Goal: Task Accomplishment & Management: Manage account settings

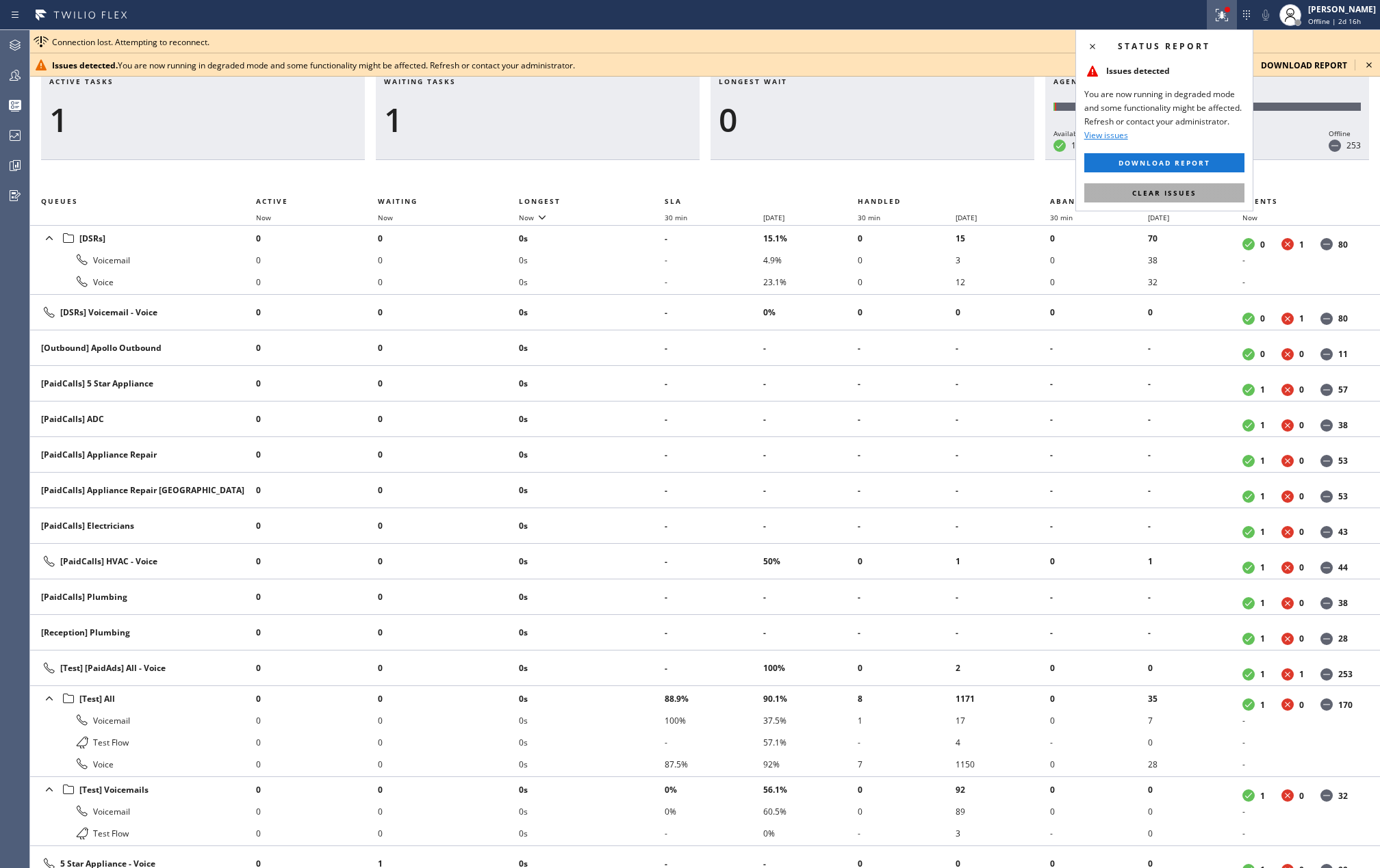
click at [1109, 192] on button "Clear issues" at bounding box center [1165, 193] width 161 height 19
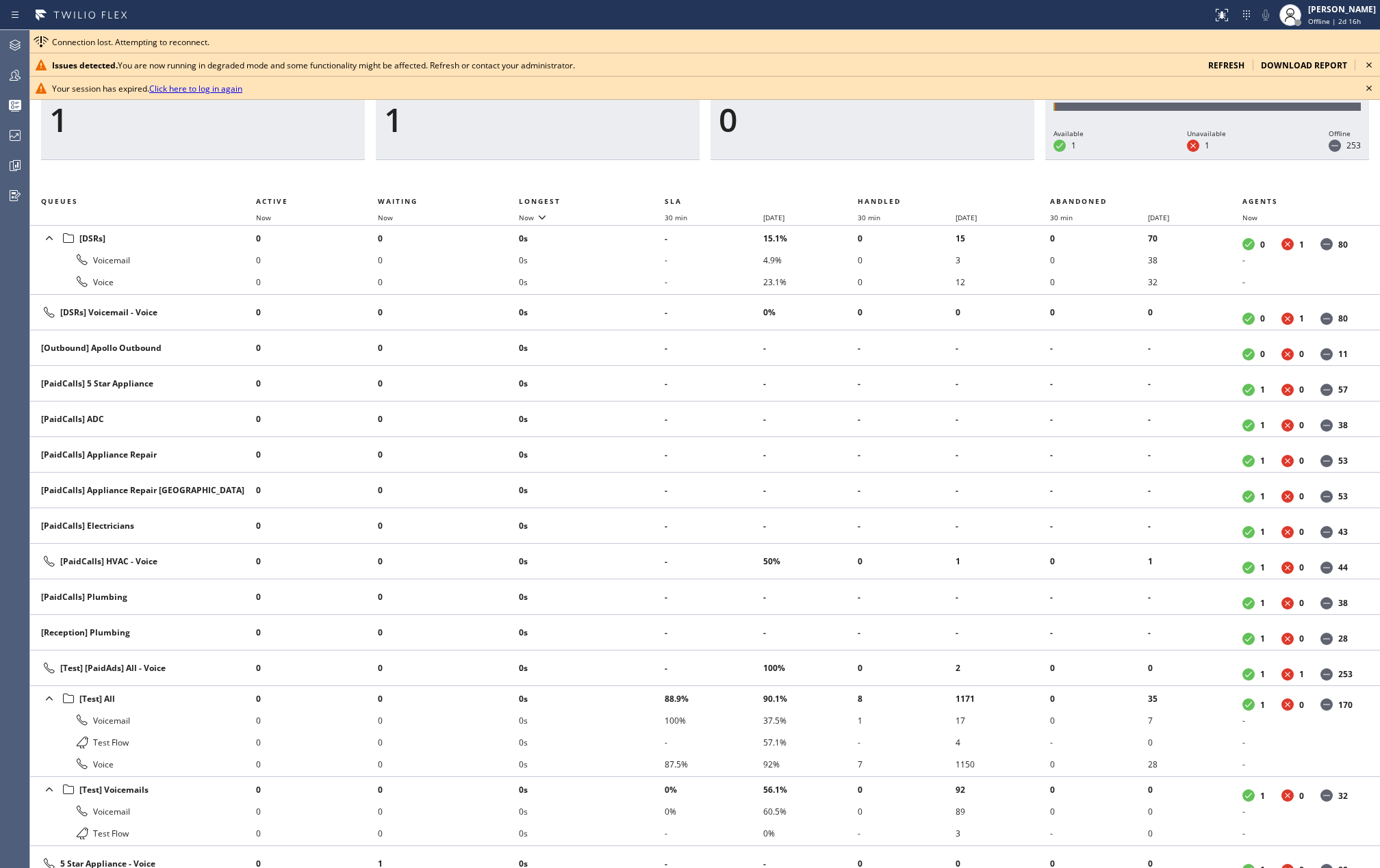
click at [1370, 61] on icon at bounding box center [1369, 65] width 17 height 17
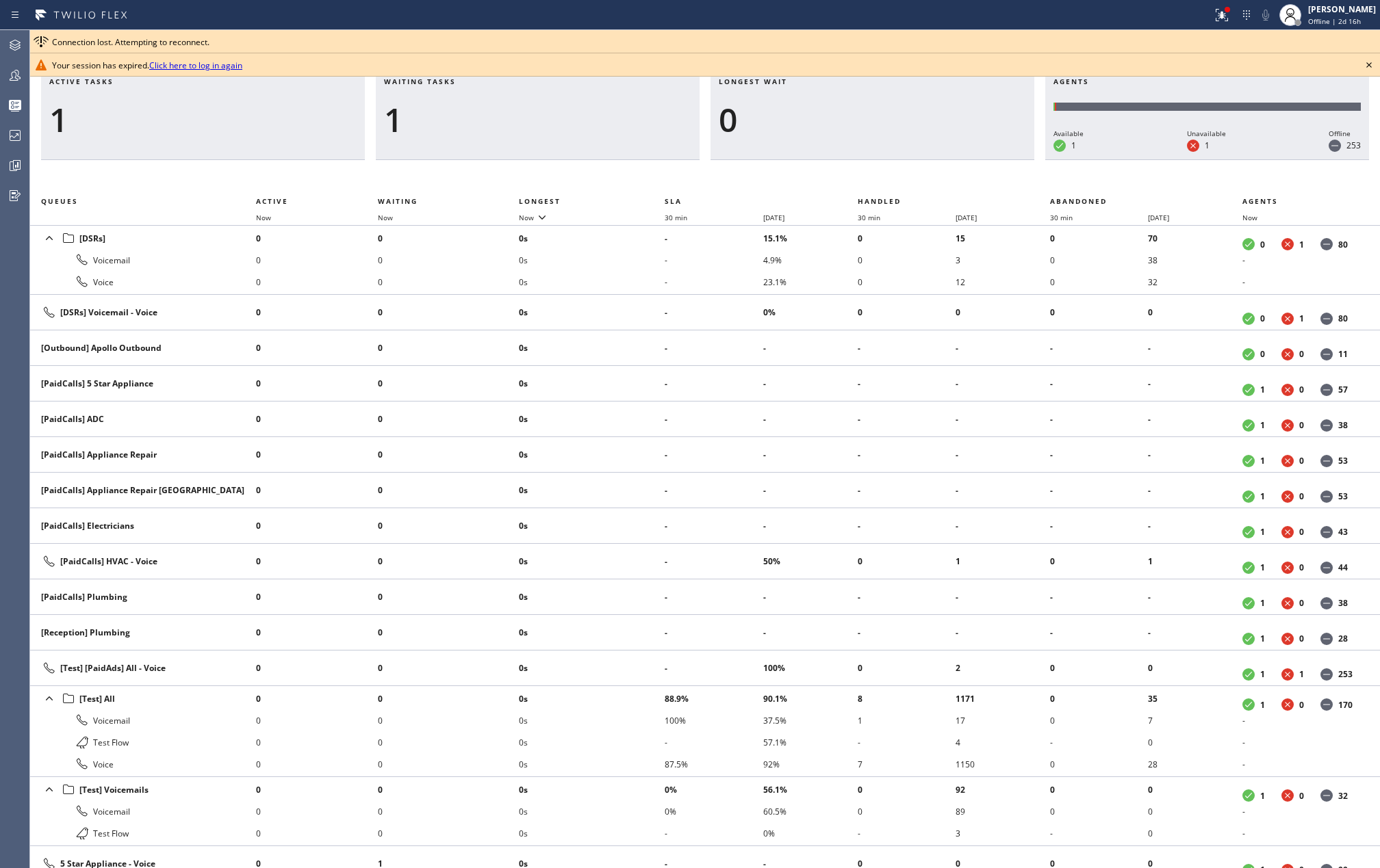
click at [1370, 61] on icon at bounding box center [1369, 65] width 17 height 17
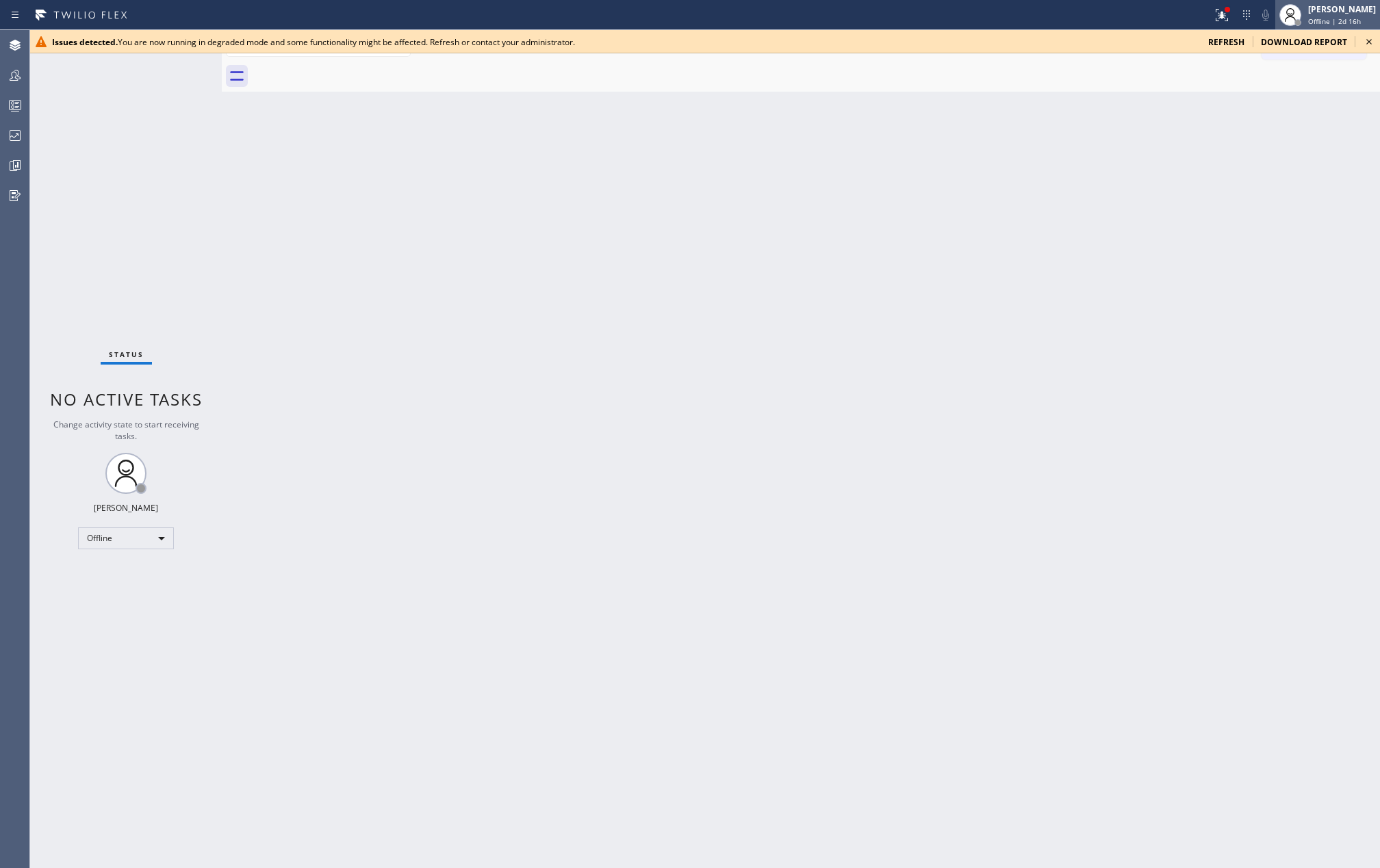
click at [1035, 17] on span "Offline | 2d 16h" at bounding box center [1334, 22] width 53 height 10
click at [1035, 93] on button "Unavailable" at bounding box center [1311, 90] width 137 height 18
click at [1035, 44] on icon at bounding box center [1369, 42] width 17 height 17
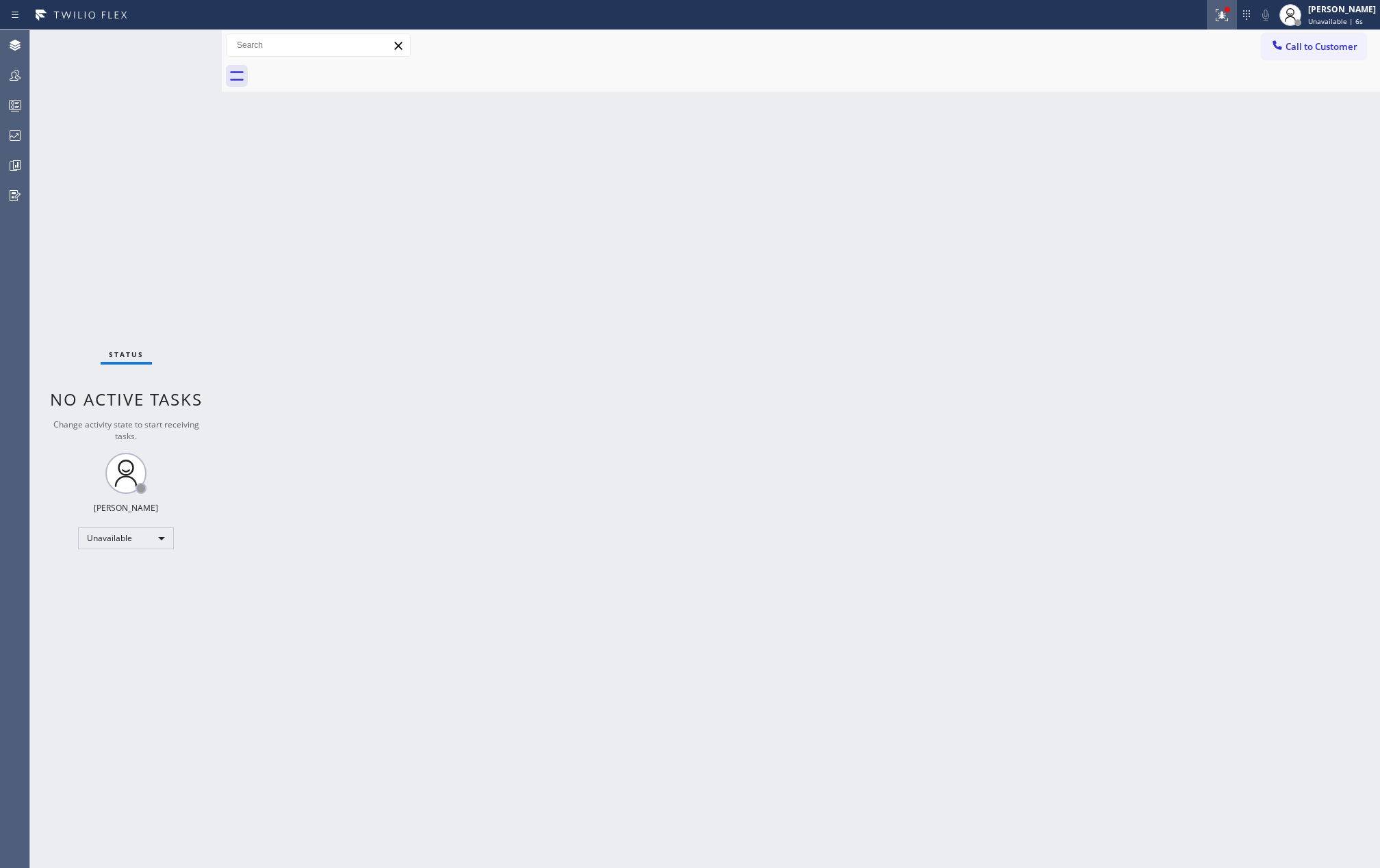
click at [1035, 12] on icon at bounding box center [1222, 15] width 17 height 17
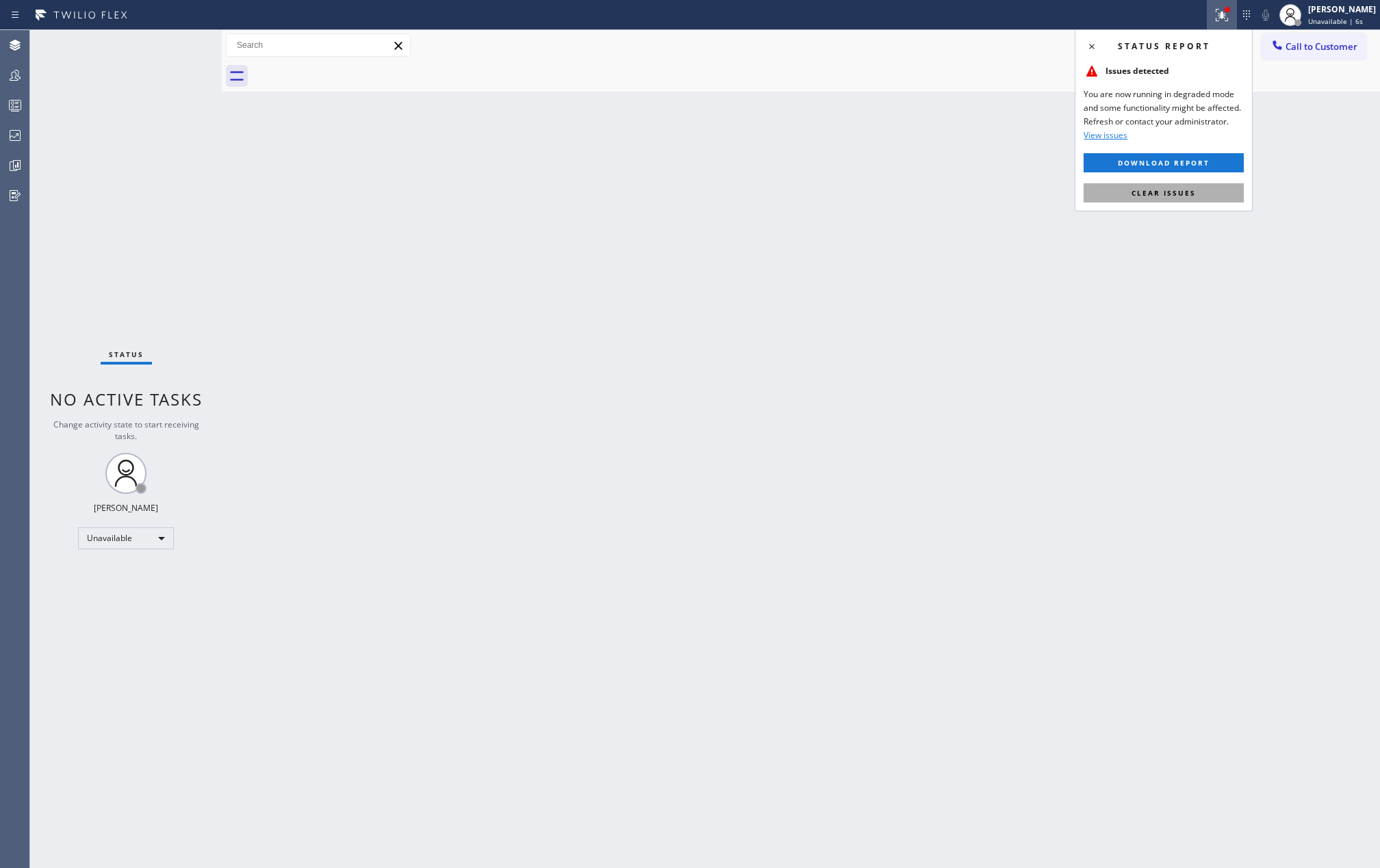
click at [1035, 194] on span "Clear issues" at bounding box center [1164, 193] width 65 height 10
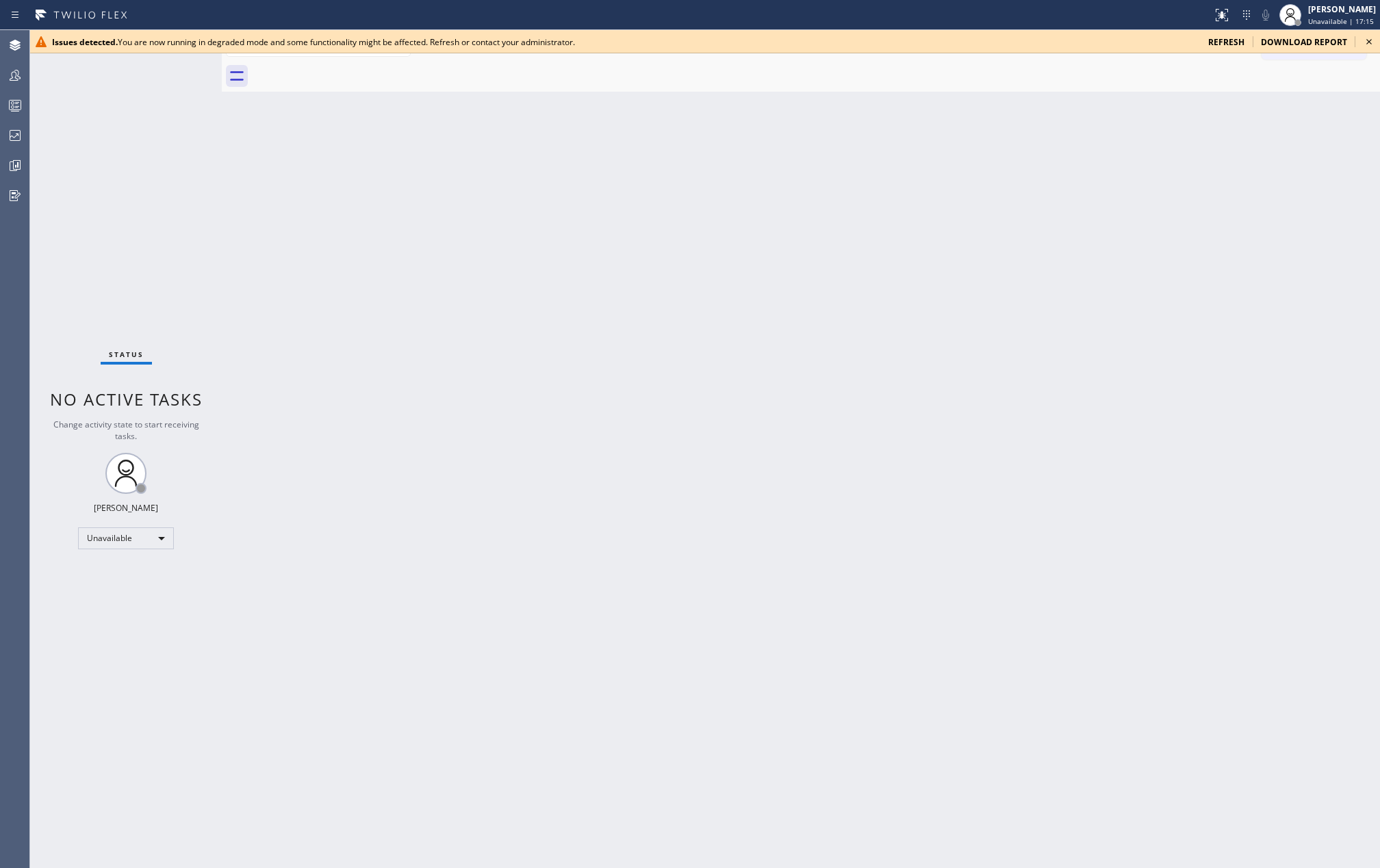
click at [1035, 36] on icon at bounding box center [1369, 42] width 17 height 17
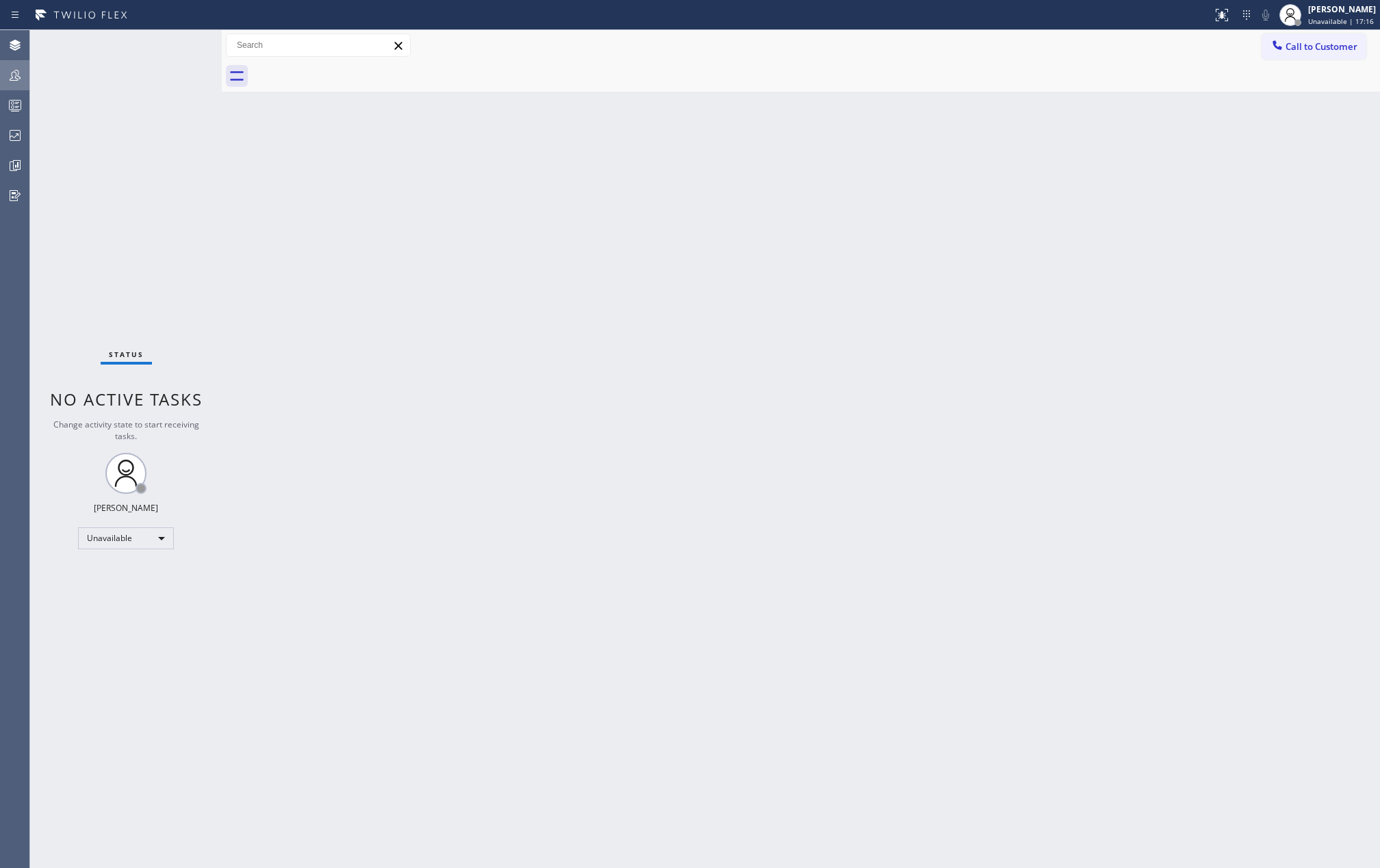
click at [22, 69] on icon at bounding box center [15, 75] width 17 height 17
click at [524, 61] on div at bounding box center [815, 76] width 1128 height 31
click at [10, 75] on icon at bounding box center [15, 75] width 17 height 17
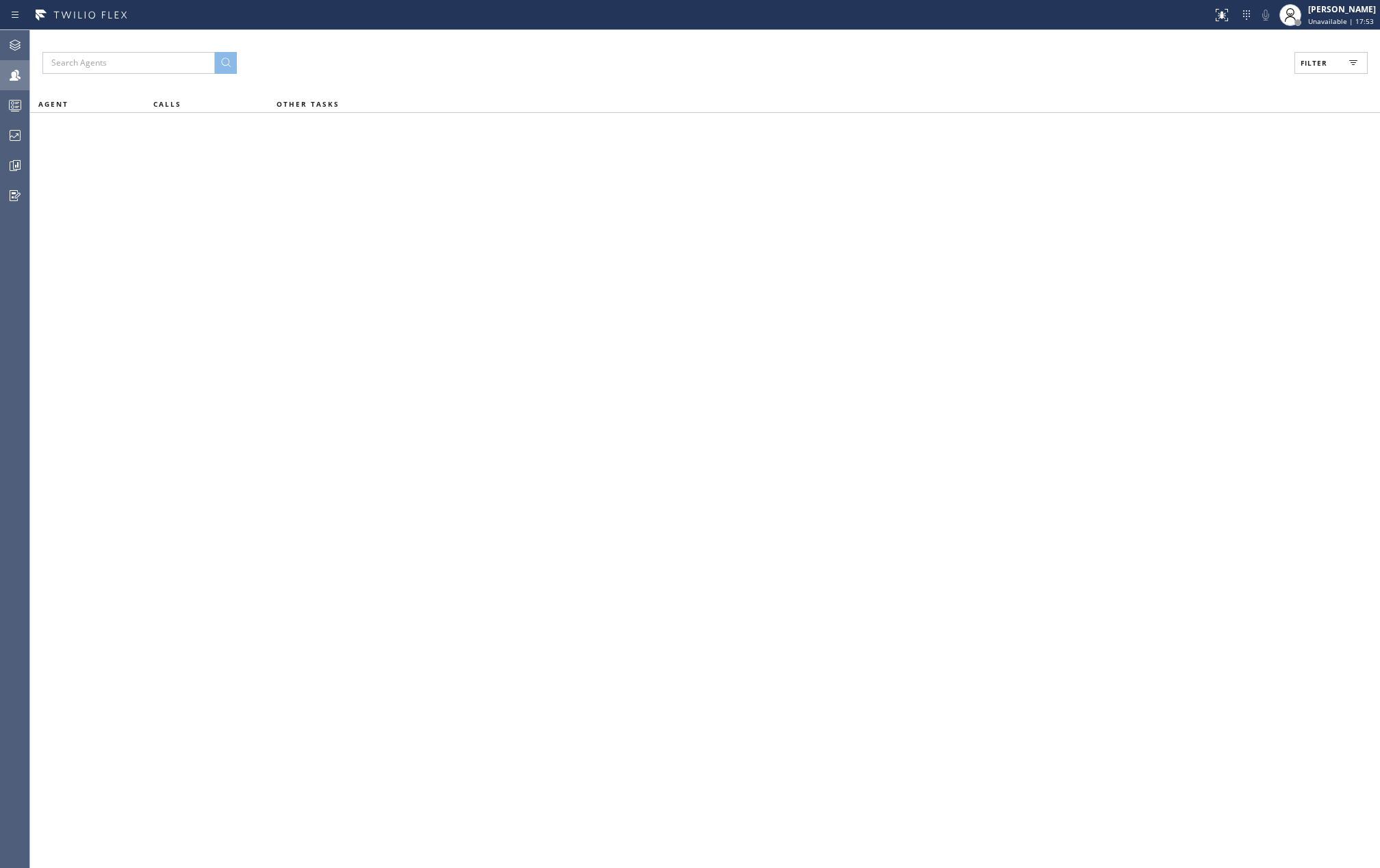
click at [1326, 65] on span "Filter" at bounding box center [1314, 63] width 26 height 10
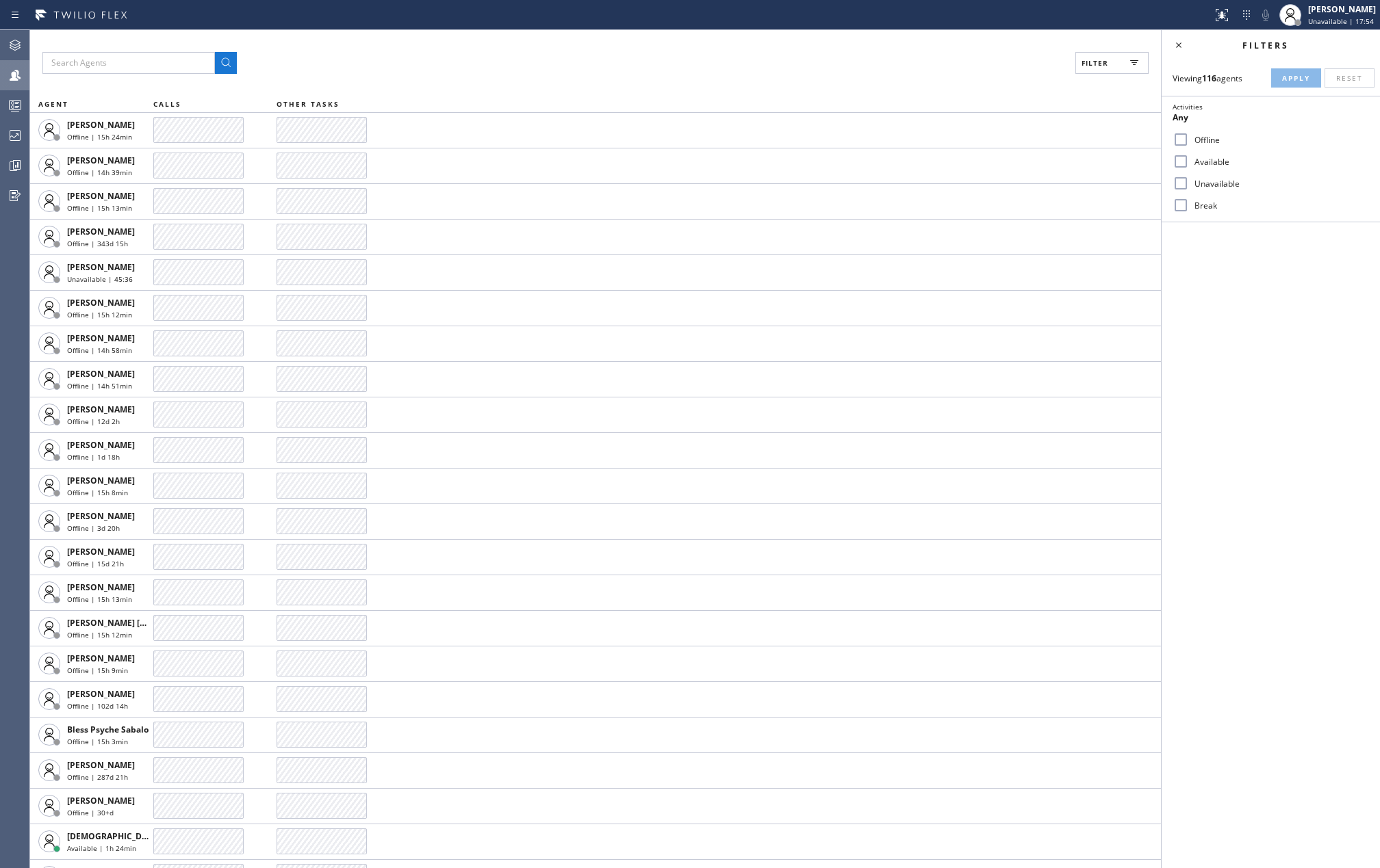
click at [1178, 160] on input "Available" at bounding box center [1181, 161] width 17 height 17
checkbox input "true"
click at [1178, 189] on input "Unavailable" at bounding box center [1181, 184] width 17 height 17
checkbox input "true"
click at [1179, 206] on input "Break" at bounding box center [1181, 205] width 17 height 17
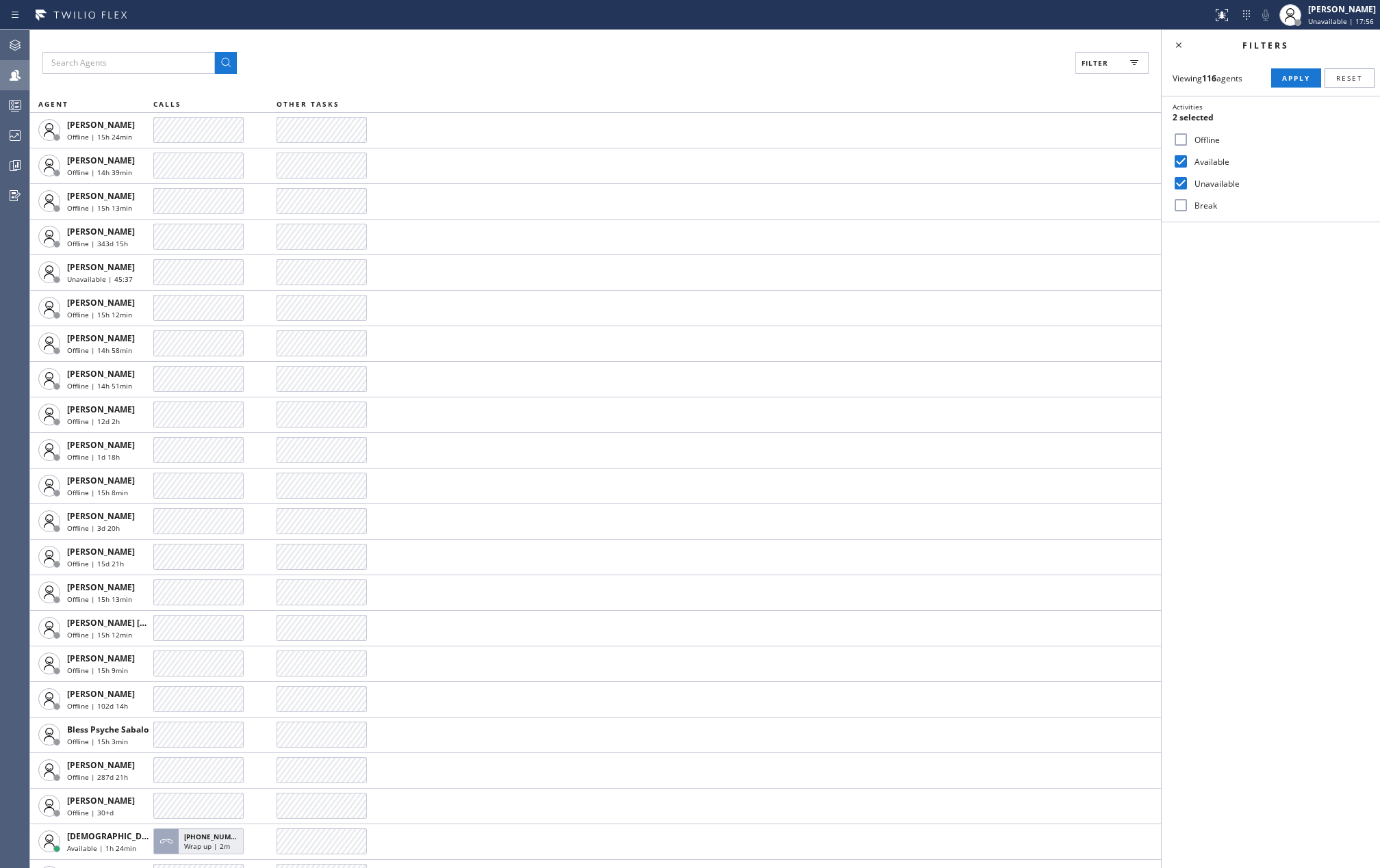
checkbox input "true"
click at [1284, 75] on span "Apply" at bounding box center [1296, 78] width 28 height 10
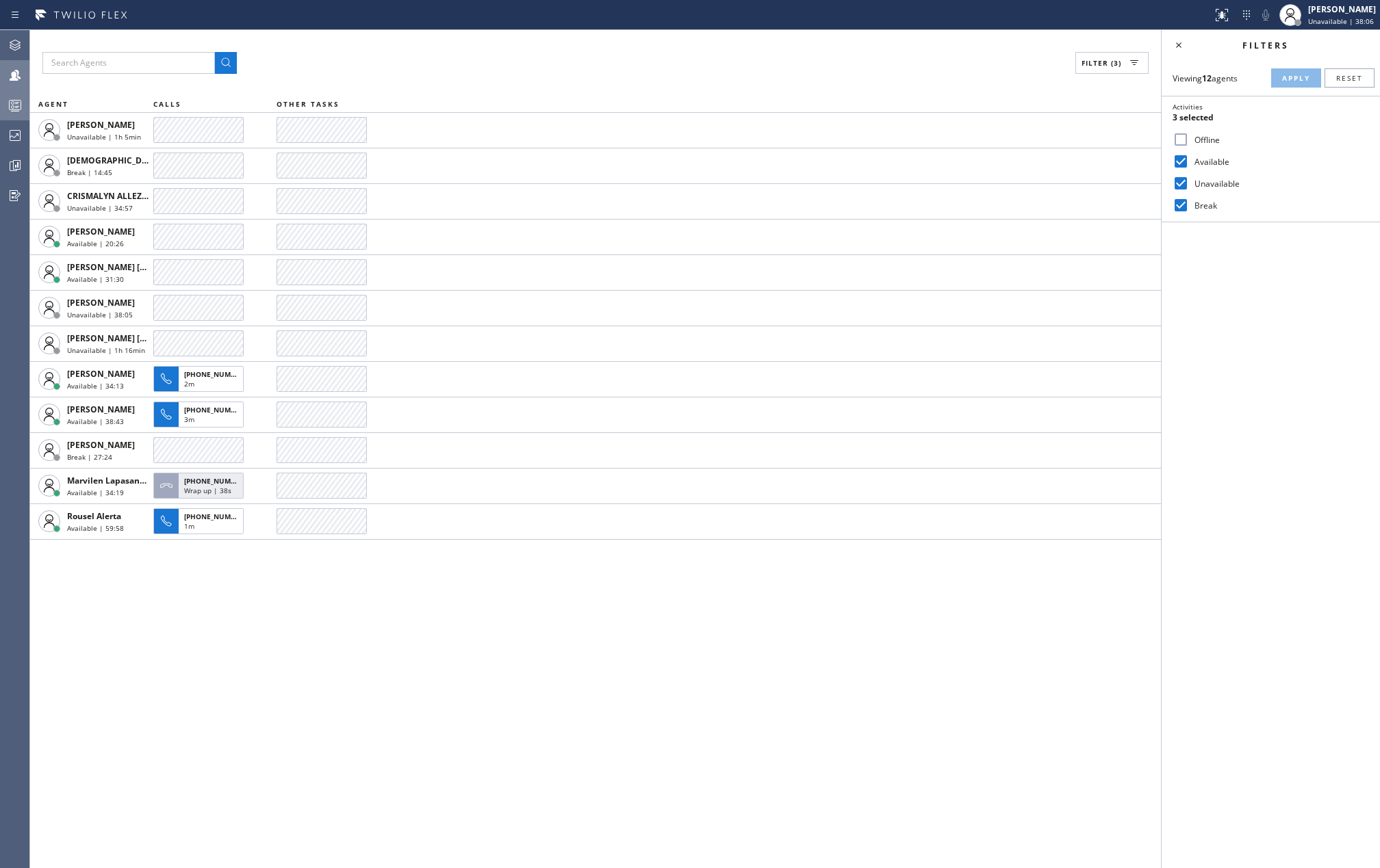
click at [17, 104] on icon at bounding box center [15, 107] width 7 height 9
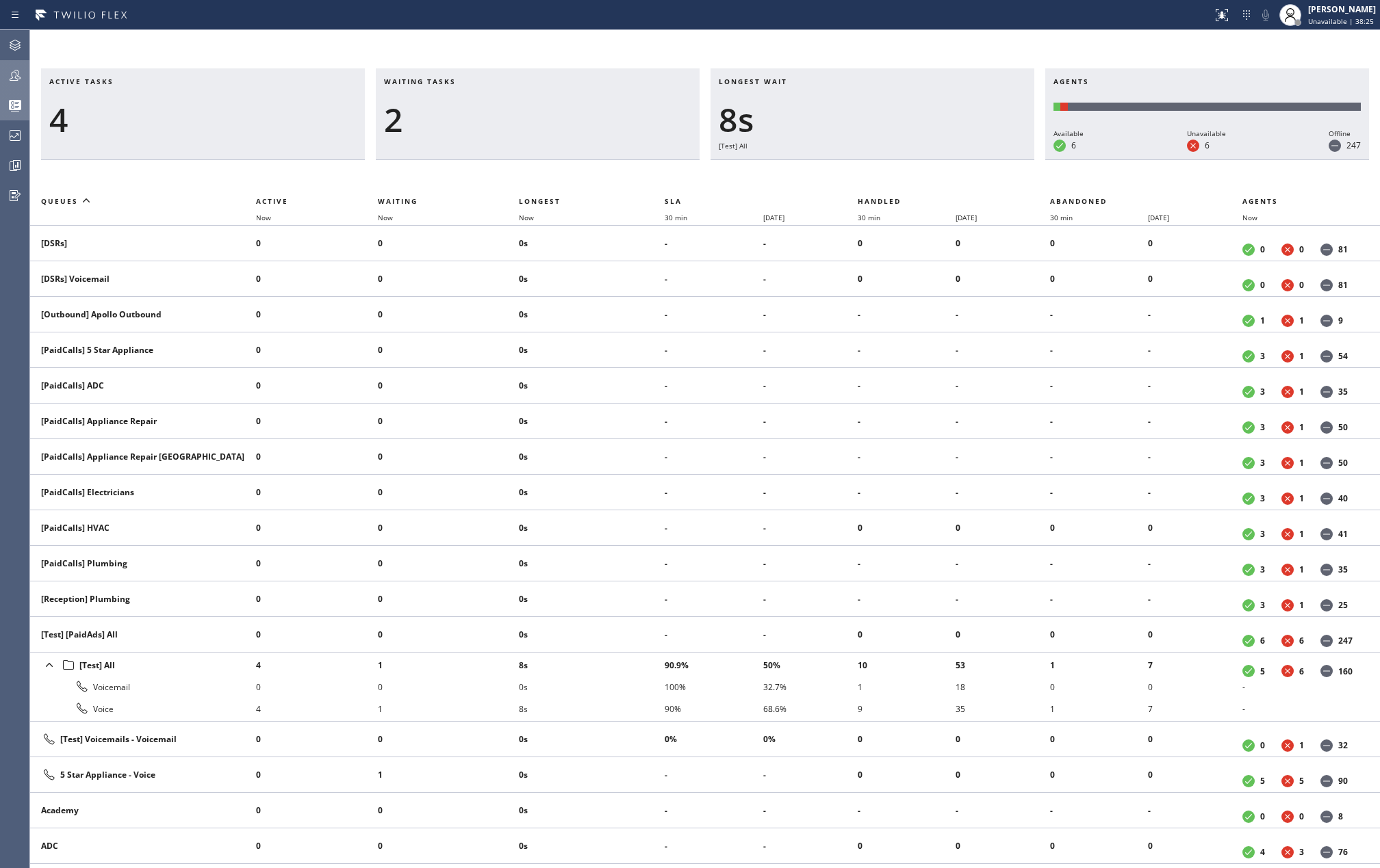
click at [7, 75] on icon at bounding box center [15, 75] width 17 height 17
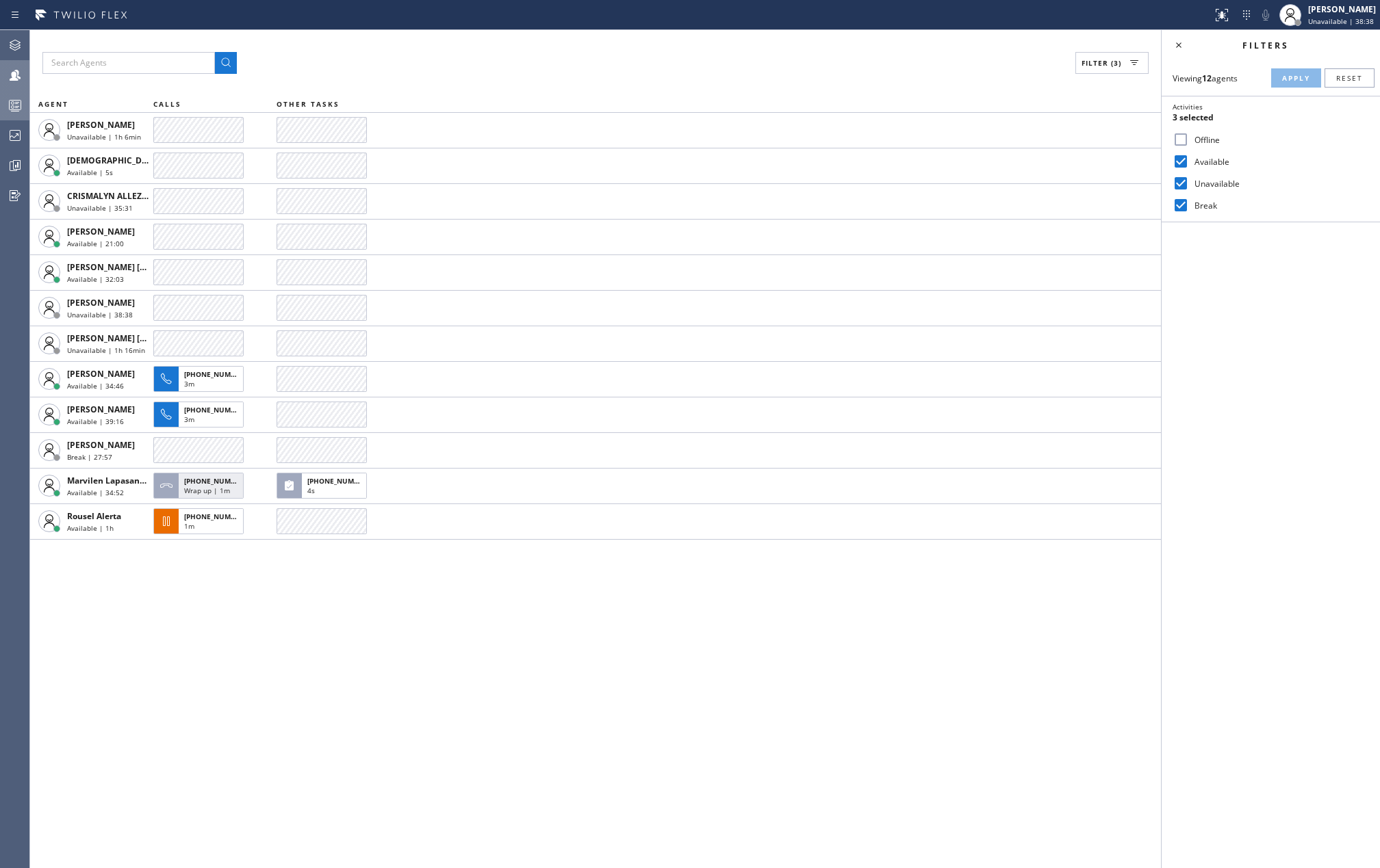
click at [17, 97] on icon at bounding box center [15, 105] width 17 height 17
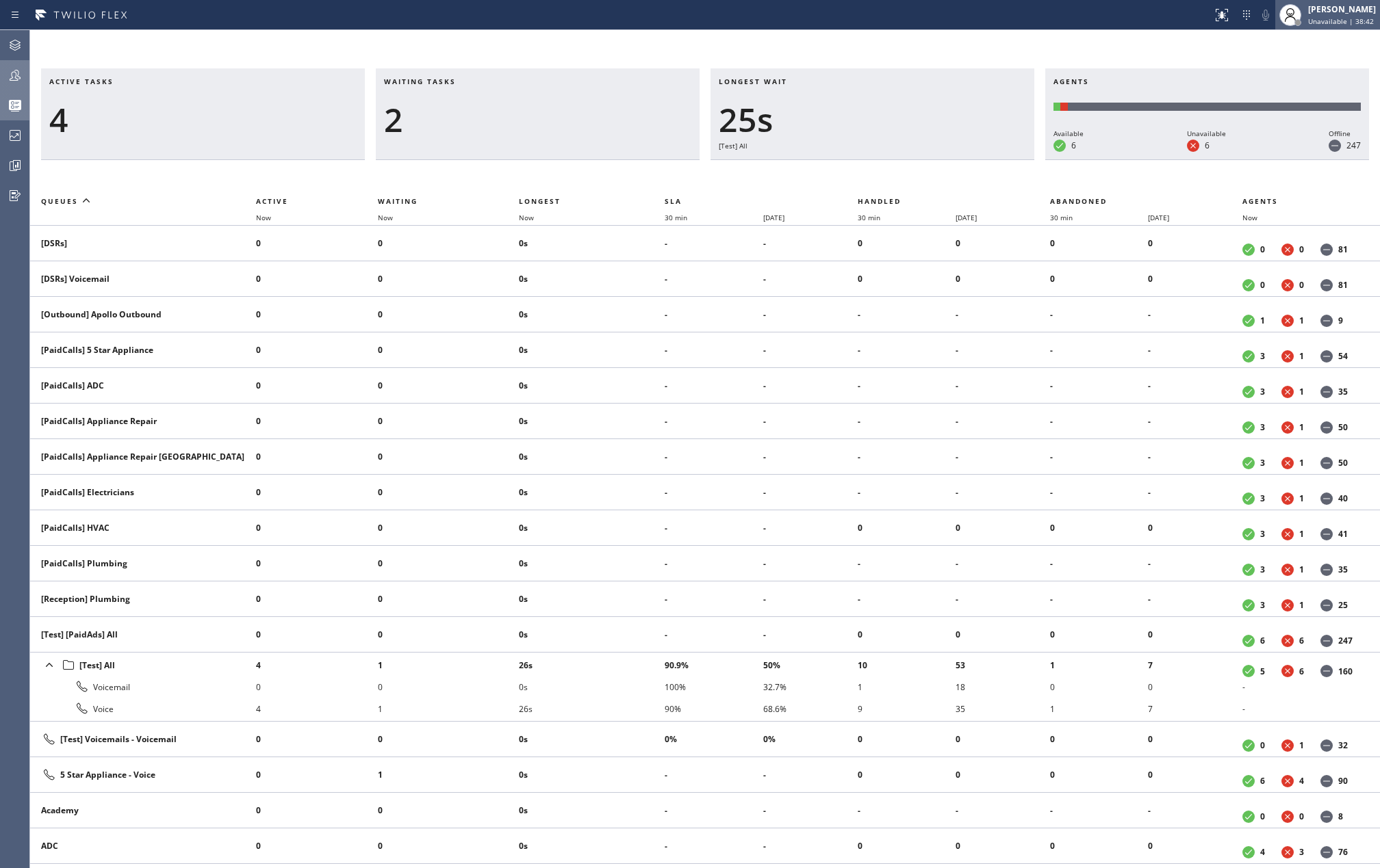
click at [1330, 25] on span "Unavailable | 38:42" at bounding box center [1340, 22] width 65 height 10
click at [1299, 70] on button "Available" at bounding box center [1311, 73] width 137 height 18
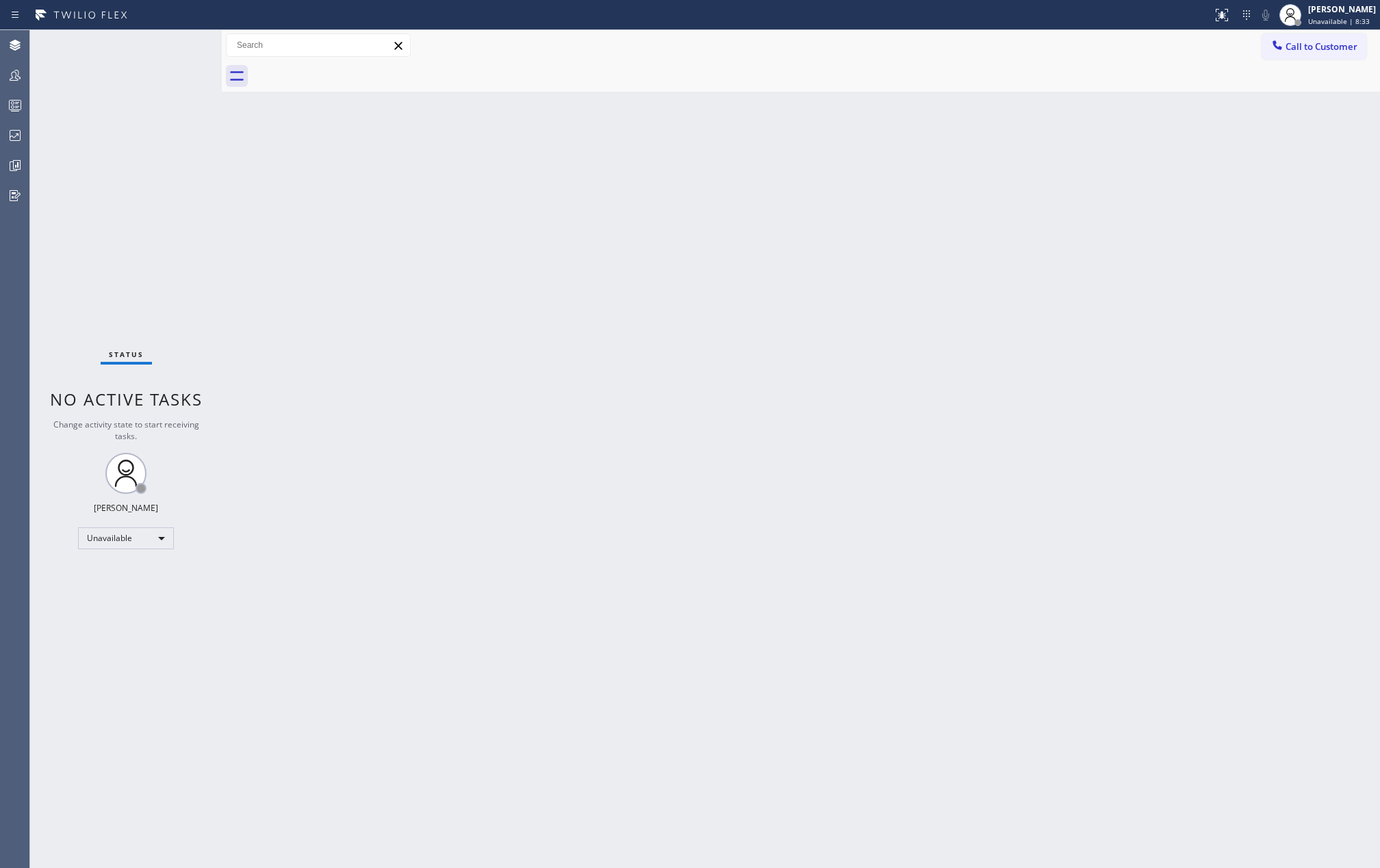
click at [653, 74] on div at bounding box center [815, 76] width 1128 height 31
click at [12, 106] on circle at bounding box center [12, 107] width 2 height 2
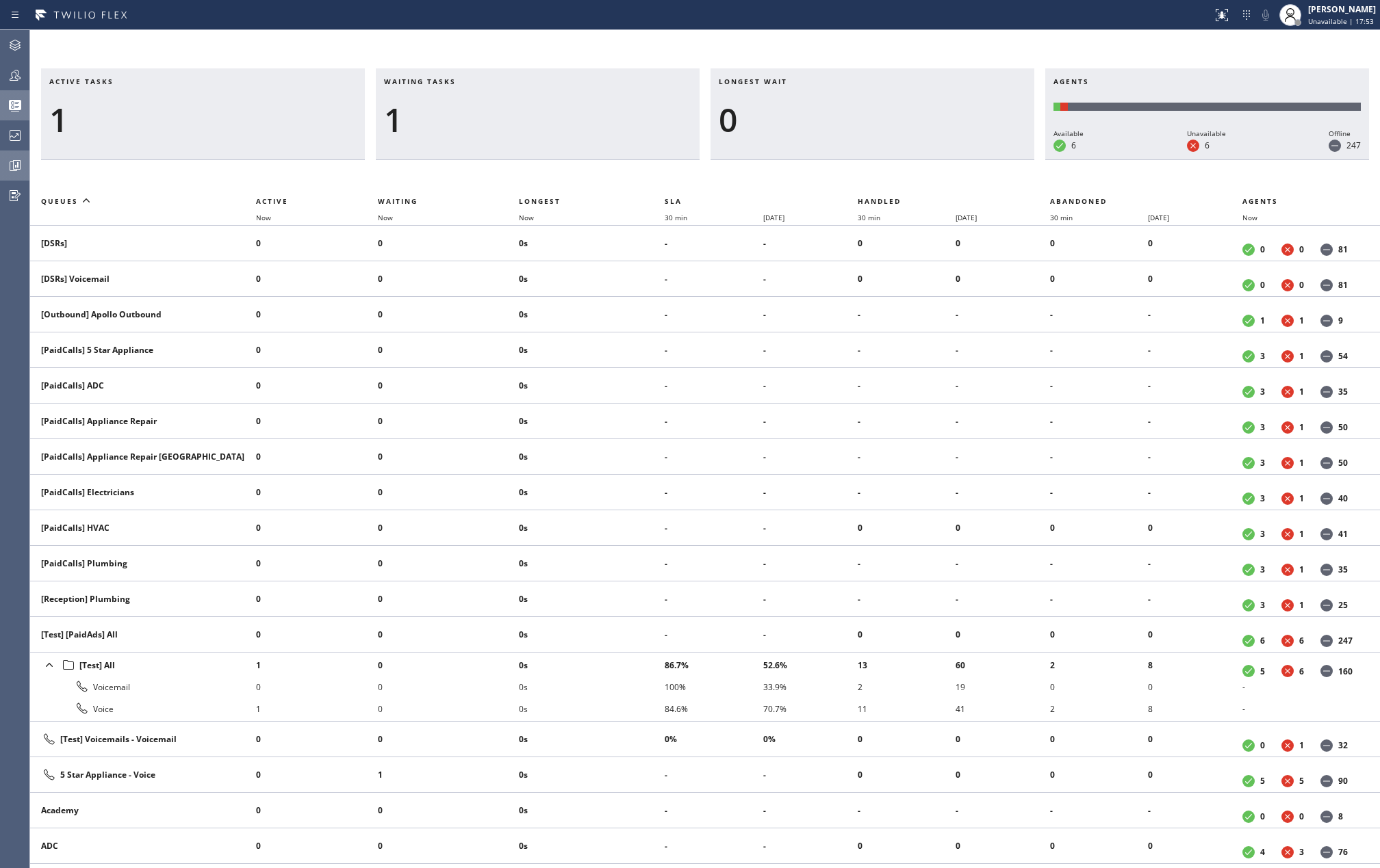
click at [21, 168] on icon at bounding box center [15, 165] width 17 height 17
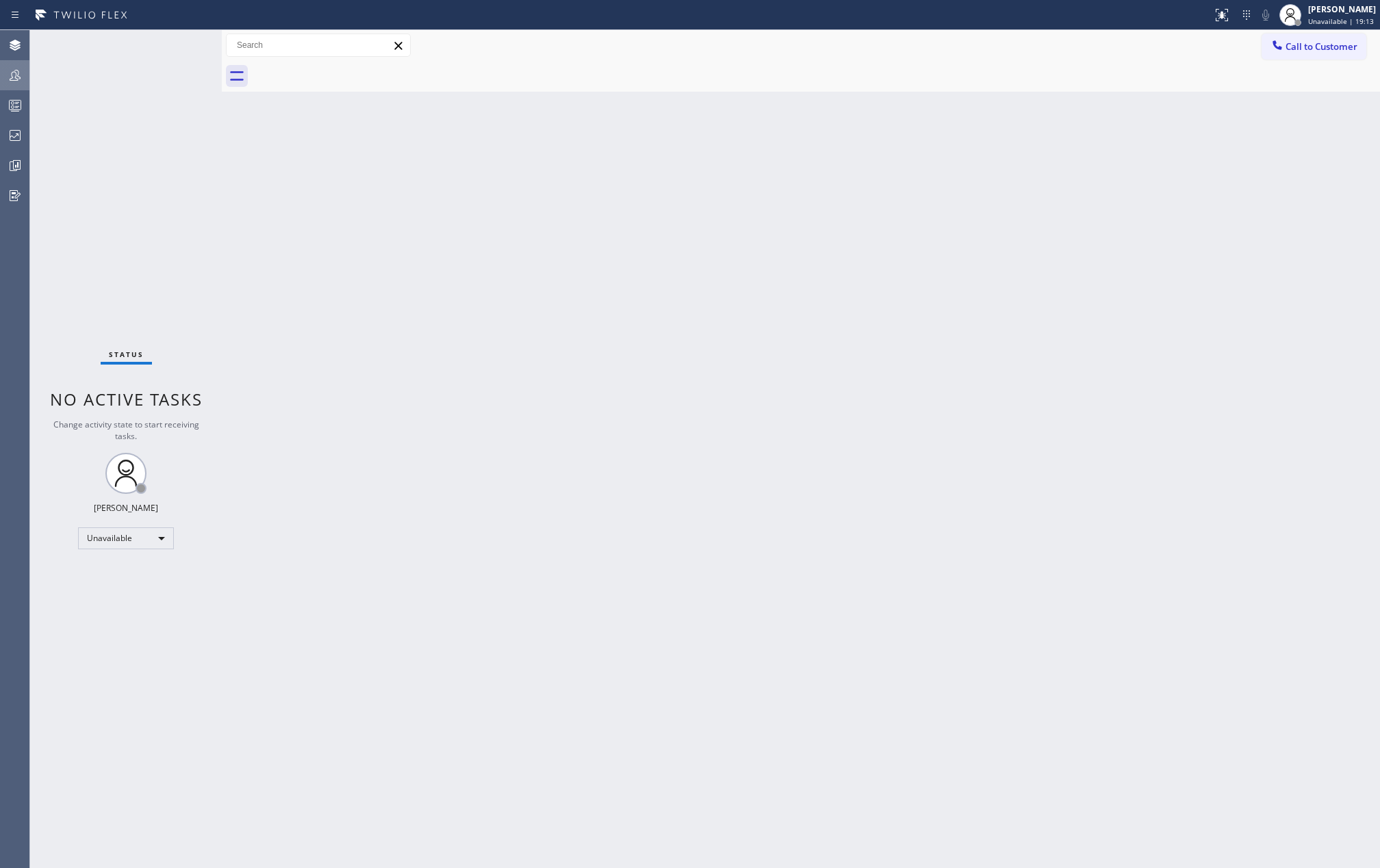
click at [14, 83] on icon at bounding box center [15, 75] width 17 height 17
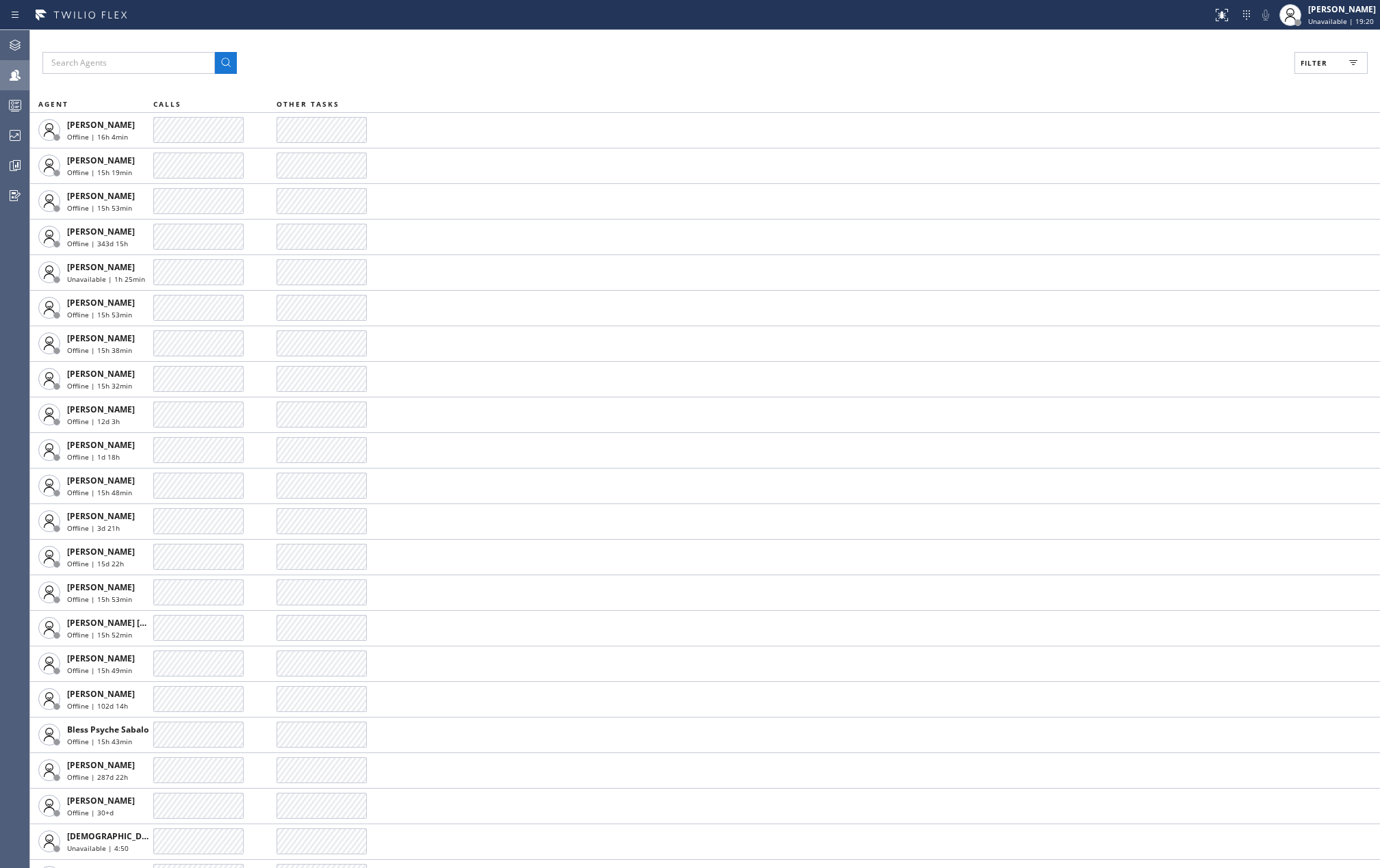
click at [1319, 56] on button "Filter" at bounding box center [1331, 63] width 73 height 22
click at [1183, 159] on input "Available" at bounding box center [1181, 161] width 17 height 17
checkbox input "true"
click at [1186, 178] on input "Unavailable" at bounding box center [1181, 184] width 17 height 17
checkbox input "true"
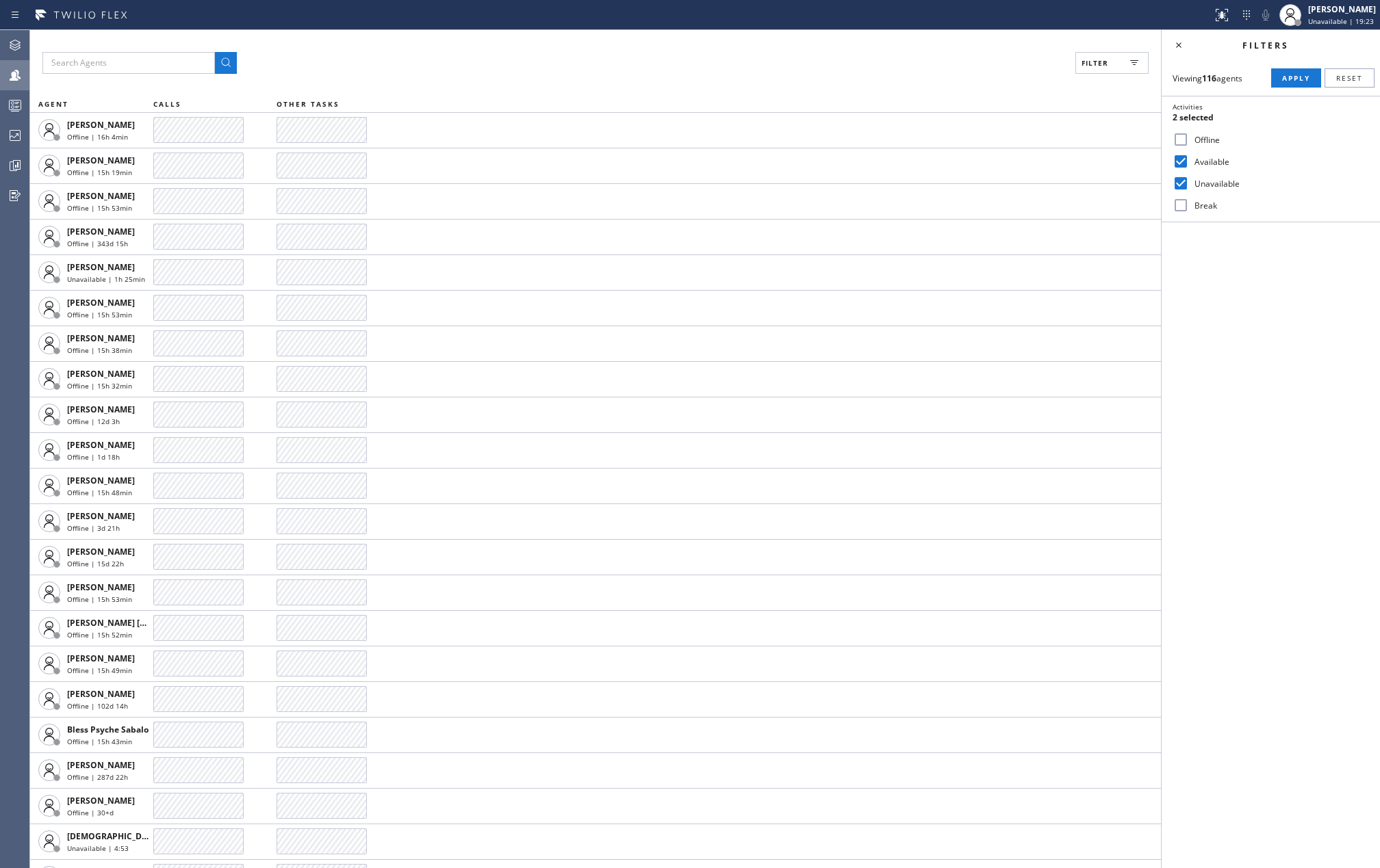
click at [1181, 209] on input "Break" at bounding box center [1181, 205] width 17 height 17
checkbox input "true"
click at [1300, 80] on span "Apply" at bounding box center [1296, 78] width 28 height 10
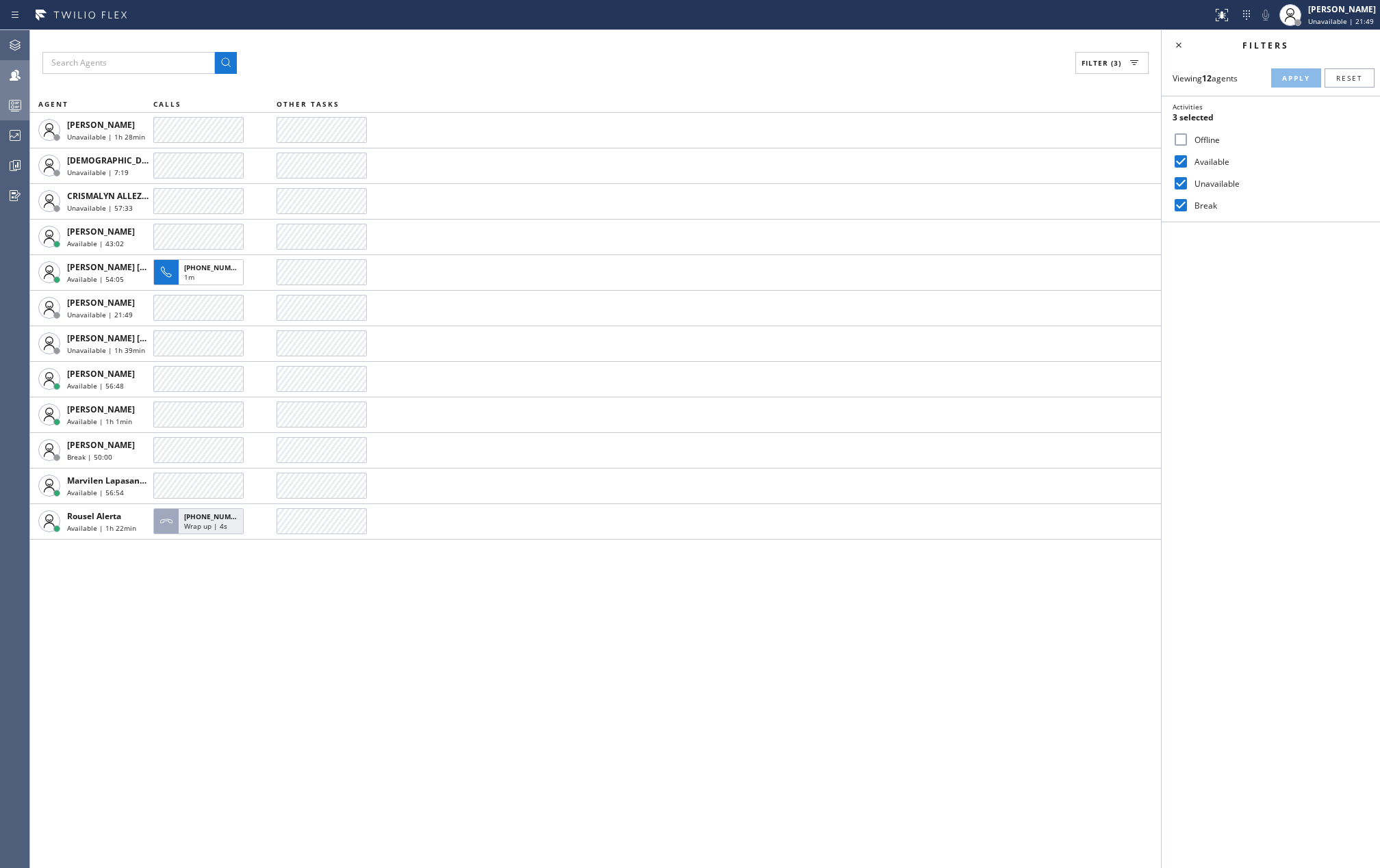
click at [18, 105] on icon at bounding box center [15, 105] width 17 height 17
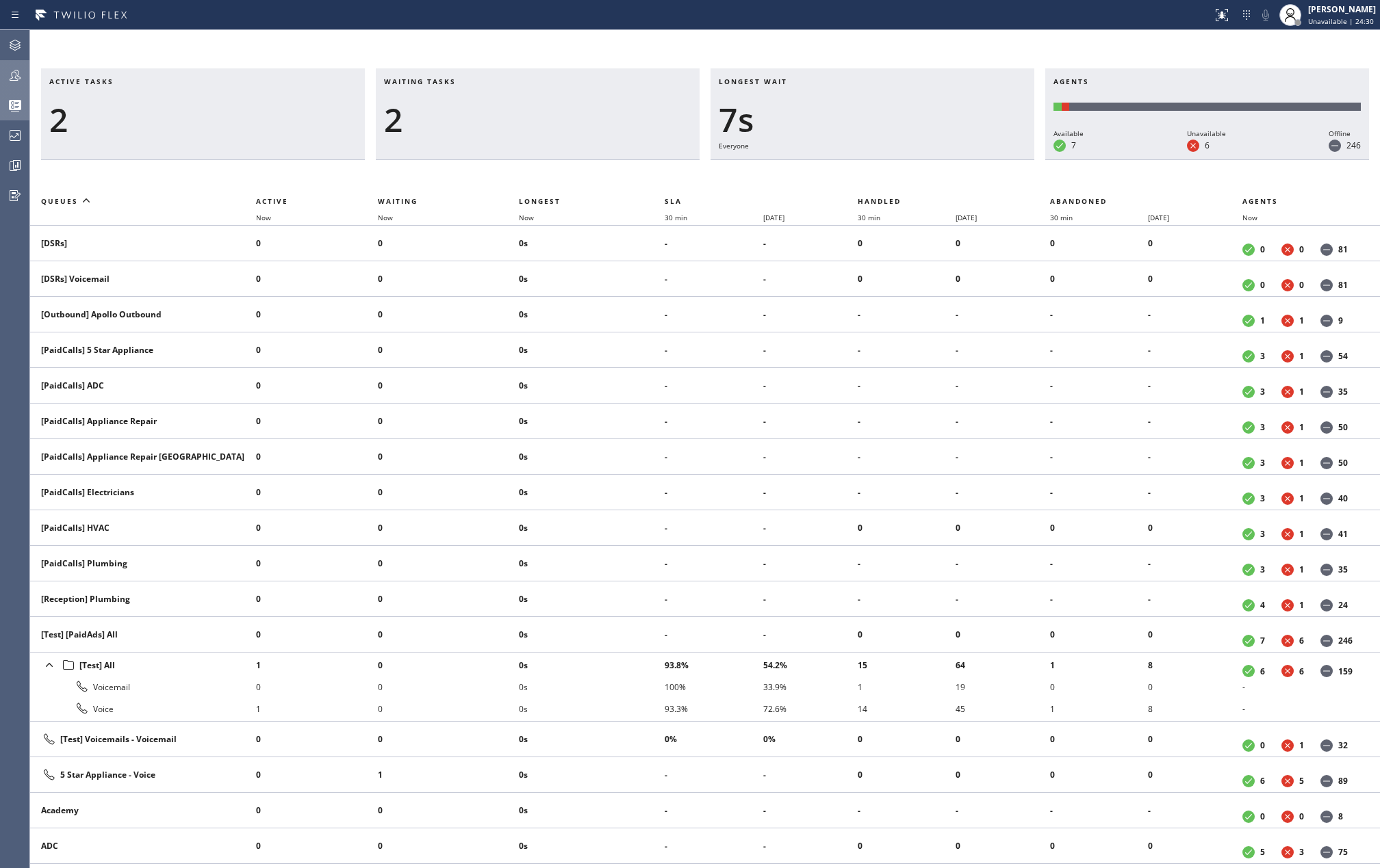
click at [531, 209] on th "Now" at bounding box center [592, 218] width 146 height 17
click at [17, 74] on icon at bounding box center [15, 75] width 17 height 17
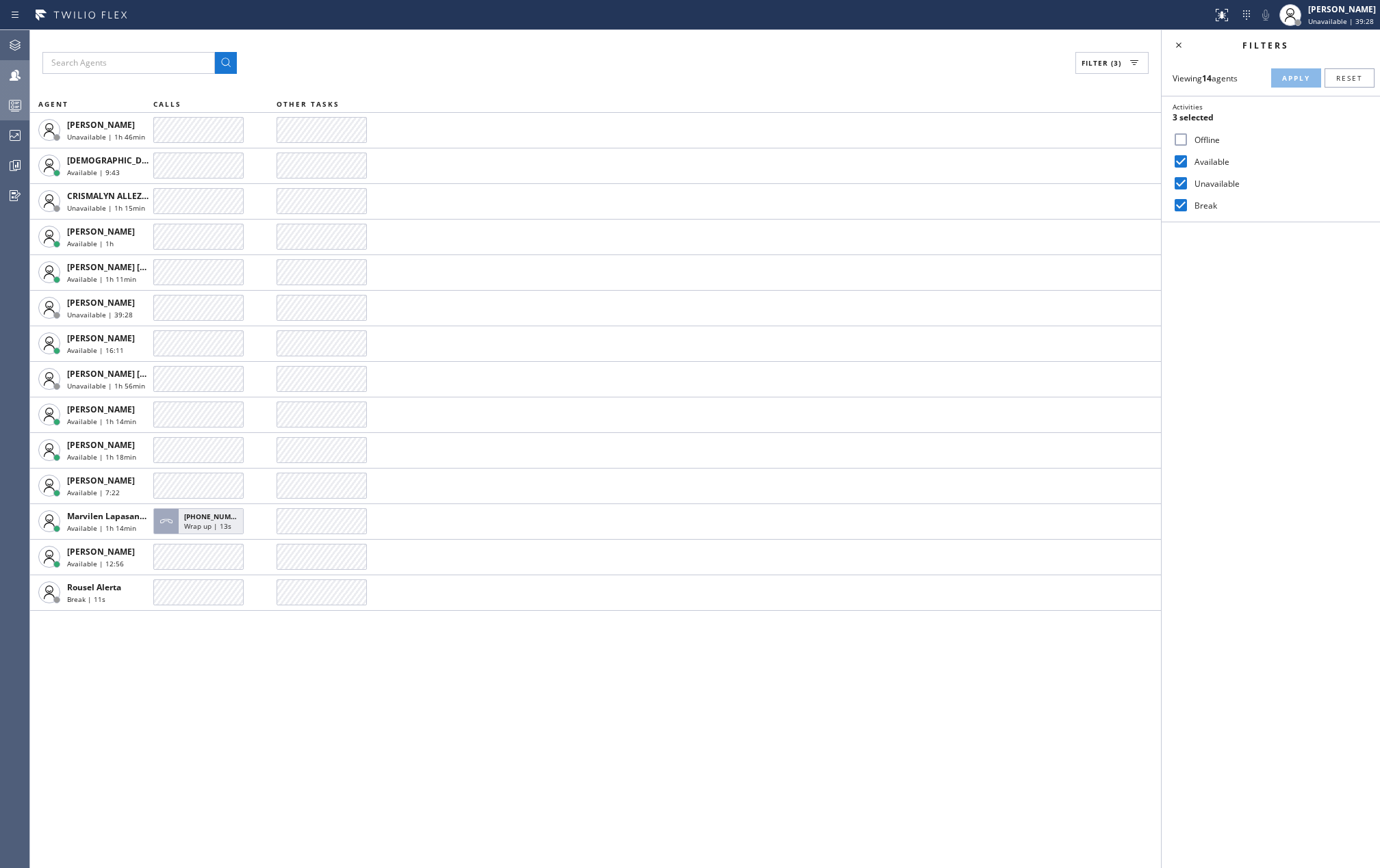
click at [7, 105] on icon at bounding box center [15, 105] width 17 height 17
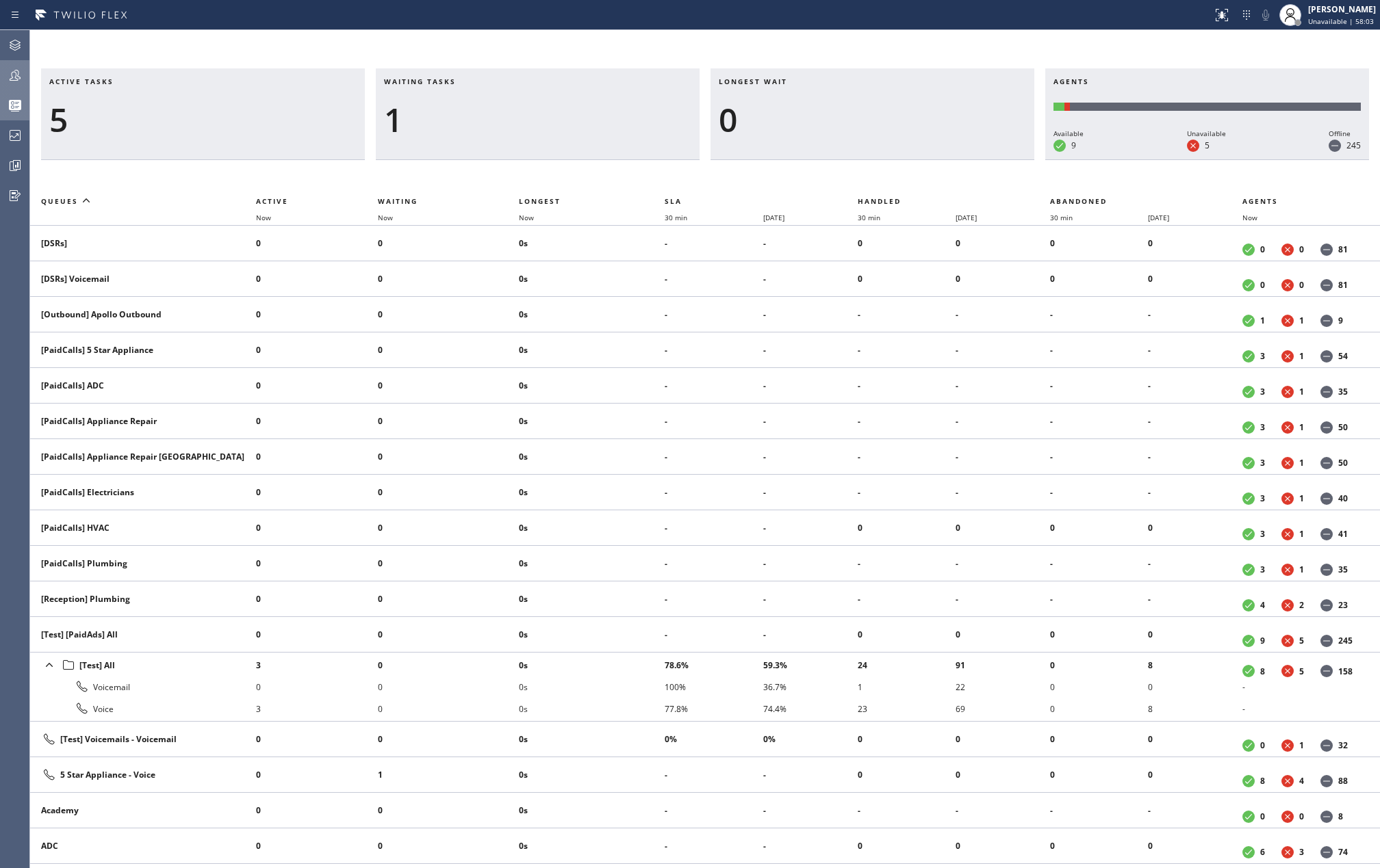
click at [15, 81] on icon at bounding box center [15, 75] width 17 height 17
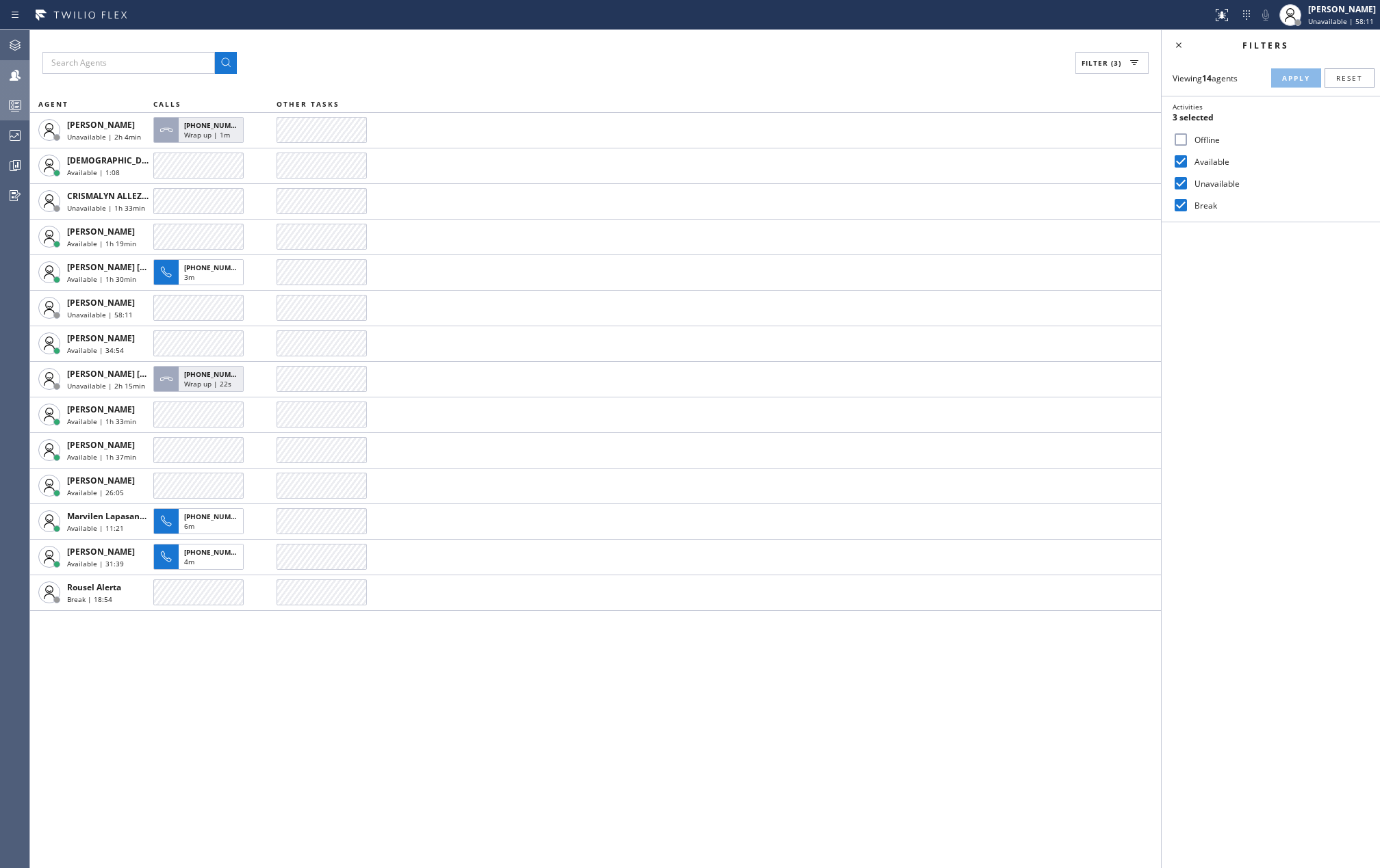
click at [22, 109] on icon at bounding box center [15, 105] width 17 height 17
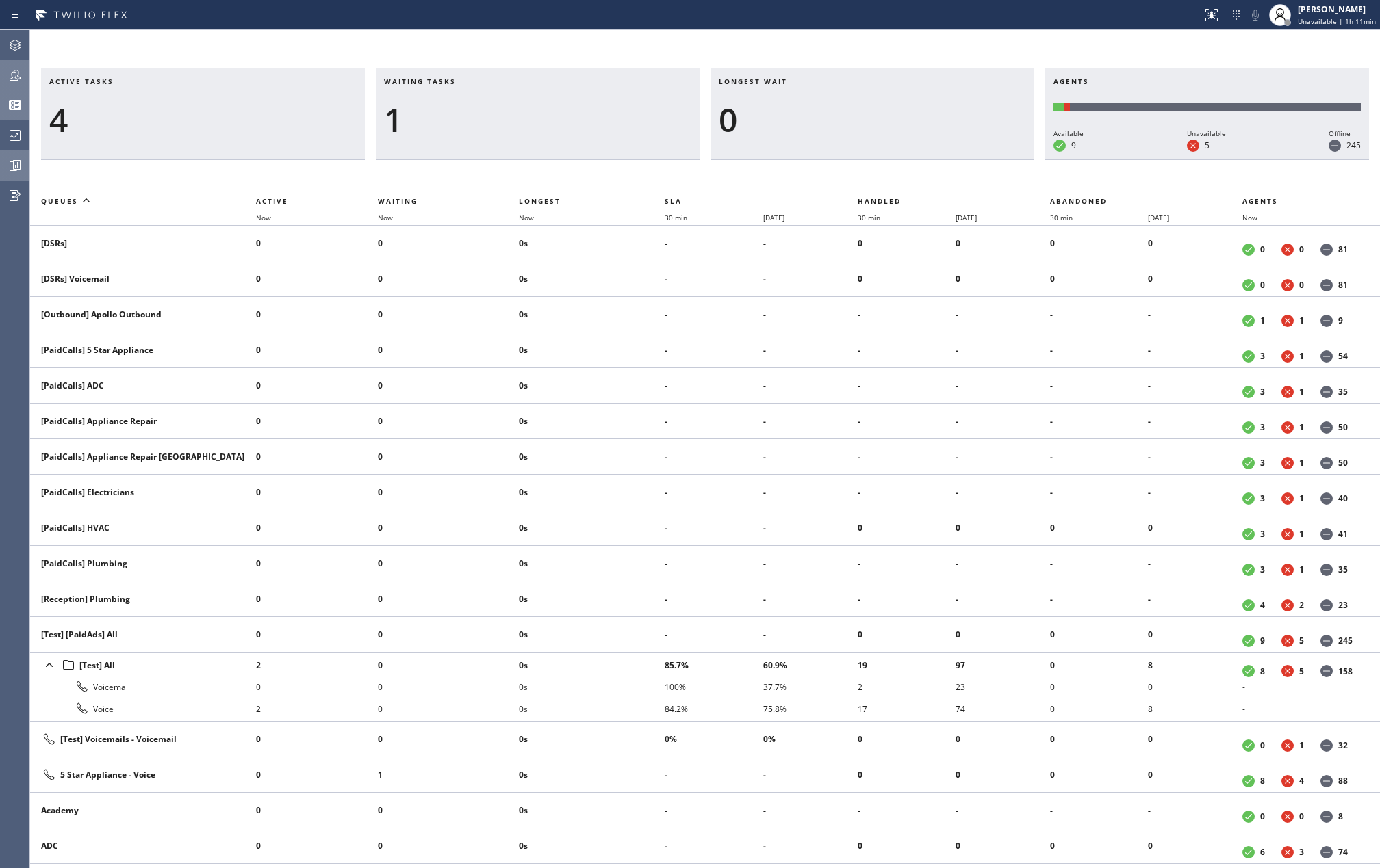
click at [17, 170] on icon at bounding box center [17, 165] width 7 height 10
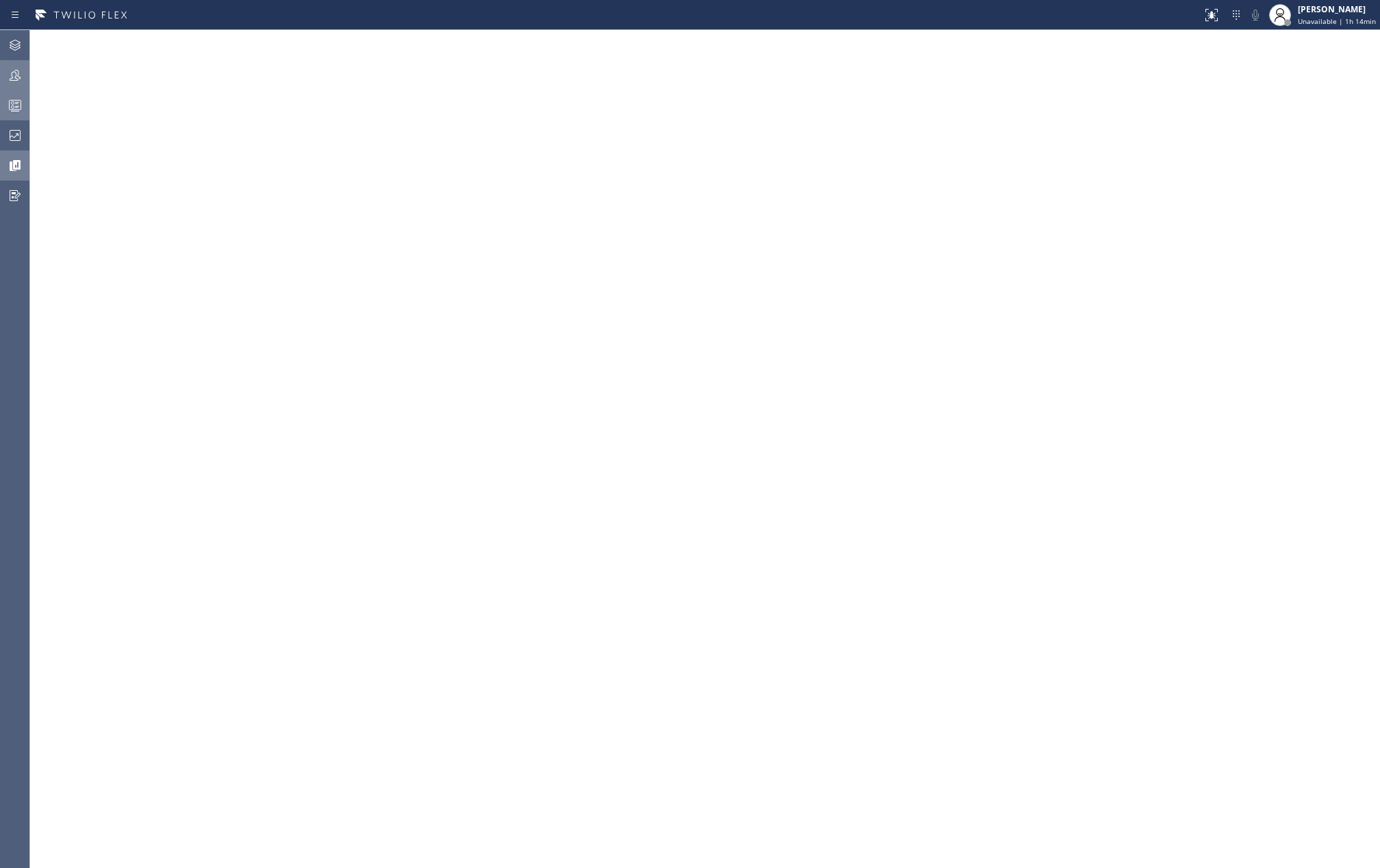
click at [15, 115] on div at bounding box center [15, 105] width 30 height 27
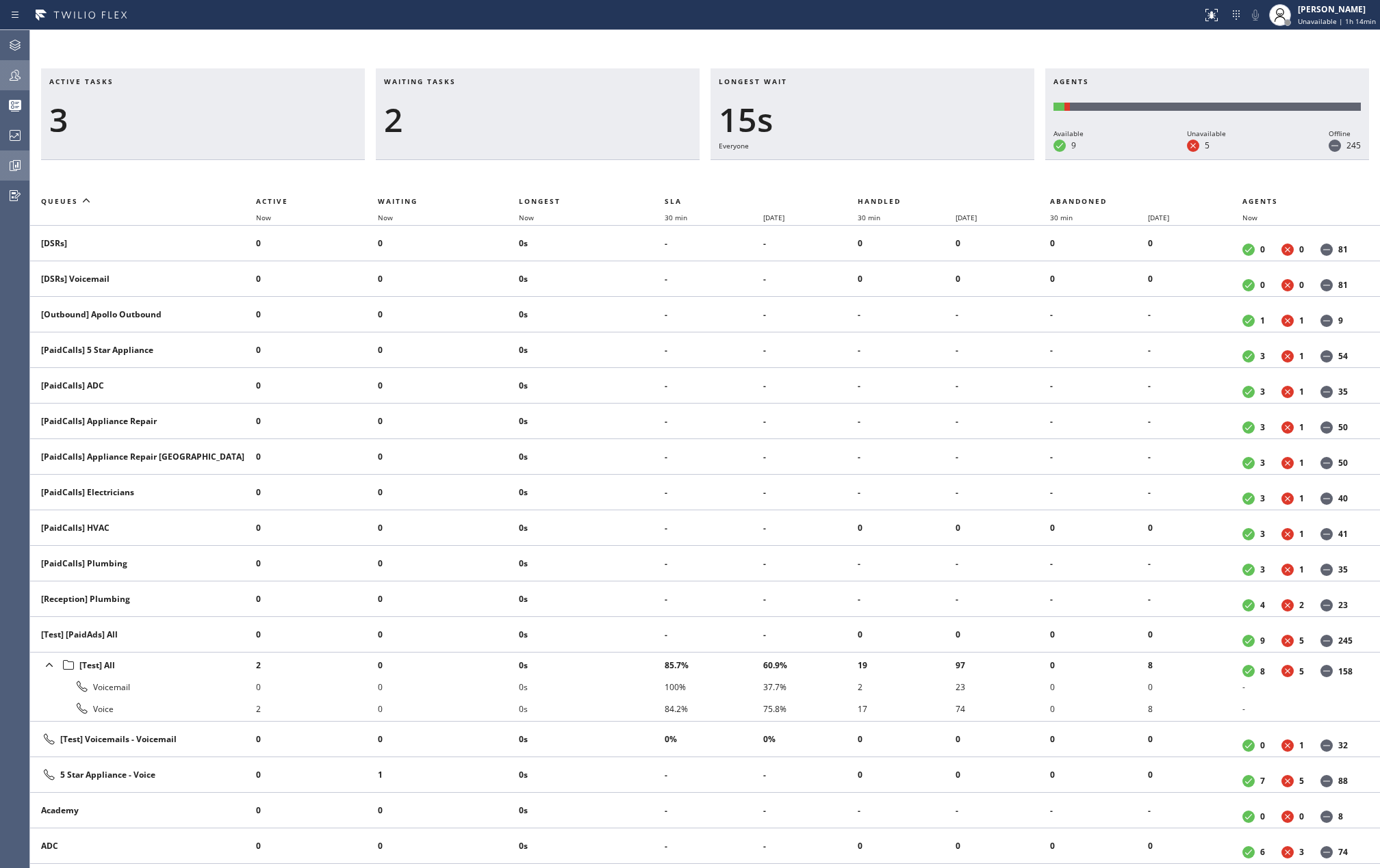
click at [555, 38] on div "Active tasks 3 Waiting tasks 2 Longest wait 15s Everyone Agents Available 9 Una…" at bounding box center [704, 448] width 1350 height 838
click at [11, 157] on icon at bounding box center [15, 165] width 17 height 17
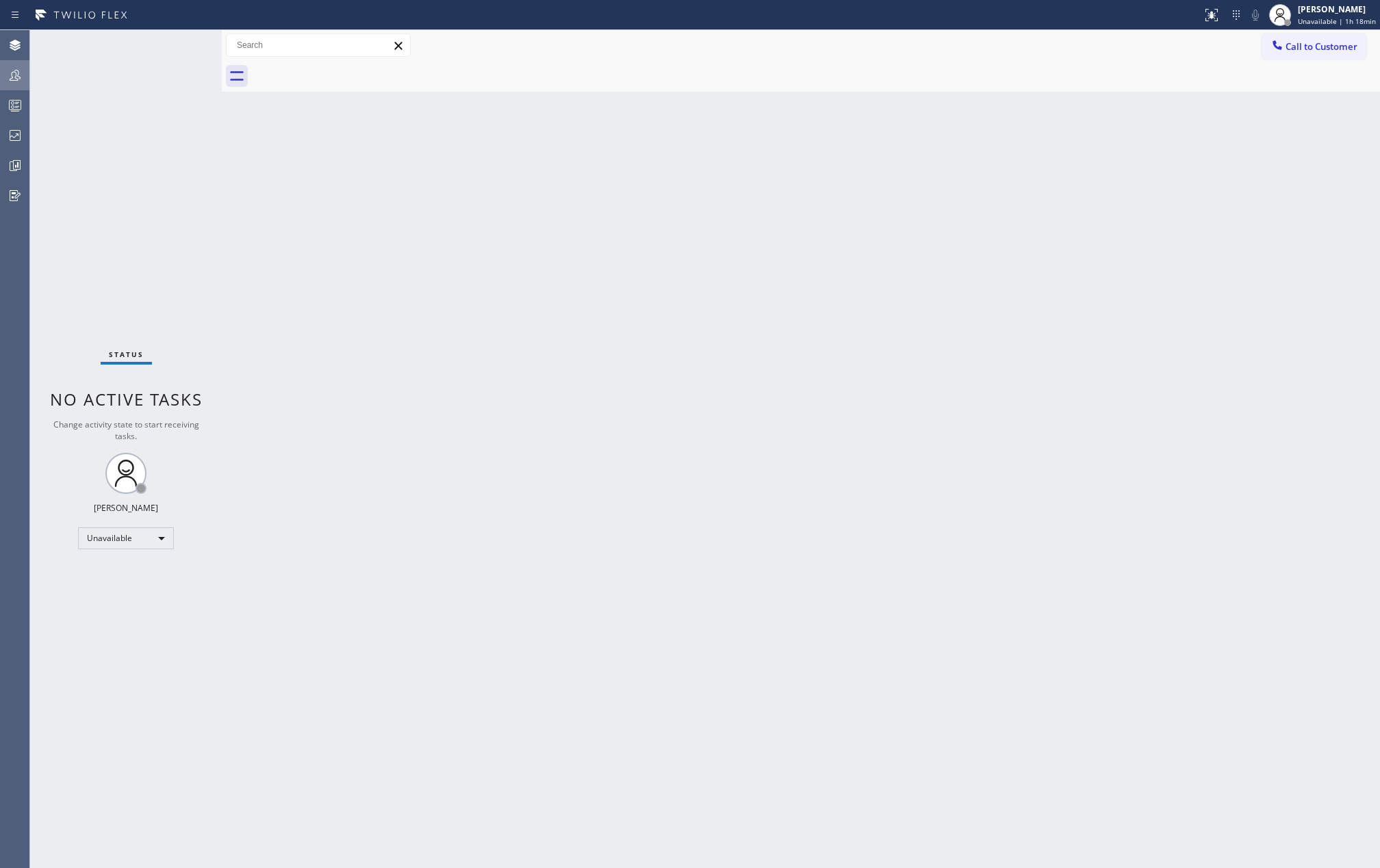
click at [4, 77] on div at bounding box center [15, 75] width 30 height 17
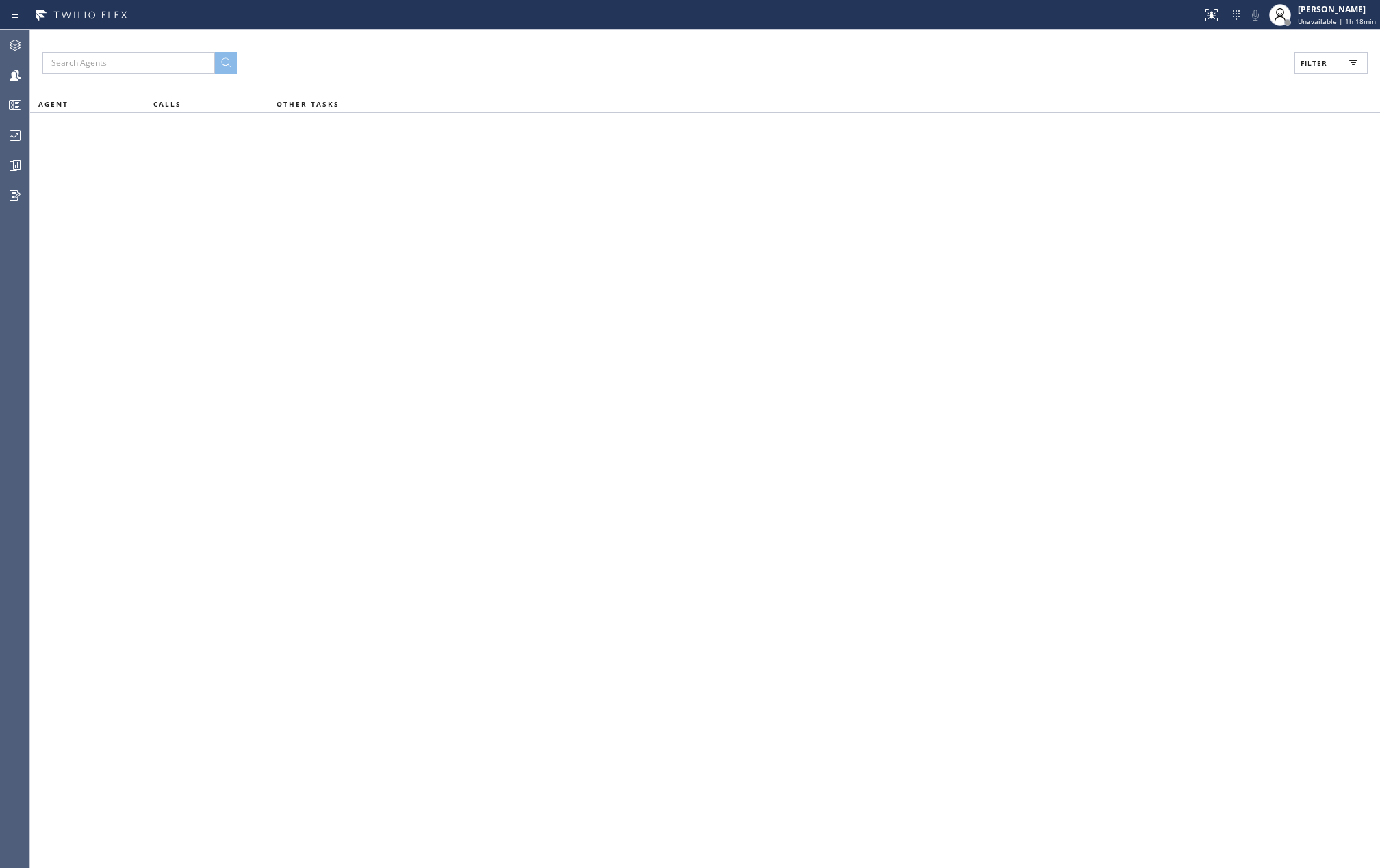
click at [1317, 64] on span "Filter" at bounding box center [1314, 63] width 26 height 10
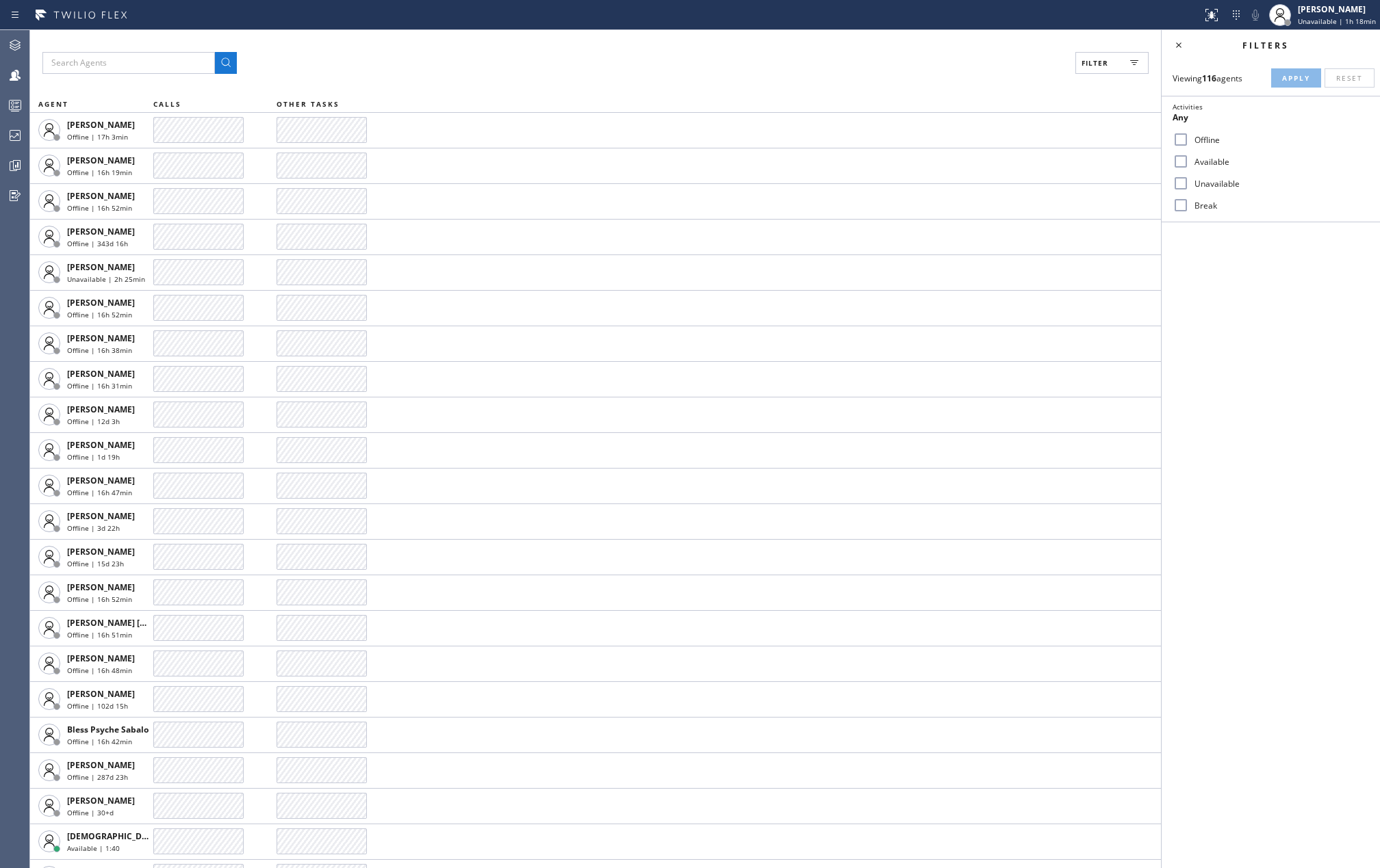
click at [1181, 160] on input "Available" at bounding box center [1181, 161] width 17 height 17
checkbox input "true"
click at [1187, 188] on input "Unavailable" at bounding box center [1181, 184] width 17 height 17
checkbox input "true"
click at [1181, 209] on input "Break" at bounding box center [1181, 205] width 17 height 17
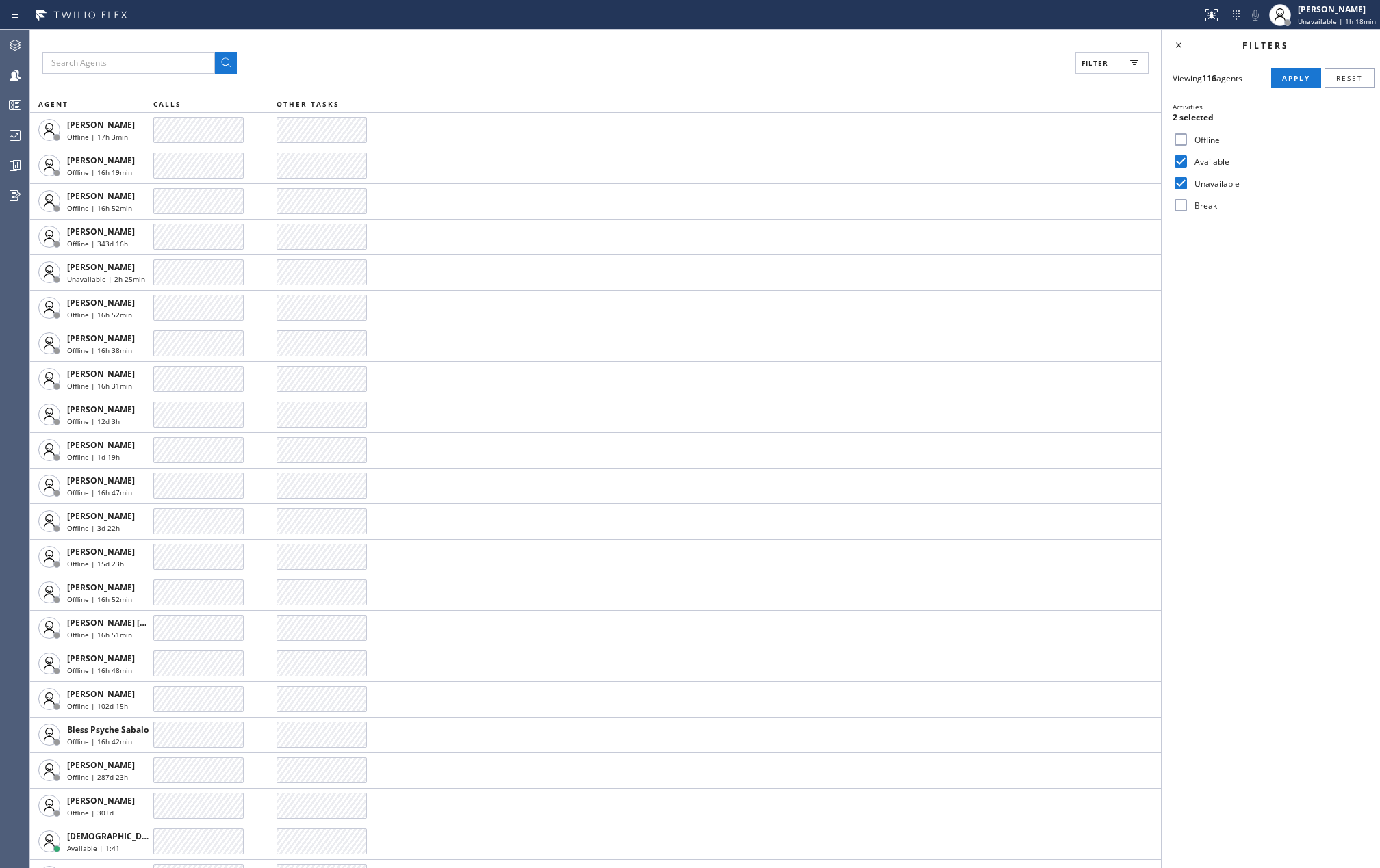
checkbox input "true"
click at [1293, 81] on span "Apply" at bounding box center [1296, 78] width 28 height 10
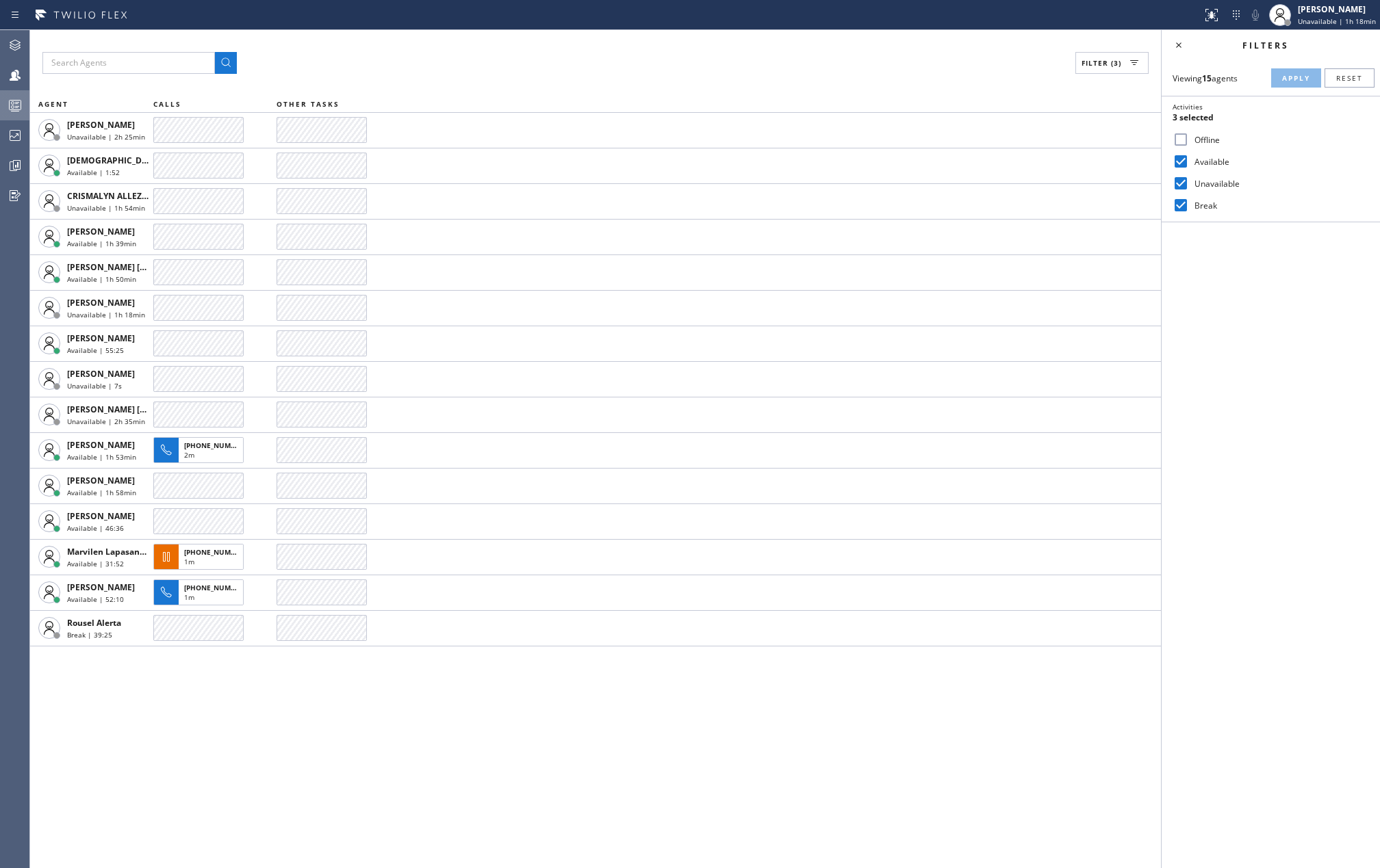
click at [22, 100] on icon at bounding box center [15, 105] width 17 height 17
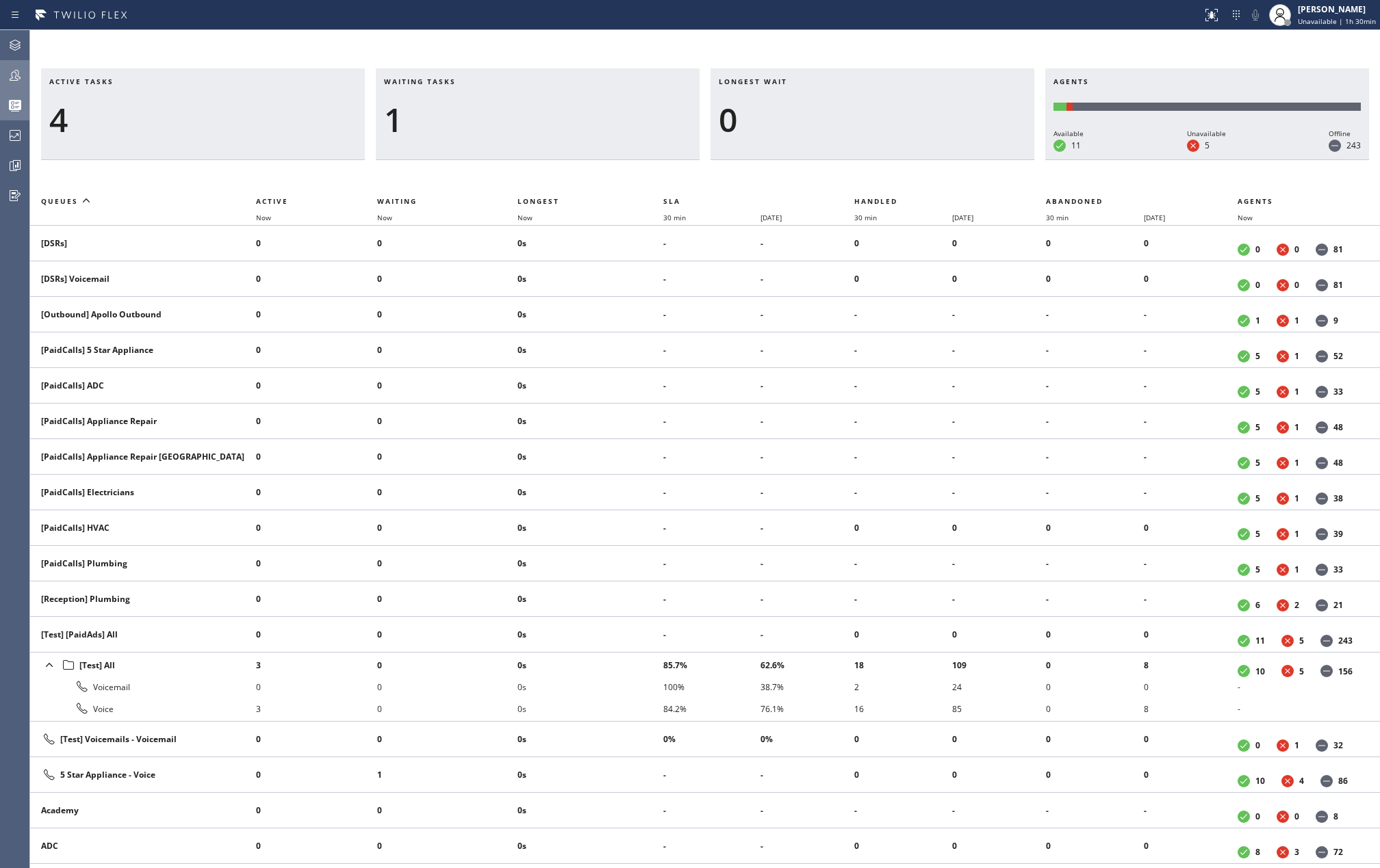
click at [14, 64] on div at bounding box center [15, 74] width 30 height 27
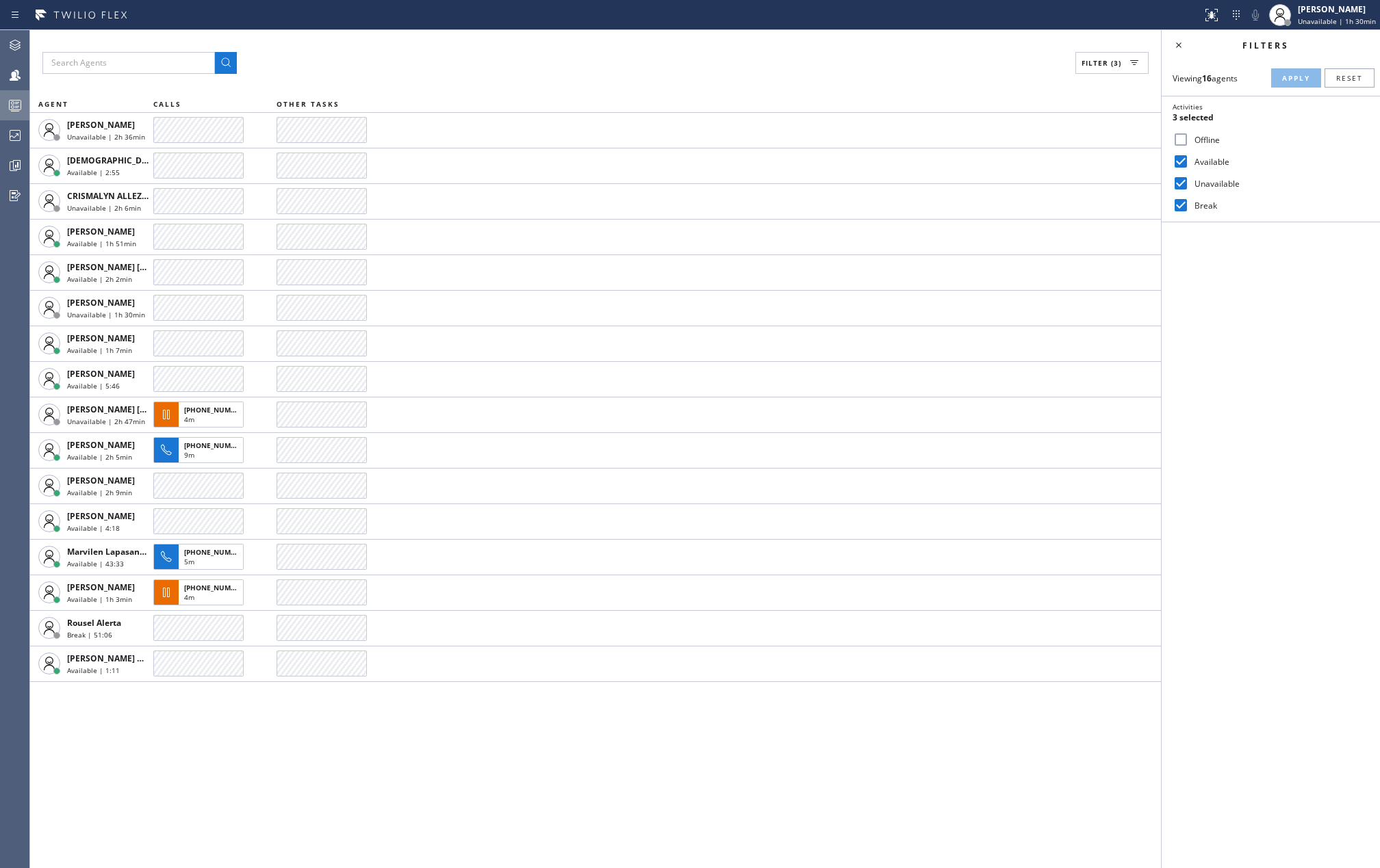
click at [11, 105] on icon at bounding box center [15, 105] width 17 height 17
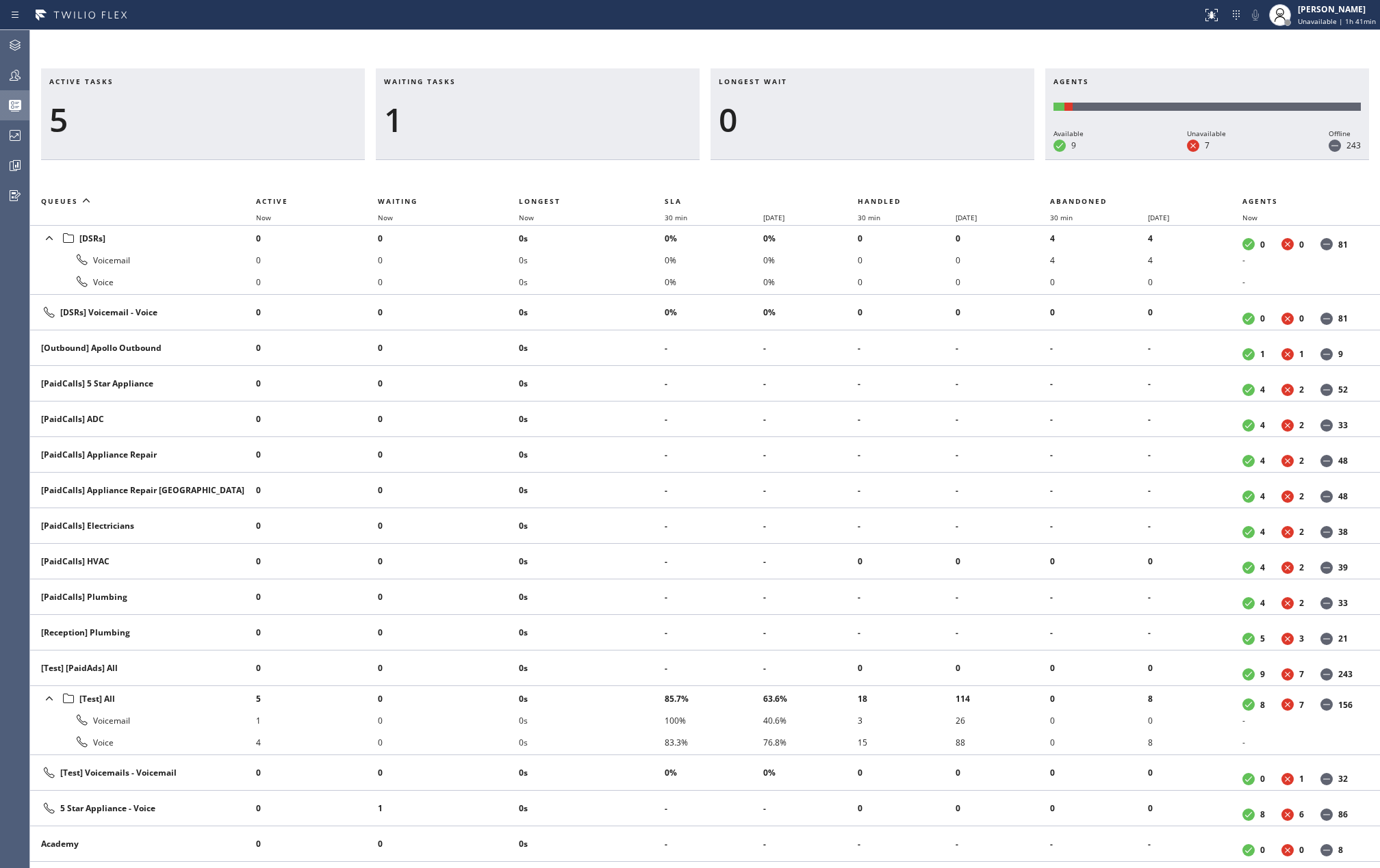
click at [706, 40] on div "Active tasks 5 Waiting tasks 1 Longest wait 0 Agents Available 9 Unavailable 7 …" at bounding box center [704, 448] width 1350 height 838
click at [615, 40] on div "Active tasks 1 Waiting tasks 2 Longest wait 4s [Test] All Agents Available 9 Un…" at bounding box center [704, 448] width 1350 height 838
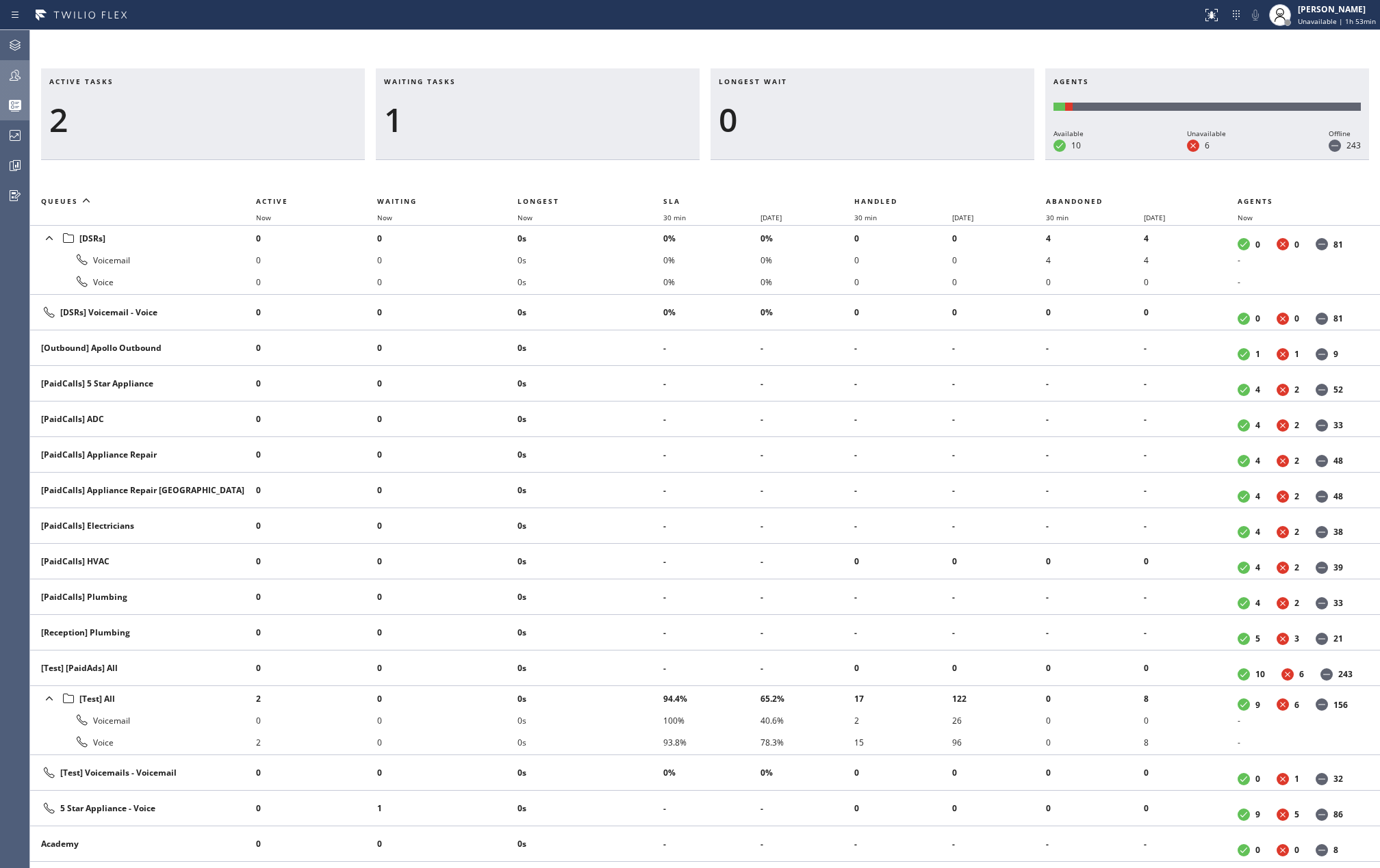
click at [18, 69] on icon at bounding box center [15, 75] width 17 height 17
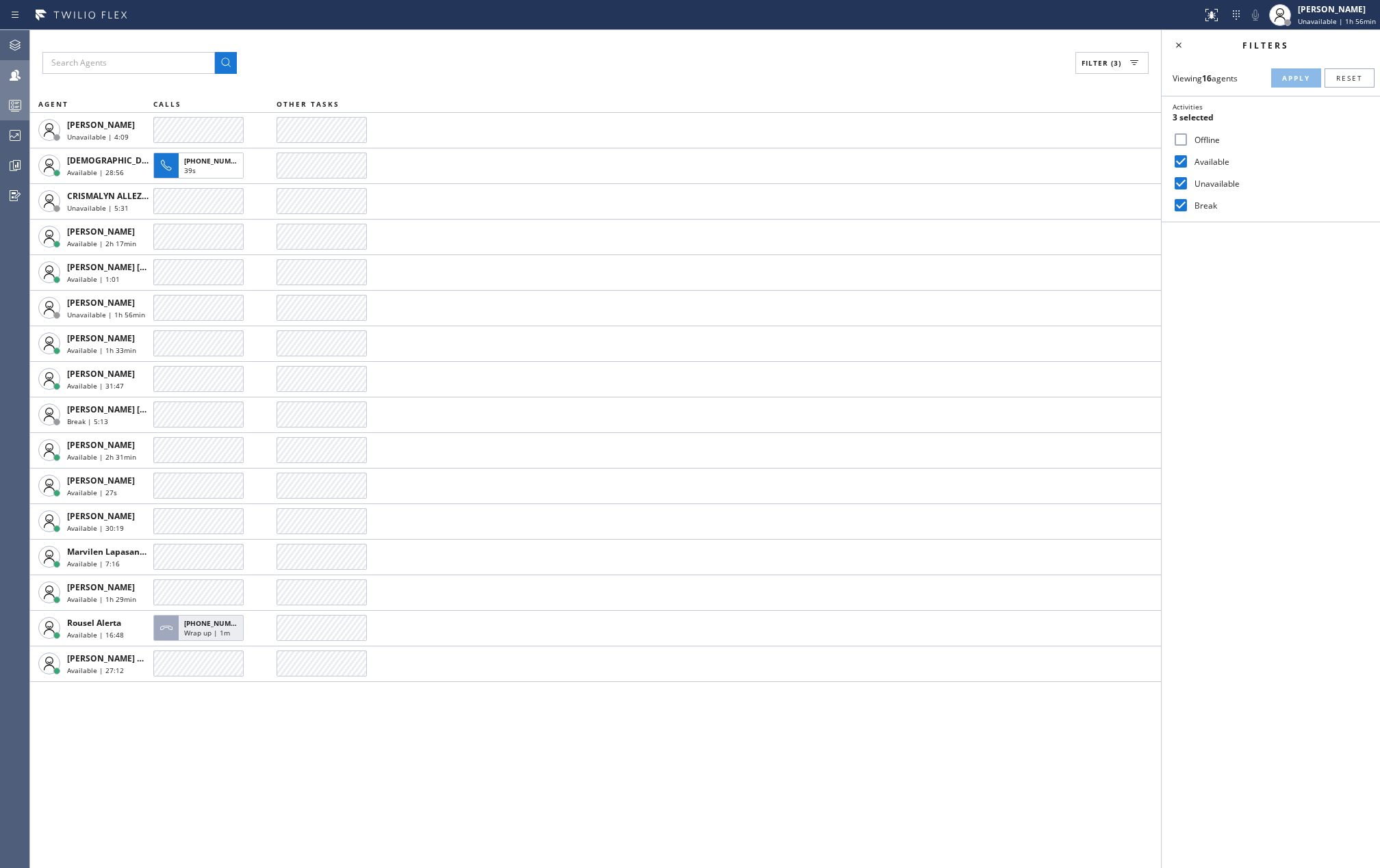
click at [637, 67] on div "Filter (3)" at bounding box center [595, 63] width 1106 height 22
click at [17, 105] on icon at bounding box center [15, 105] width 17 height 17
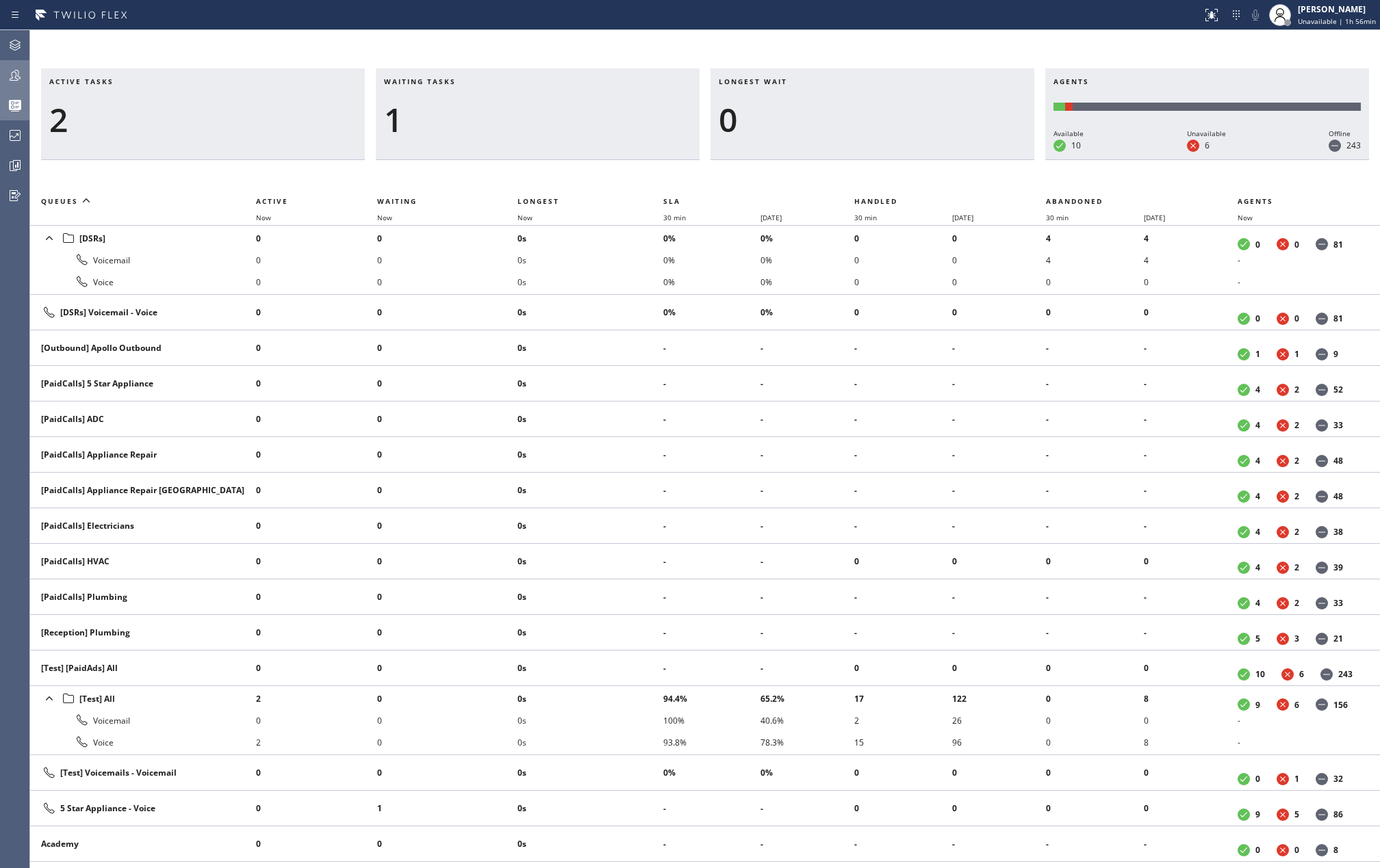
click at [650, 41] on div "Active tasks 2 Waiting tasks 1 Longest wait 0 Agents Available 10 Unavailable 6…" at bounding box center [704, 448] width 1350 height 838
click at [8, 157] on icon at bounding box center [15, 165] width 17 height 17
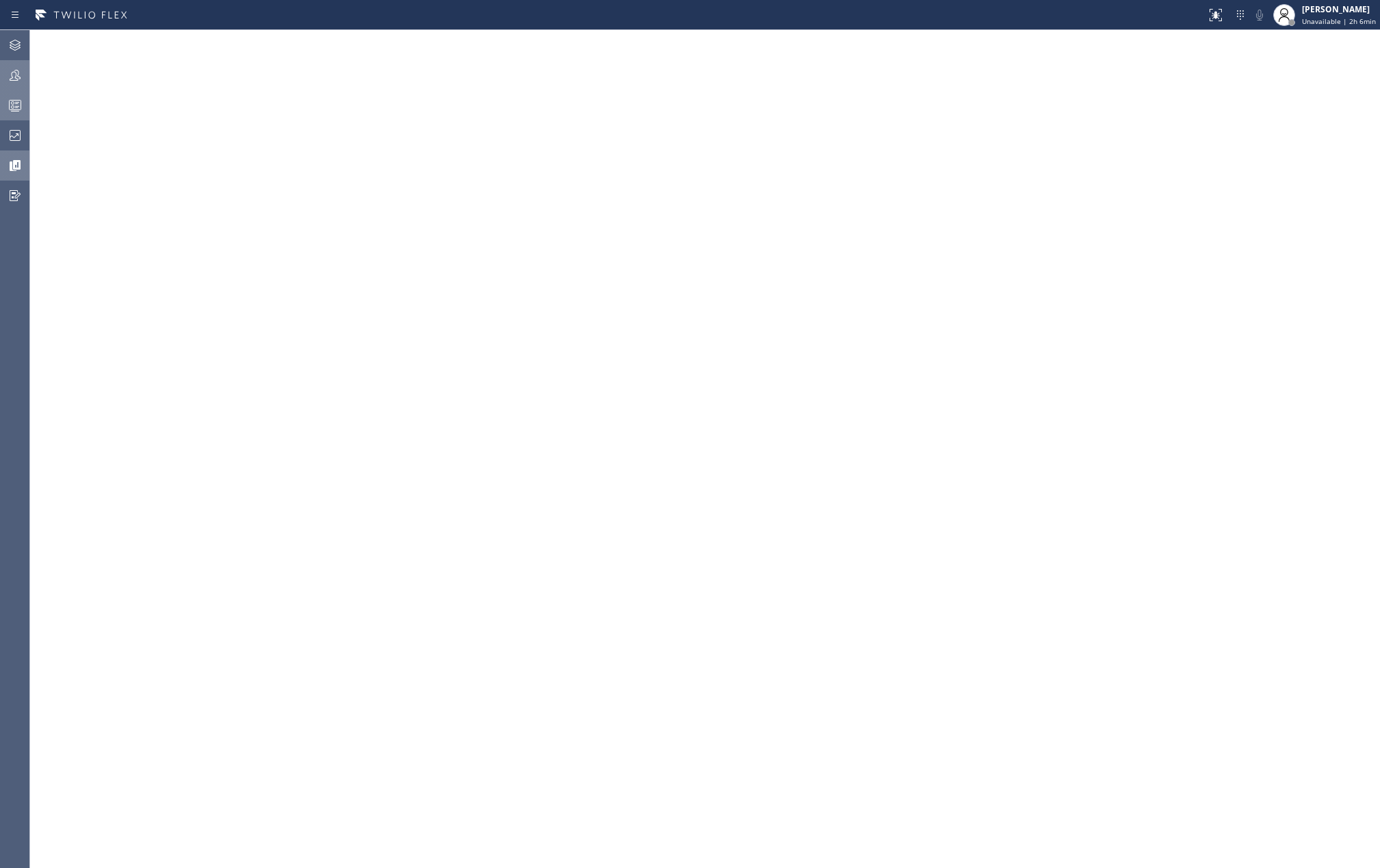
click at [8, 108] on icon at bounding box center [15, 105] width 17 height 17
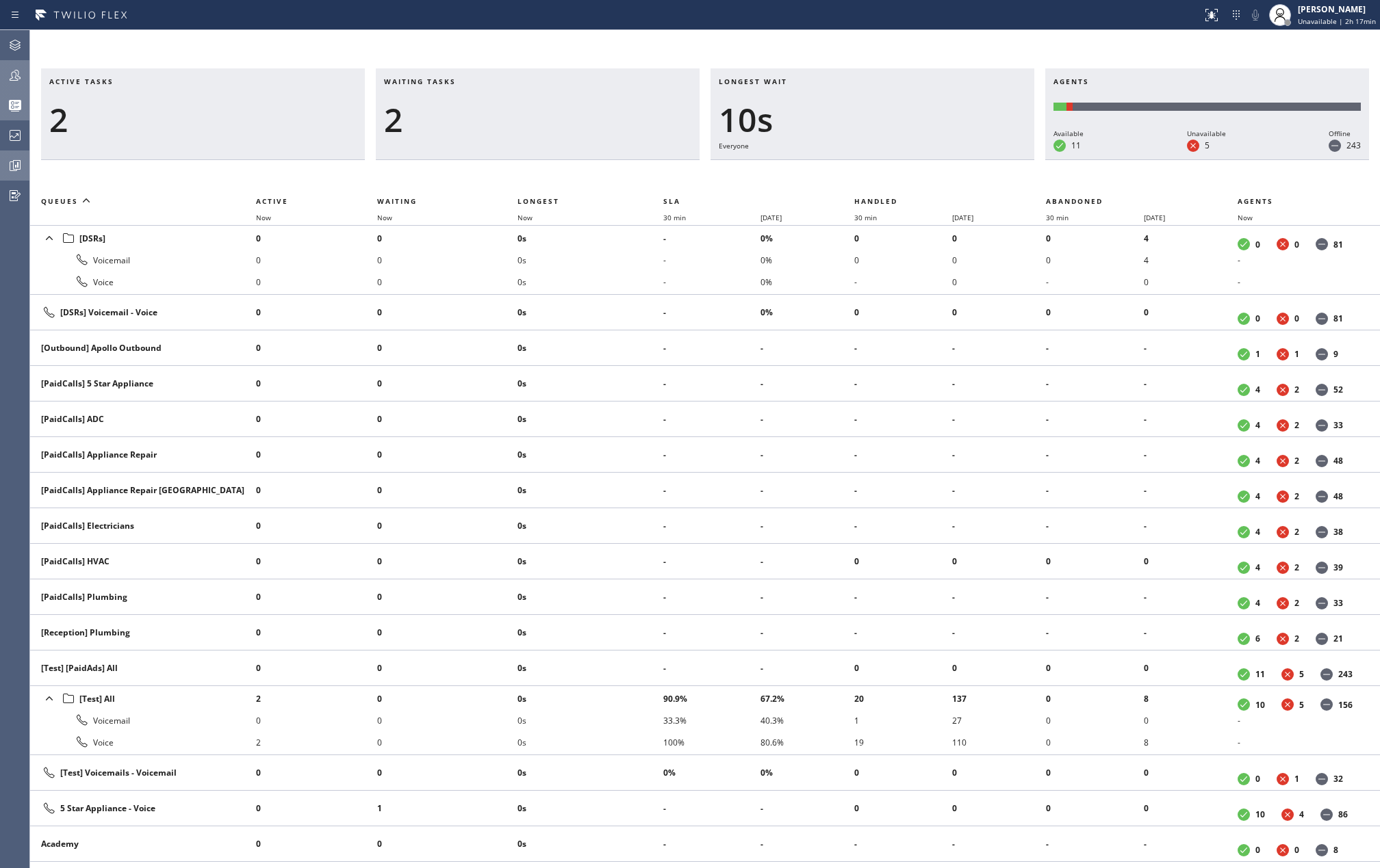
click at [326, 78] on h3 "Active tasks" at bounding box center [203, 87] width 307 height 21
click at [11, 157] on icon at bounding box center [15, 165] width 17 height 17
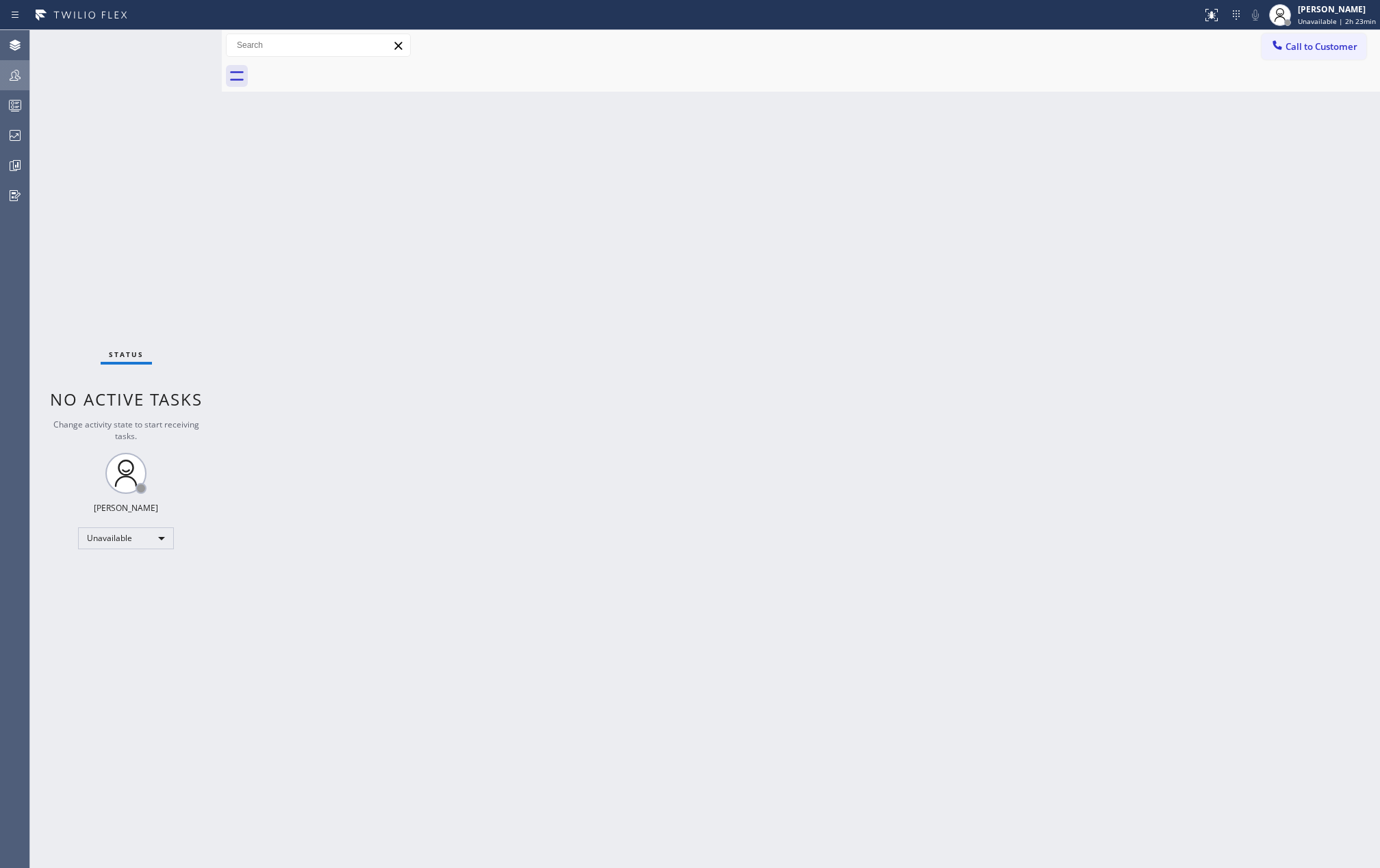
click at [17, 80] on icon at bounding box center [15, 74] width 11 height 11
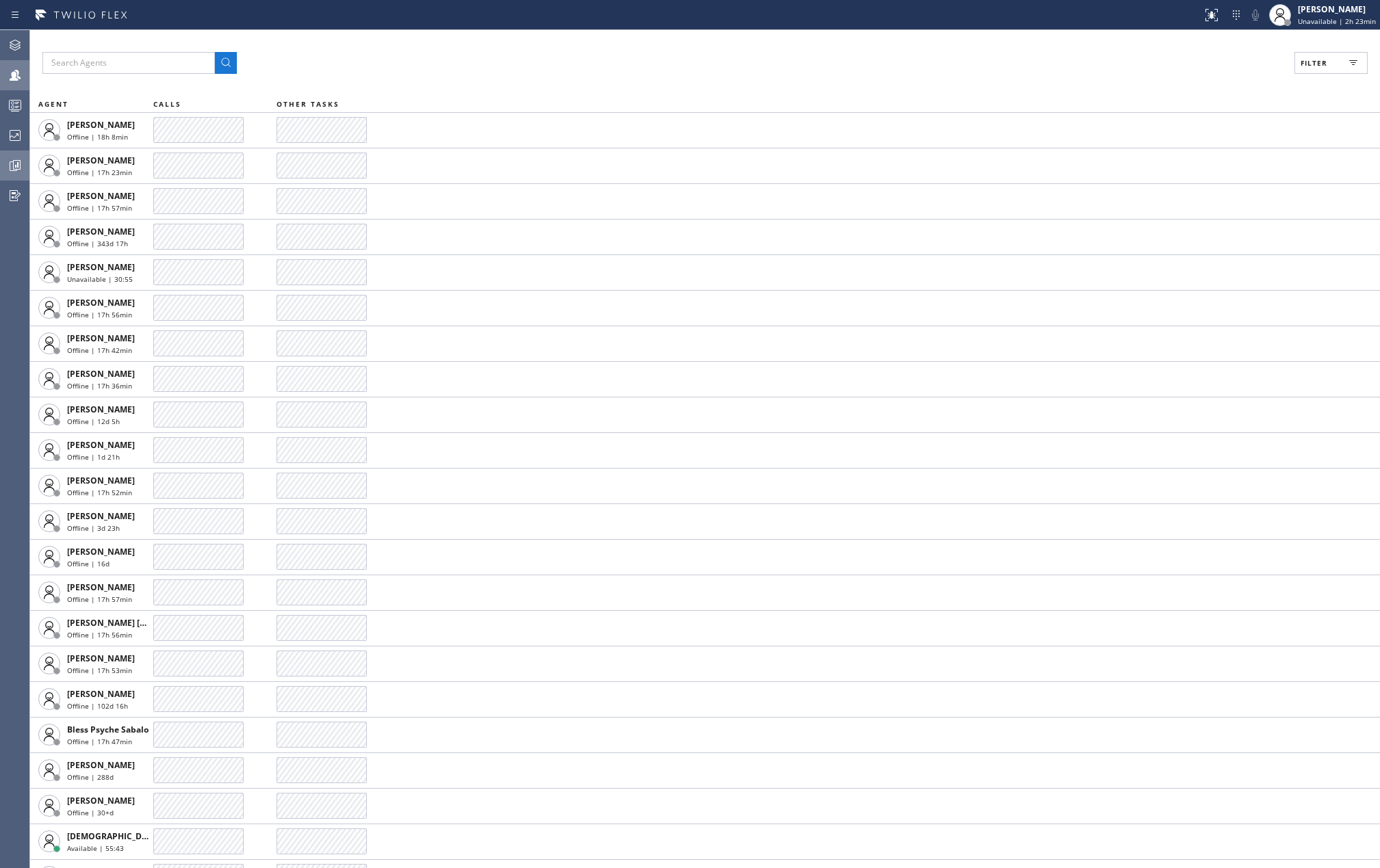
click at [23, 167] on div at bounding box center [15, 165] width 30 height 17
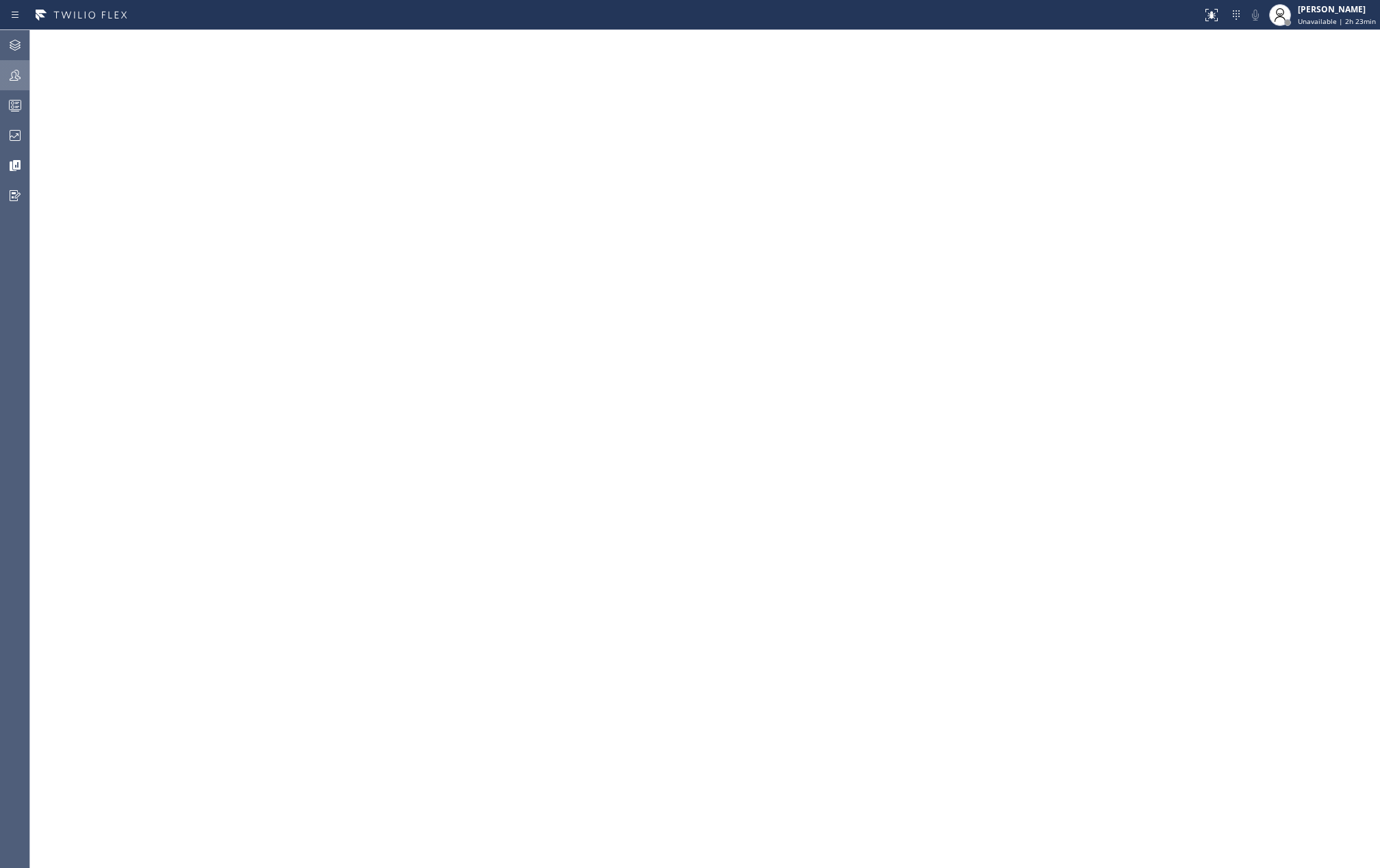
click at [9, 80] on icon at bounding box center [15, 75] width 17 height 17
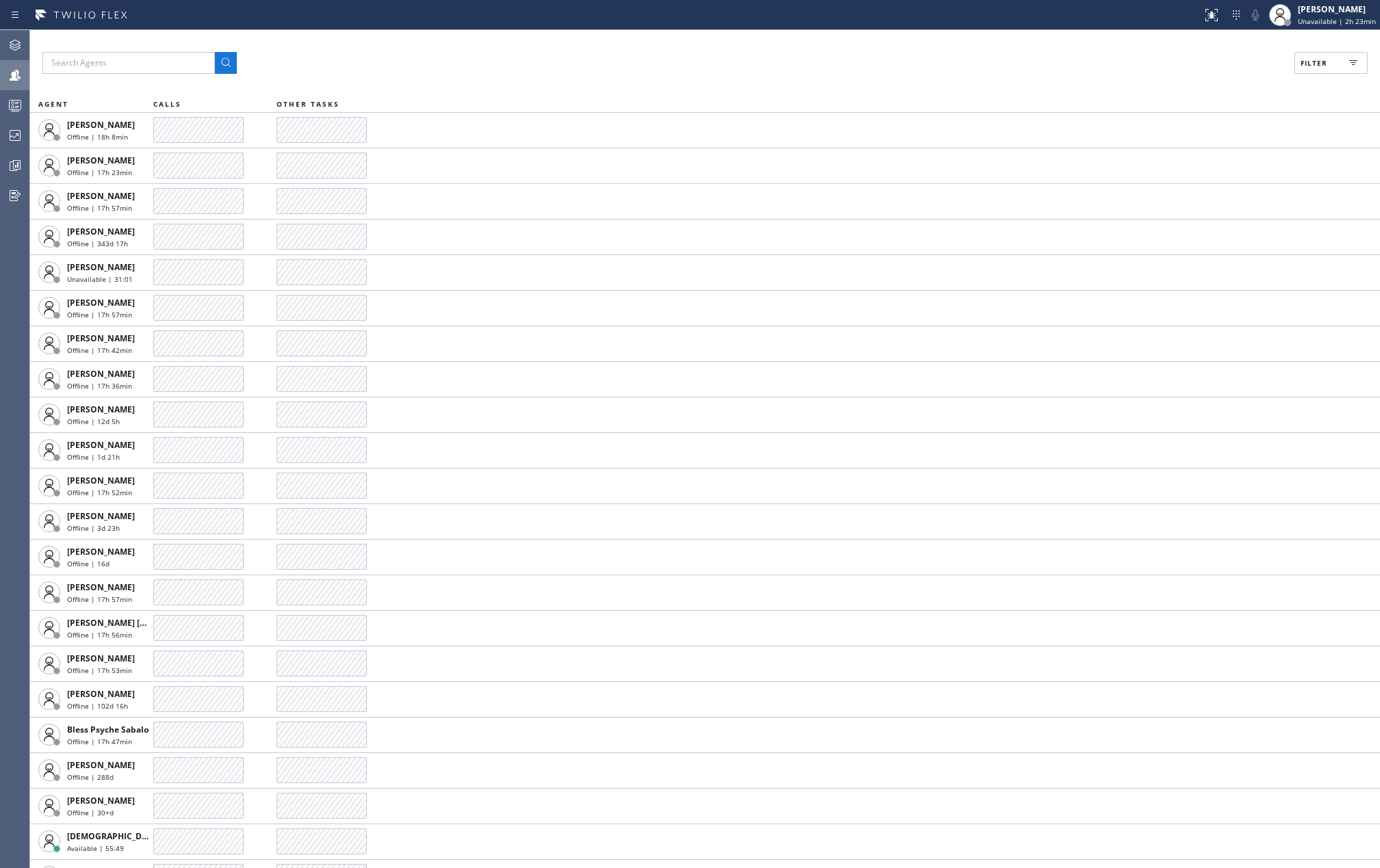
click at [1310, 60] on span "Filter" at bounding box center [1314, 63] width 26 height 10
click at [1184, 161] on input "Available" at bounding box center [1181, 161] width 17 height 17
checkbox input "true"
click at [1179, 211] on input "Break" at bounding box center [1181, 205] width 17 height 17
checkbox input "true"
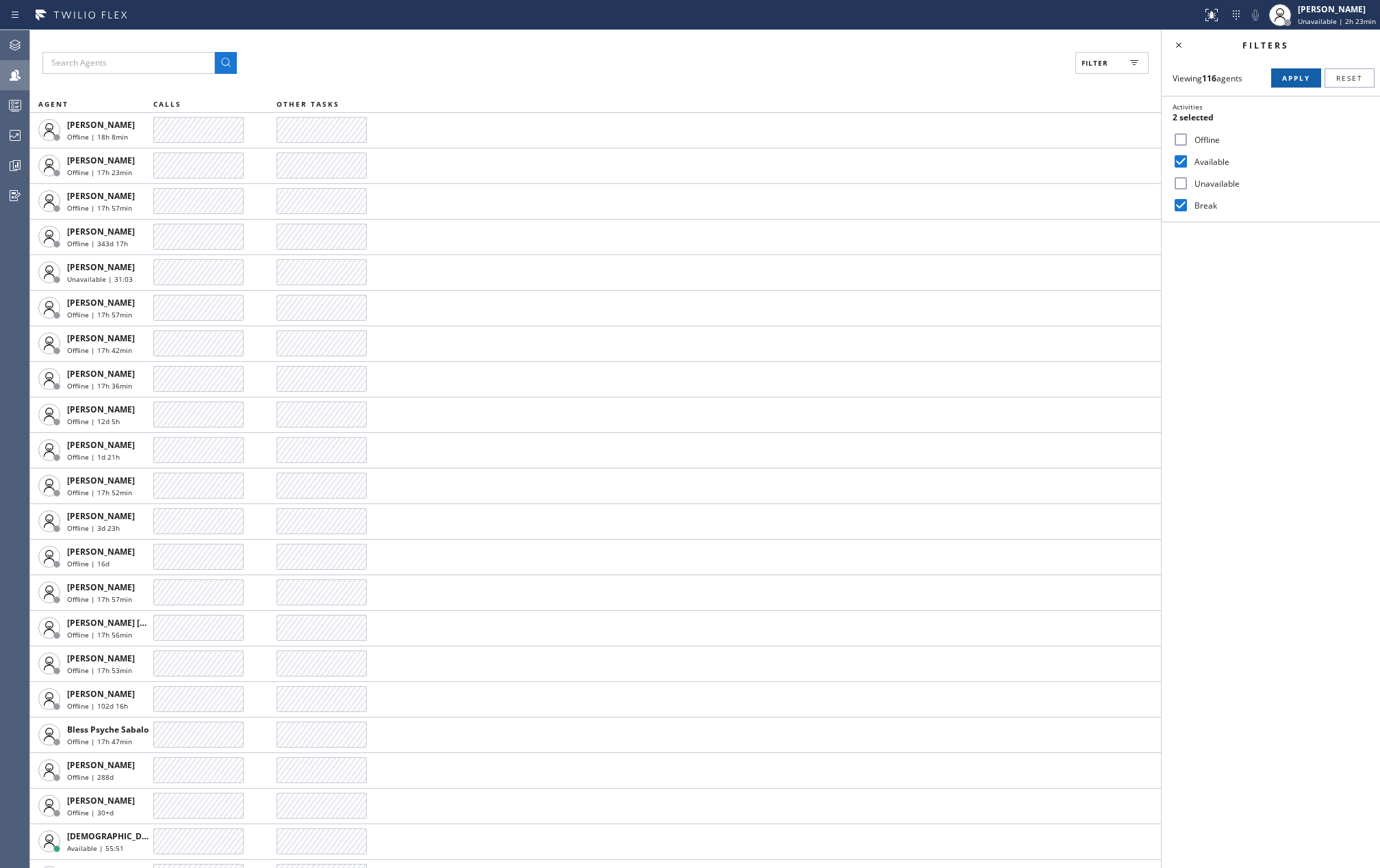
click at [1288, 77] on span "Apply" at bounding box center [1296, 78] width 28 height 10
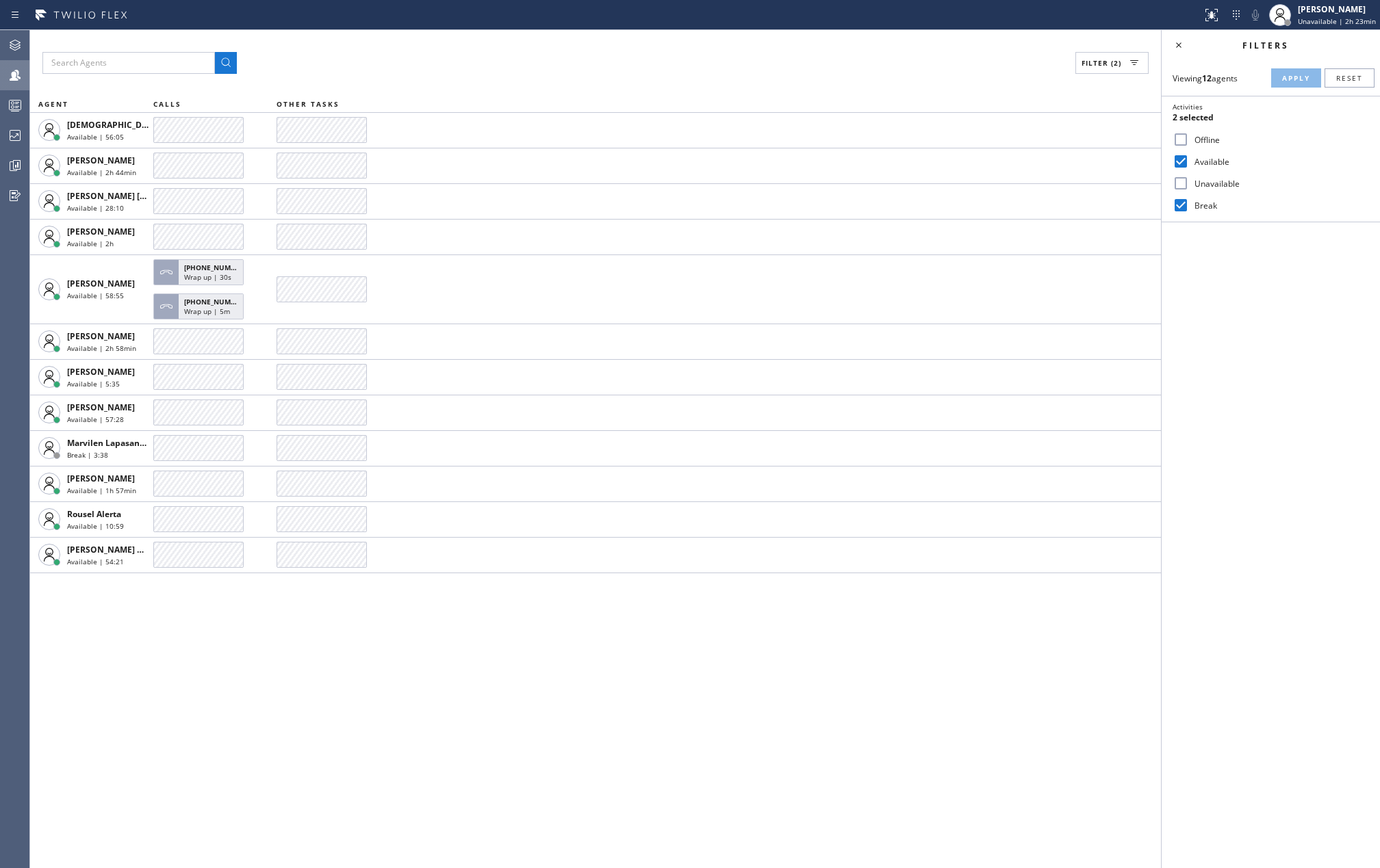
click at [406, 56] on div "Filter (2)" at bounding box center [595, 63] width 1106 height 22
click at [12, 101] on rect at bounding box center [16, 106] width 12 height 10
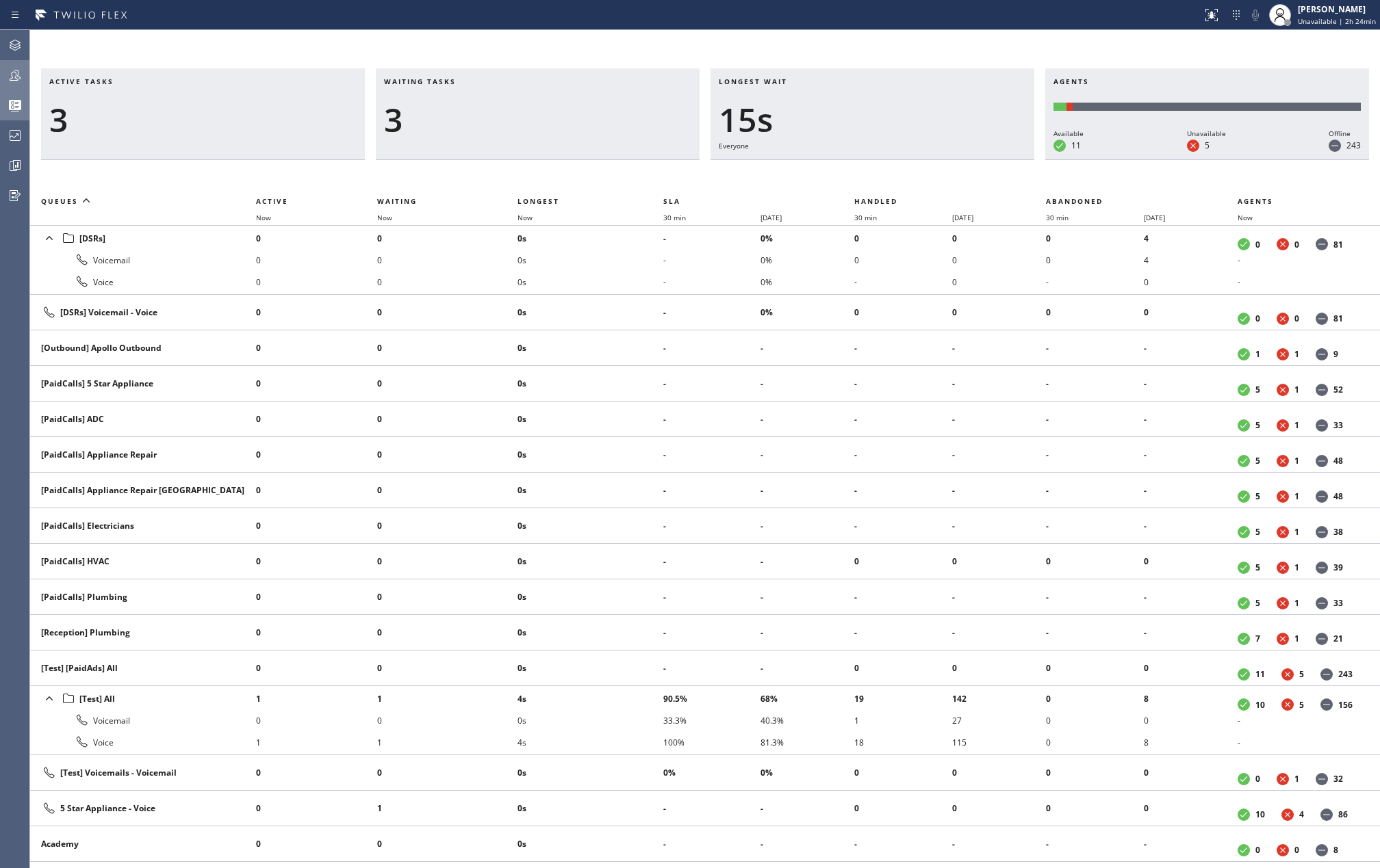
click at [894, 46] on div "Active tasks 3 Waiting tasks 3 Longest wait 15s Everyone Agents Available 11 Un…" at bounding box center [704, 448] width 1350 height 838
click at [26, 85] on div at bounding box center [15, 74] width 30 height 27
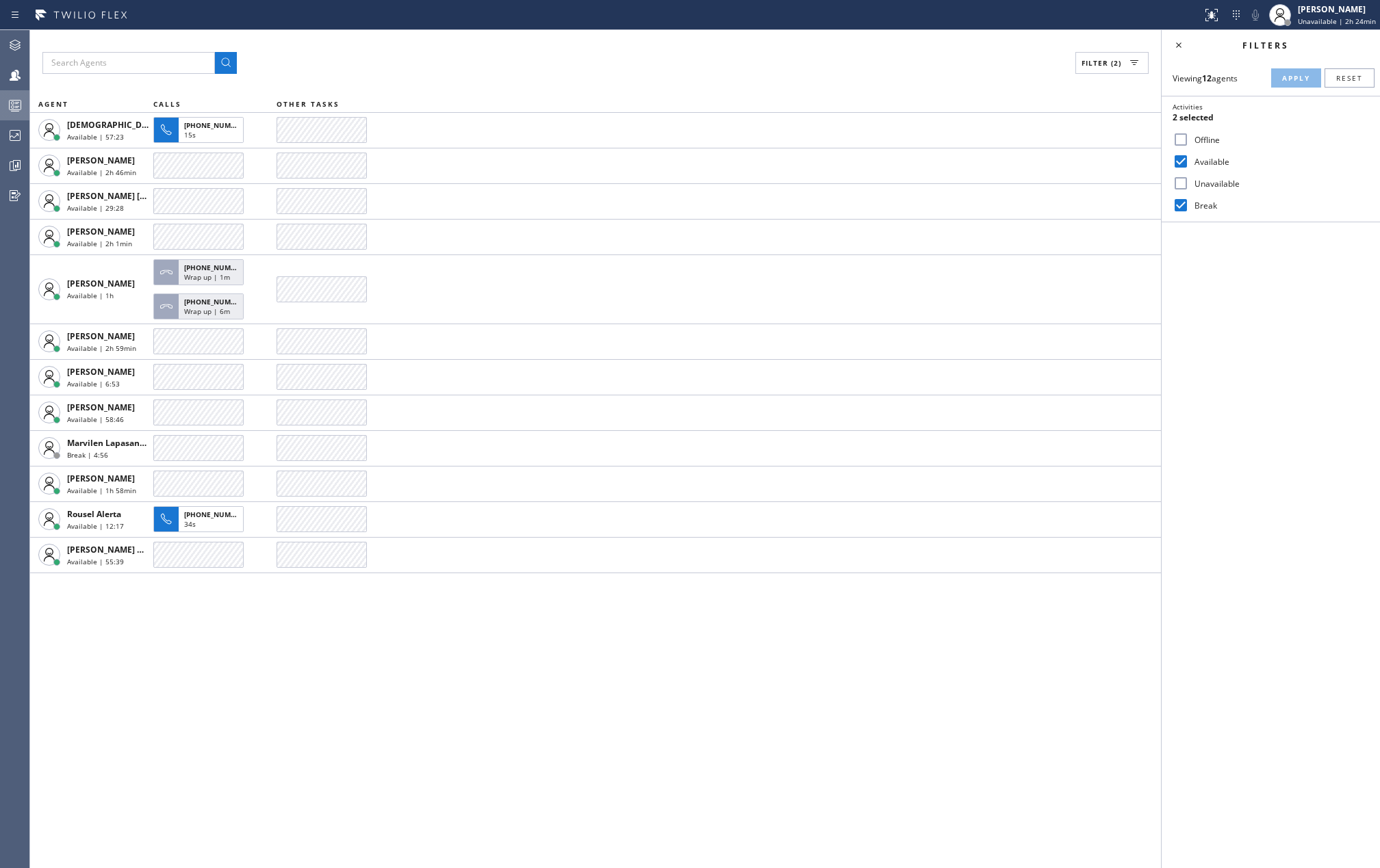
click at [7, 100] on icon at bounding box center [15, 105] width 17 height 17
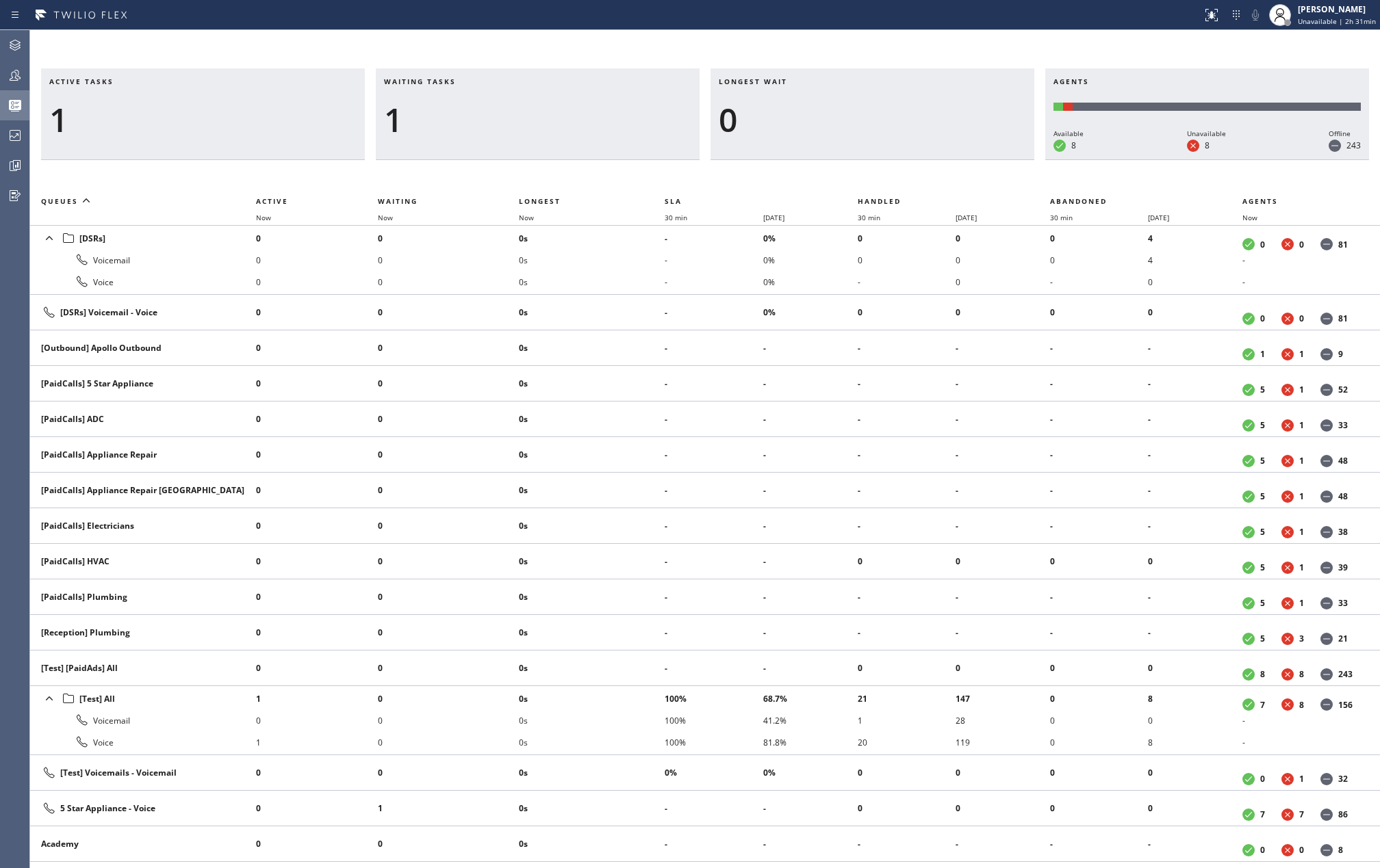
click at [631, 45] on div "Active tasks 1 Waiting tasks 1 Longest wait 0 Agents Available 8 Unavailable 8 …" at bounding box center [704, 448] width 1350 height 838
click at [6, 132] on div at bounding box center [15, 136] width 30 height 17
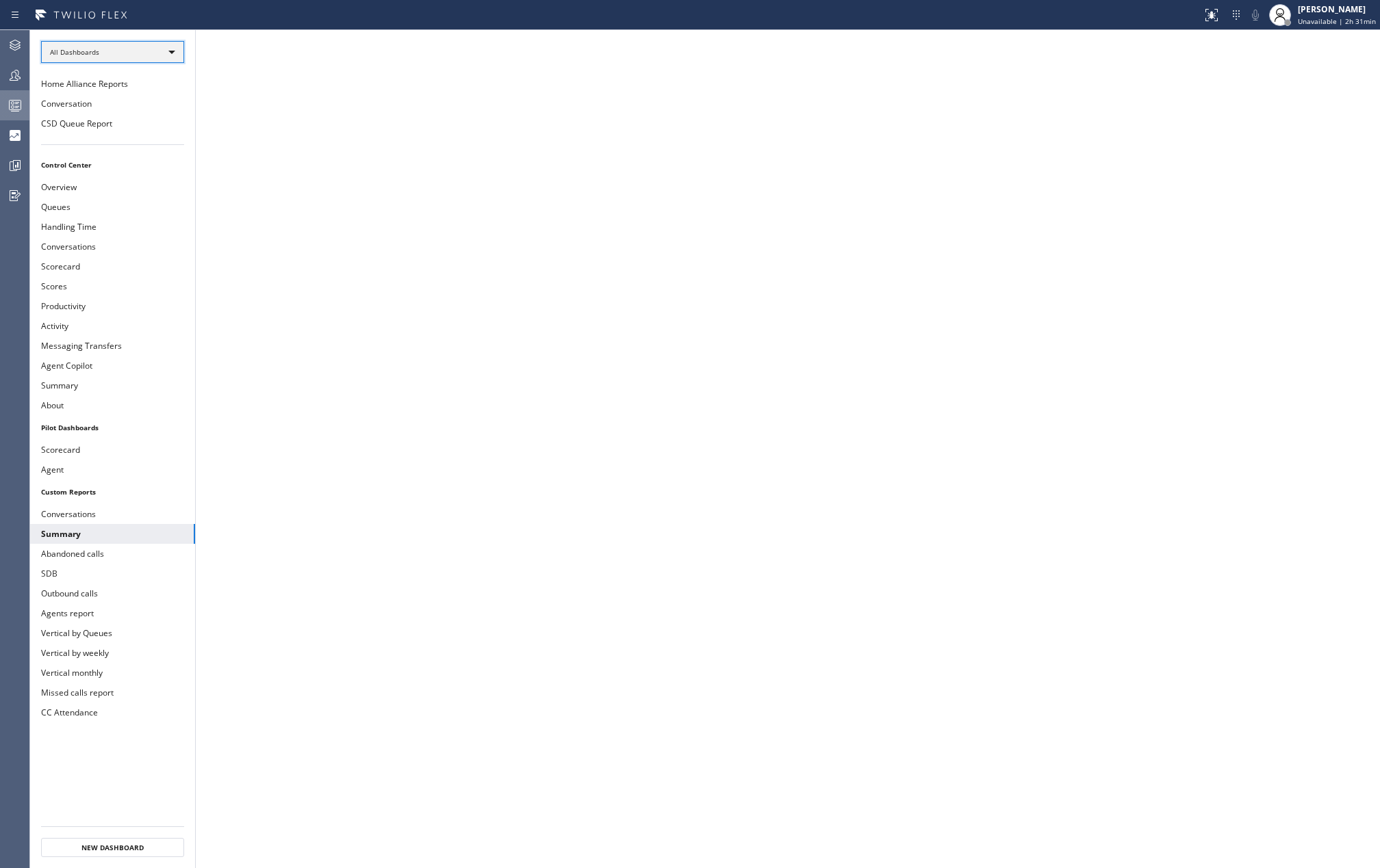
click at [113, 57] on div "All Dashboards" at bounding box center [113, 52] width 143 height 22
click at [111, 130] on li "Pilot Dashboards" at bounding box center [111, 123] width 140 height 17
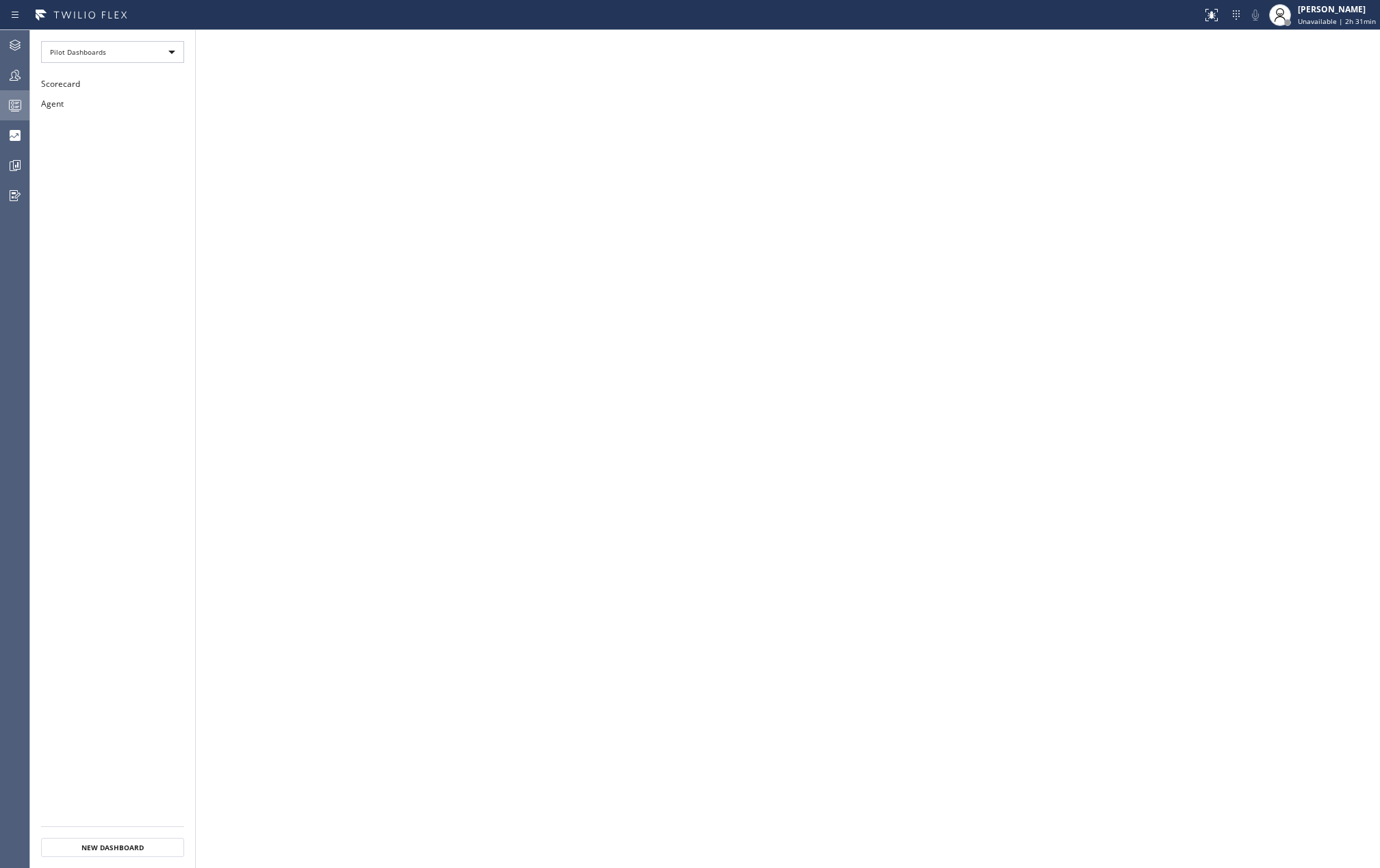
click at [111, 130] on ul "Scorecard Agent" at bounding box center [112, 450] width 165 height 753
click at [129, 59] on div "Pilot Dashboards" at bounding box center [113, 52] width 143 height 22
click at [115, 135] on li "Custom Reports" at bounding box center [111, 141] width 140 height 17
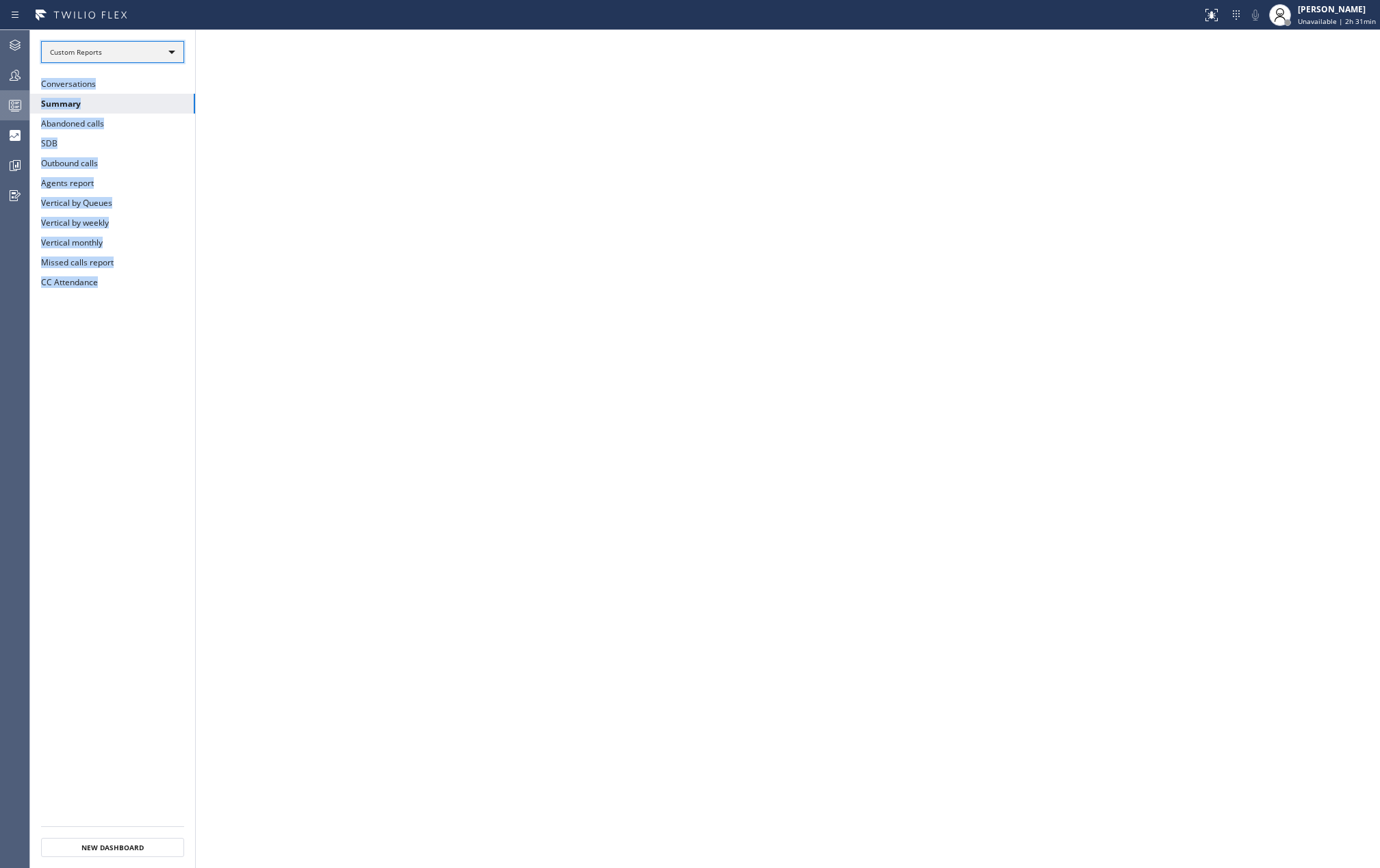
click at [119, 48] on div "Custom Reports" at bounding box center [113, 52] width 143 height 22
click at [125, 132] on li "Custom Reports" at bounding box center [111, 141] width 140 height 17
click at [77, 101] on button "Summary" at bounding box center [112, 103] width 165 height 20
click at [96, 124] on button "Abandoned calls" at bounding box center [112, 123] width 165 height 20
click at [11, 72] on icon at bounding box center [15, 75] width 17 height 17
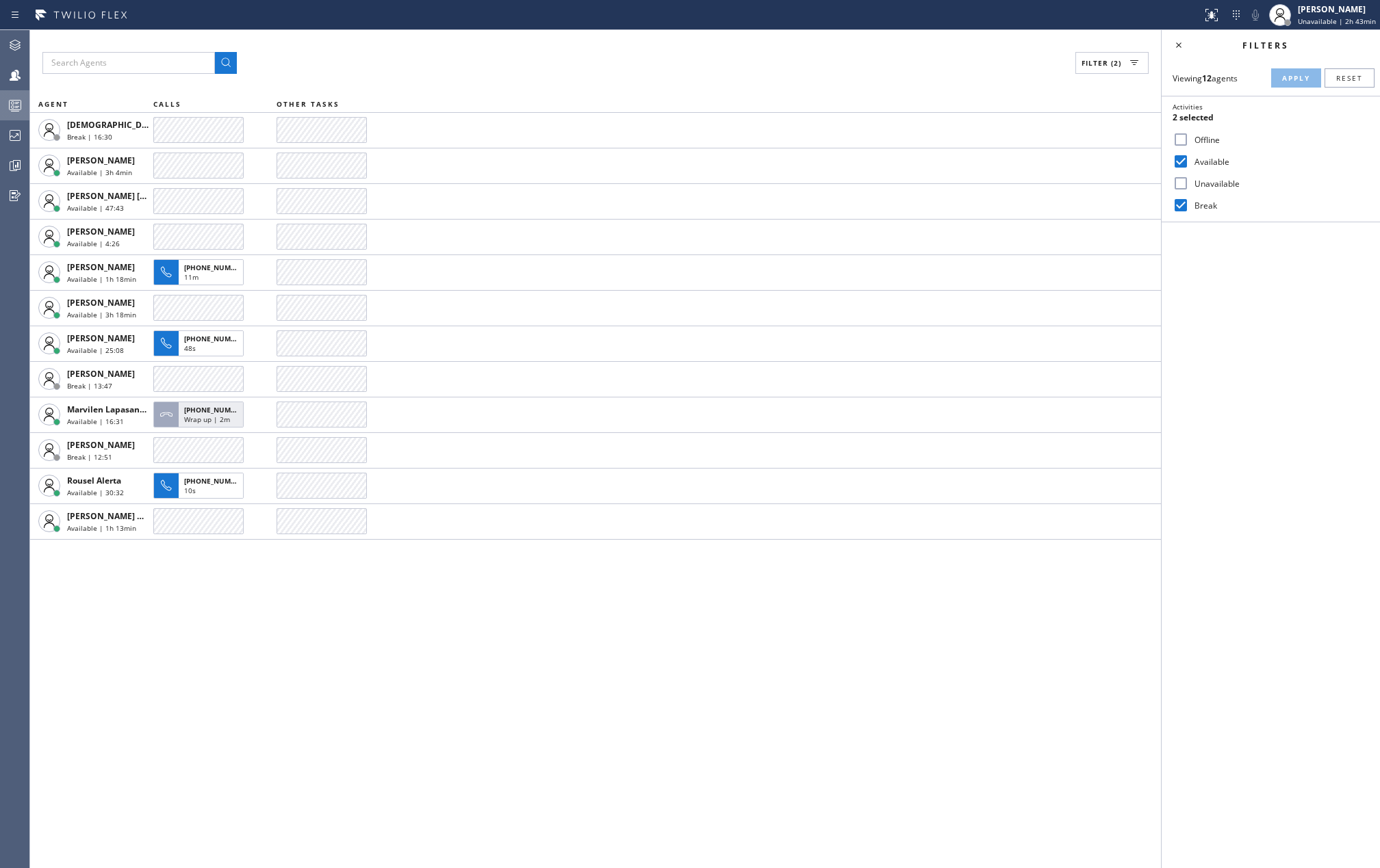
click at [704, 634] on div "Filter (2) AGENT CALLS OTHER TASKS Christian Cinco Break | 16:30 Fila Garciano …" at bounding box center [595, 448] width 1131 height 838
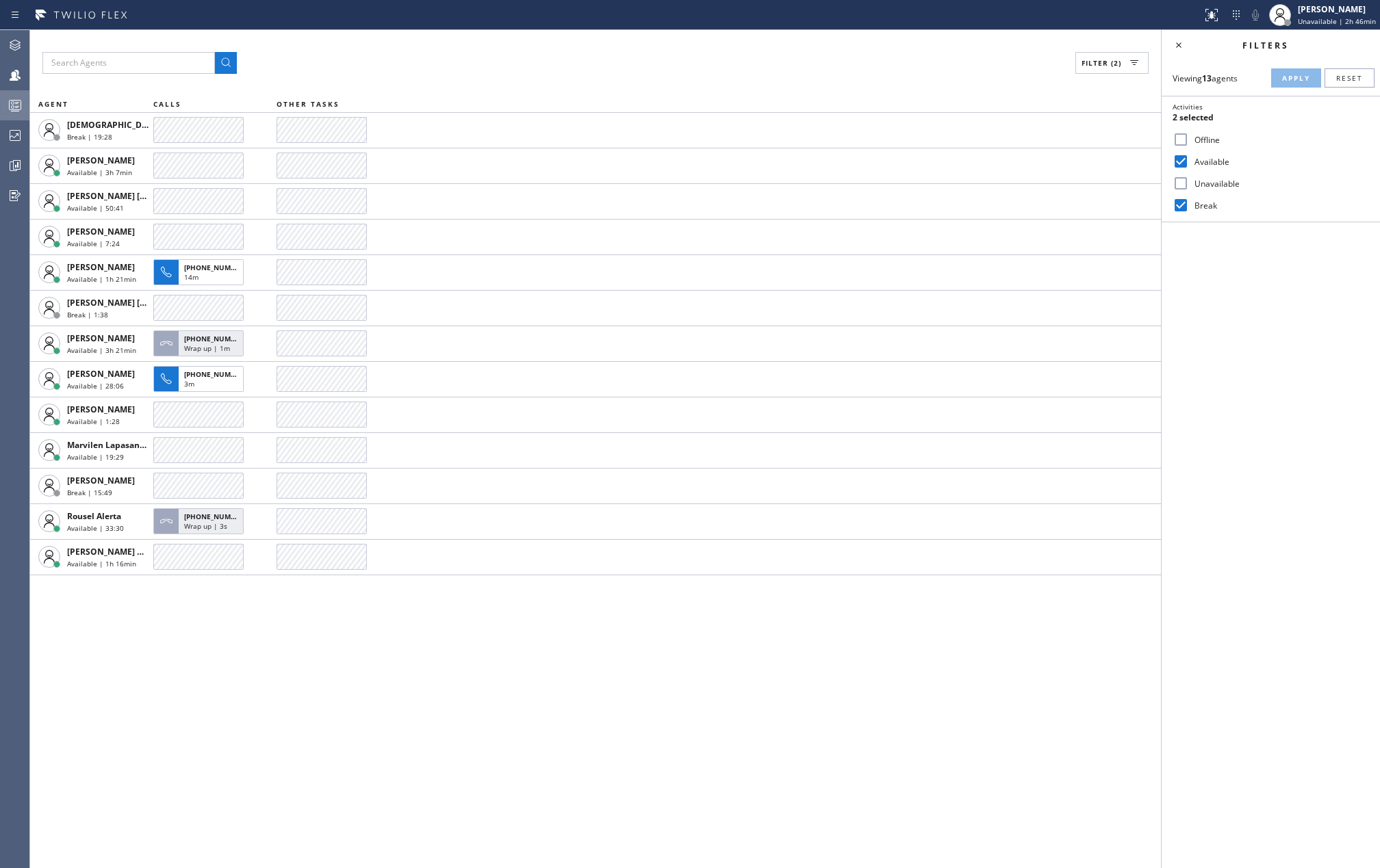
click at [15, 105] on icon at bounding box center [15, 105] width 17 height 17
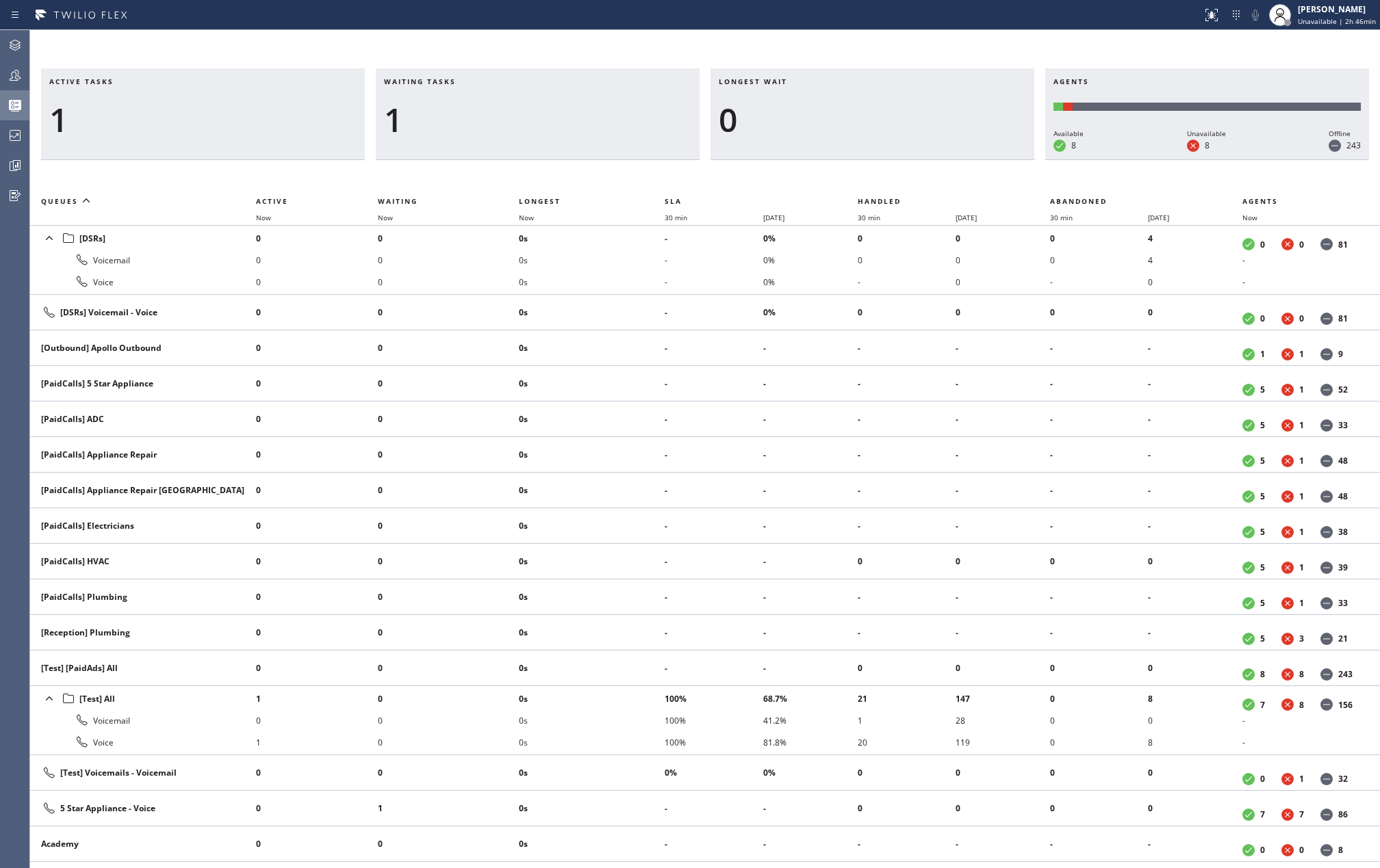
drag, startPoint x: 508, startPoint y: 44, endPoint x: 453, endPoint y: 52, distance: 55.6
click at [453, 52] on div "Active tasks 1 Waiting tasks 1 Longest wait 0 Agents Available 8 Unavailable 8 …" at bounding box center [704, 448] width 1350 height 838
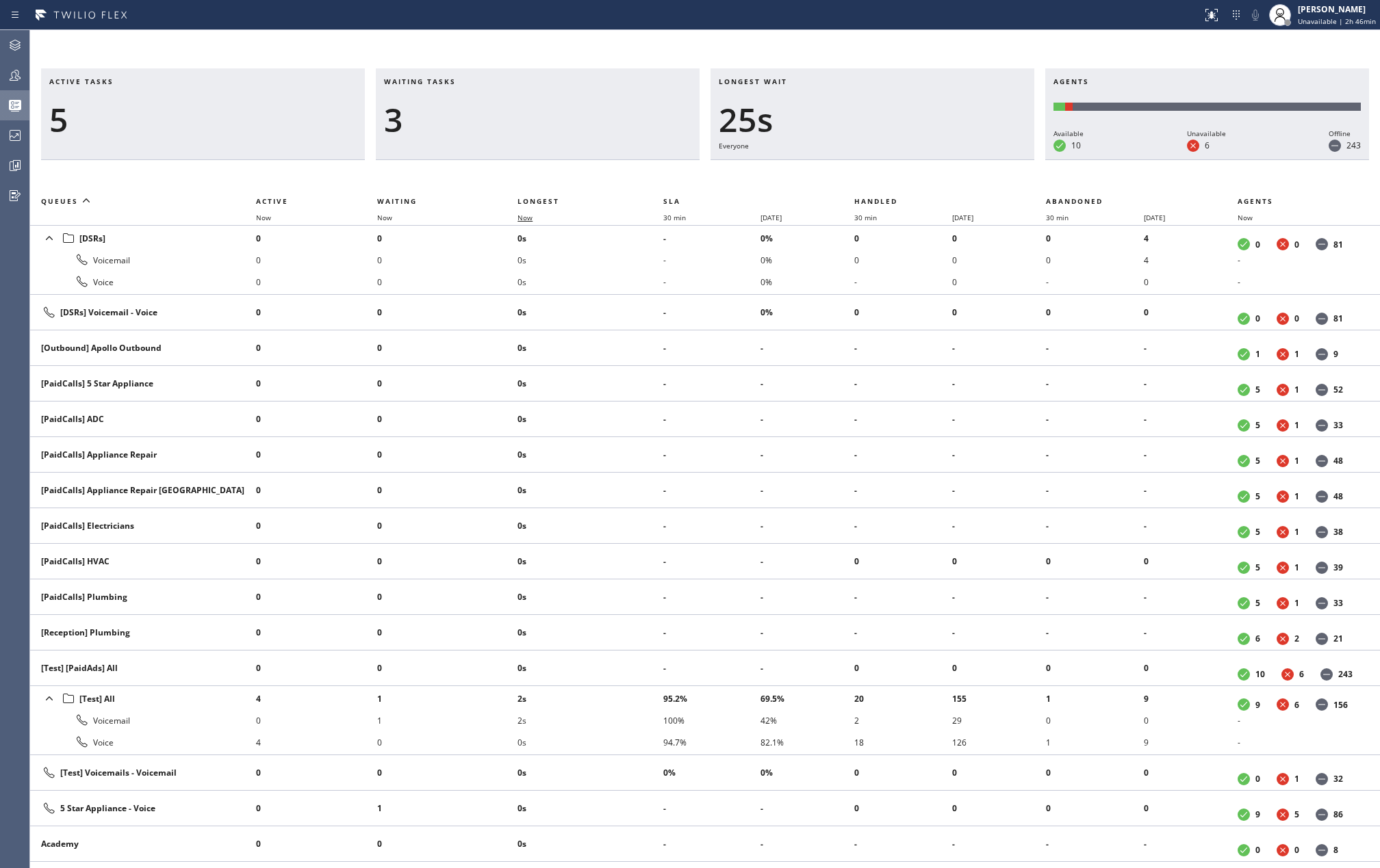
click at [532, 214] on span "Now" at bounding box center [525, 218] width 15 height 10
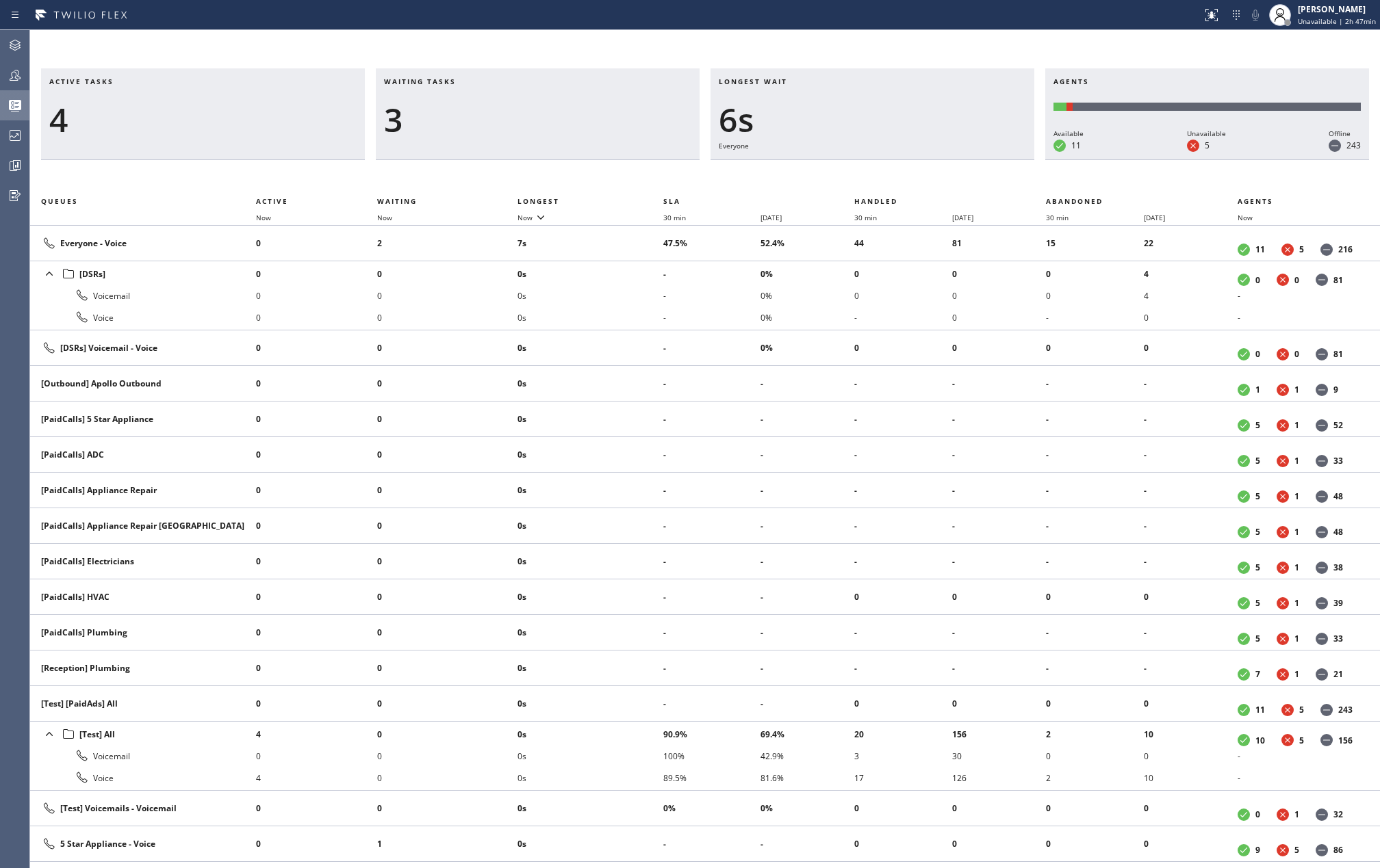
click at [23, 69] on div at bounding box center [15, 75] width 30 height 17
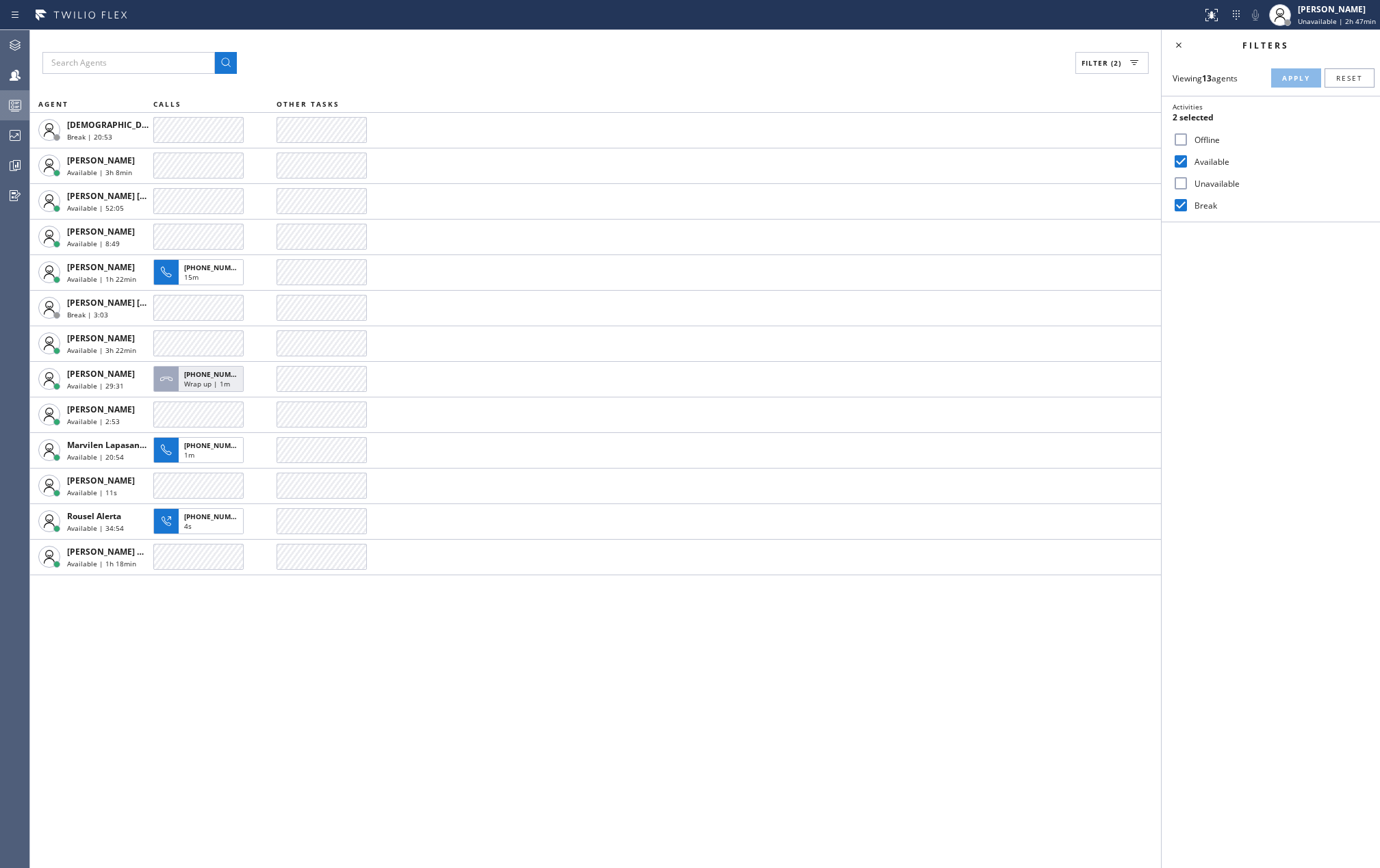
click at [18, 101] on rect at bounding box center [16, 106] width 12 height 10
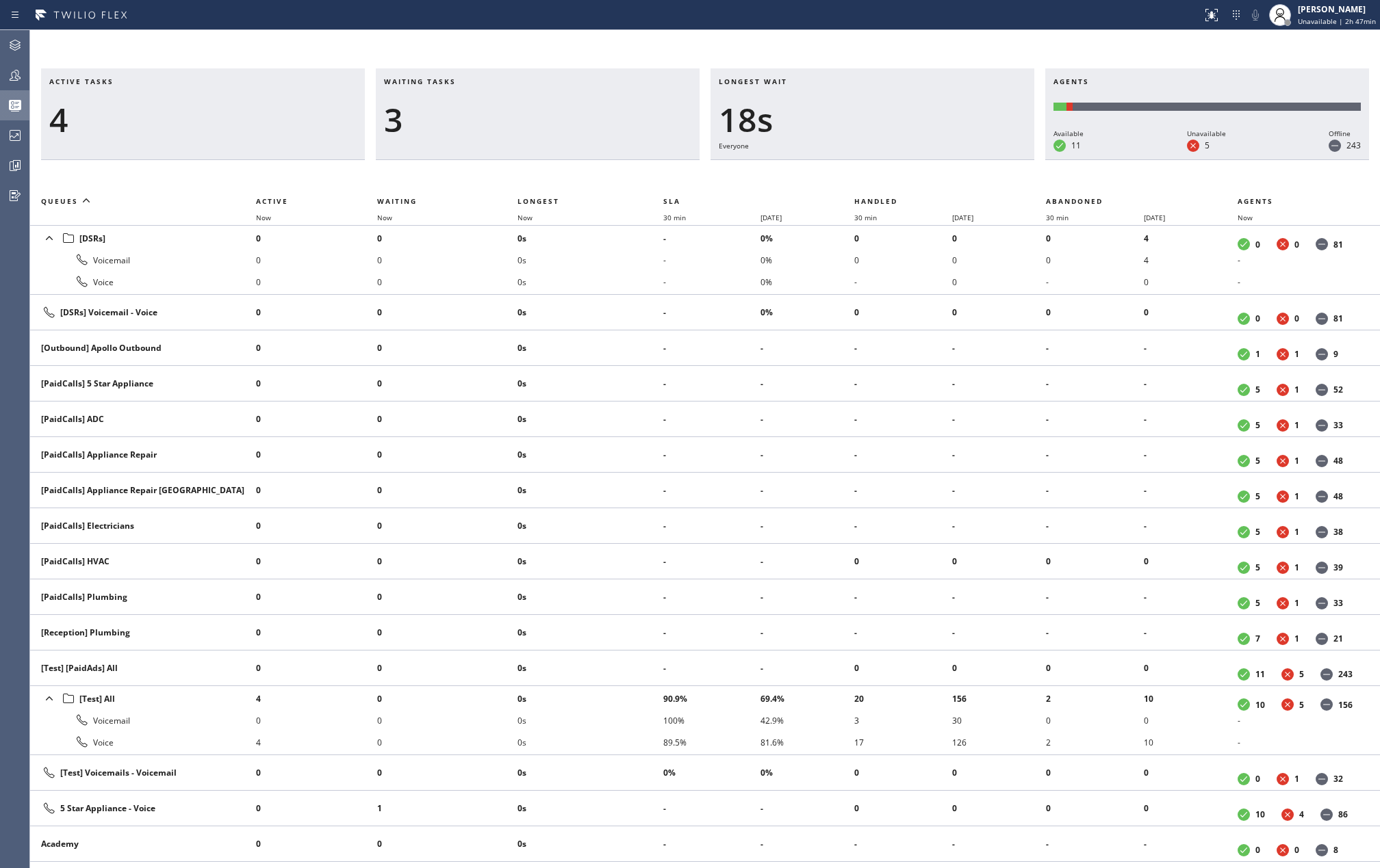
click at [536, 209] on th "Now" at bounding box center [589, 218] width 145 height 17
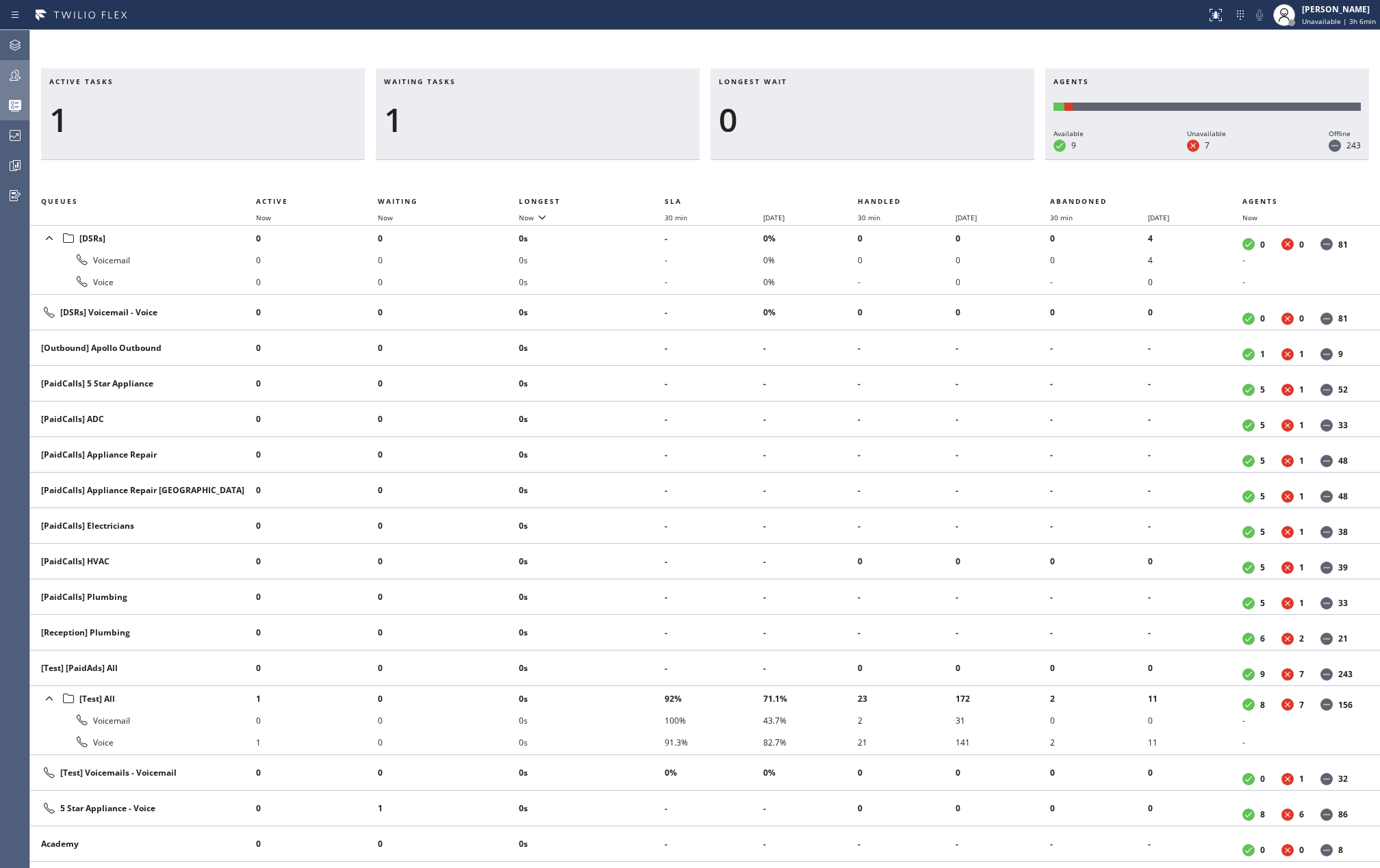
click at [25, 75] on div at bounding box center [15, 75] width 30 height 17
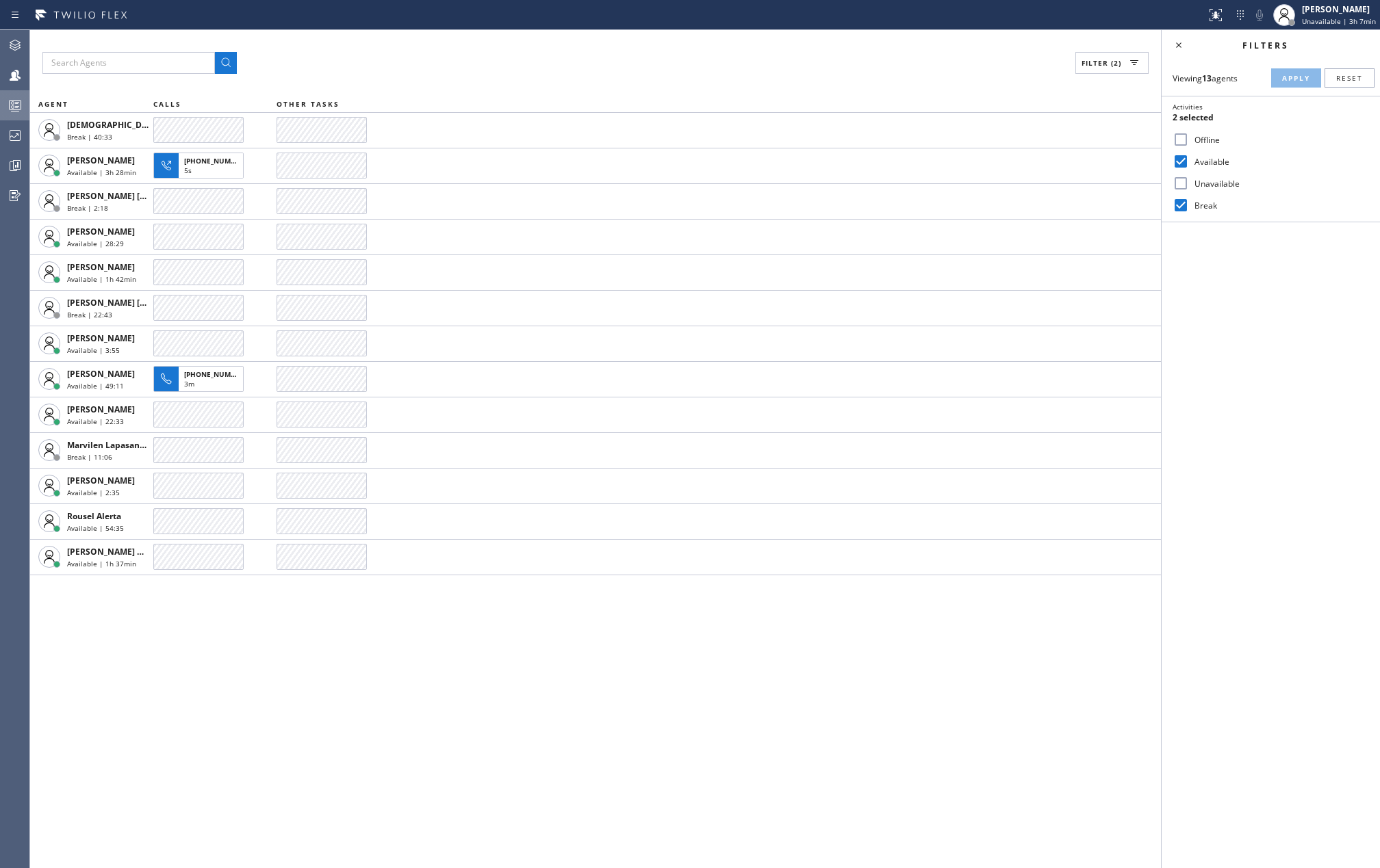
click at [11, 97] on icon at bounding box center [15, 105] width 17 height 17
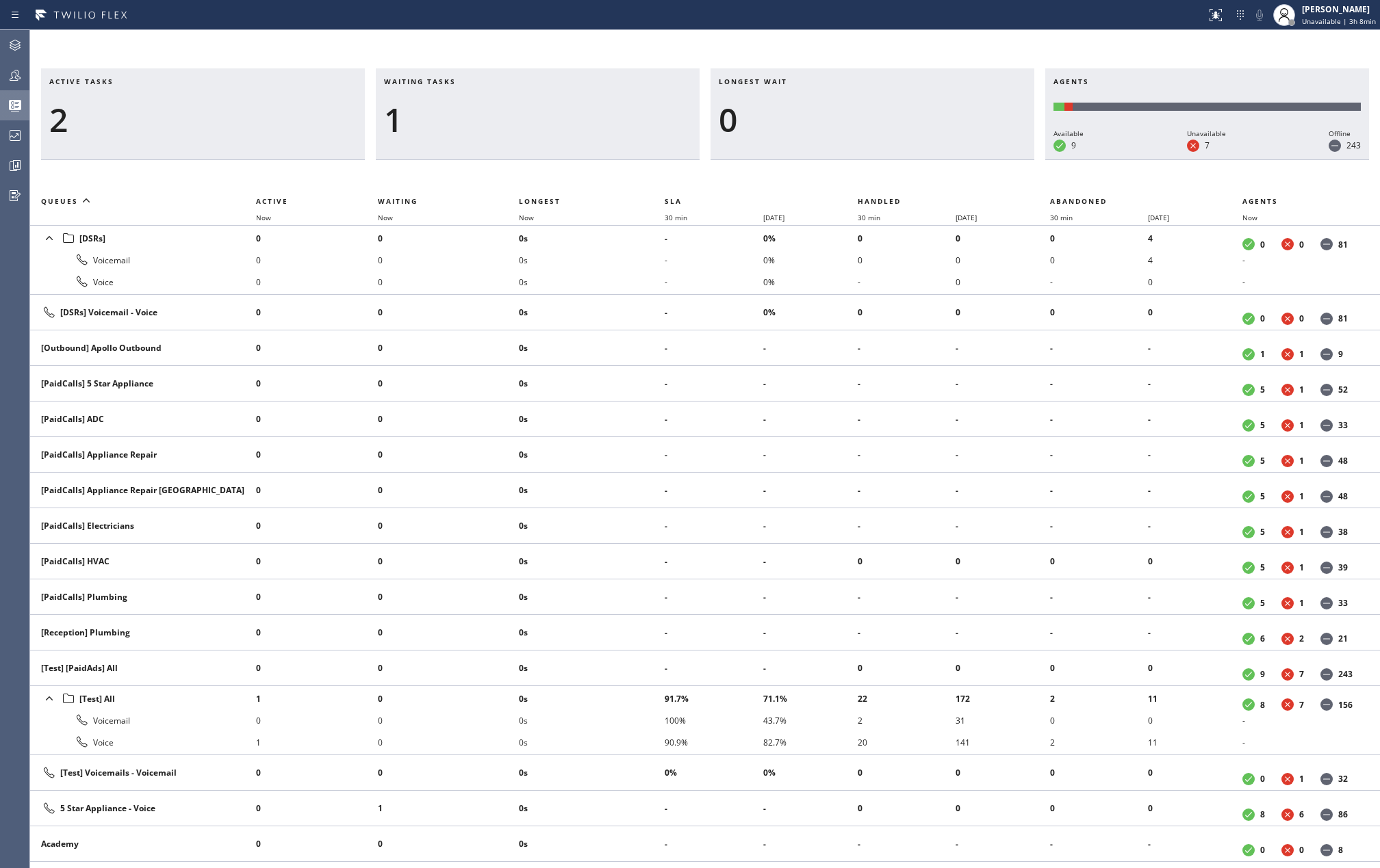
click at [170, 53] on div "Active tasks 2 Waiting tasks 1 Longest wait 0 Agents Available 9 Unavailable 7 …" at bounding box center [704, 448] width 1350 height 838
click at [261, 48] on div "Active tasks 2 Waiting tasks 1 Longest wait 0 Agents Available 9 Unavailable 7 …" at bounding box center [704, 448] width 1350 height 838
click at [18, 165] on icon at bounding box center [17, 165] width 3 height 6
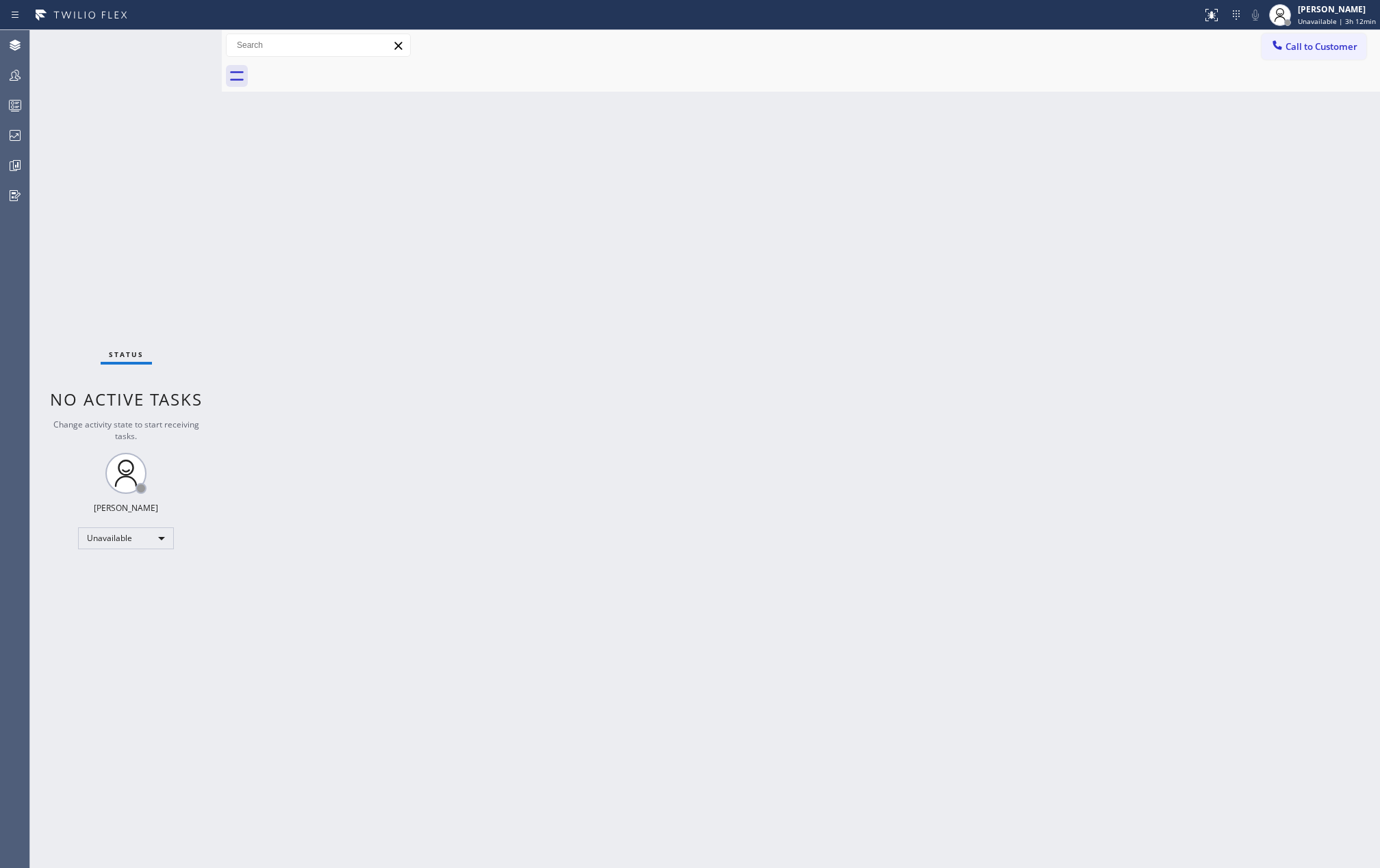
click at [420, 216] on div "Back to Dashboard Change Sender ID Customers Technicians Select a contact Outbo…" at bounding box center [801, 448] width 1158 height 838
click at [10, 71] on icon at bounding box center [15, 75] width 17 height 17
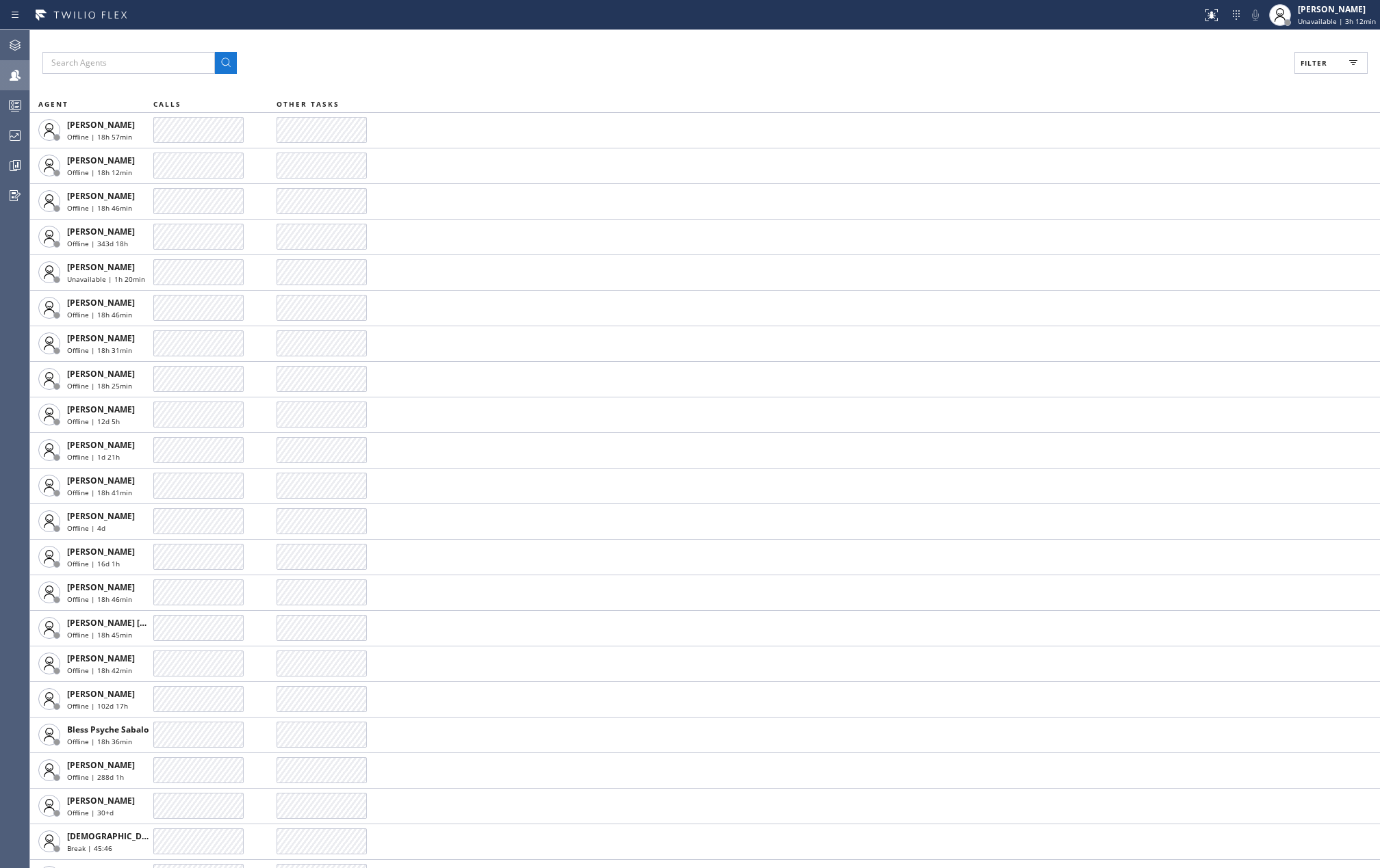
click at [1311, 65] on span "Filter" at bounding box center [1314, 63] width 26 height 10
click at [1180, 159] on input "Available" at bounding box center [1181, 161] width 17 height 17
checkbox input "true"
click at [1177, 179] on input "Unavailable" at bounding box center [1181, 184] width 17 height 17
checkbox input "true"
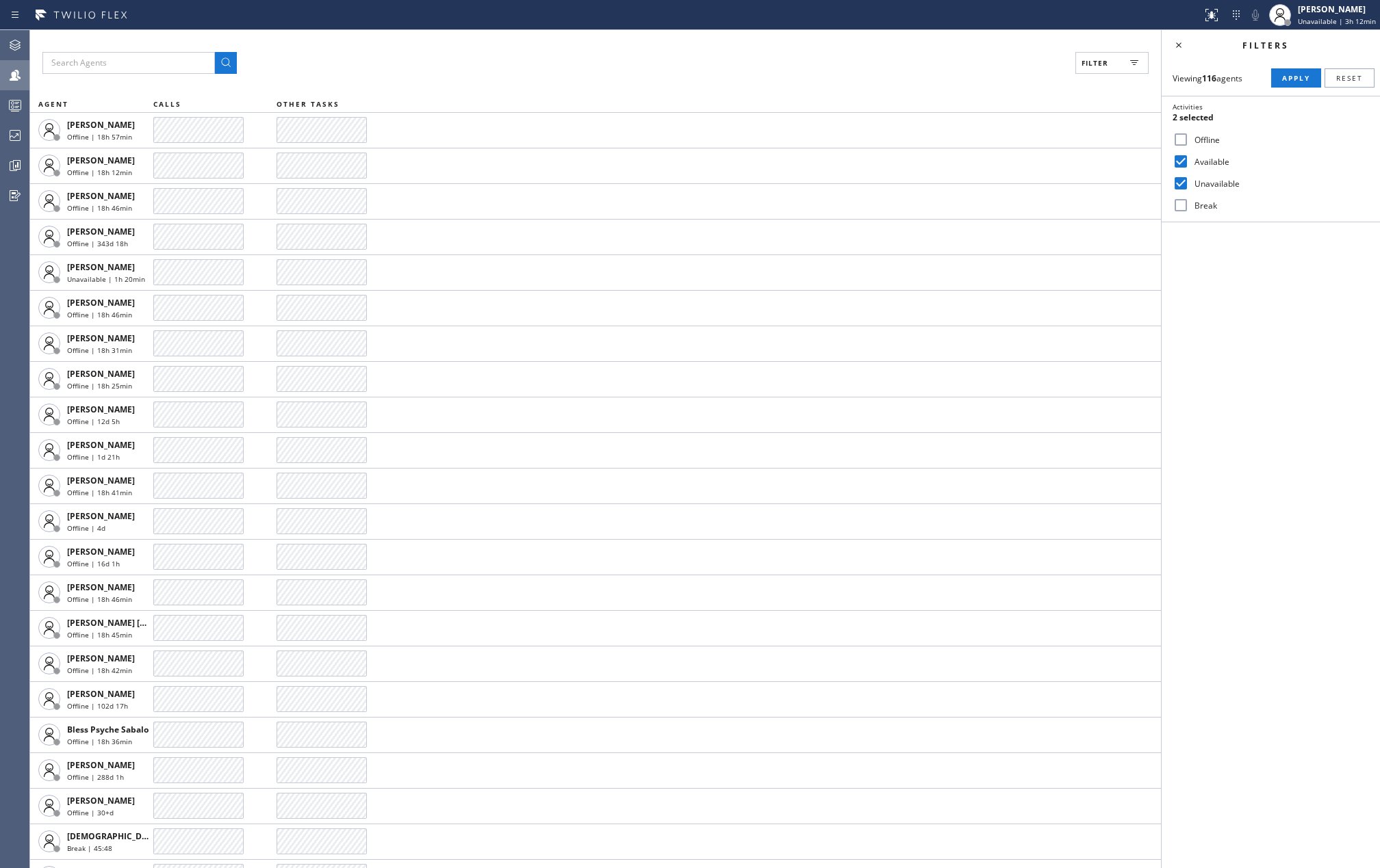
click at [1181, 203] on input "Break" at bounding box center [1181, 205] width 17 height 17
checkbox input "true"
click at [1284, 77] on span "Apply" at bounding box center [1296, 78] width 28 height 10
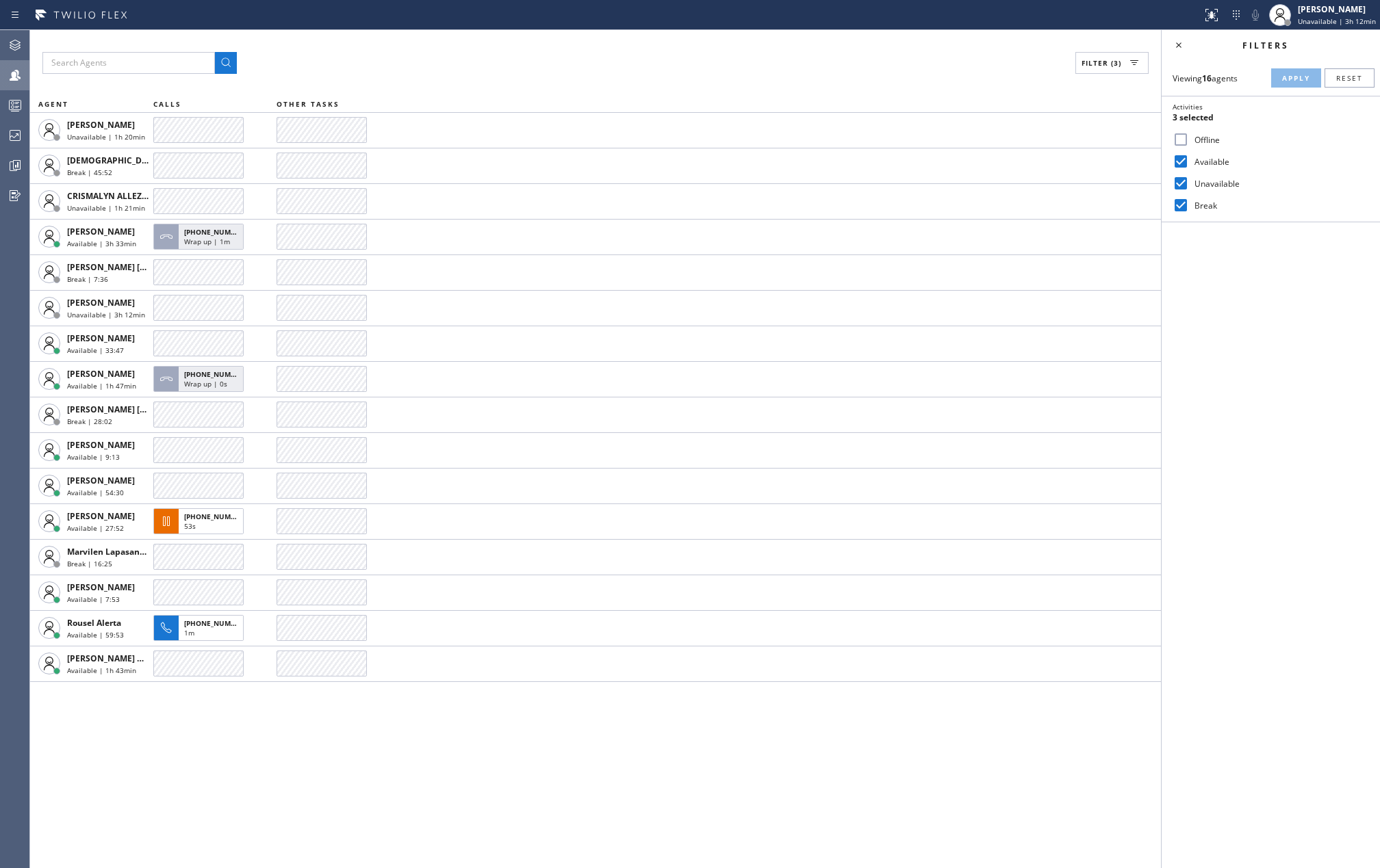
click at [733, 77] on div "Filter (3) AGENT CALLS OTHER TASKS [PERSON_NAME] Unavailable | 1h 20min Christi…" at bounding box center [595, 448] width 1131 height 838
click at [1176, 46] on icon at bounding box center [1179, 46] width 17 height 17
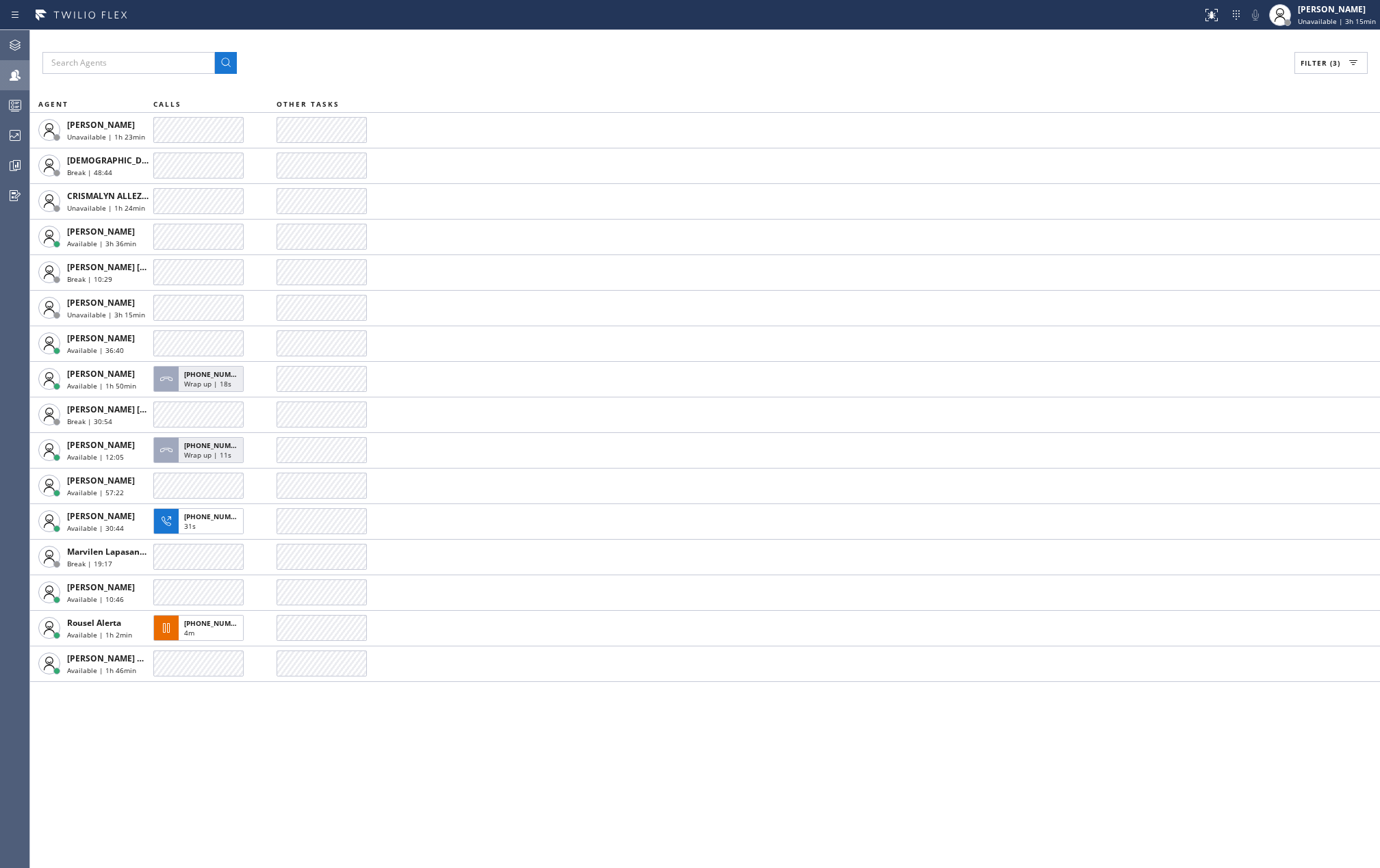
click at [384, 739] on div "Filter (3) AGENT CALLS OTHER TASKS [PERSON_NAME] Unavailable | 1h 23min [DEMOGR…" at bounding box center [704, 448] width 1350 height 838
click at [11, 107] on icon at bounding box center [15, 105] width 17 height 17
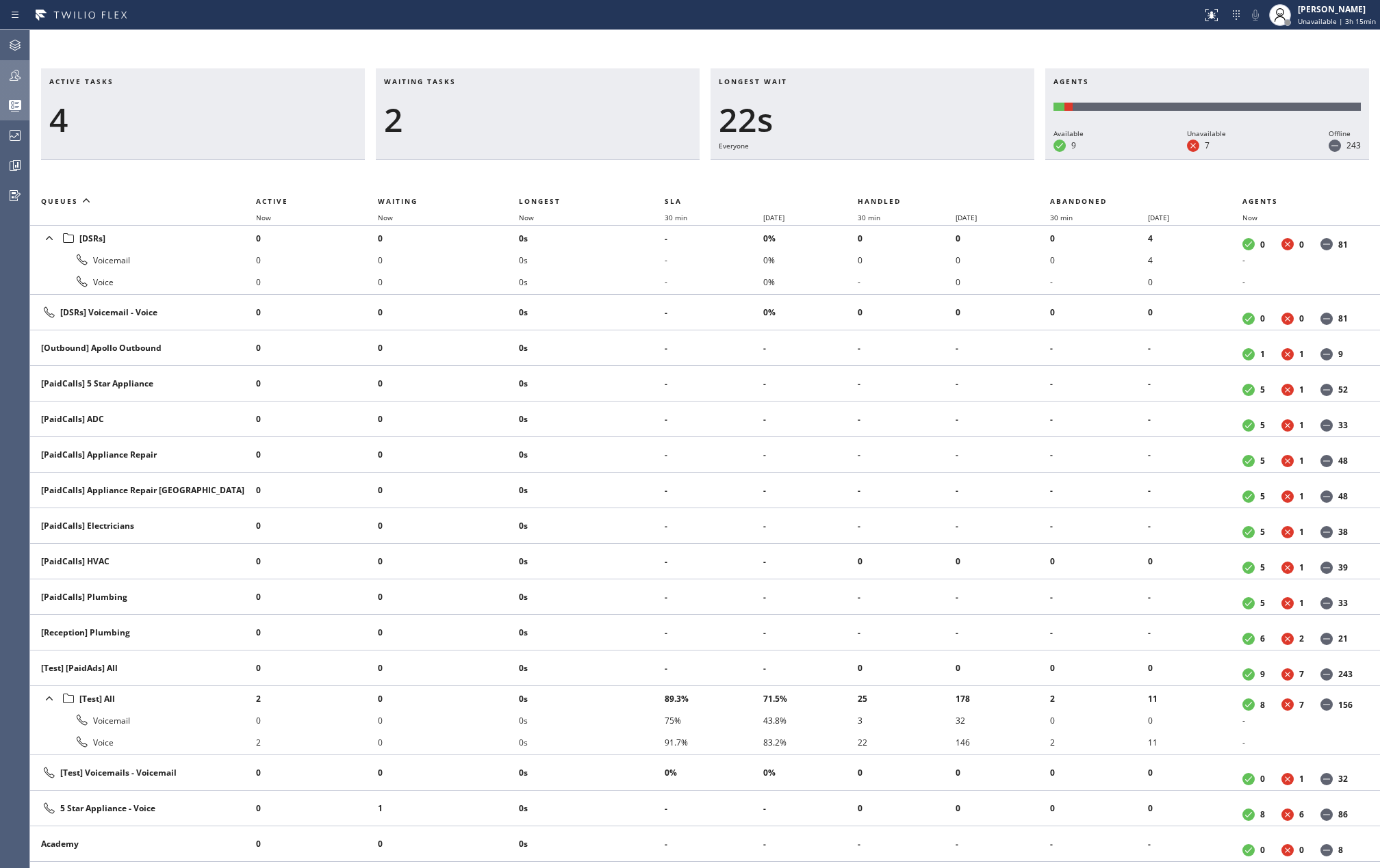
click at [14, 74] on icon at bounding box center [15, 75] width 17 height 17
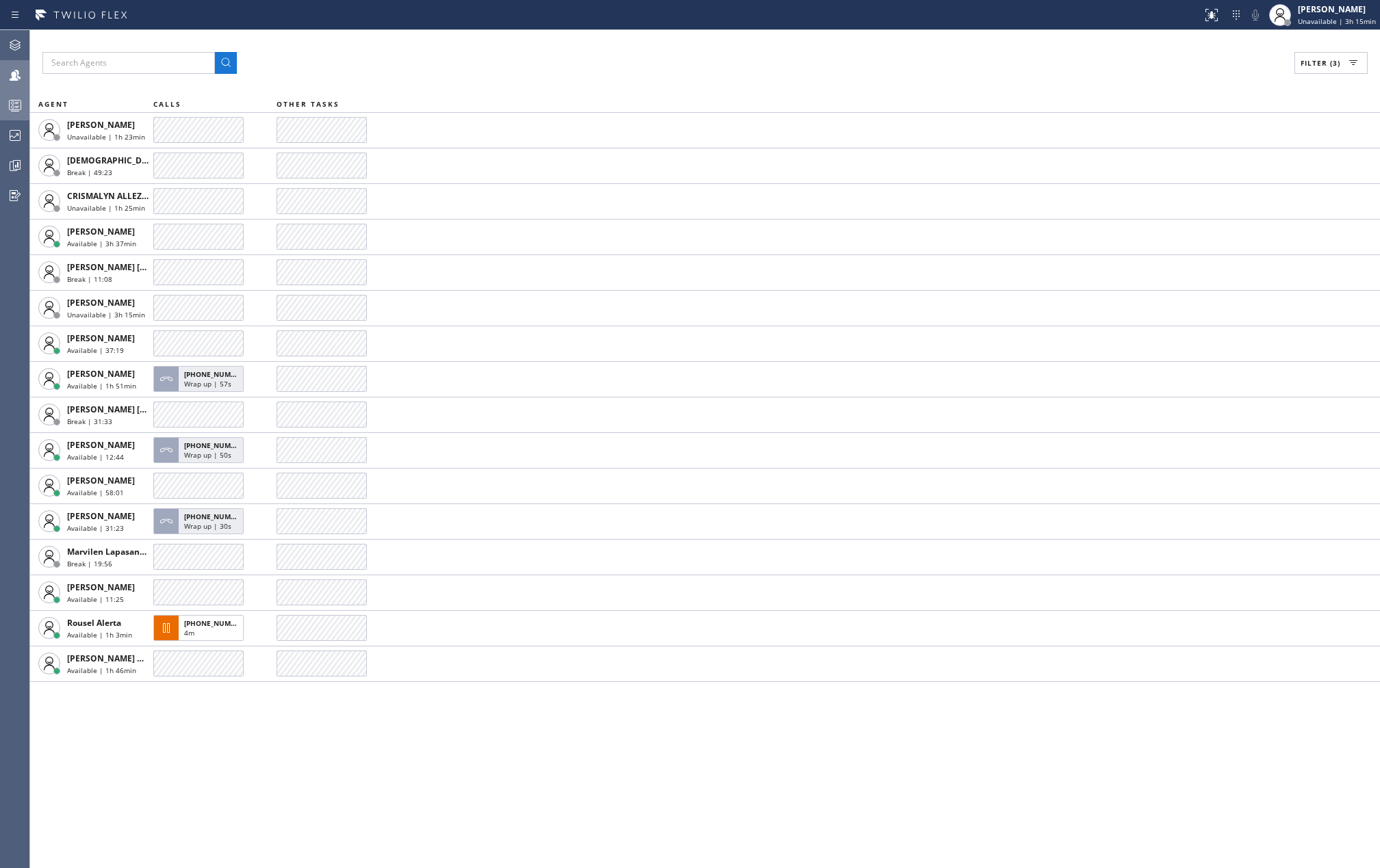
click at [10, 107] on rect at bounding box center [16, 106] width 12 height 10
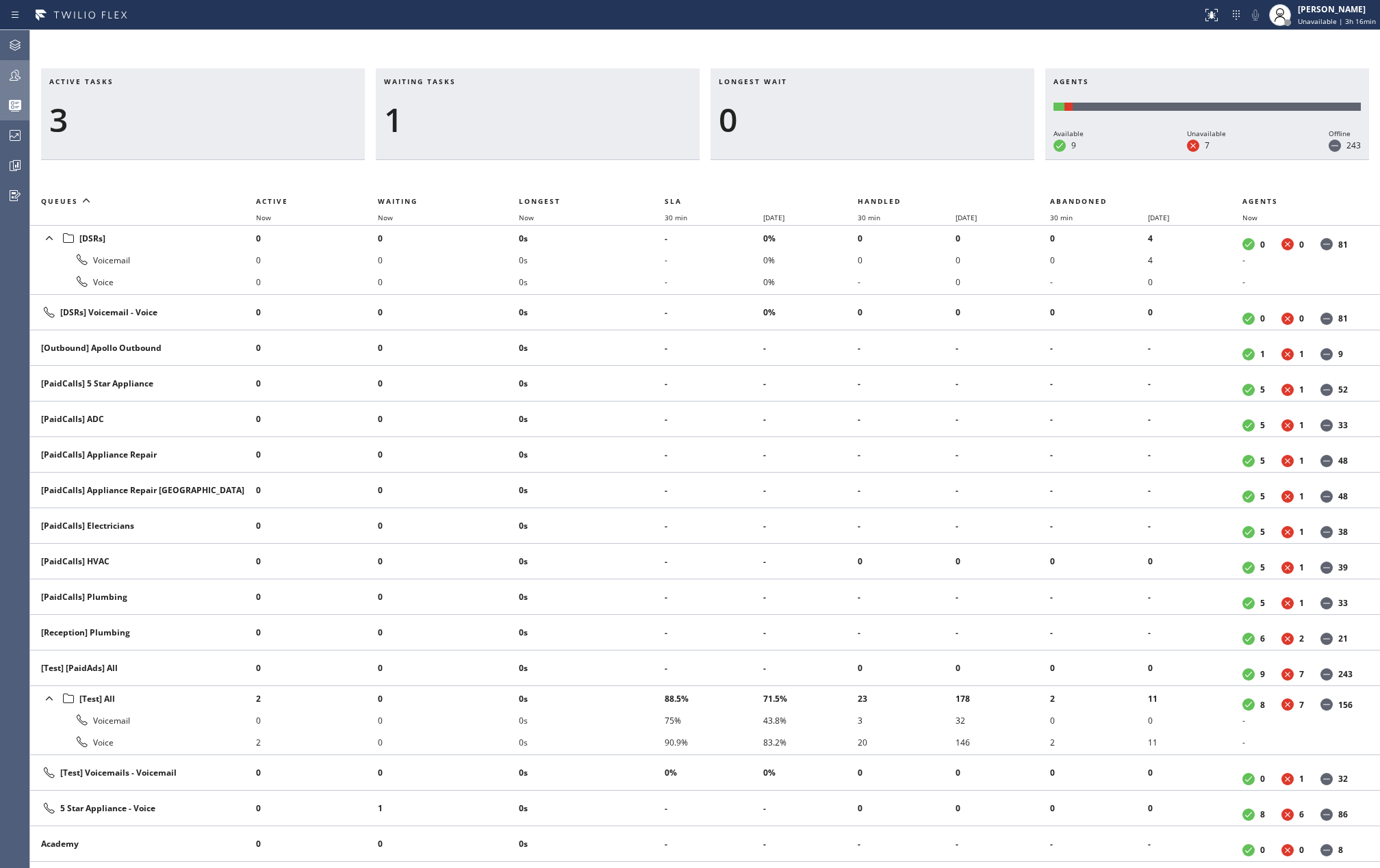
click at [606, 46] on div "Active tasks 3 Waiting tasks 1 Longest wait 0 Agents Available 9 Unavailable 7 …" at bounding box center [704, 448] width 1350 height 838
click at [526, 219] on span "Now" at bounding box center [527, 218] width 15 height 10
click at [7, 75] on icon at bounding box center [15, 75] width 17 height 17
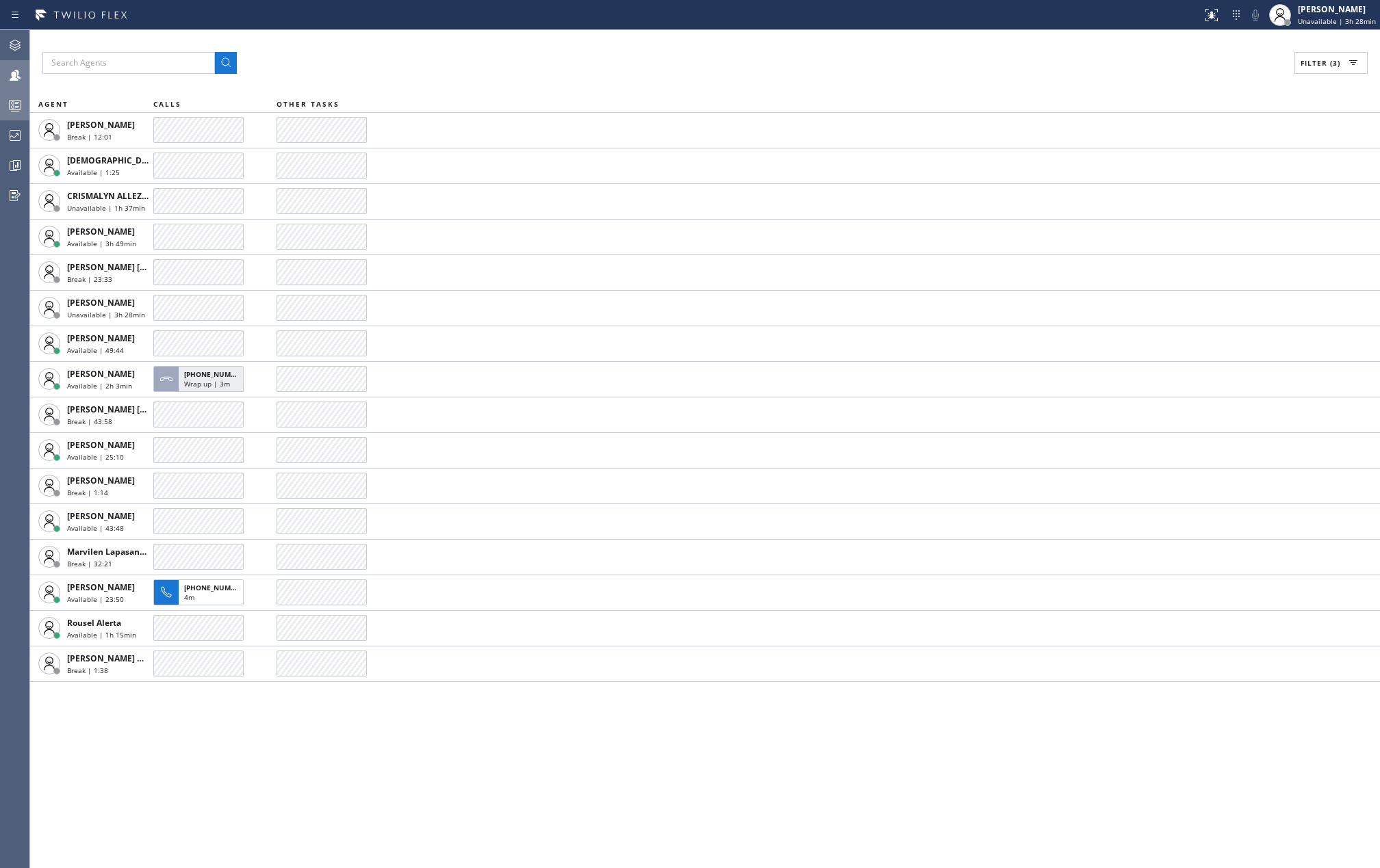
click at [11, 75] on icon at bounding box center [15, 75] width 17 height 17
click at [11, 105] on icon at bounding box center [15, 105] width 17 height 17
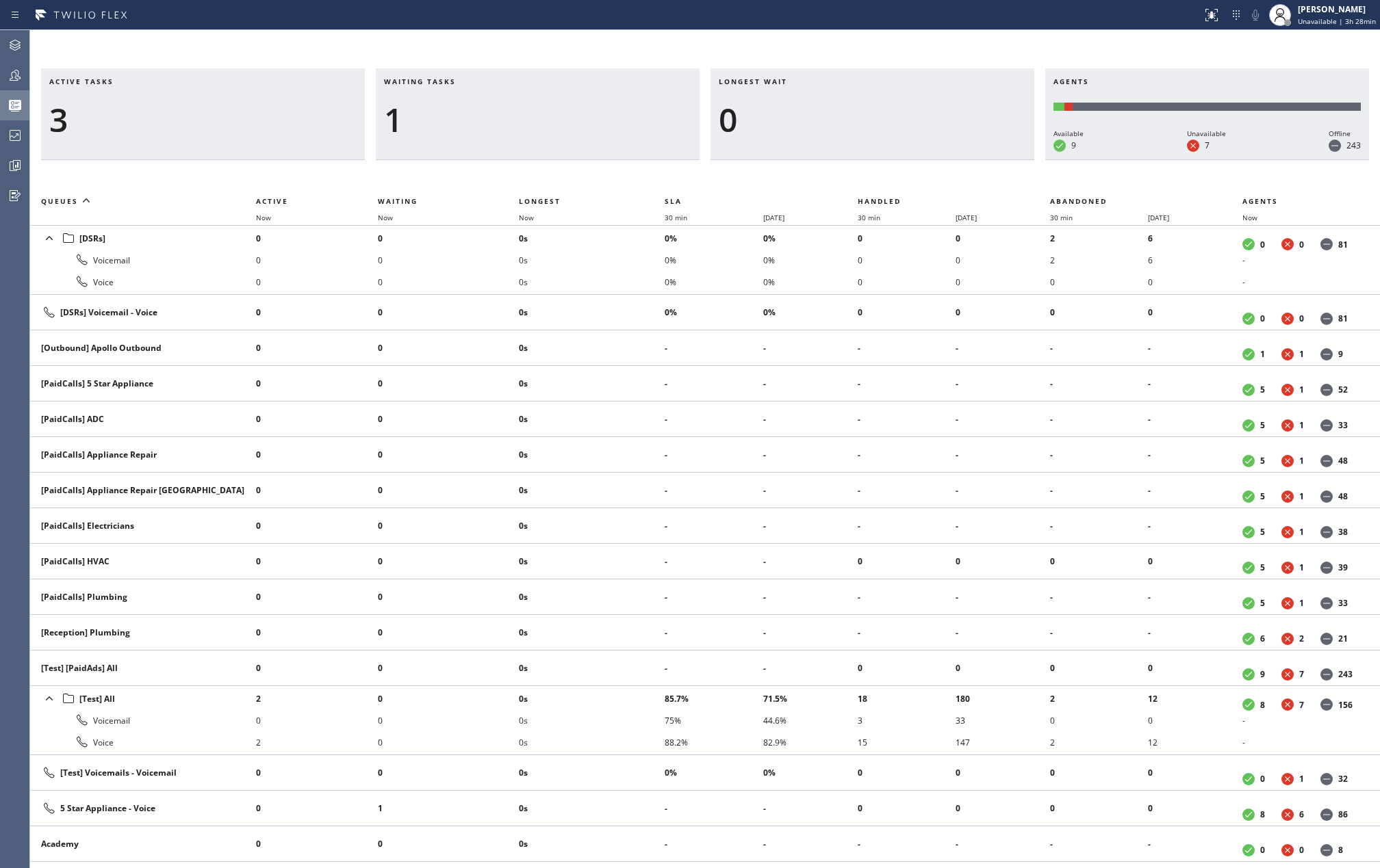
click at [534, 223] on th "Now" at bounding box center [592, 218] width 146 height 17
click at [10, 77] on icon at bounding box center [15, 75] width 17 height 17
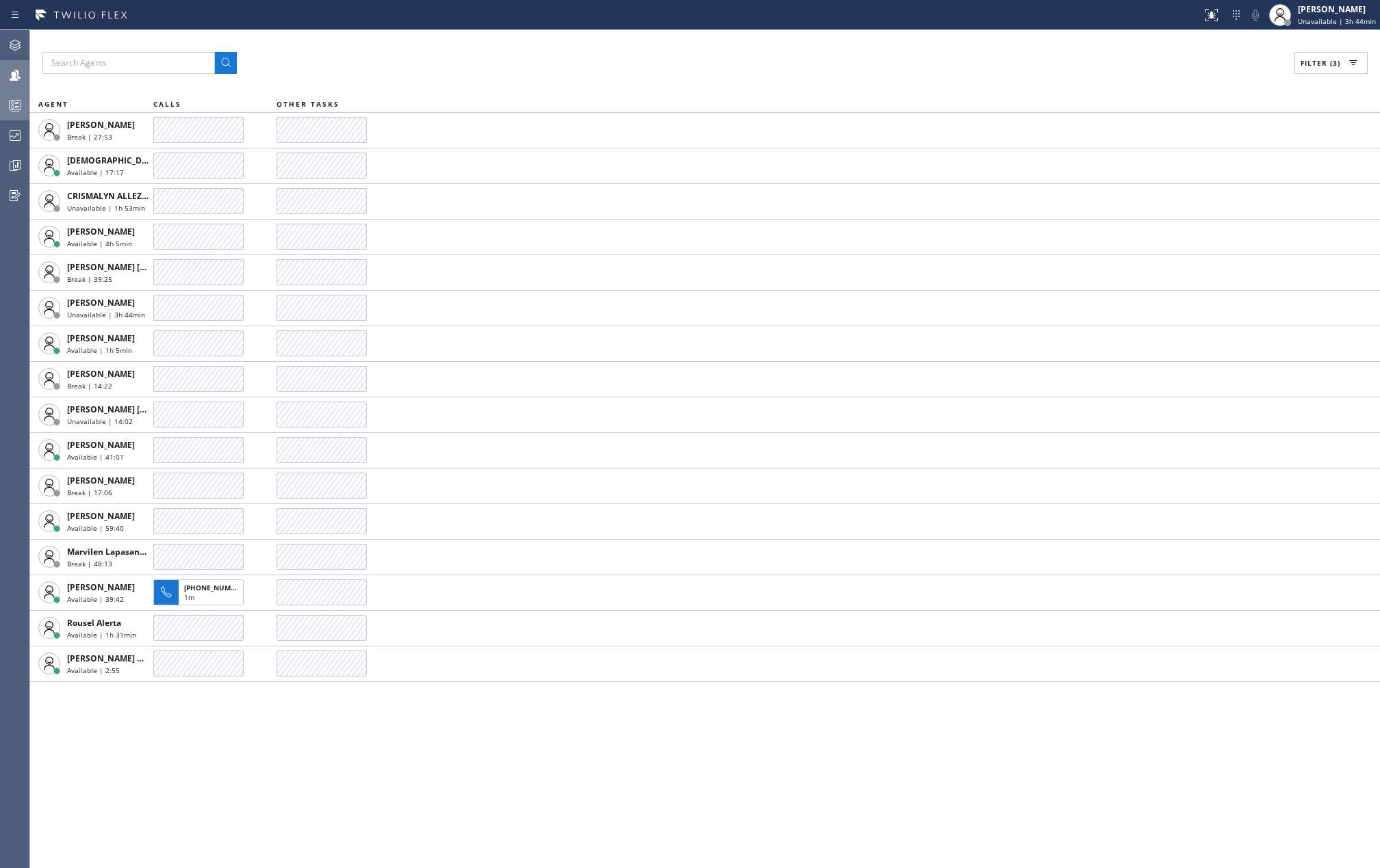
click at [17, 105] on icon at bounding box center [15, 105] width 17 height 17
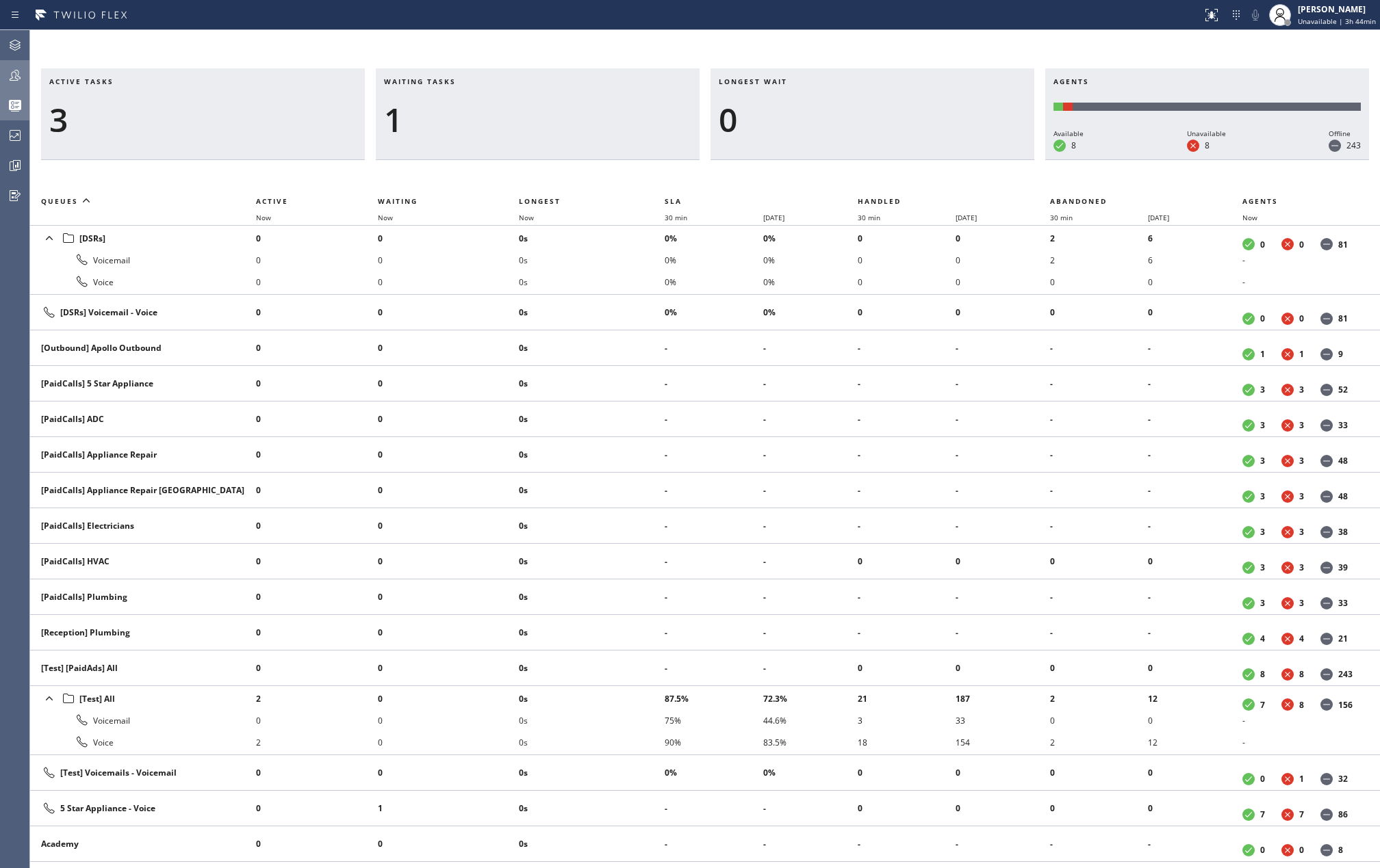
click at [627, 180] on div "Active tasks 3 Waiting tasks 1 Longest wait 0 Agents Available 8 Unavailable 8 …" at bounding box center [704, 468] width 1350 height 800
click at [627, 54] on div "Active tasks 3 Waiting tasks 1 Longest wait 0 Agents Available 8 Unavailable 8 …" at bounding box center [704, 448] width 1350 height 838
click at [524, 212] on th "Now" at bounding box center [592, 218] width 146 height 17
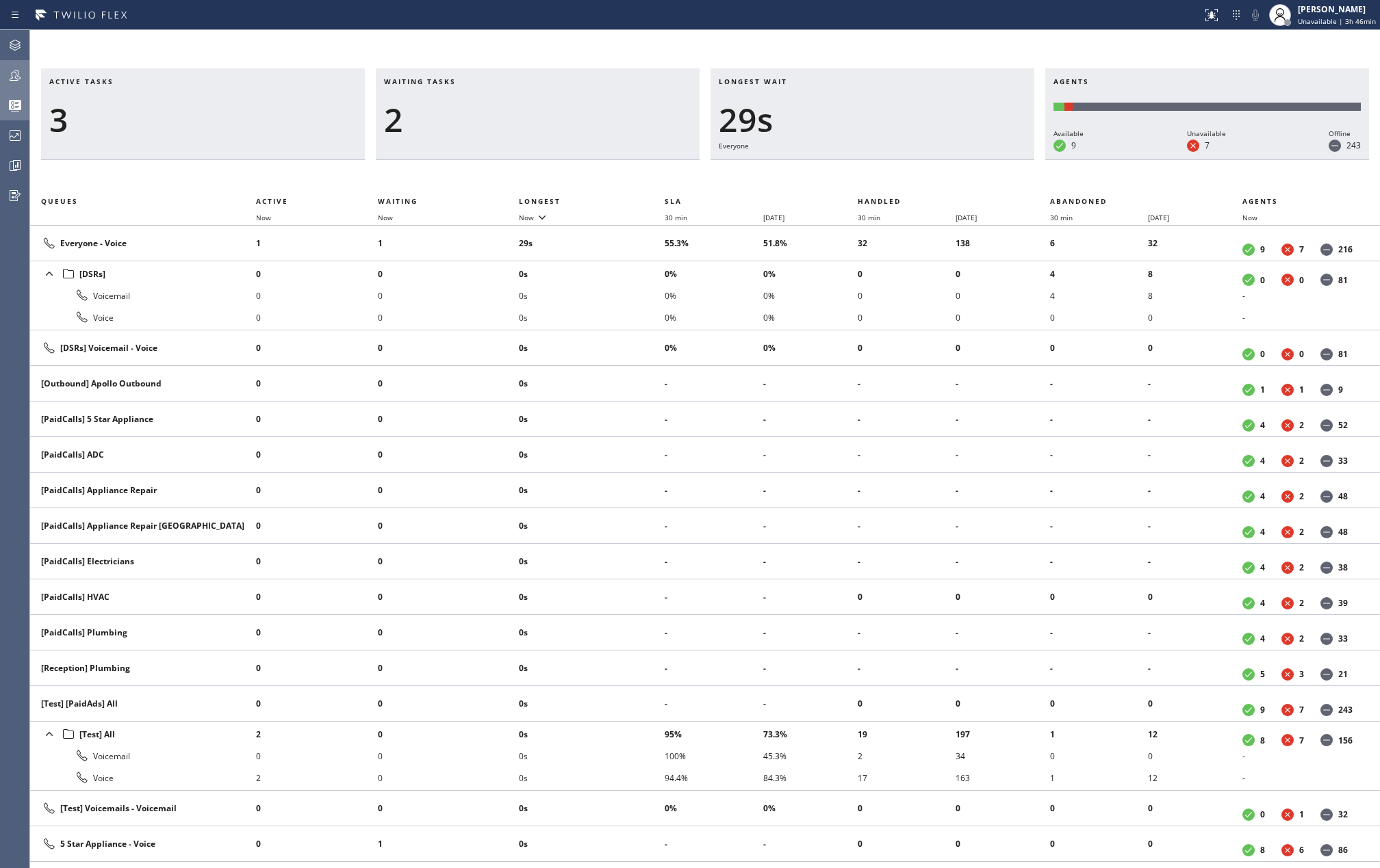
click at [574, 41] on div "Active tasks 3 Waiting tasks 2 Longest wait 29s Everyone Agents Available 9 Una…" at bounding box center [704, 448] width 1350 height 838
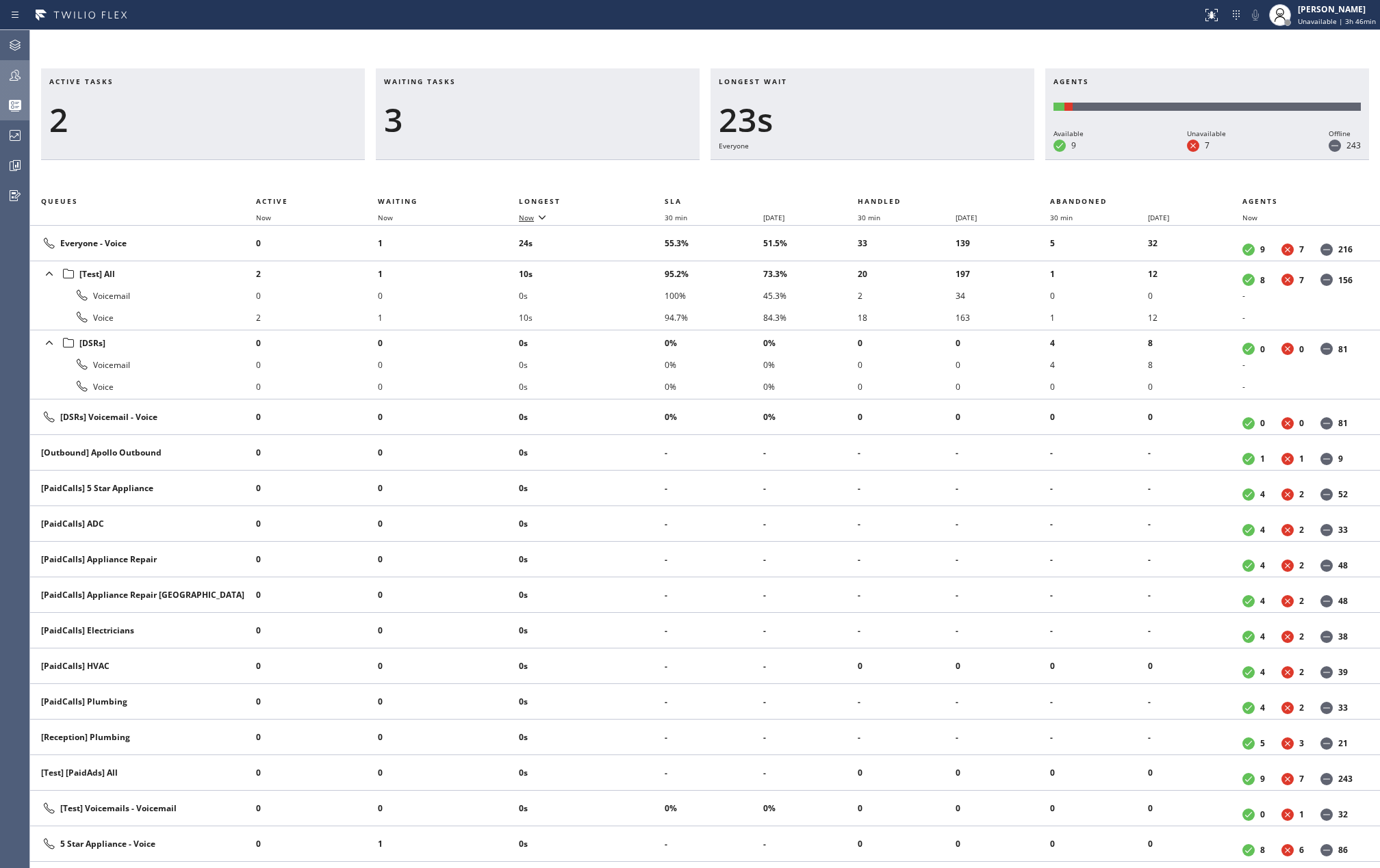
click at [544, 214] on icon at bounding box center [542, 217] width 17 height 17
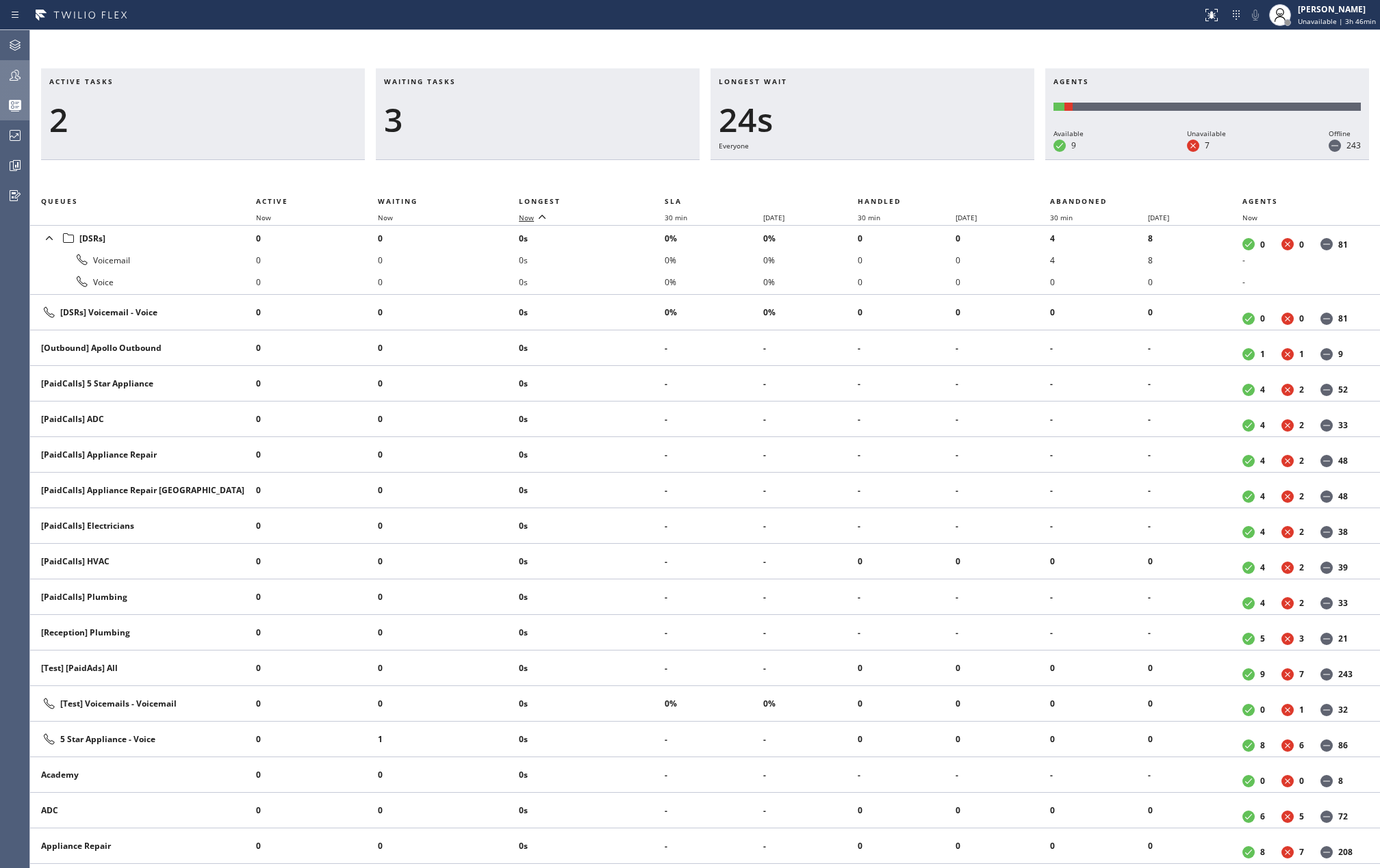
click at [544, 214] on icon at bounding box center [542, 217] width 17 height 17
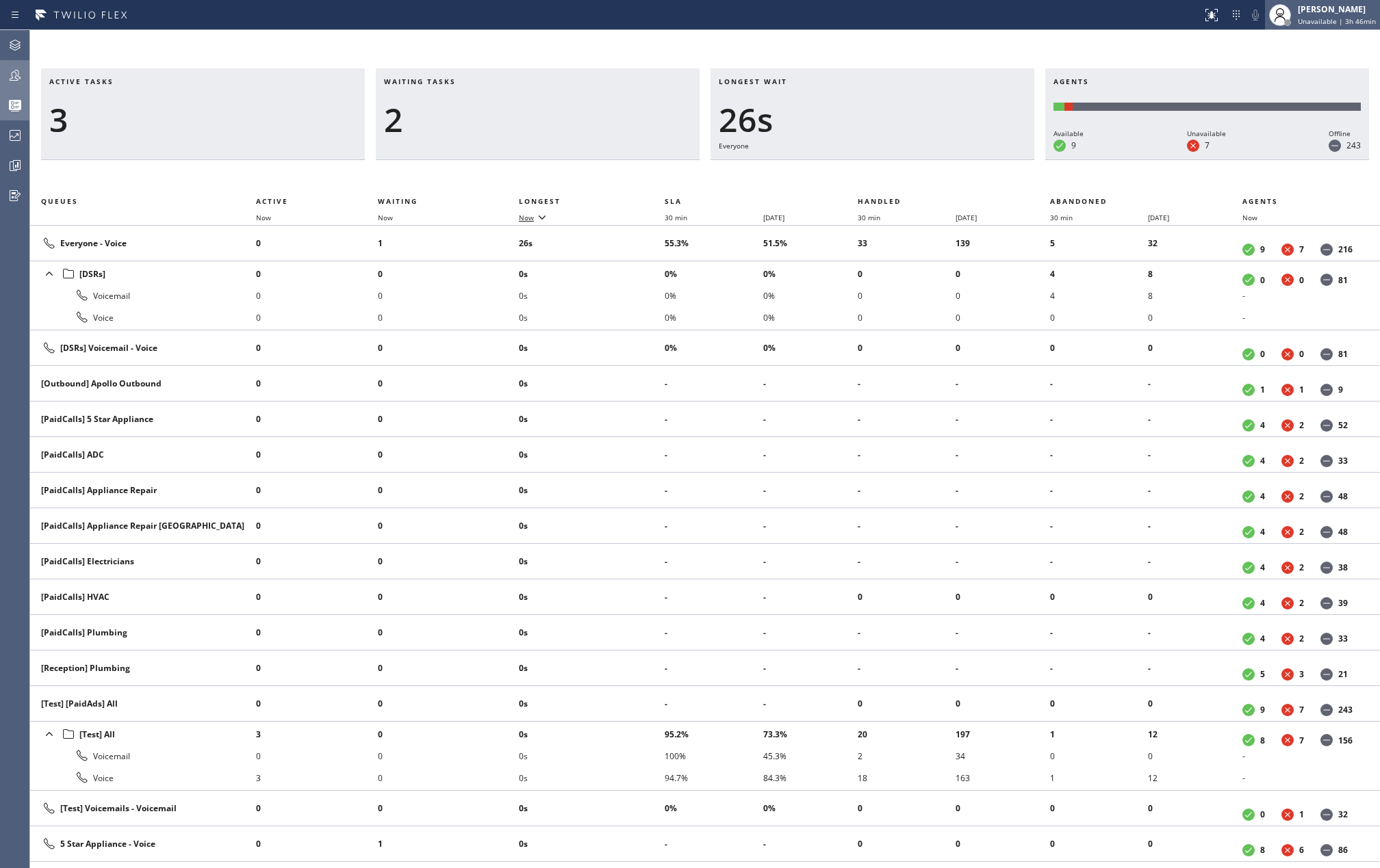
click at [1347, 23] on span "Unavailable | 3h 46min" at bounding box center [1337, 22] width 78 height 10
click at [1292, 73] on button "Available" at bounding box center [1311, 73] width 137 height 18
click at [1326, 6] on div "[PERSON_NAME]" at bounding box center [1342, 9] width 68 height 12
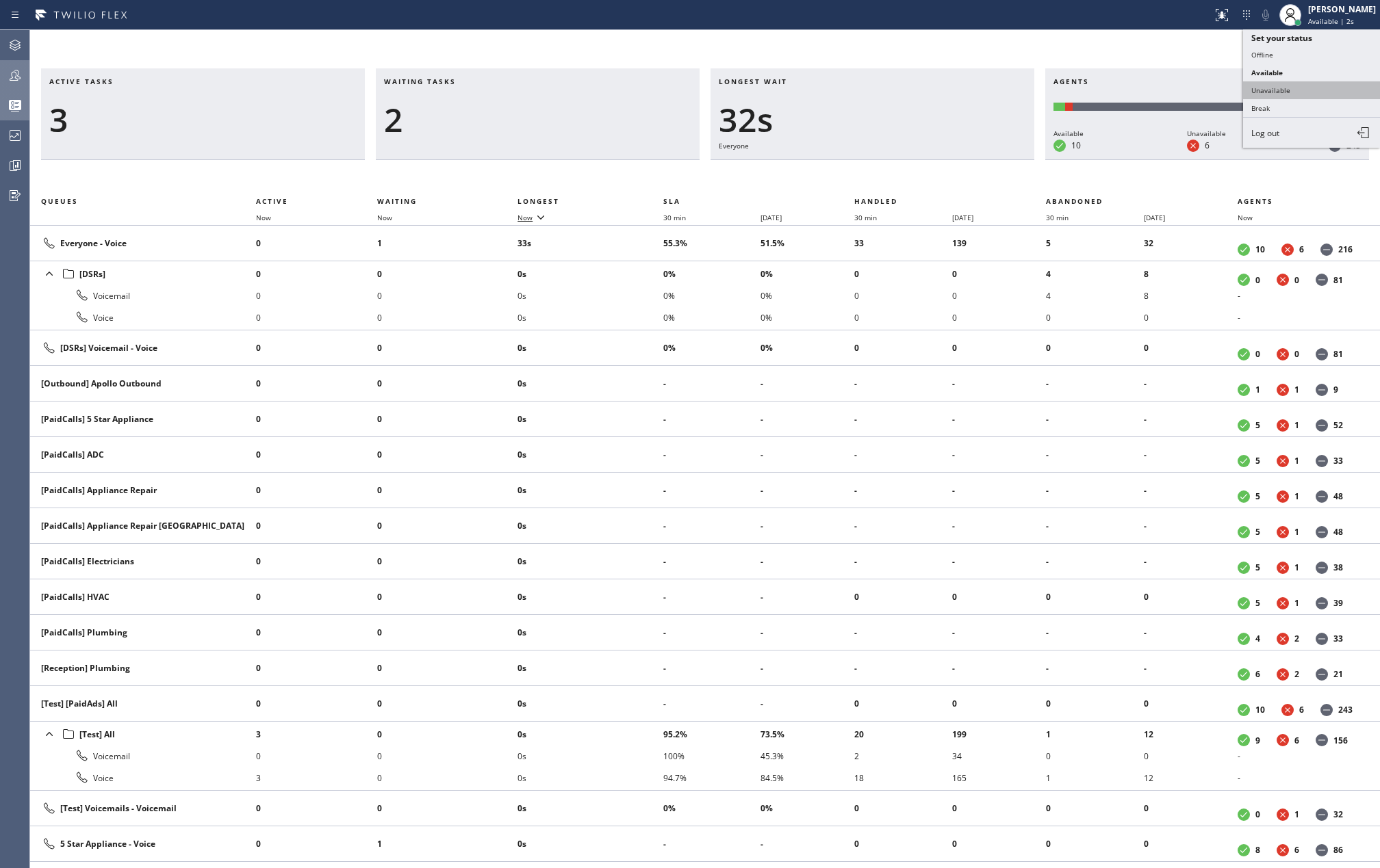
click at [1301, 82] on button "Unavailable" at bounding box center [1311, 90] width 137 height 18
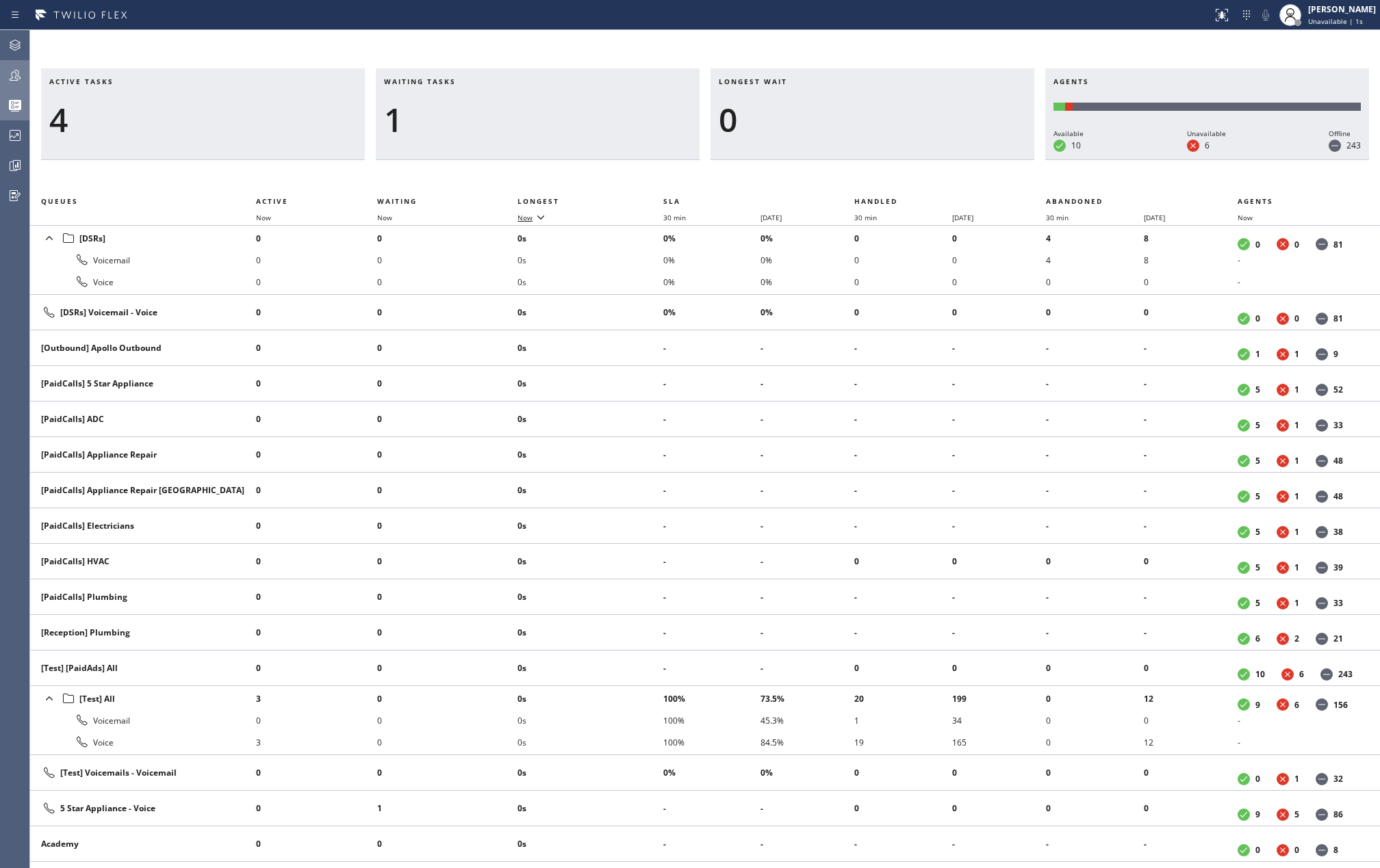
click at [14, 80] on icon at bounding box center [15, 74] width 11 height 11
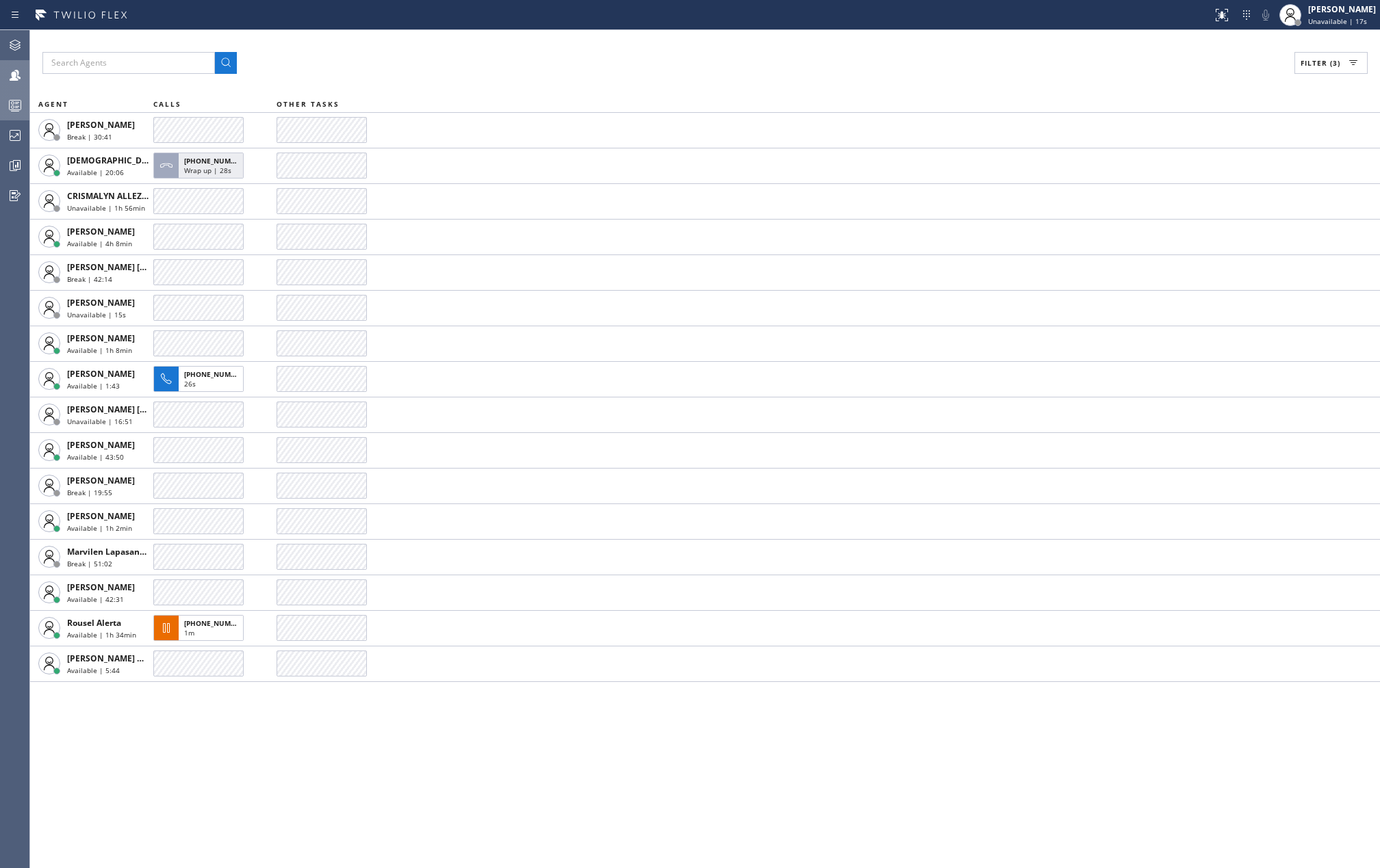
click at [18, 97] on icon at bounding box center [15, 105] width 17 height 17
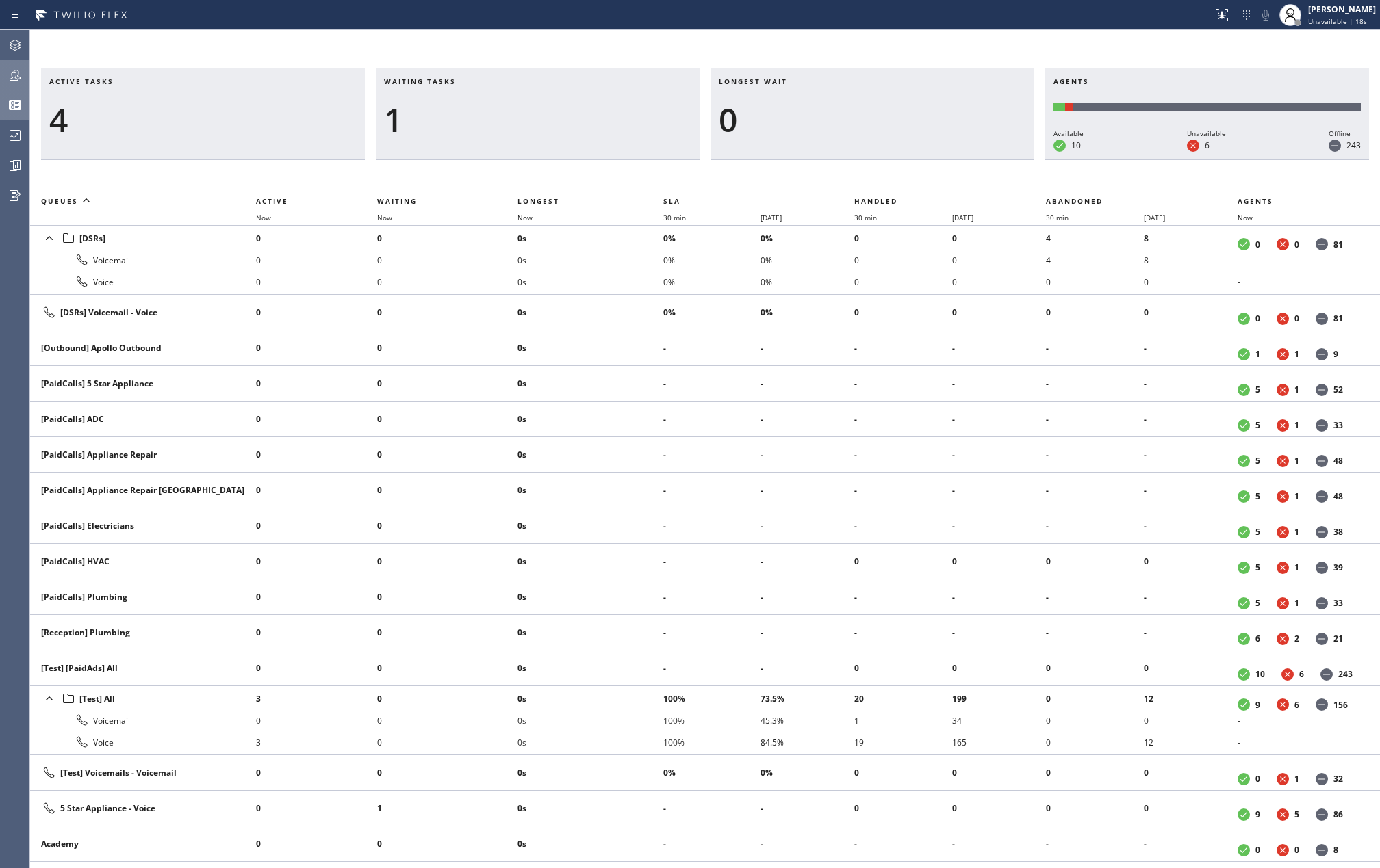
click at [301, 46] on div "Active tasks 4 Waiting tasks 1 Longest wait 0 Agents Available 10 Unavailable 6…" at bounding box center [704, 448] width 1350 height 838
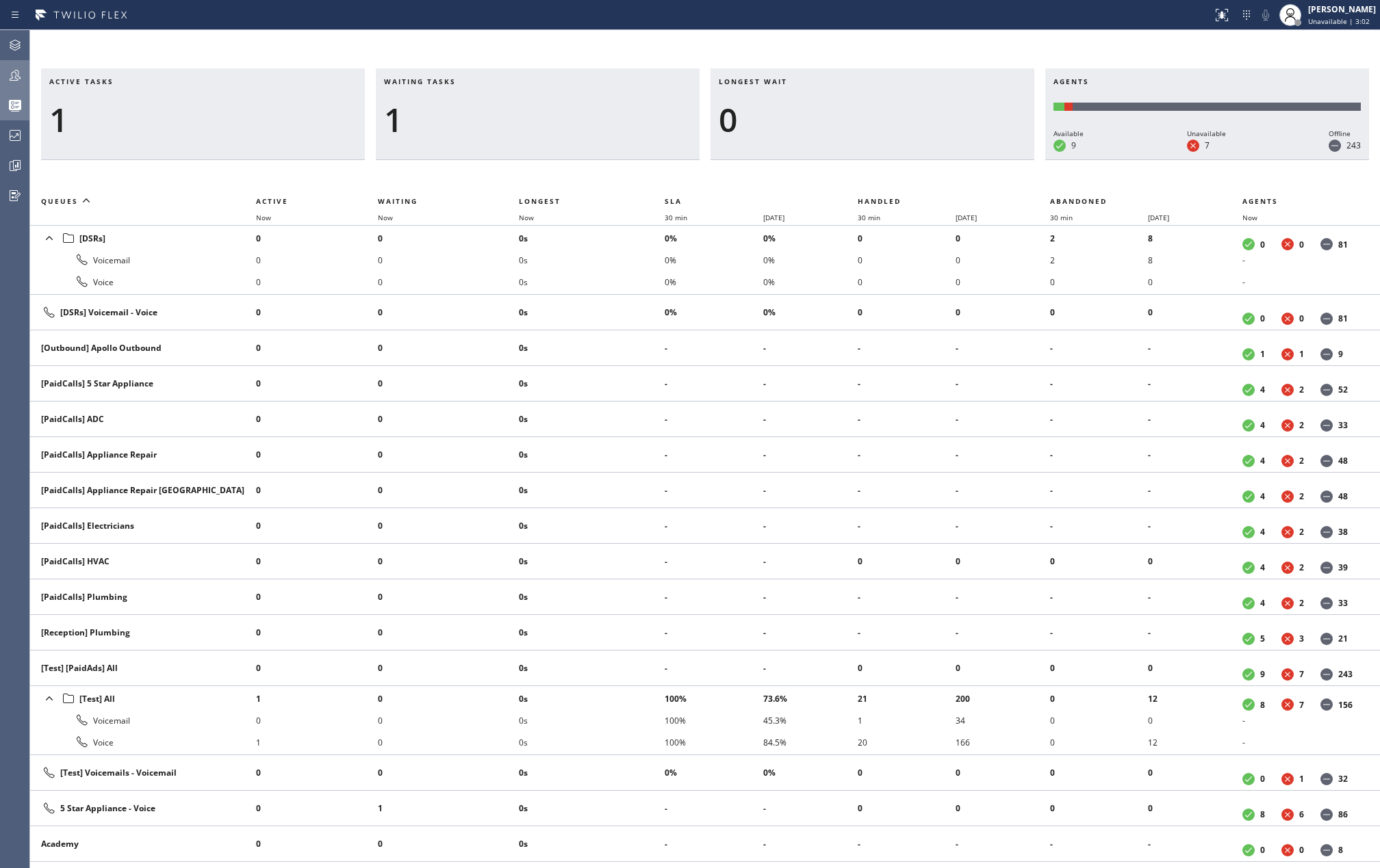
click at [17, 79] on icon at bounding box center [15, 74] width 11 height 11
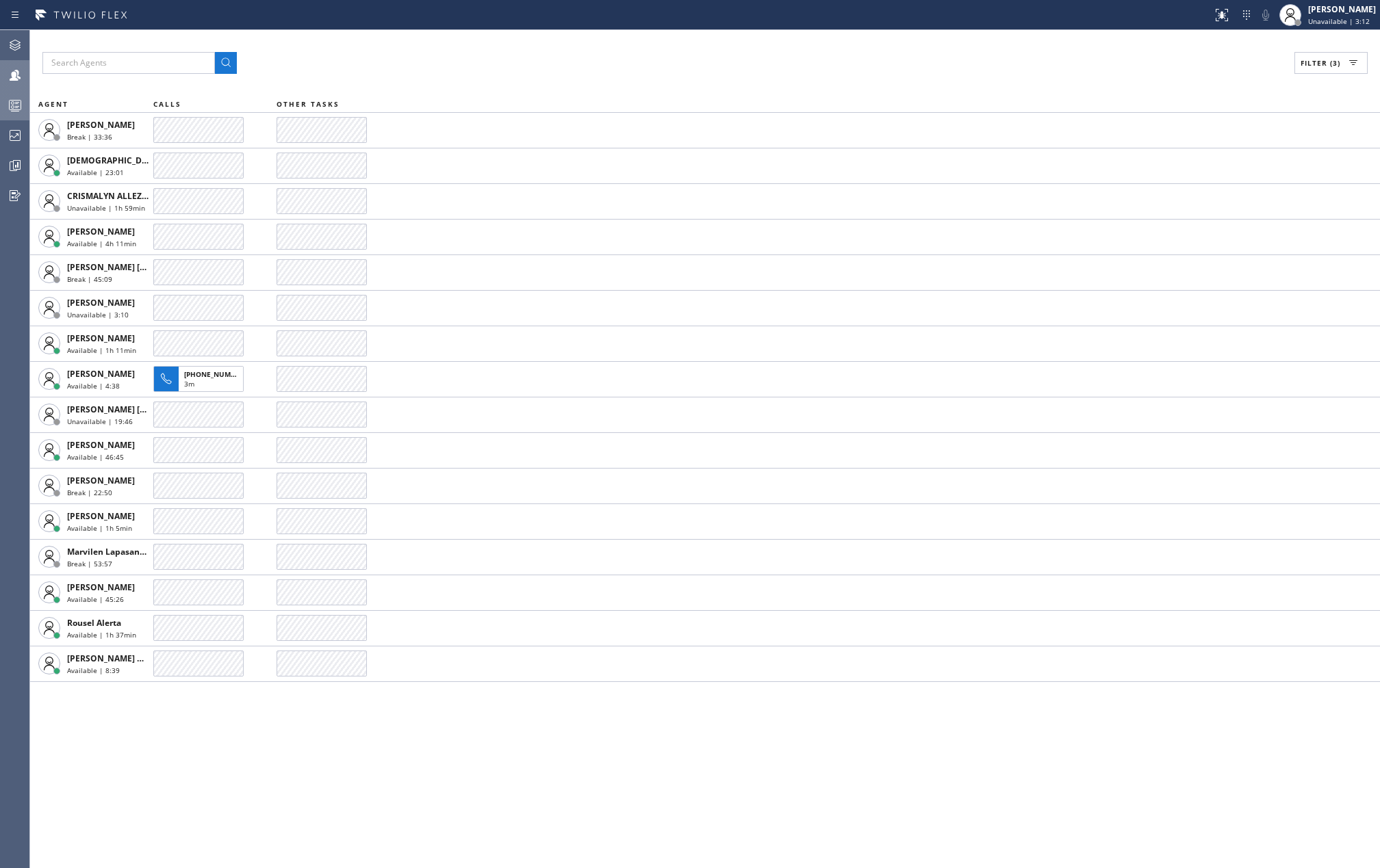
click at [1345, 61] on icon at bounding box center [1354, 63] width 17 height 17
click at [1187, 182] on input "Unavailable" at bounding box center [1181, 184] width 17 height 17
checkbox input "false"
click at [1176, 207] on input "Break" at bounding box center [1181, 205] width 17 height 17
click at [1283, 84] on button "Apply" at bounding box center [1296, 78] width 50 height 19
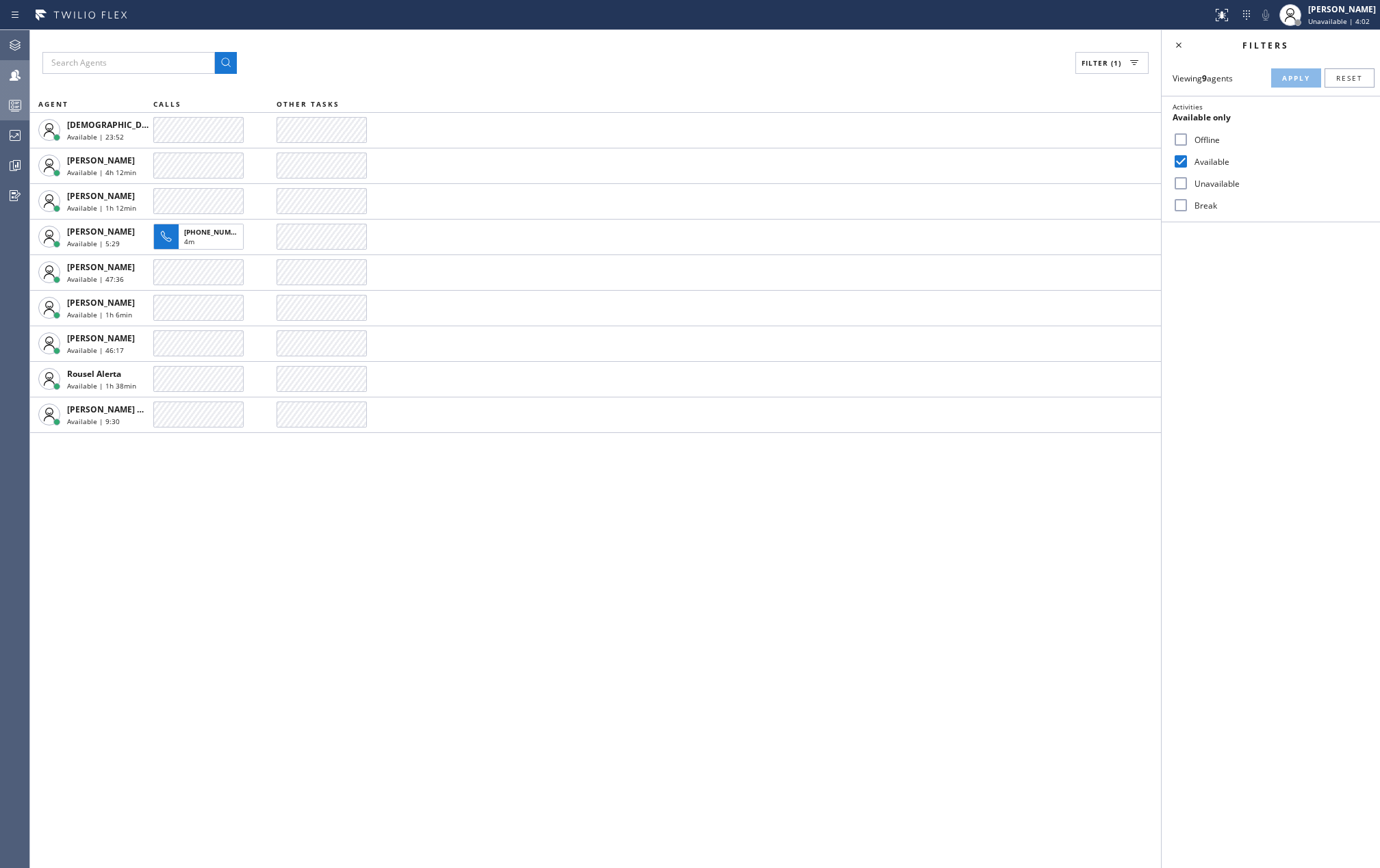
click at [765, 674] on div "Filter (1) AGENT CALLS OTHER TASKS Christian Cinco Available | 23:52 Fila Garci…" at bounding box center [595, 448] width 1131 height 838
click at [0, 110] on div at bounding box center [15, 105] width 30 height 17
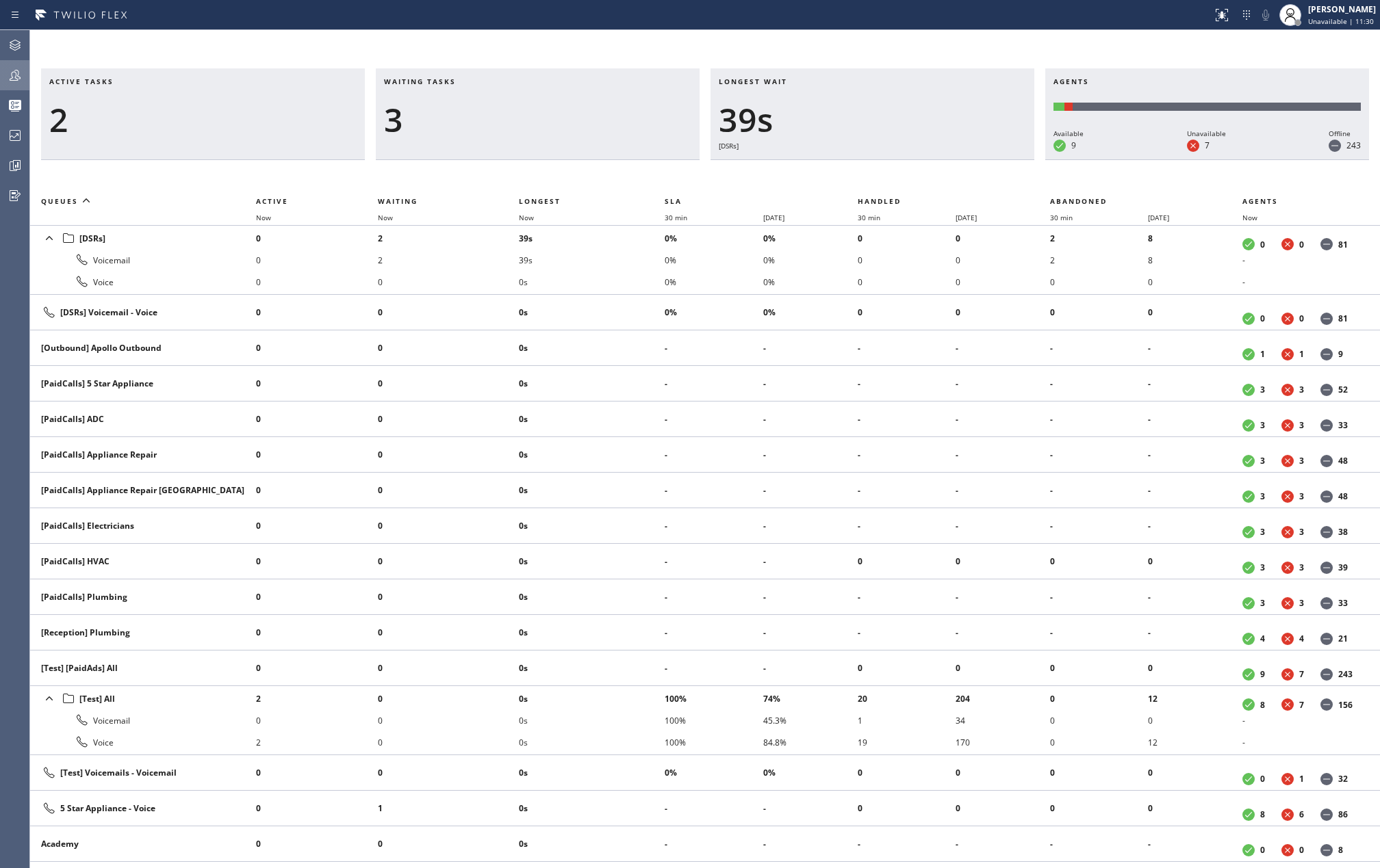
click at [515, 93] on h3 "Waiting tasks" at bounding box center [537, 87] width 307 height 21
click at [527, 219] on span "Now" at bounding box center [527, 218] width 15 height 10
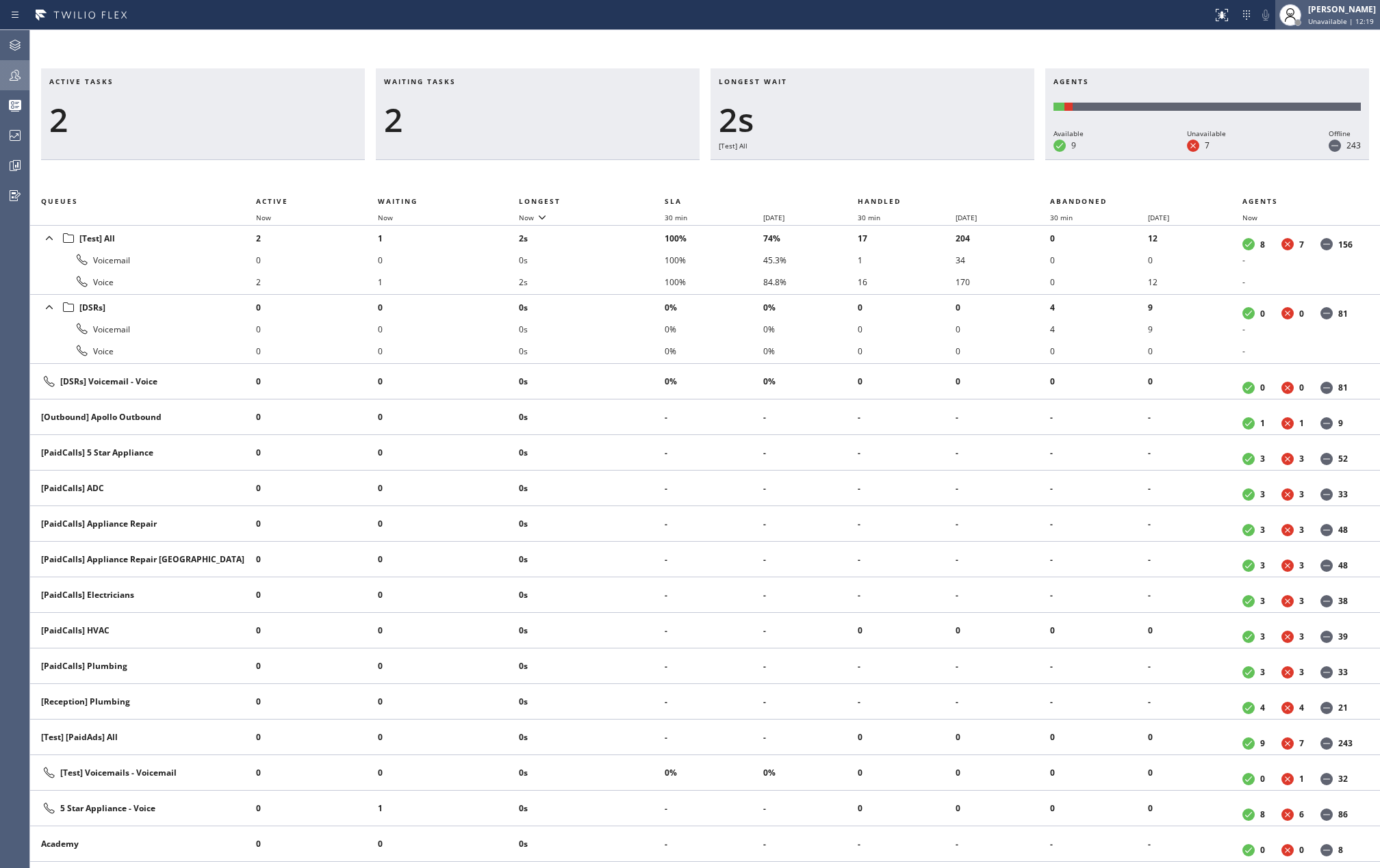
click at [1305, 17] on div at bounding box center [1291, 15] width 30 height 30
click at [1266, 105] on button "Break" at bounding box center [1311, 108] width 137 height 18
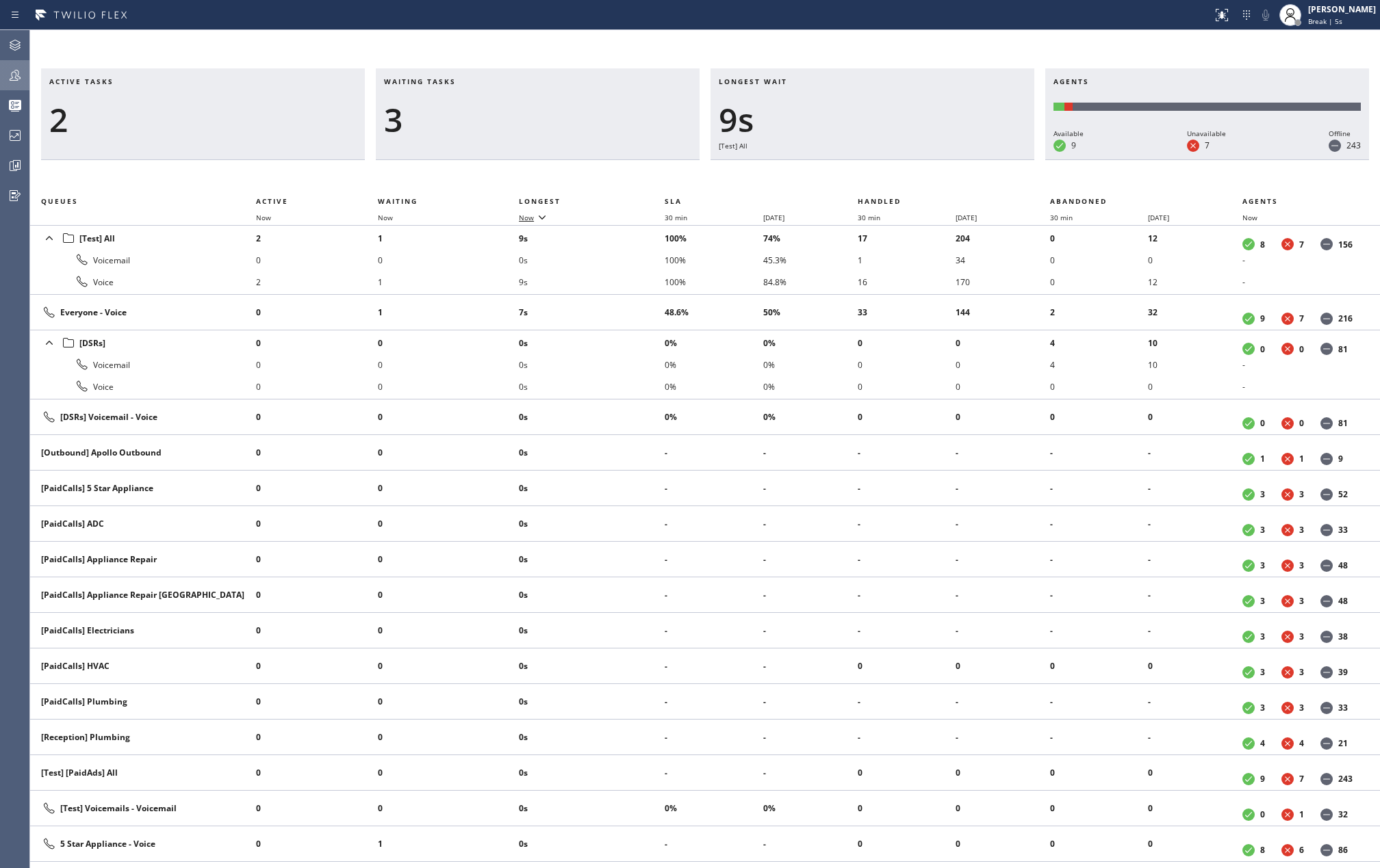
click at [529, 219] on span "Now" at bounding box center [527, 218] width 15 height 10
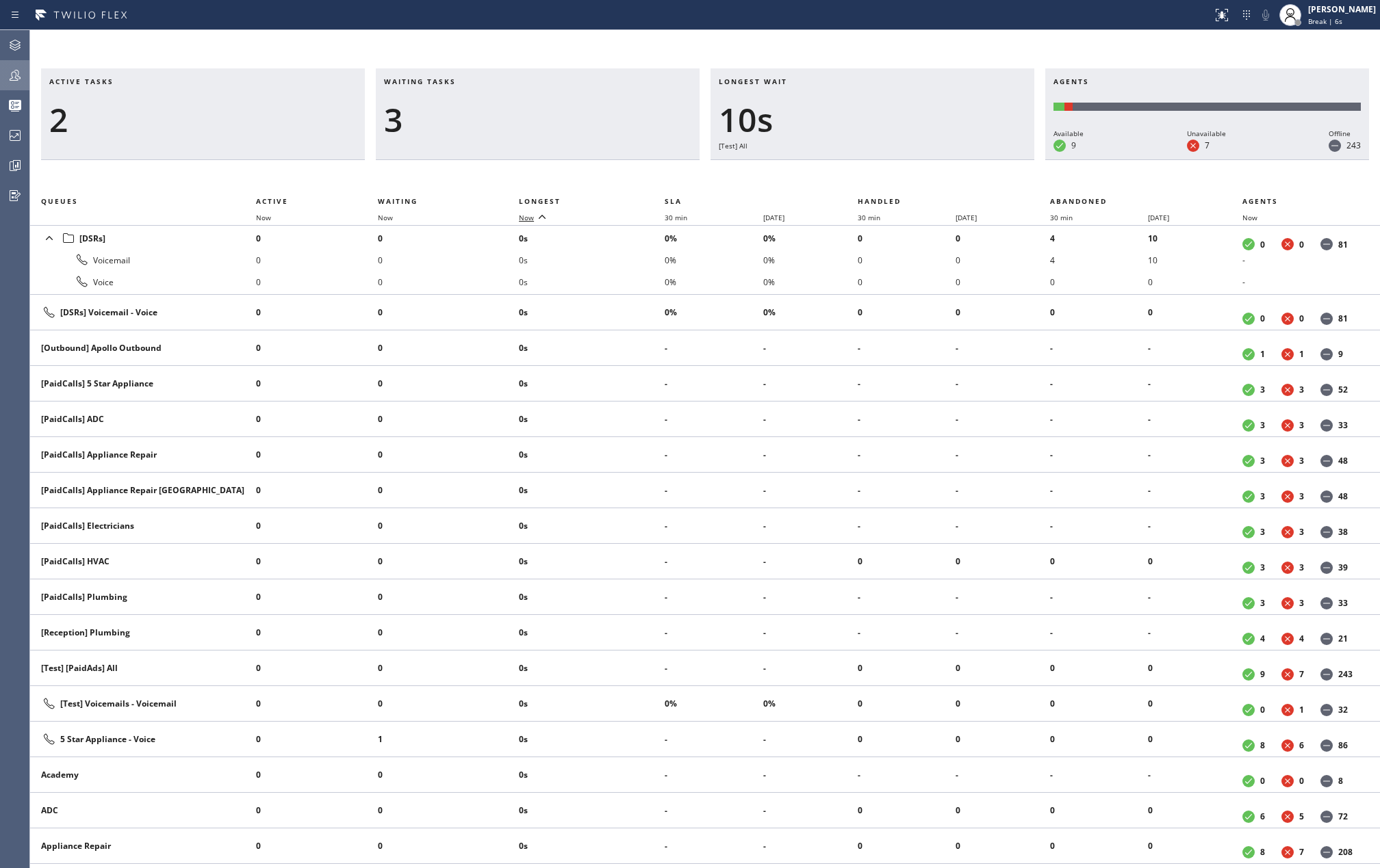
click at [529, 219] on span "Now" at bounding box center [527, 218] width 15 height 10
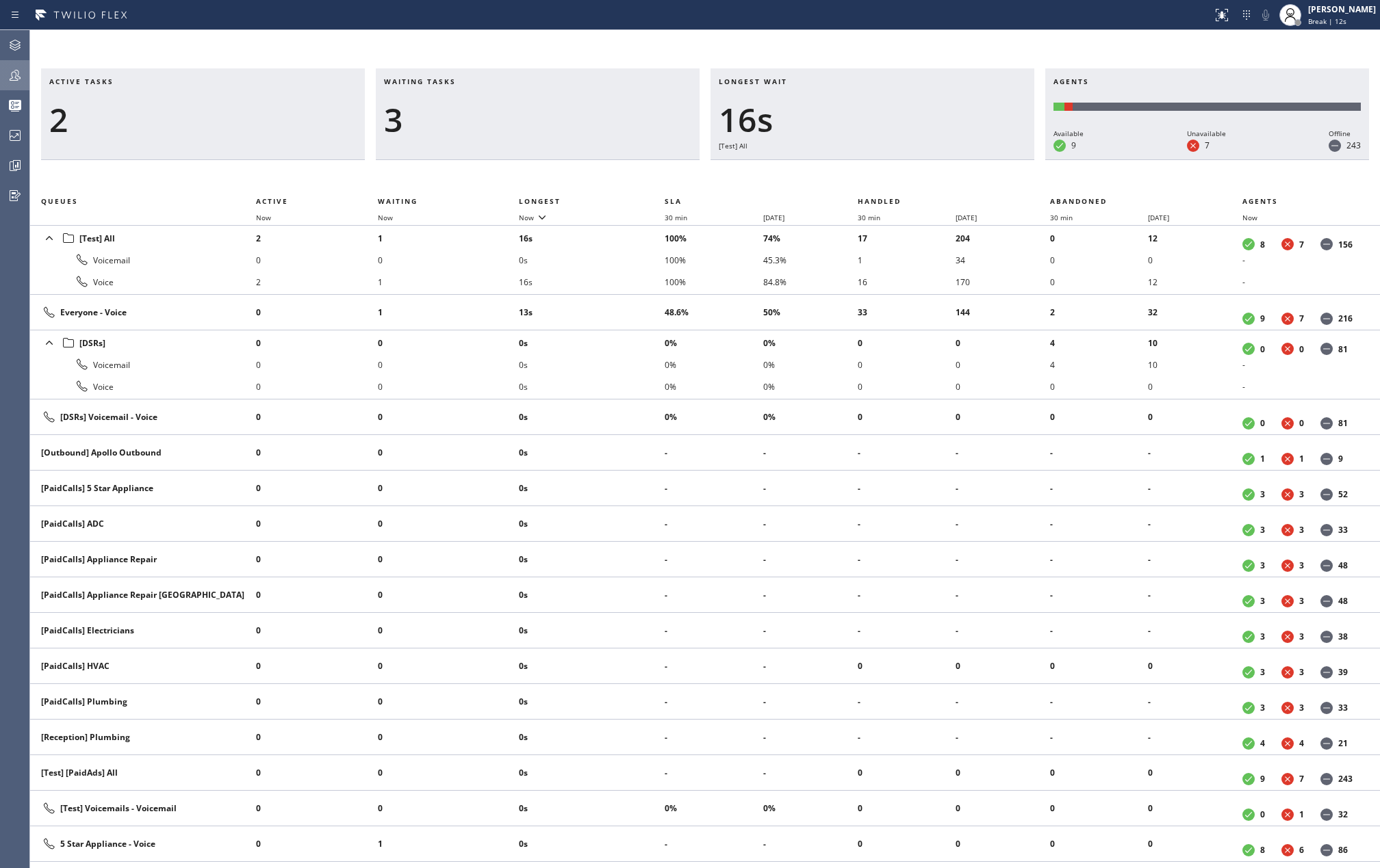
click at [14, 71] on icon at bounding box center [15, 75] width 17 height 17
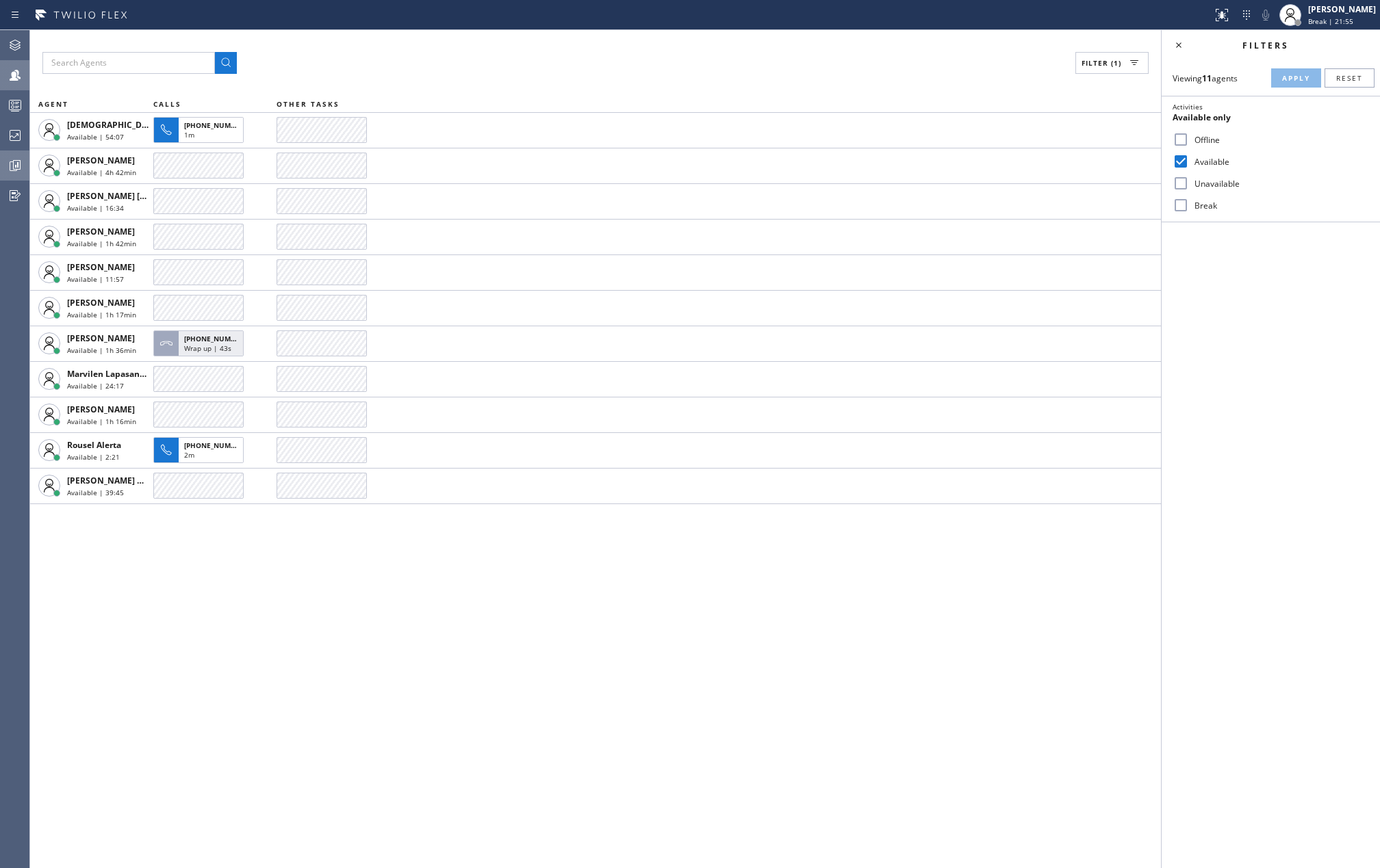
click at [15, 170] on icon at bounding box center [17, 165] width 7 height 10
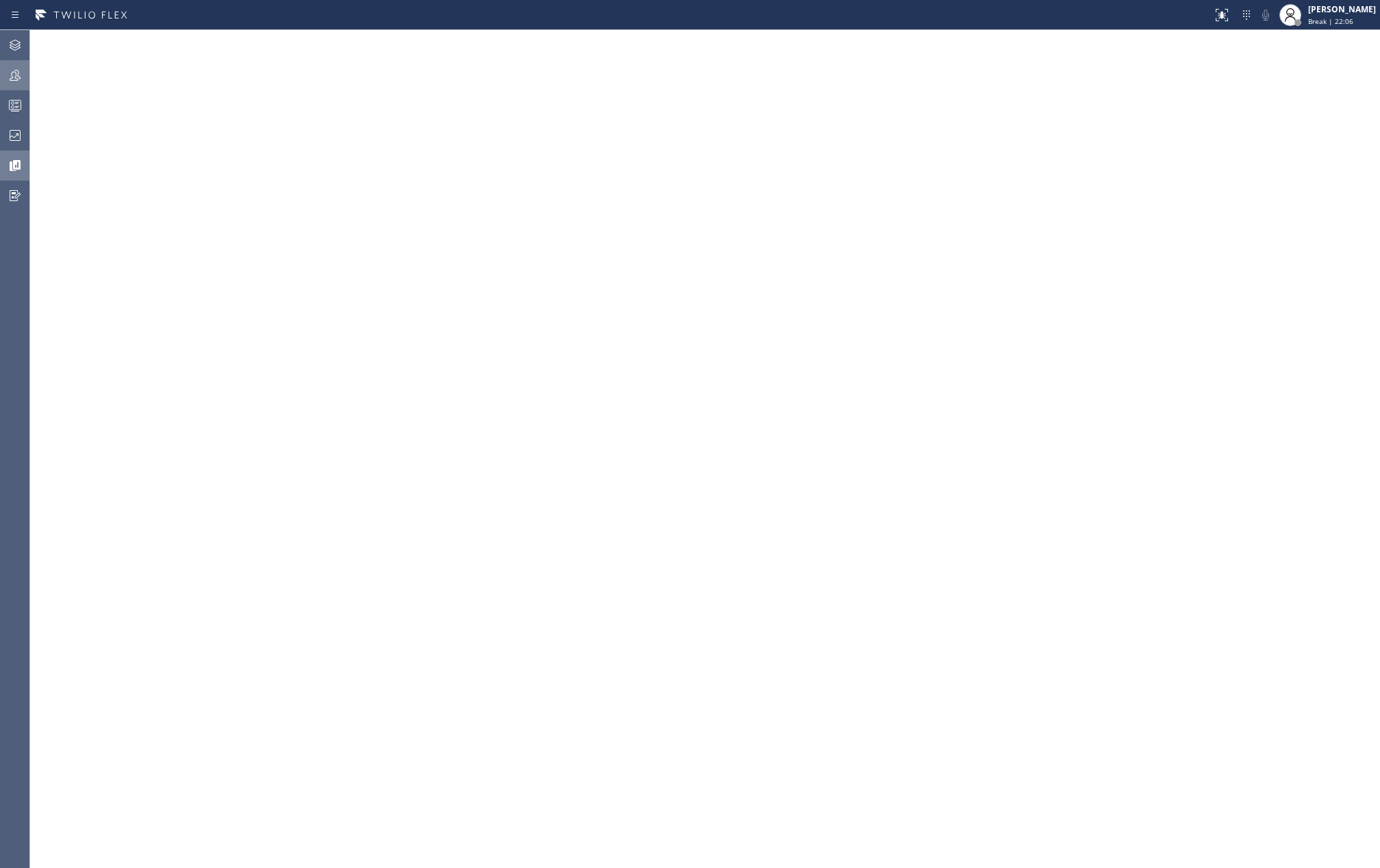
click at [12, 77] on icon at bounding box center [15, 74] width 11 height 11
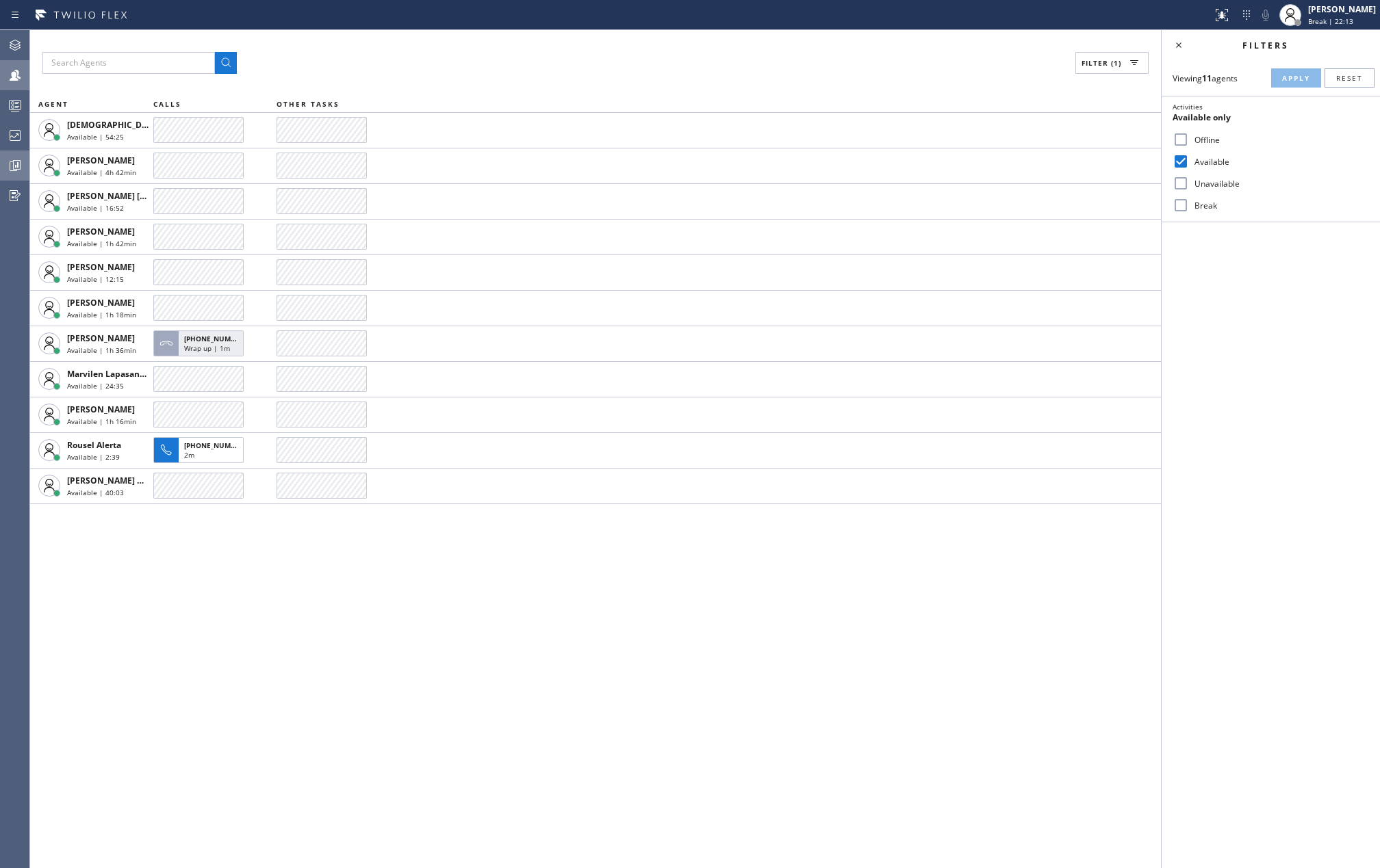
click at [1180, 201] on input "Break" at bounding box center [1181, 205] width 17 height 17
checkbox input "true"
click at [1292, 75] on span "Apply" at bounding box center [1296, 78] width 28 height 10
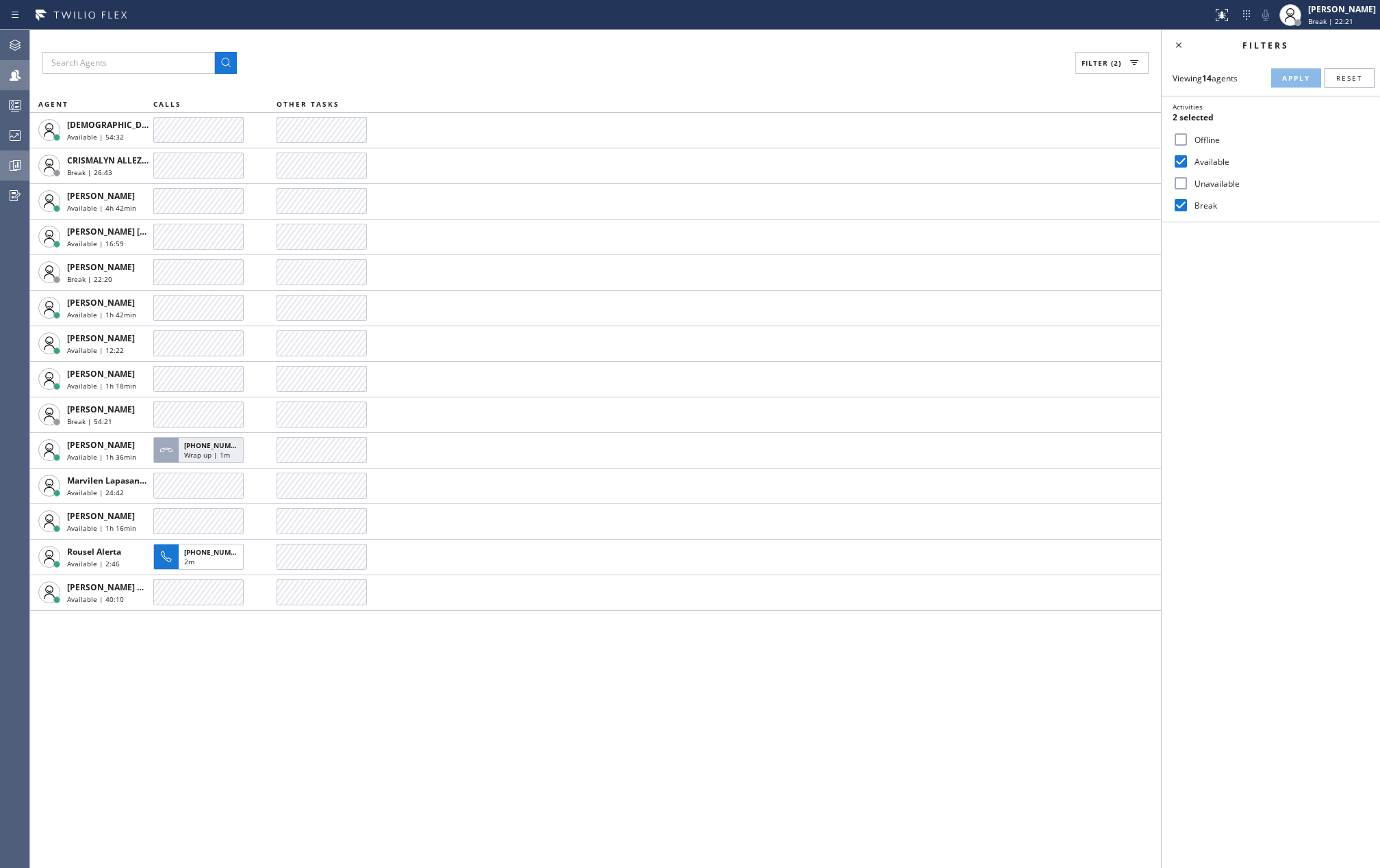
click at [7, 165] on icon at bounding box center [15, 165] width 17 height 17
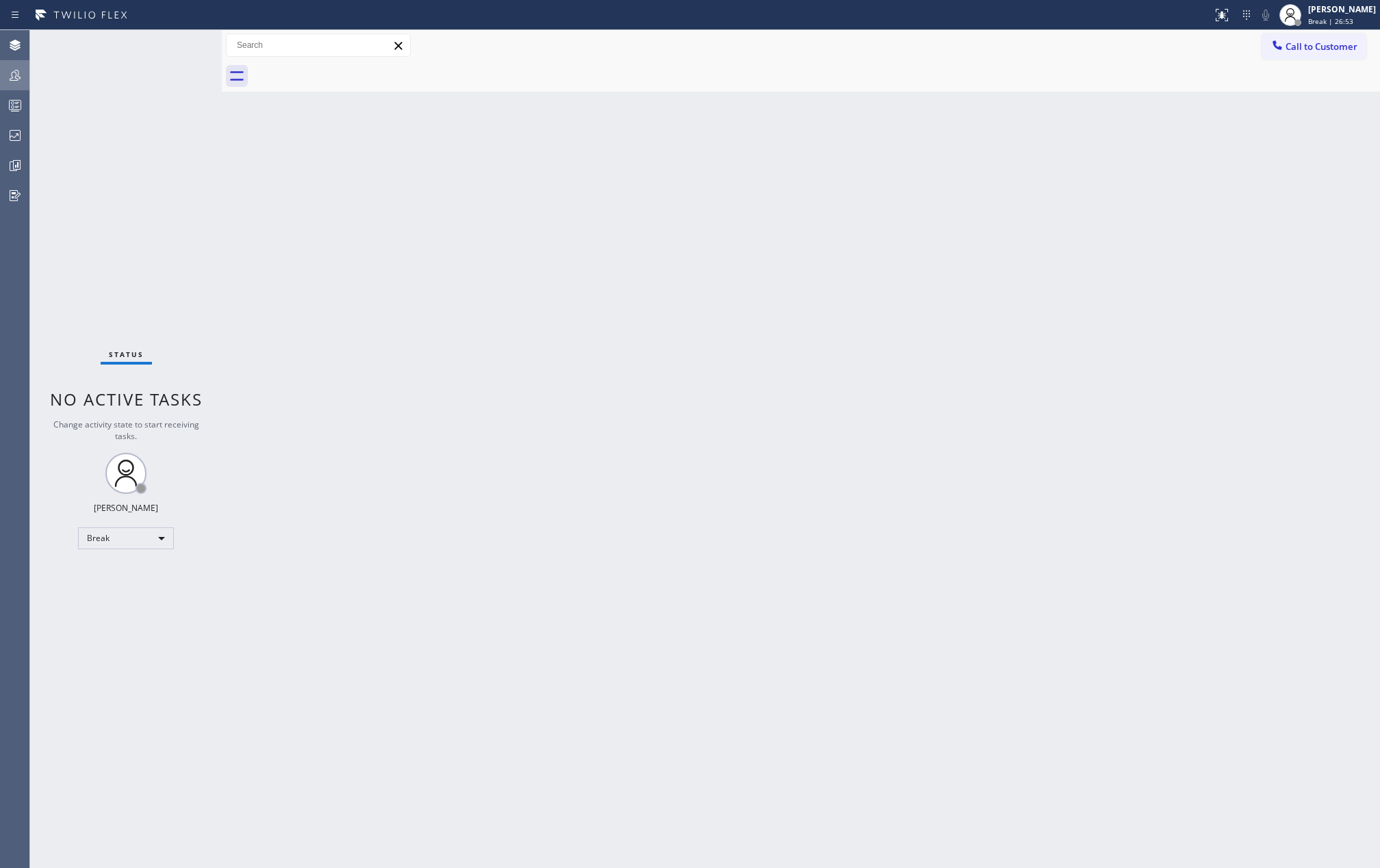
click at [9, 74] on icon at bounding box center [15, 75] width 17 height 17
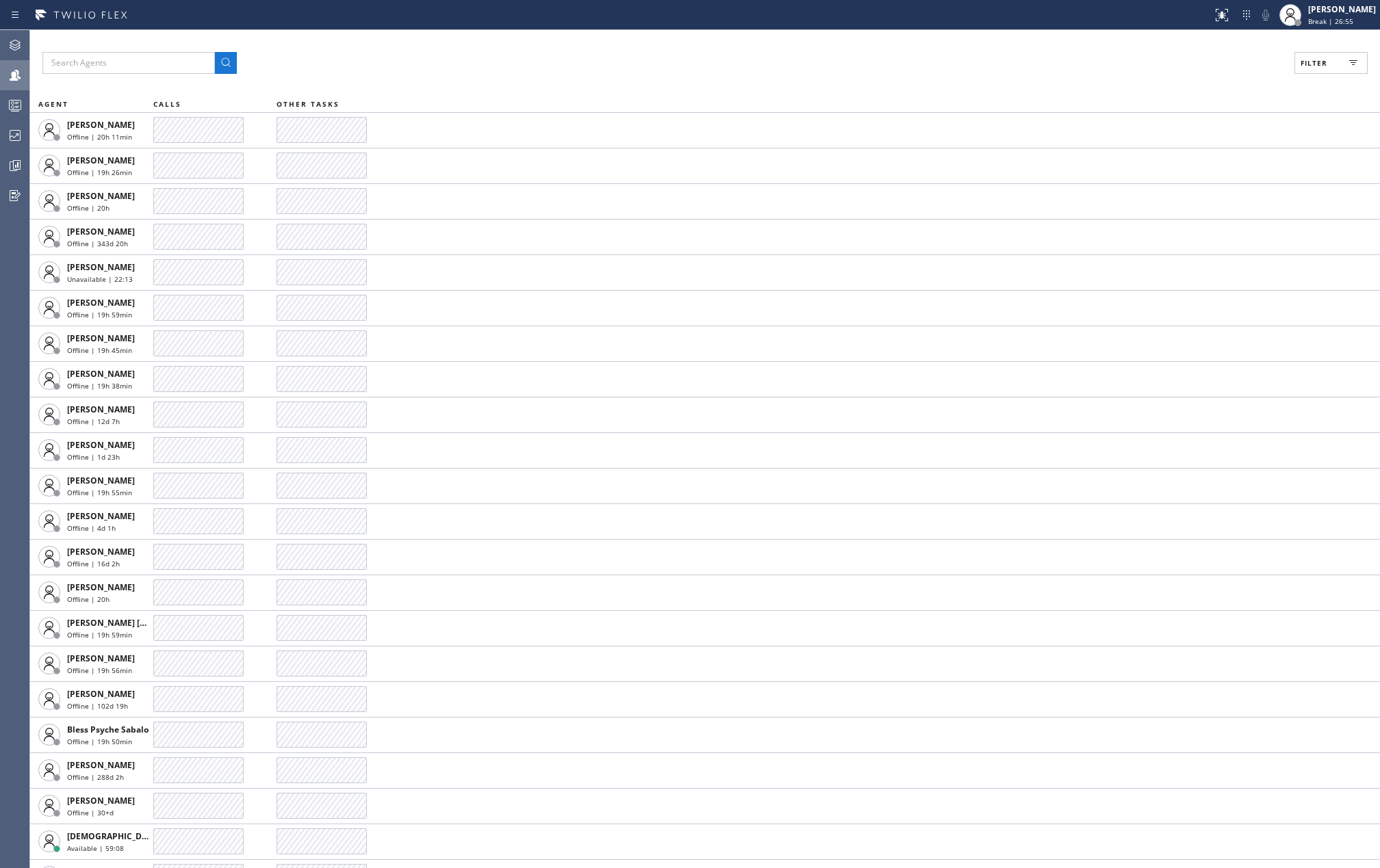
click at [1323, 59] on span "Filter" at bounding box center [1314, 63] width 26 height 10
click at [1181, 164] on input "Available" at bounding box center [1181, 161] width 17 height 17
checkbox input "true"
click at [1180, 200] on input "Break" at bounding box center [1181, 205] width 17 height 17
checkbox input "true"
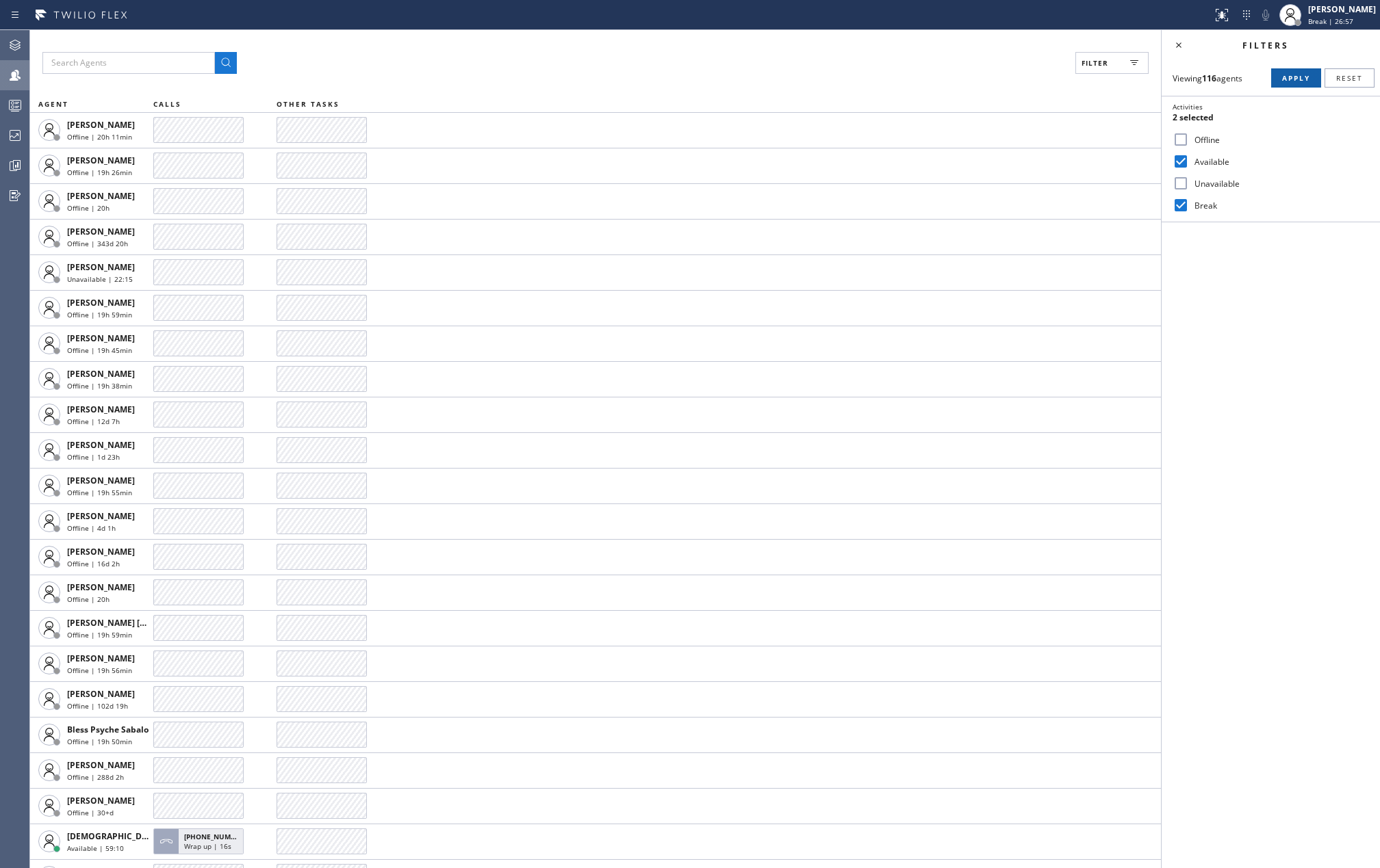
click at [1283, 75] on span "Apply" at bounding box center [1296, 78] width 28 height 10
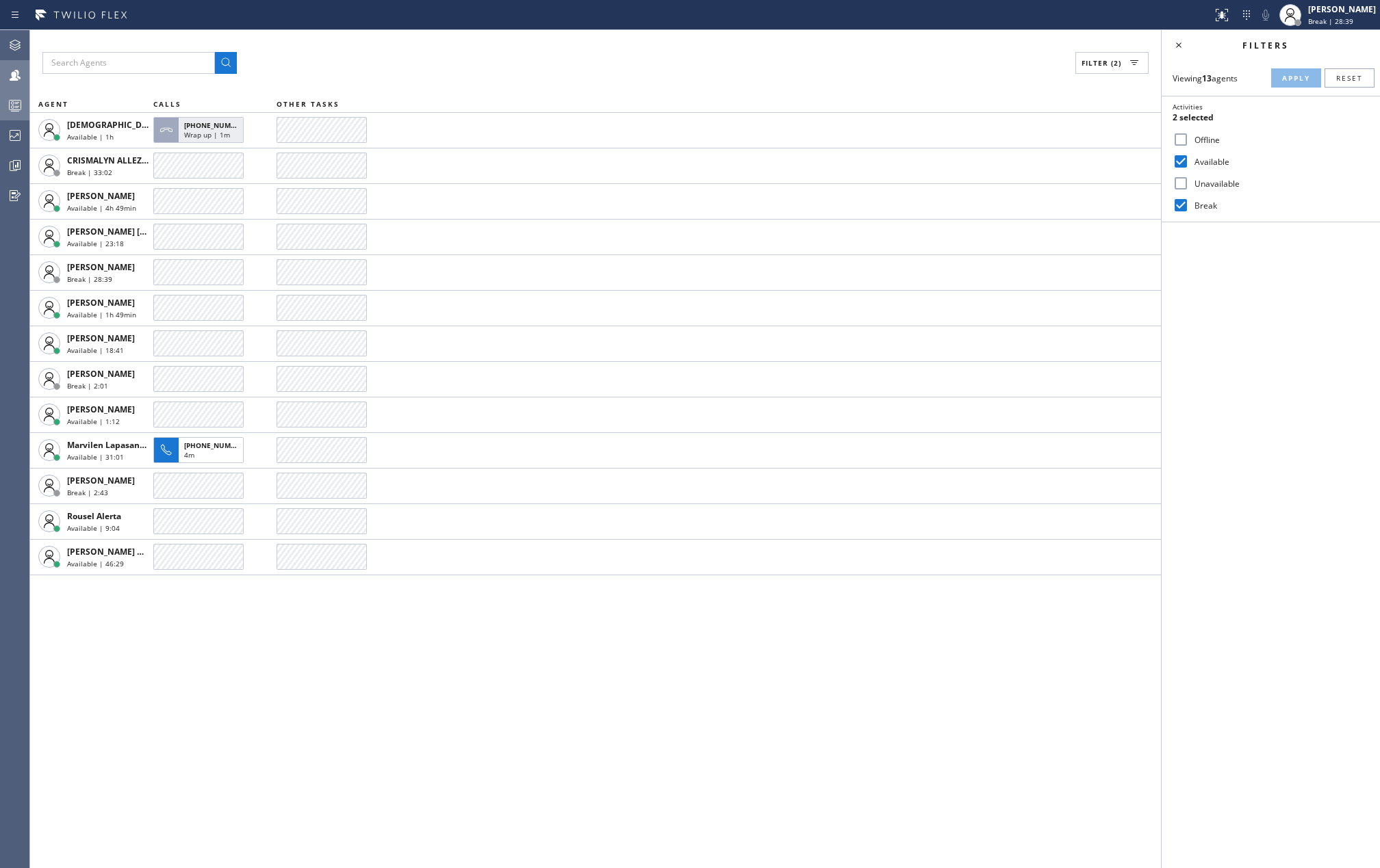
click at [2, 110] on div at bounding box center [15, 105] width 30 height 17
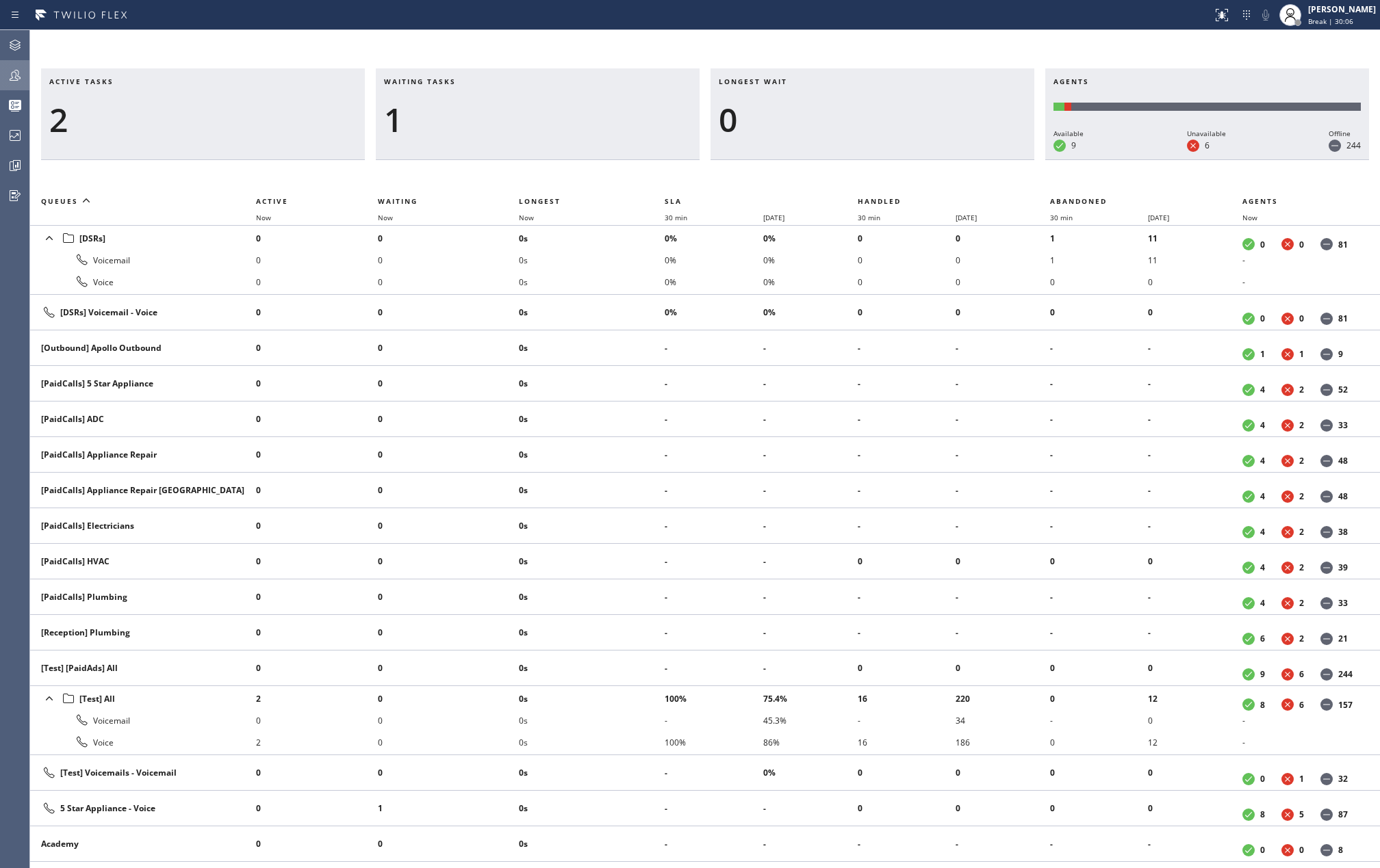
click at [25, 77] on div at bounding box center [15, 75] width 30 height 17
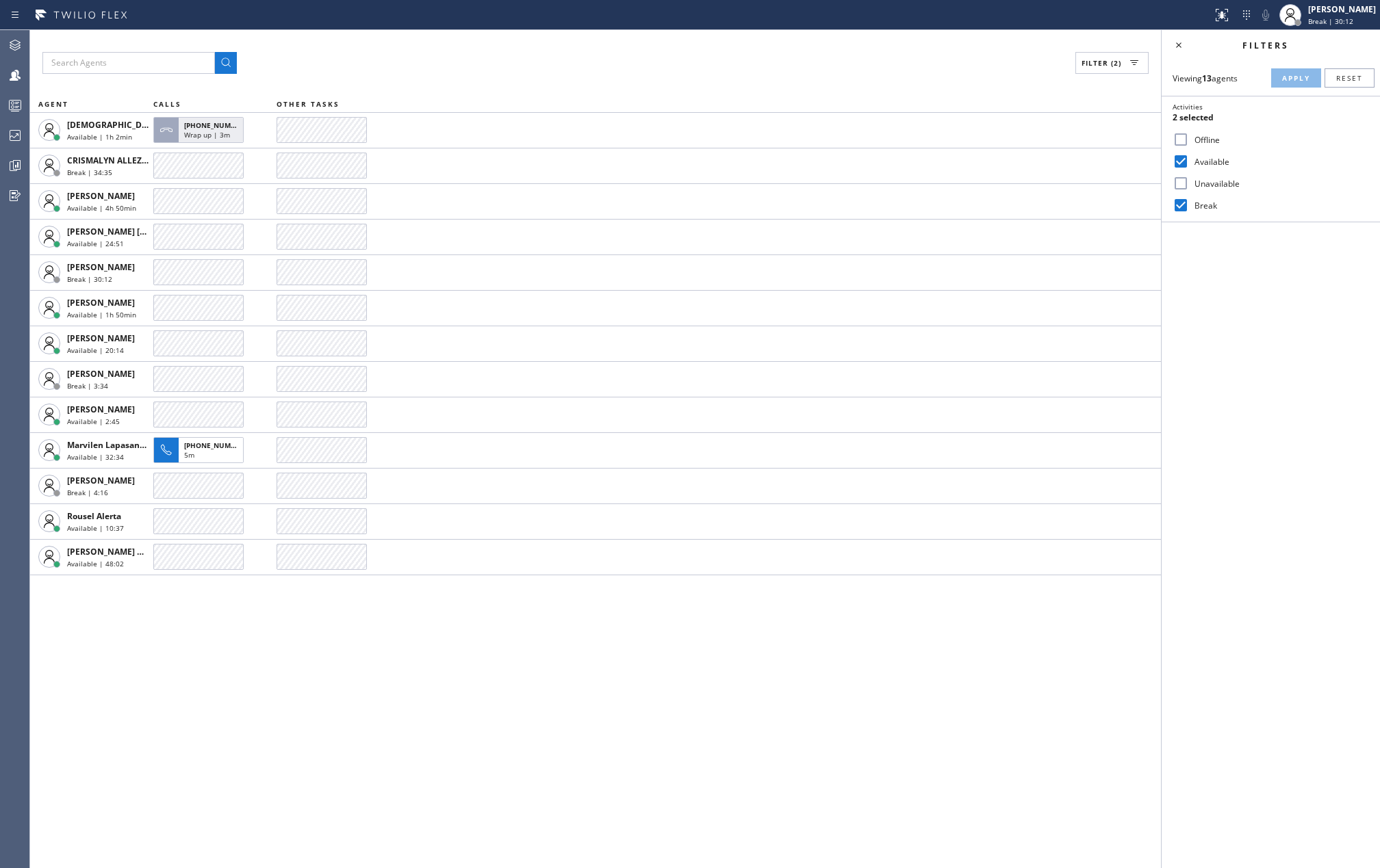
click at [502, 65] on div "Filter (2)" at bounding box center [595, 63] width 1106 height 22
click at [4, 168] on div at bounding box center [15, 165] width 30 height 17
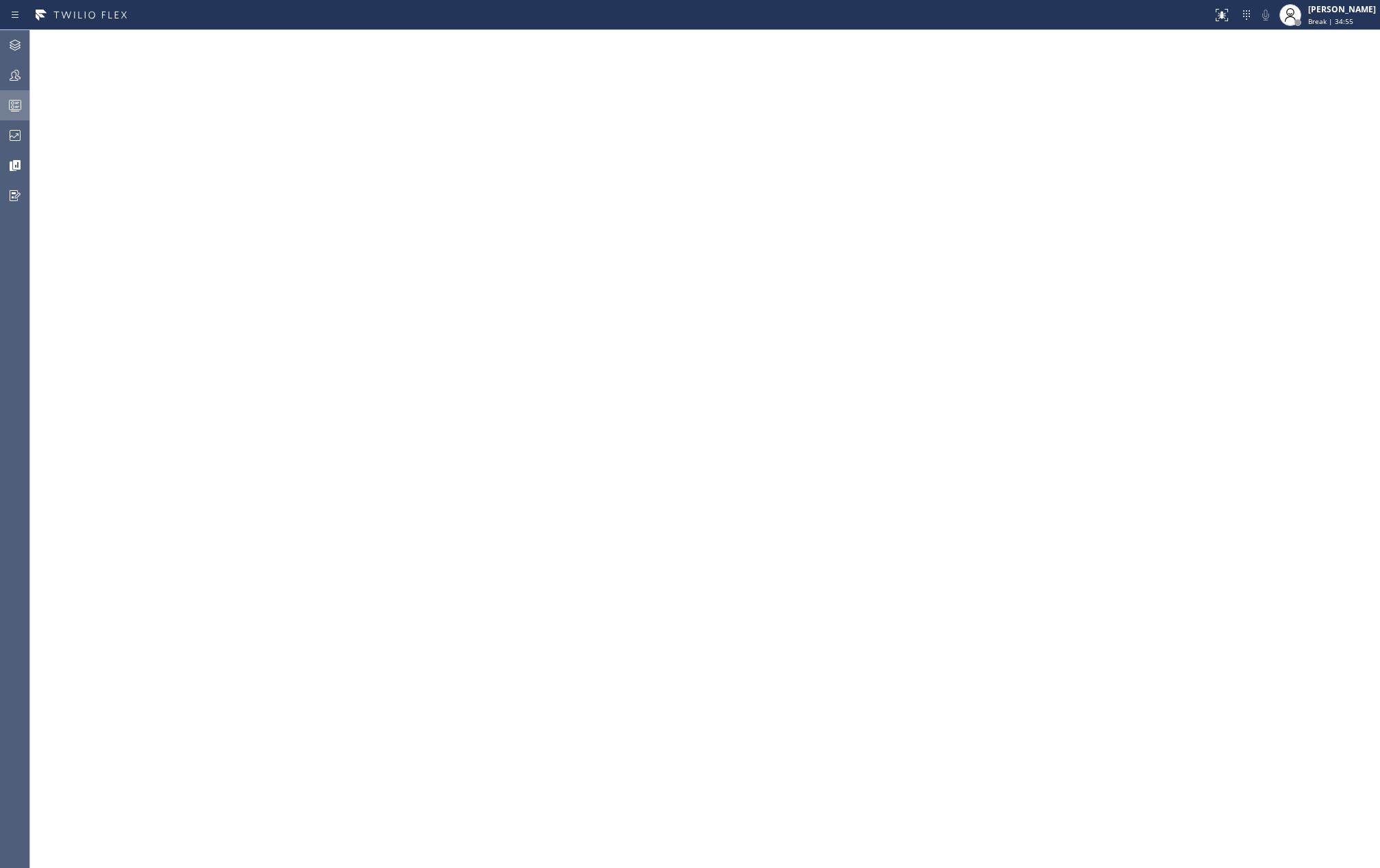
click at [17, 99] on icon at bounding box center [15, 105] width 17 height 17
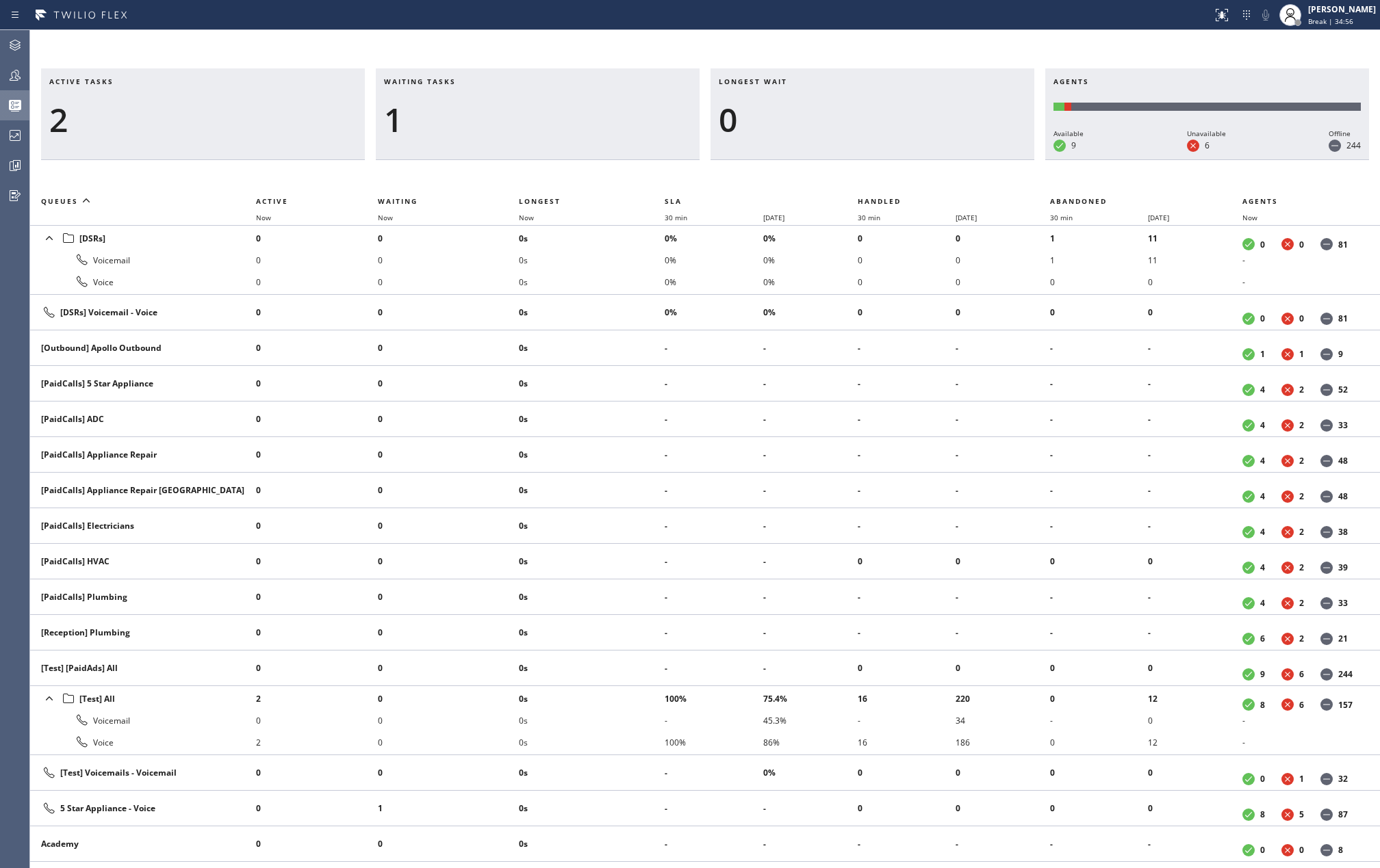
click at [396, 46] on div "Active tasks 2 Waiting tasks 1 Longest wait 0 Agents Available 9 Unavailable 6 …" at bounding box center [704, 448] width 1350 height 838
click at [19, 137] on icon at bounding box center [15, 136] width 17 height 17
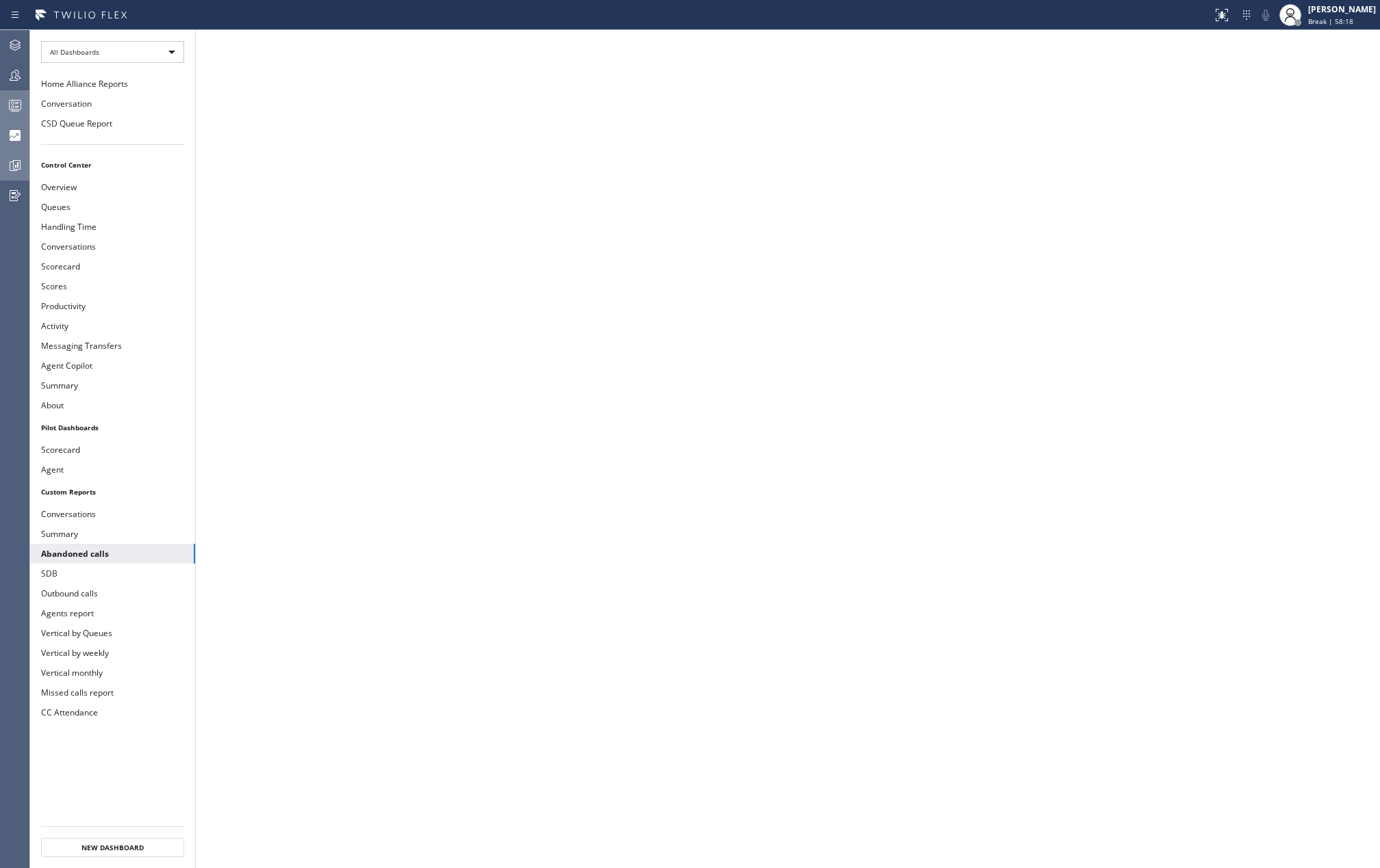
click at [6, 161] on div at bounding box center [15, 165] width 30 height 17
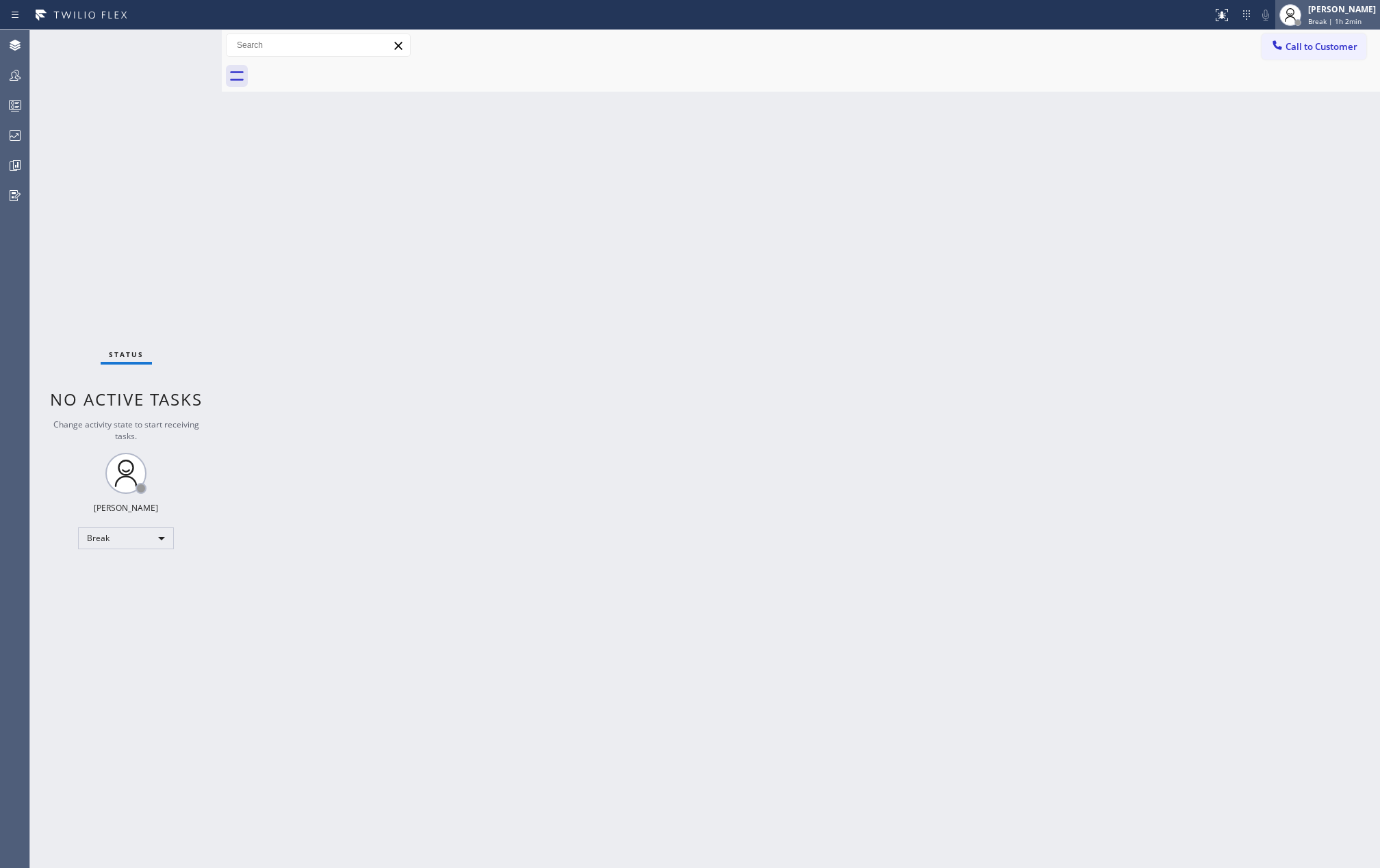
click at [1328, 14] on div "[PERSON_NAME]" at bounding box center [1342, 9] width 68 height 12
click at [1296, 82] on button "Unavailable" at bounding box center [1311, 90] width 137 height 18
drag, startPoint x: 9, startPoint y: 73, endPoint x: 1283, endPoint y: 22, distance: 1275.0
click at [9, 73] on icon at bounding box center [15, 75] width 17 height 17
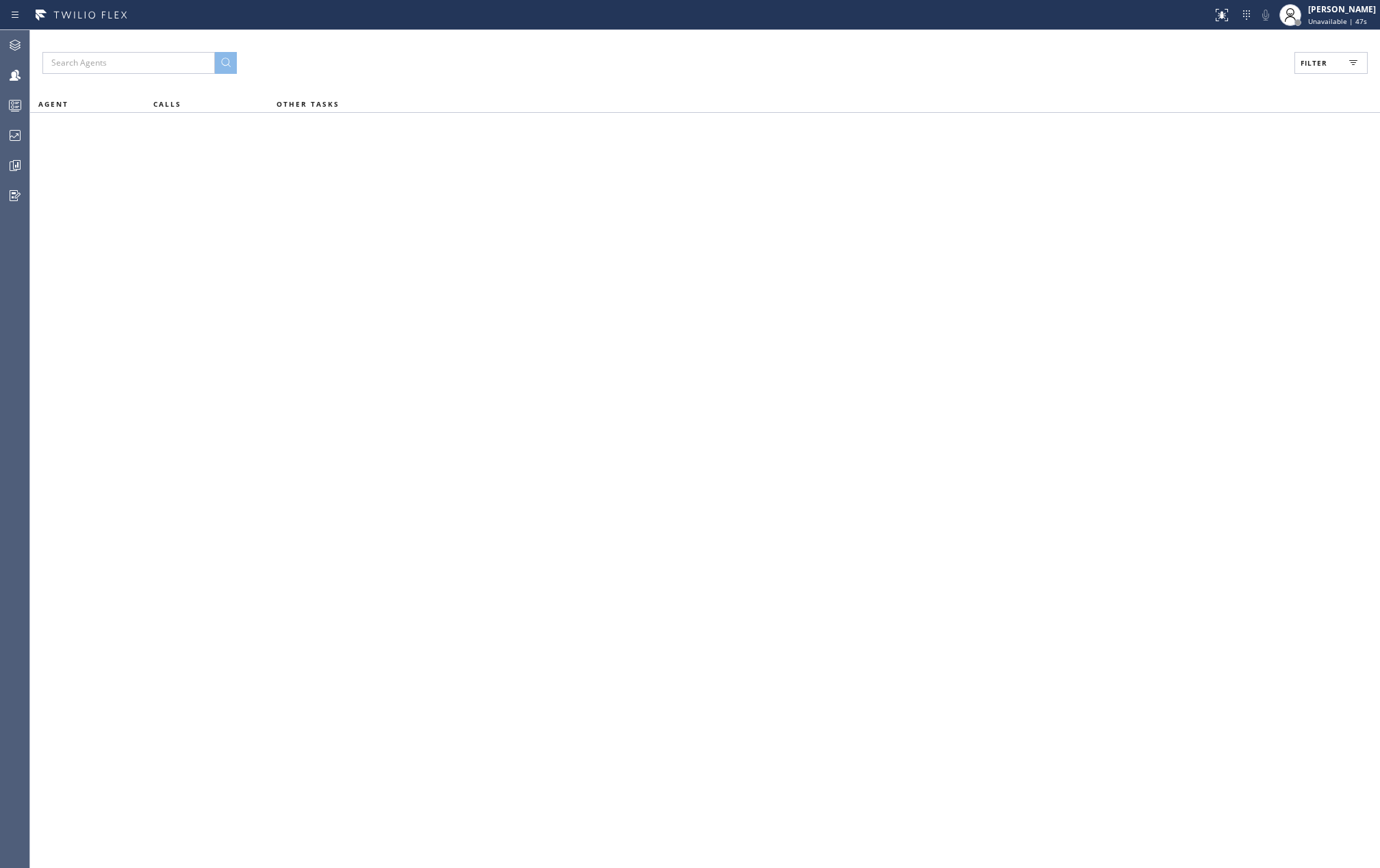
click at [1317, 61] on span "Filter" at bounding box center [1314, 63] width 26 height 10
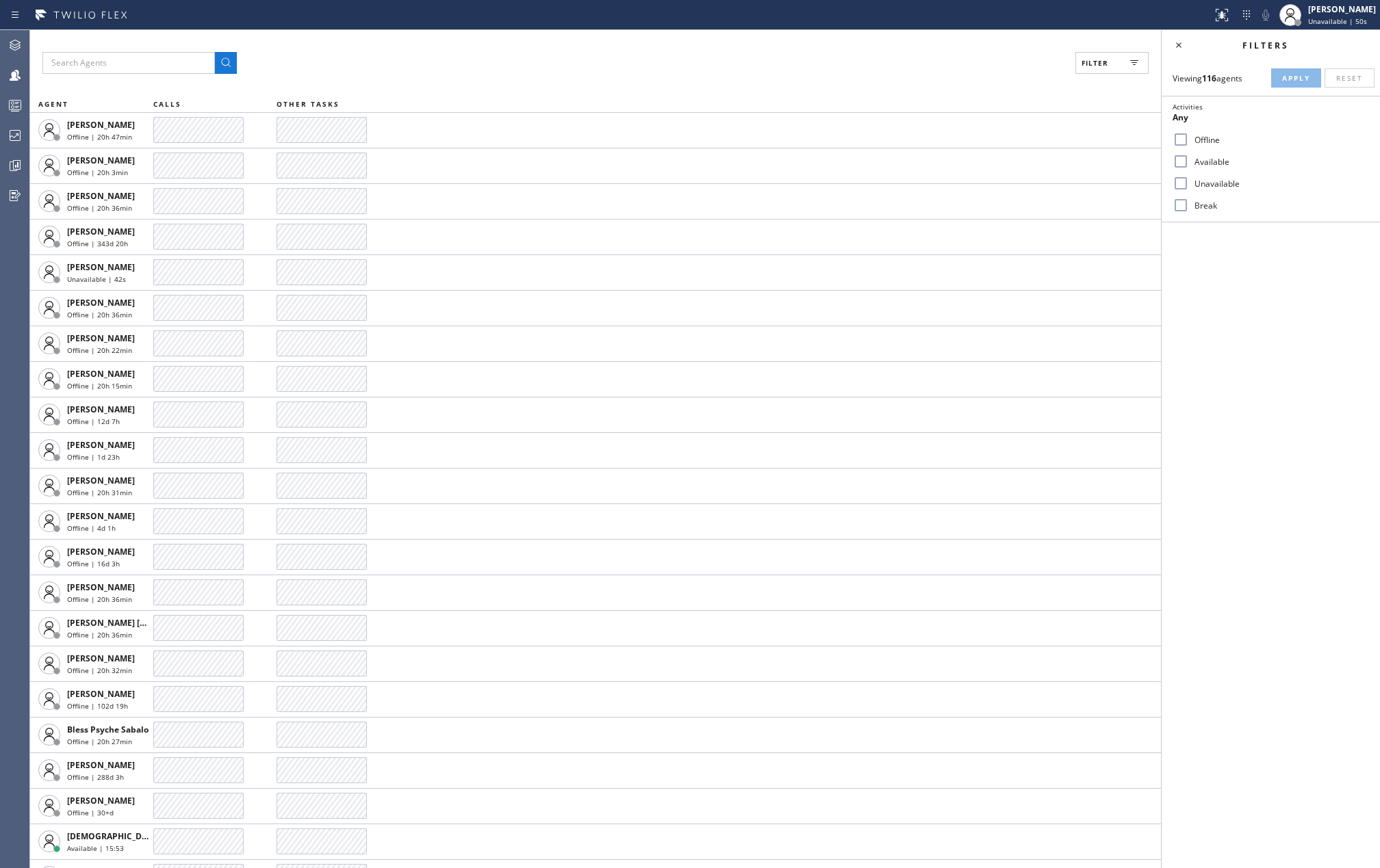
click at [1184, 161] on input "Available" at bounding box center [1181, 161] width 17 height 17
checkbox input "true"
click at [1178, 208] on input "Break" at bounding box center [1181, 205] width 17 height 17
checkbox input "true"
click at [1282, 75] on span "Apply" at bounding box center [1296, 78] width 28 height 10
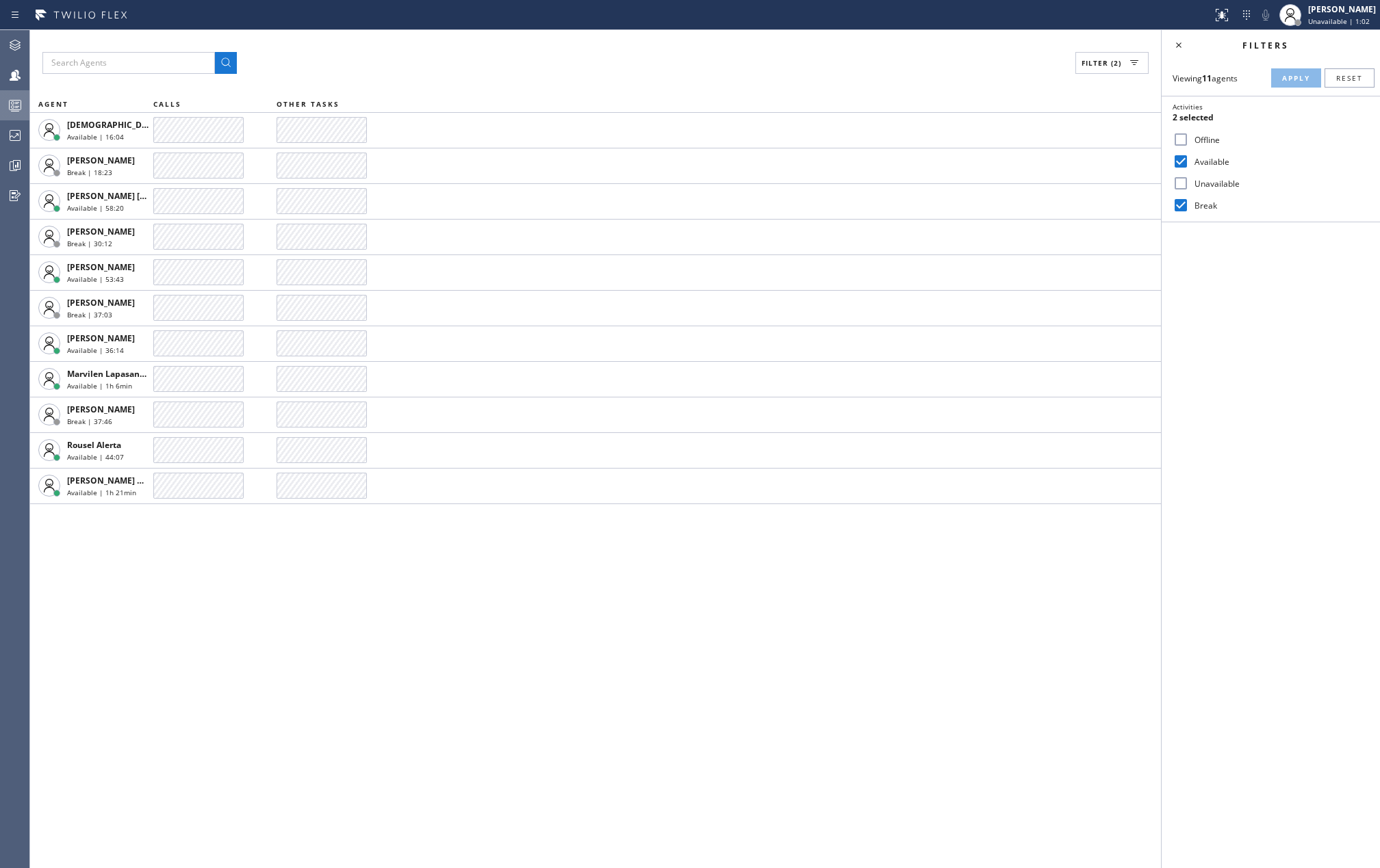
click at [21, 111] on icon at bounding box center [15, 105] width 17 height 17
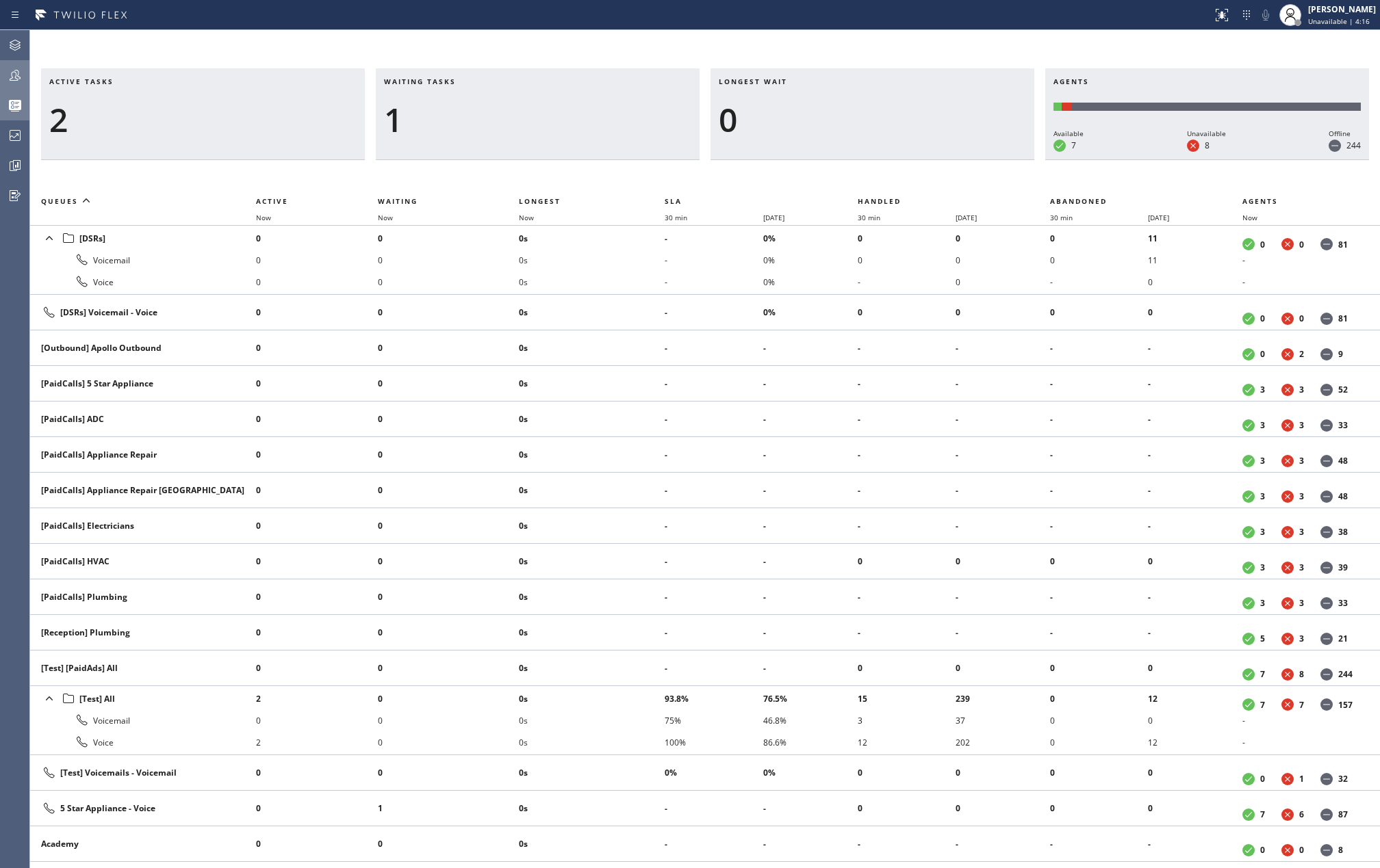
click at [8, 77] on icon at bounding box center [15, 75] width 17 height 17
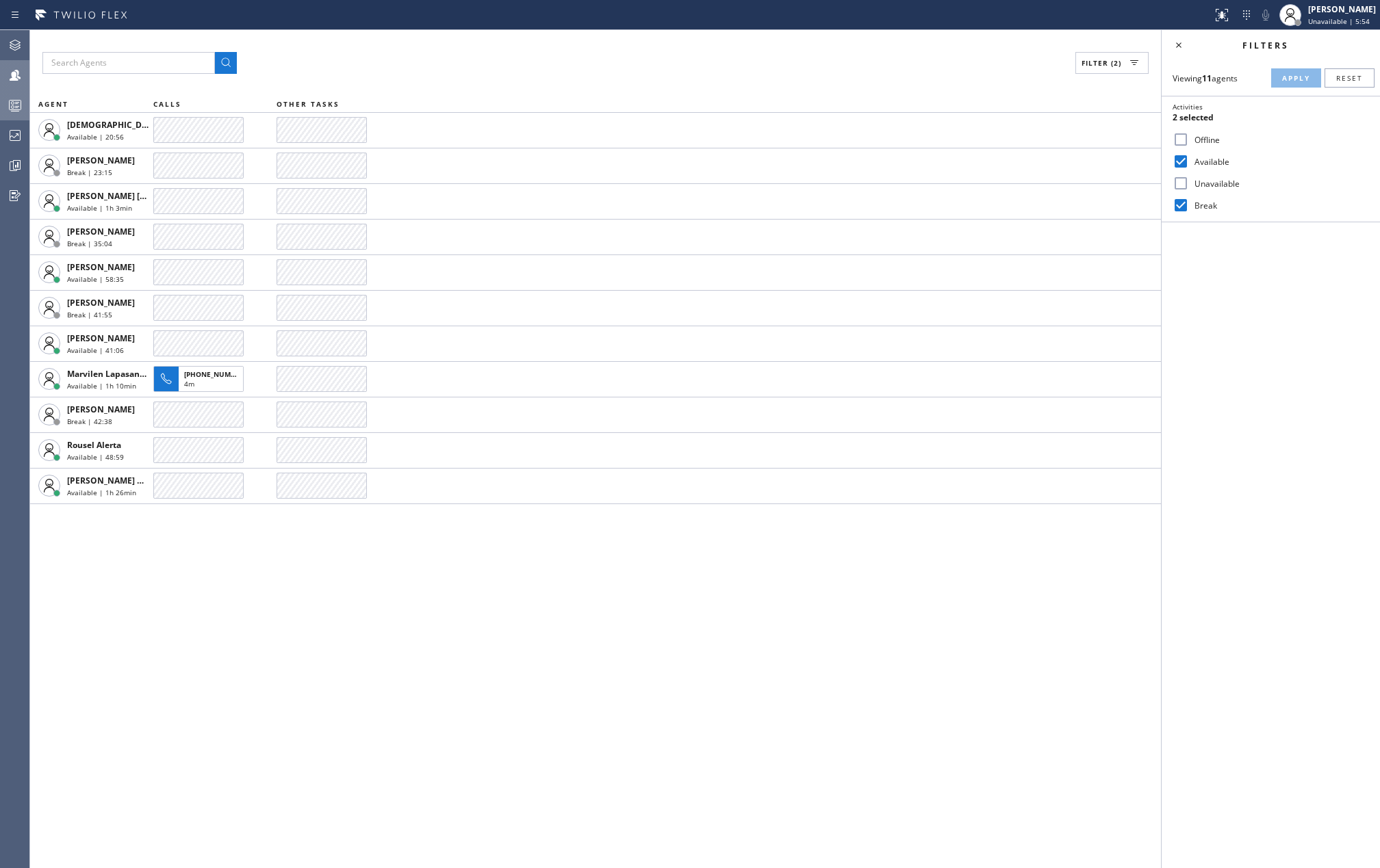
click at [14, 108] on icon at bounding box center [15, 105] width 17 height 17
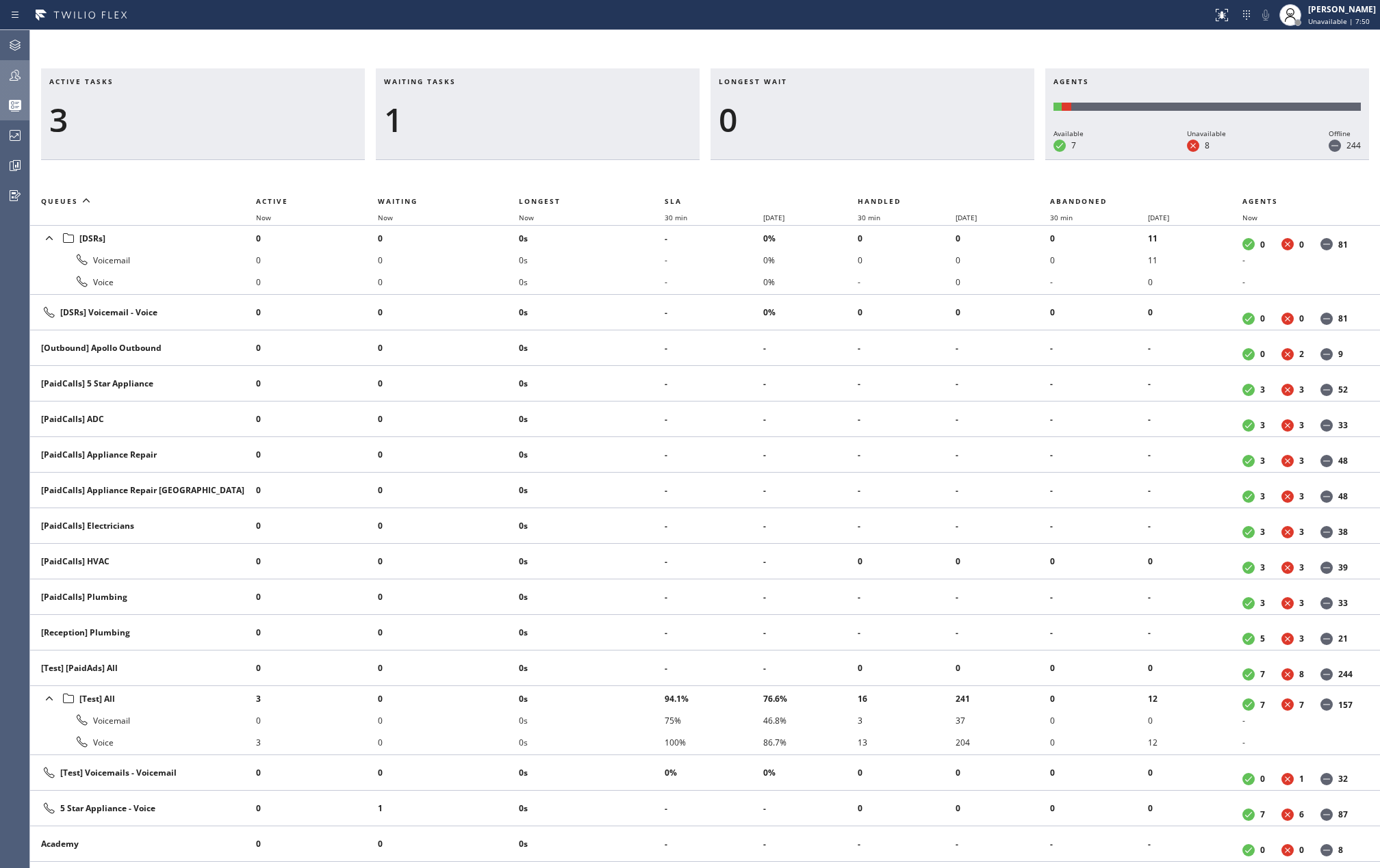
click at [551, 50] on div "Active tasks 3 Waiting tasks 1 Longest wait 0 Agents Available 7 Unavailable 8 …" at bounding box center [704, 448] width 1350 height 838
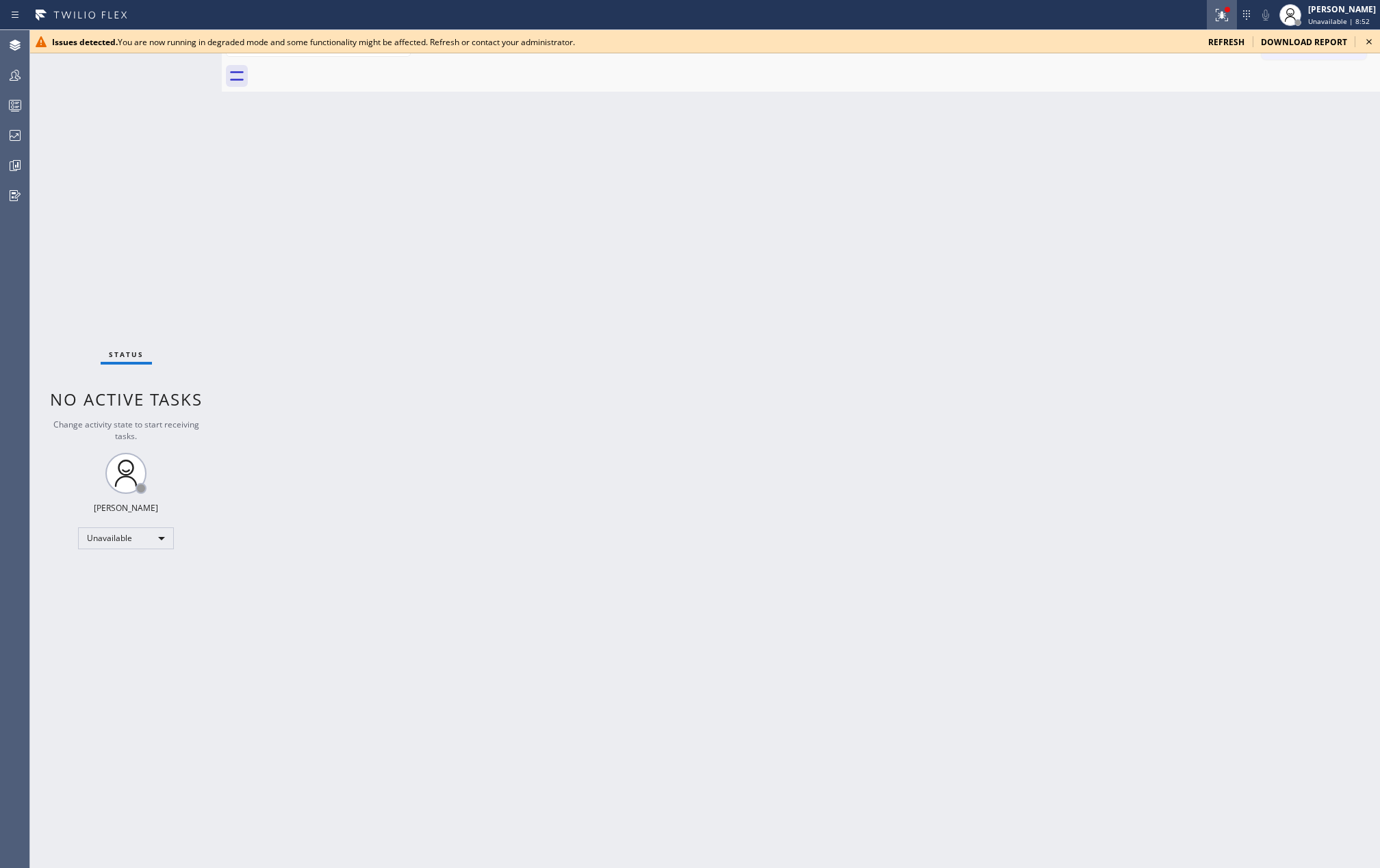
drag, startPoint x: 1368, startPoint y: 36, endPoint x: 1229, endPoint y: 9, distance: 141.6
click at [1368, 36] on icon at bounding box center [1369, 42] width 17 height 17
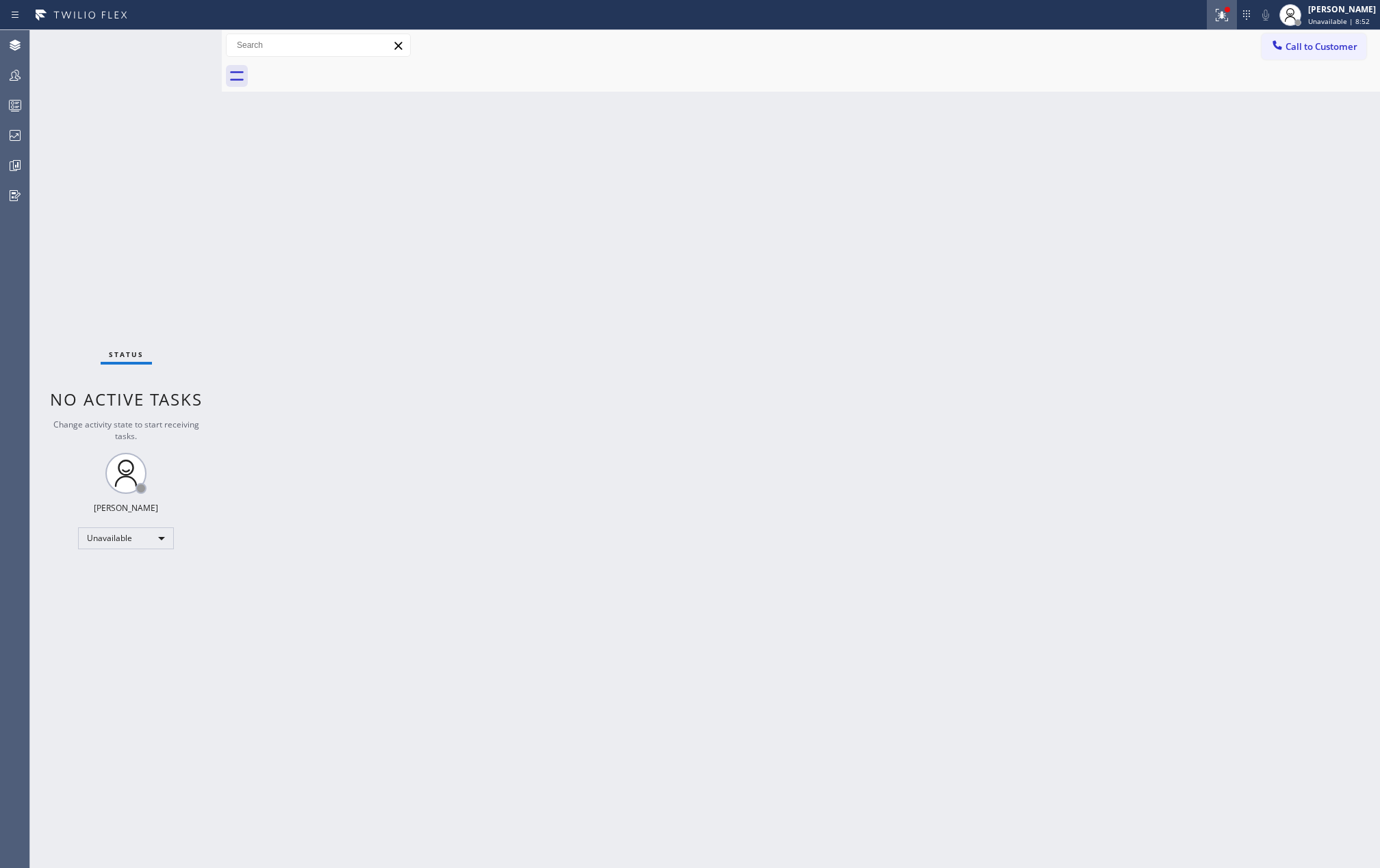
click at [1229, 9] on icon at bounding box center [1222, 15] width 17 height 17
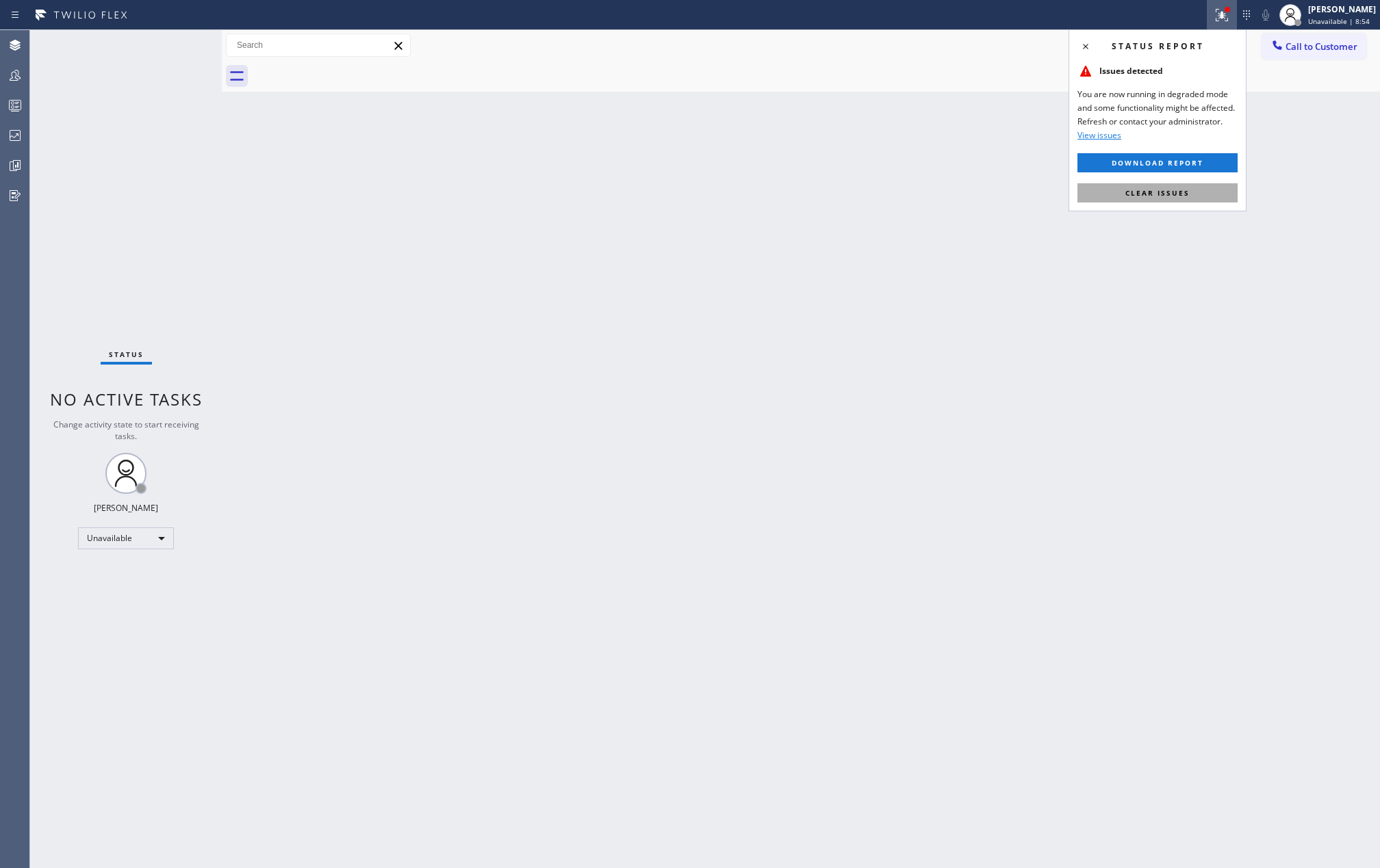
click at [1172, 187] on button "Clear issues" at bounding box center [1158, 193] width 161 height 19
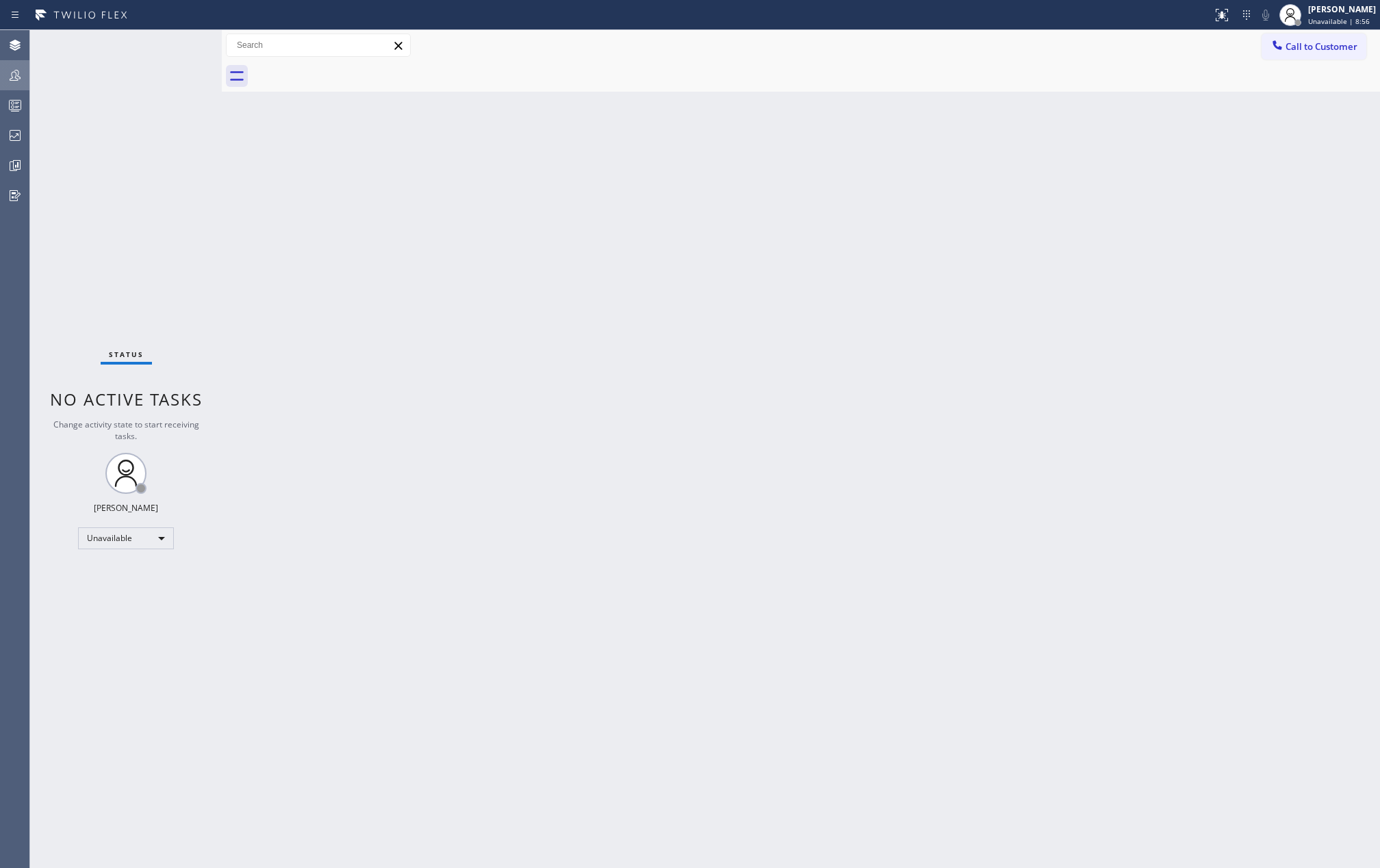
click at [17, 82] on icon at bounding box center [15, 75] width 17 height 17
click at [17, 109] on rect at bounding box center [16, 106] width 12 height 10
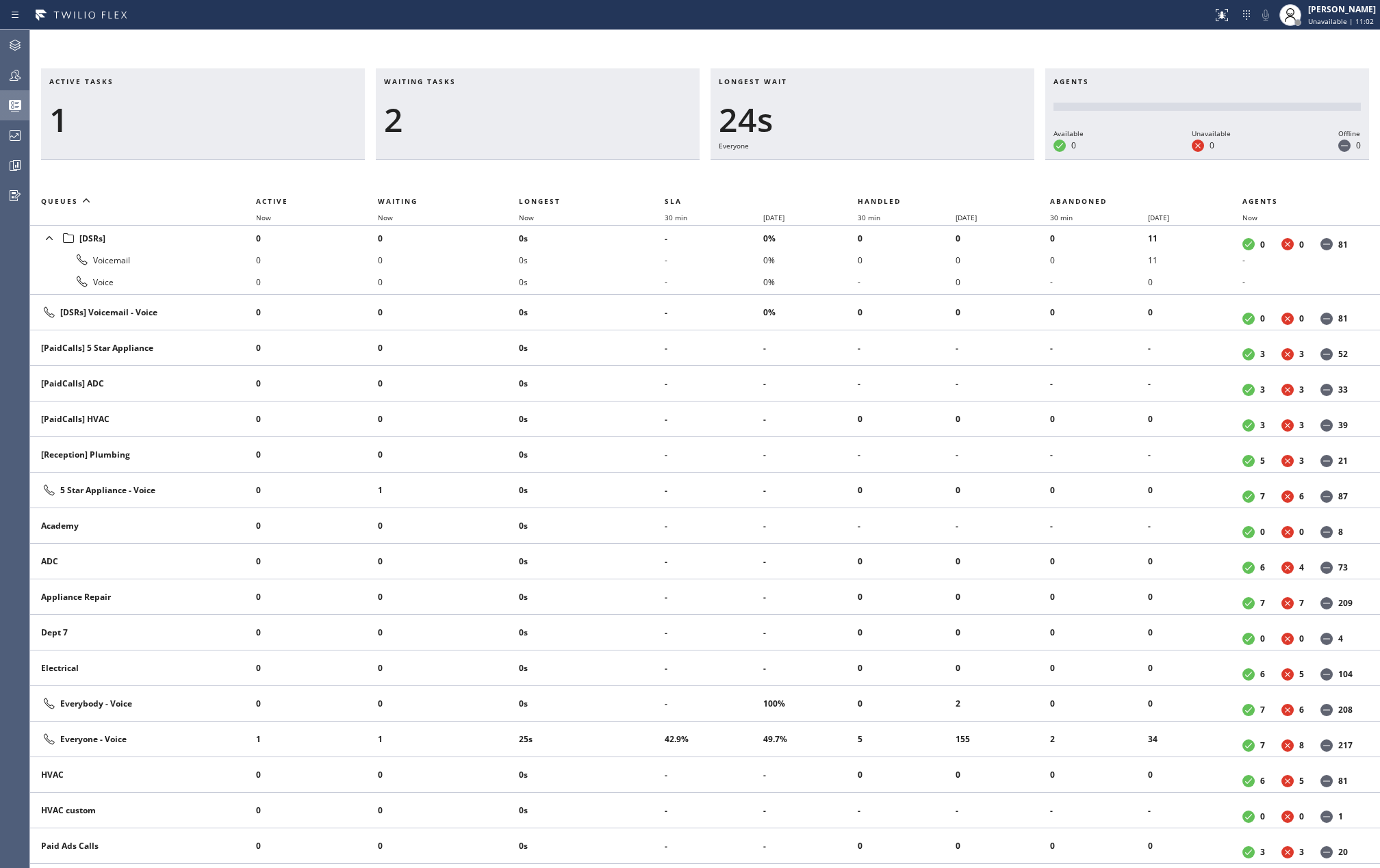
click at [561, 36] on div "Active tasks 1 Waiting tasks 2 Longest wait 24s Everyone Agents Available 0 Una…" at bounding box center [704, 448] width 1350 height 838
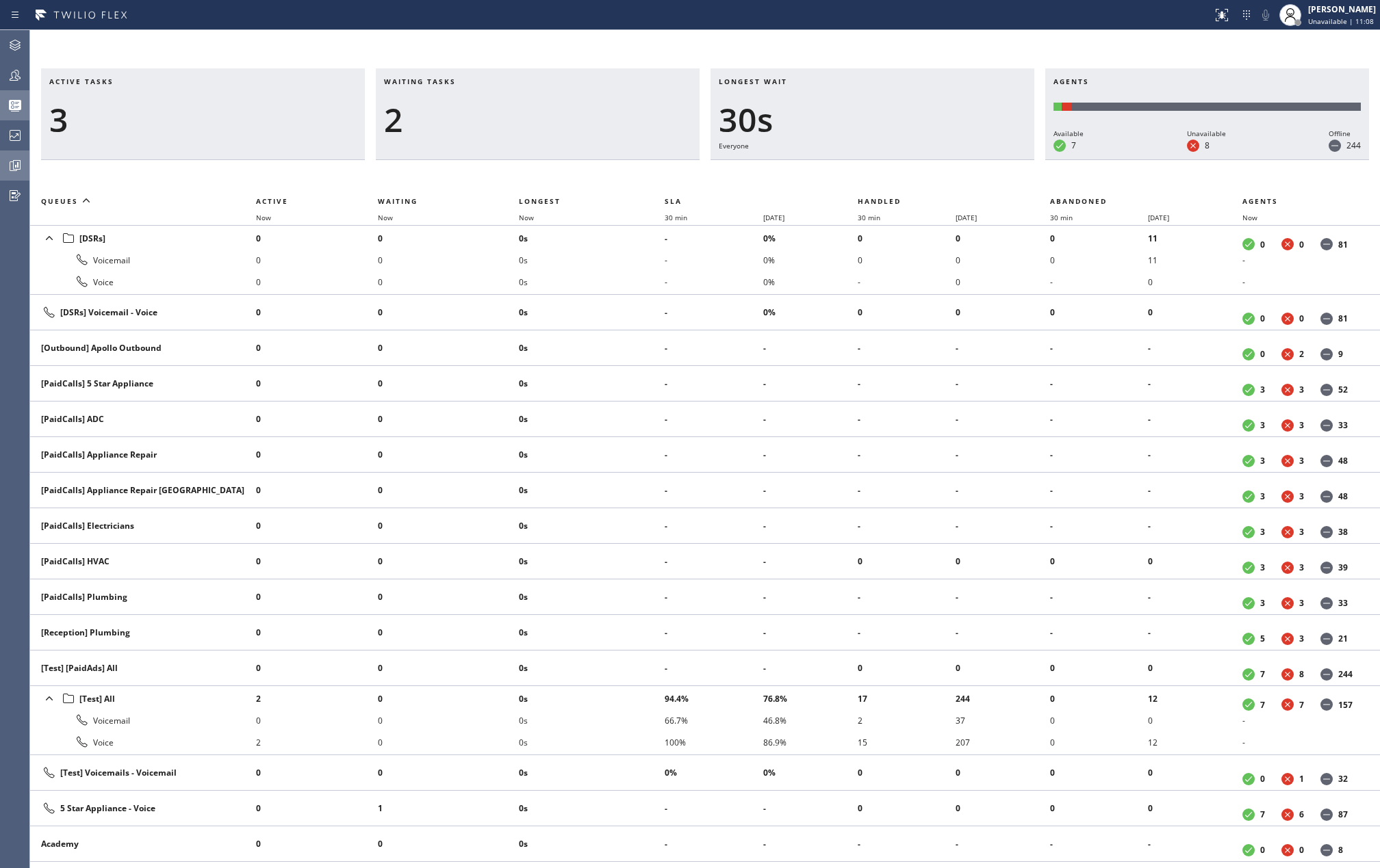
click at [14, 170] on icon at bounding box center [17, 165] width 7 height 10
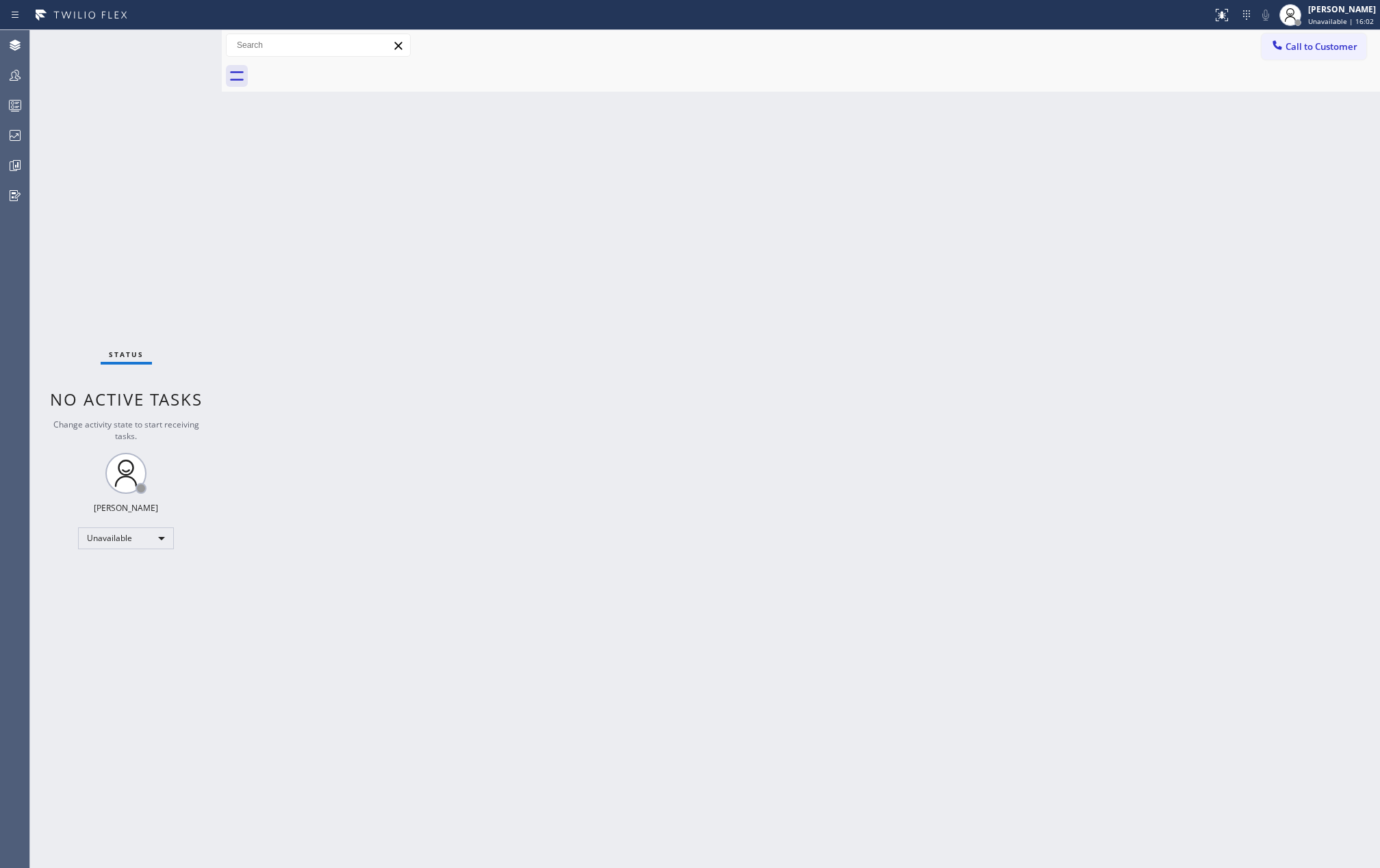
click at [1197, 523] on div "Back to Dashboard Change Sender ID Customers Technicians Select a contact Outbo…" at bounding box center [801, 448] width 1158 height 838
click at [17, 72] on icon at bounding box center [15, 75] width 17 height 17
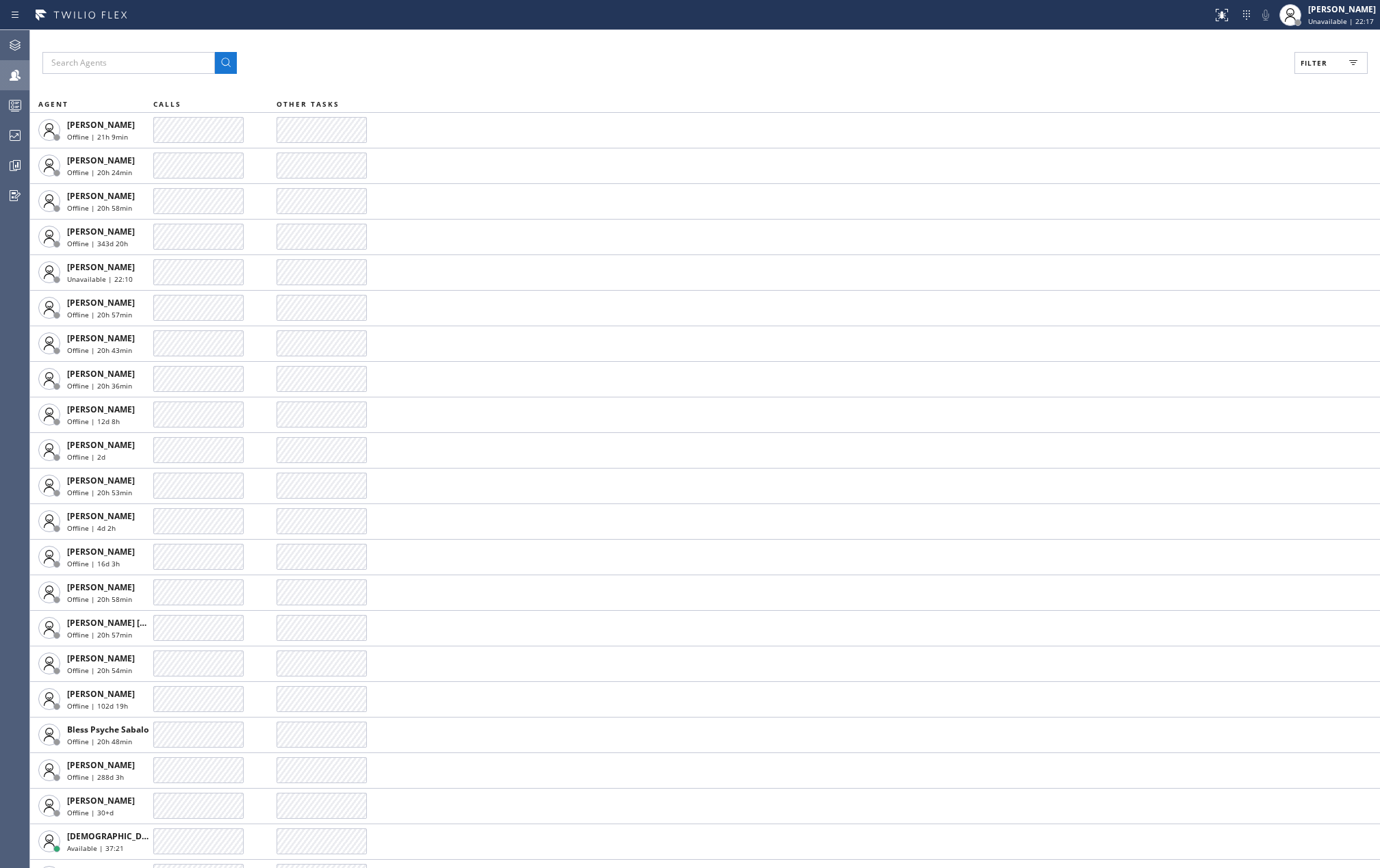
click at [1315, 54] on button "Filter" at bounding box center [1331, 63] width 73 height 22
click at [1179, 161] on input "Available" at bounding box center [1181, 161] width 17 height 17
checkbox input "true"
click at [1181, 199] on input "Break" at bounding box center [1181, 205] width 17 height 17
checkbox input "true"
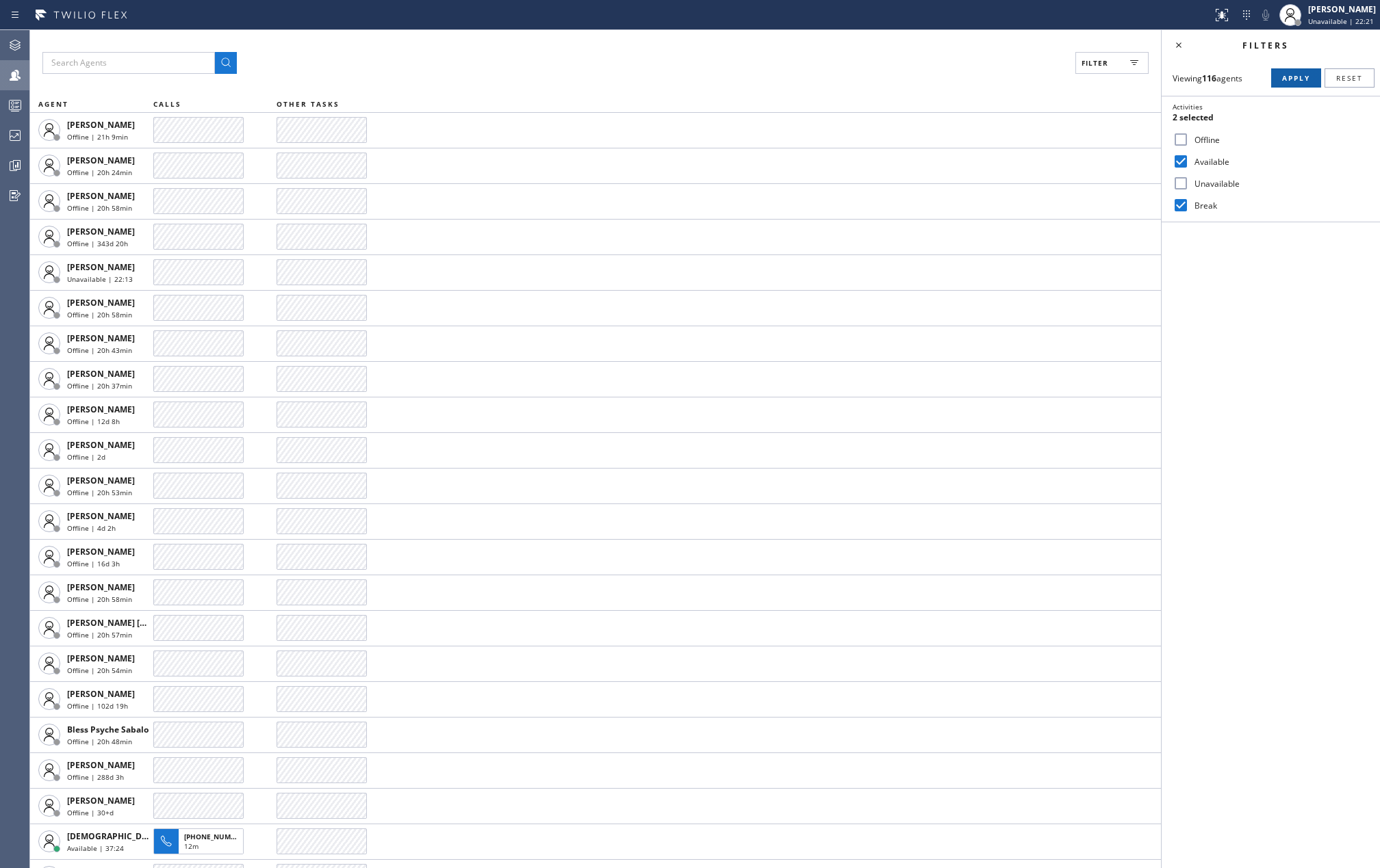
click at [1292, 75] on span "Apply" at bounding box center [1296, 78] width 28 height 10
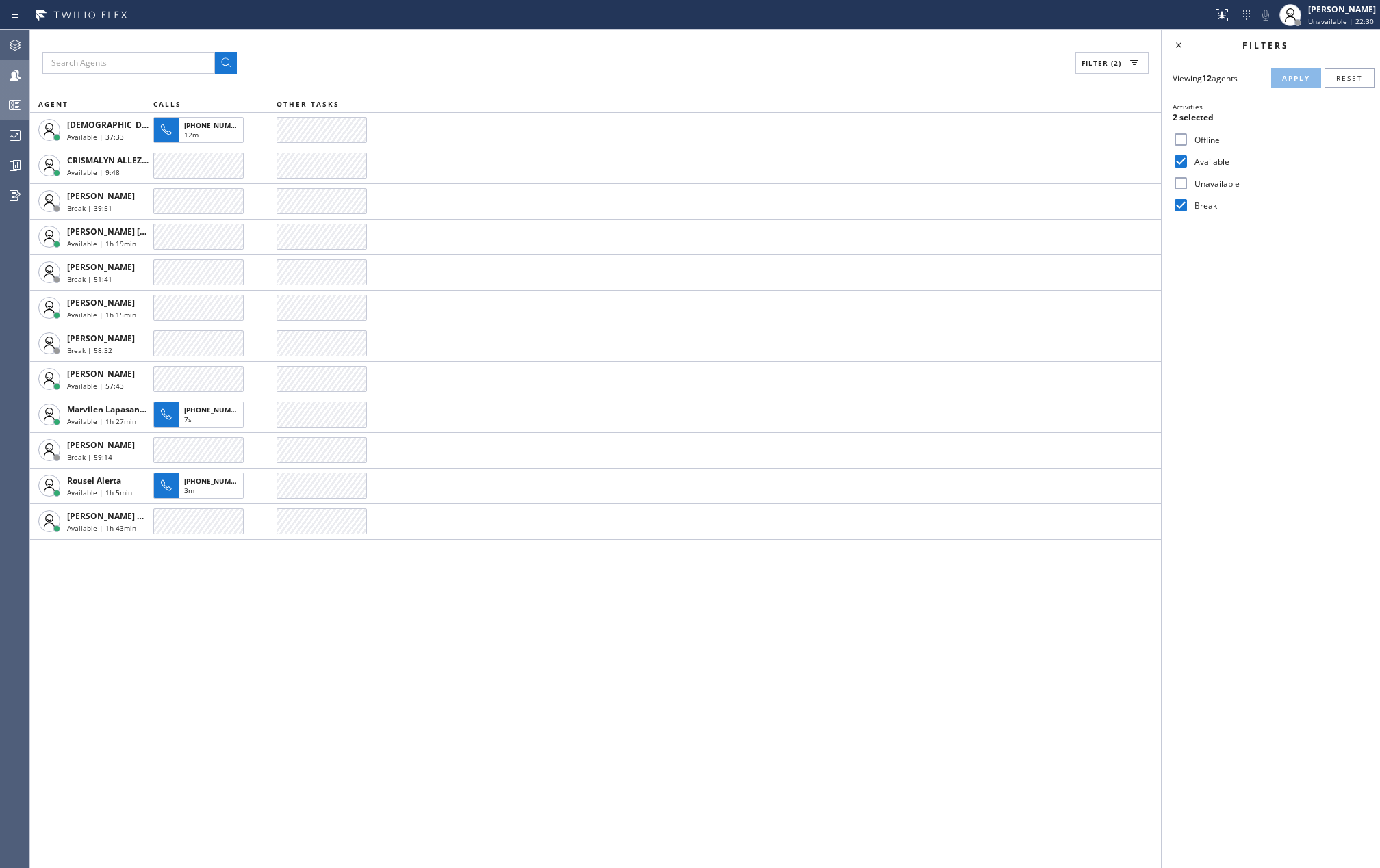
click at [18, 99] on icon at bounding box center [15, 105] width 17 height 17
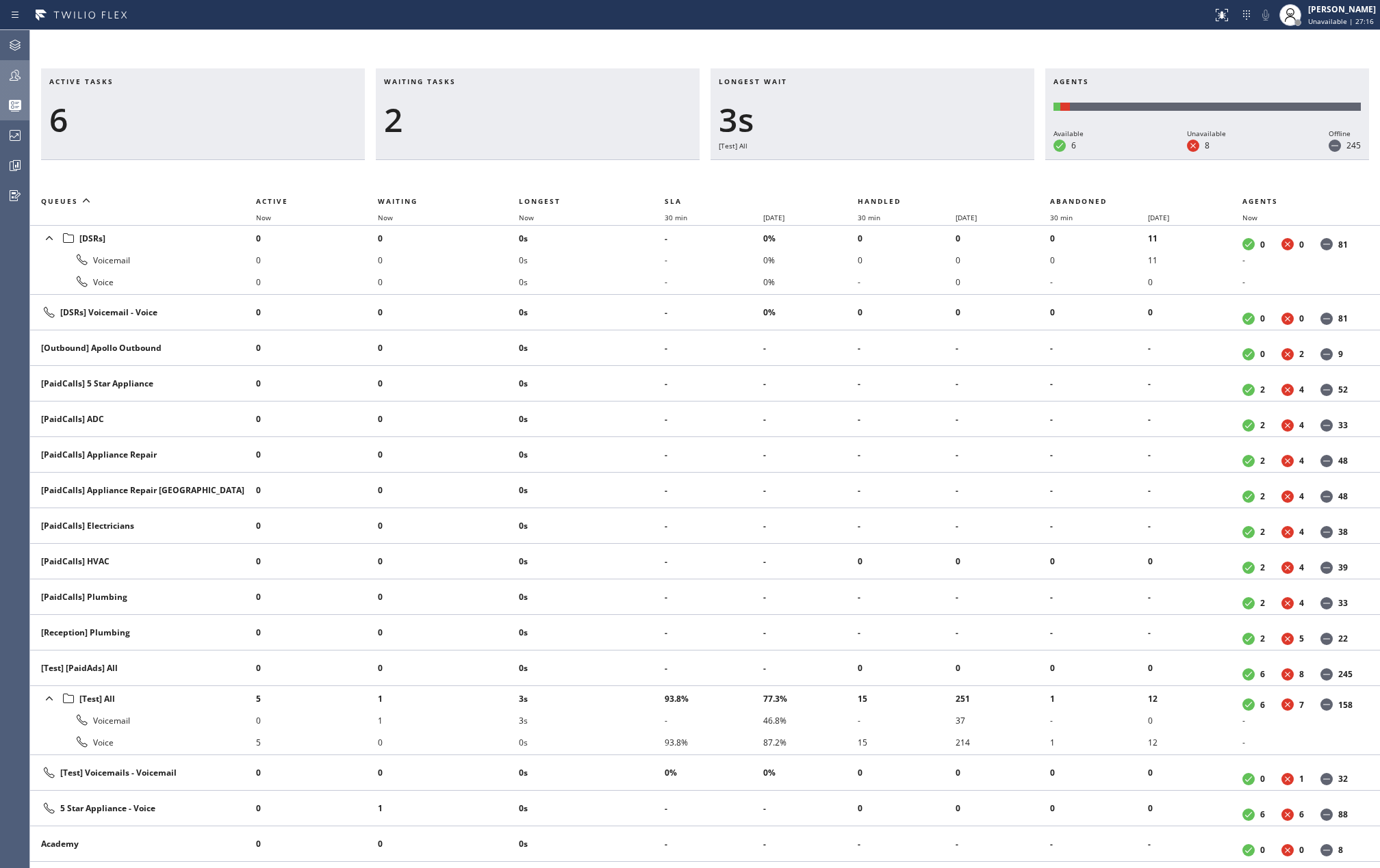
click at [17, 74] on icon at bounding box center [15, 74] width 11 height 11
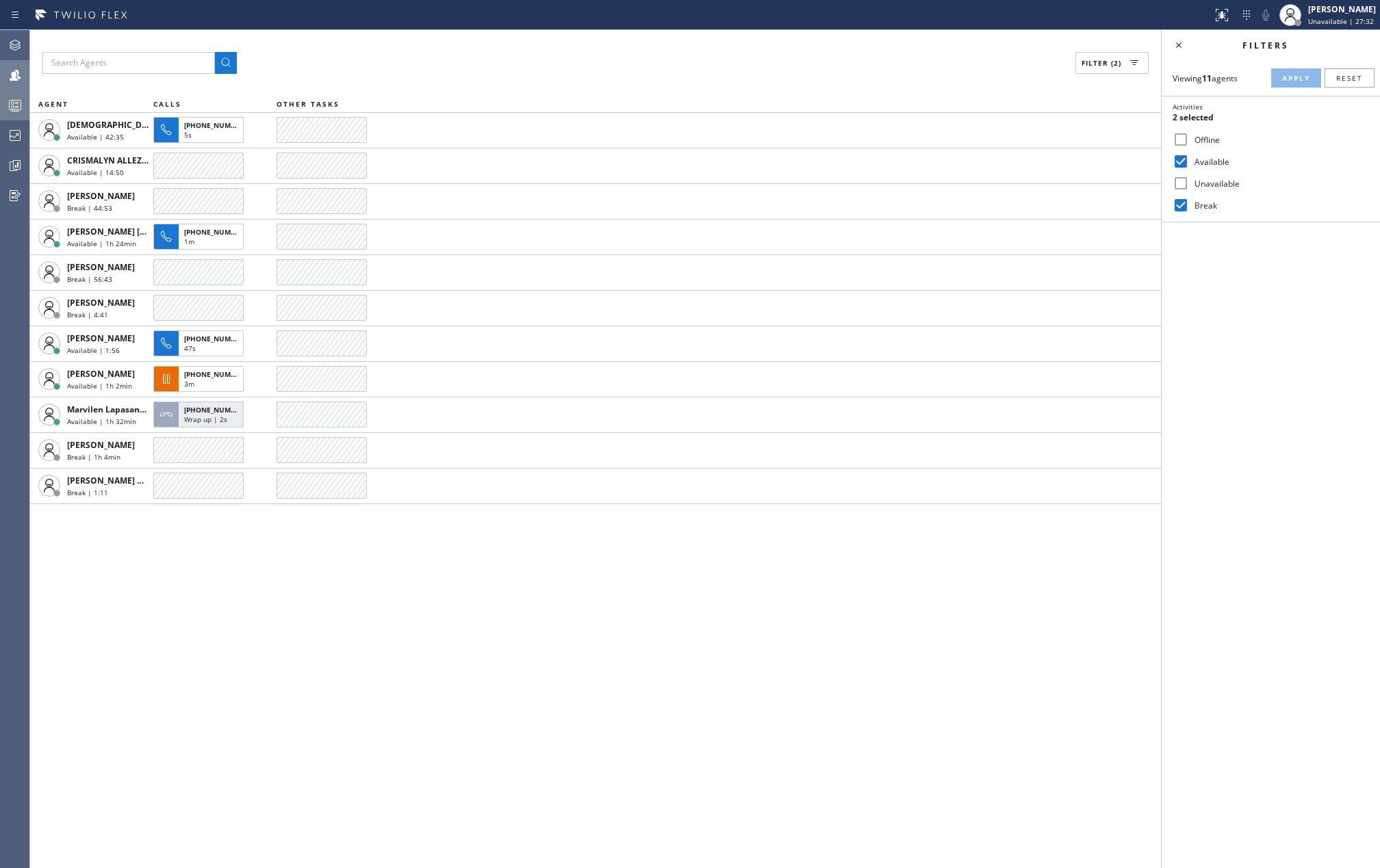
click at [14, 101] on rect at bounding box center [16, 106] width 12 height 10
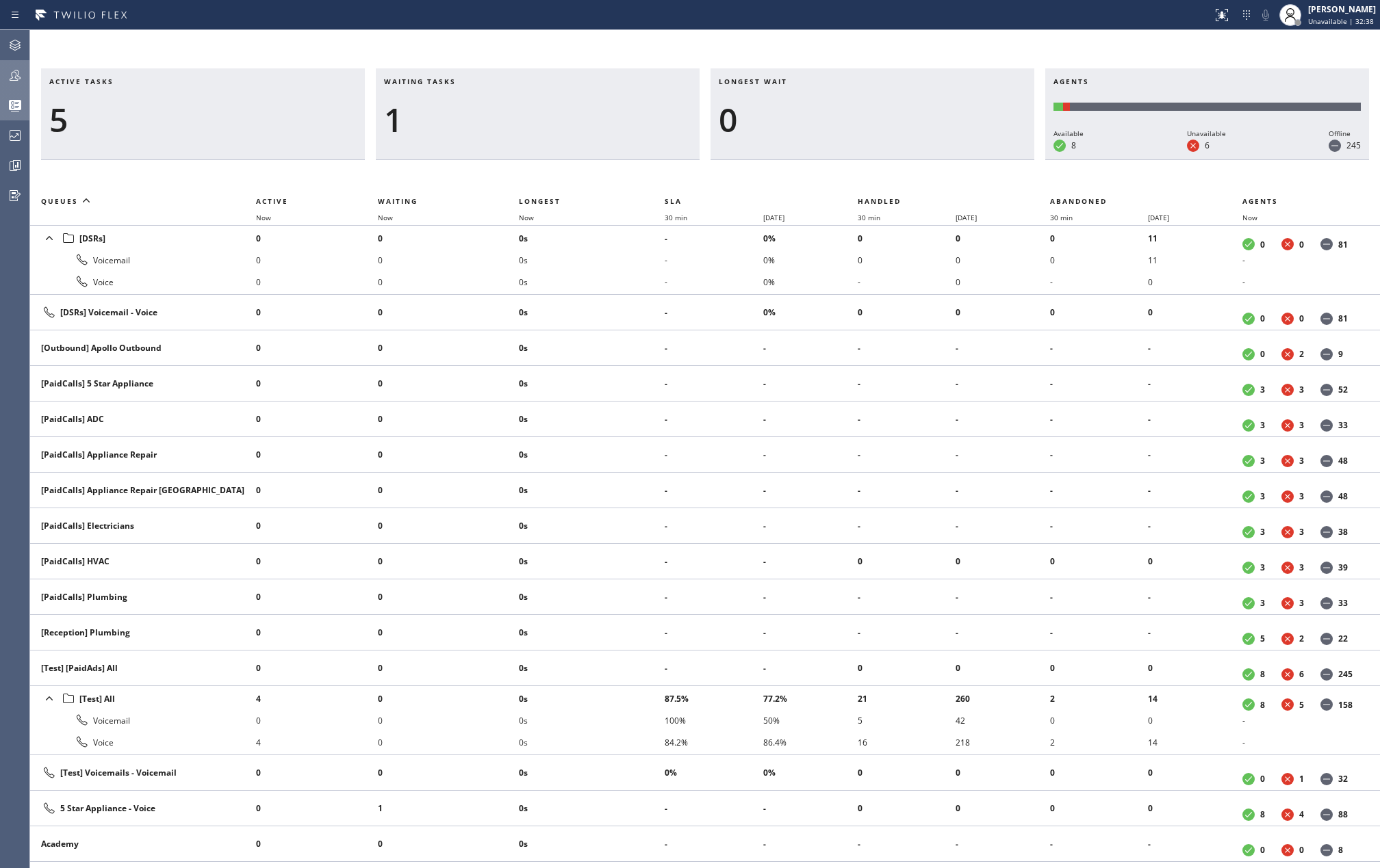
click at [17, 78] on icon at bounding box center [15, 74] width 11 height 11
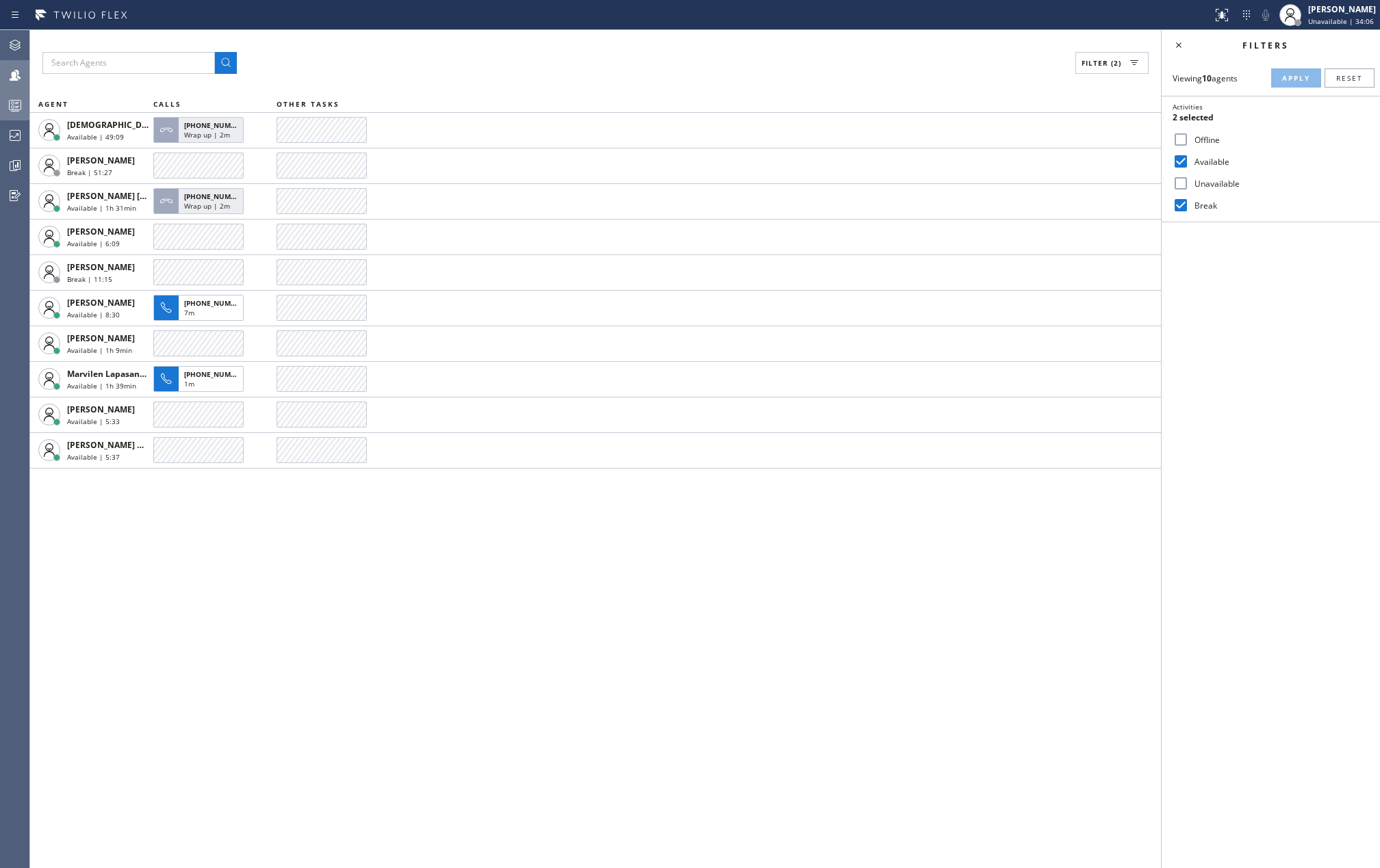
click at [7, 100] on icon at bounding box center [15, 105] width 17 height 17
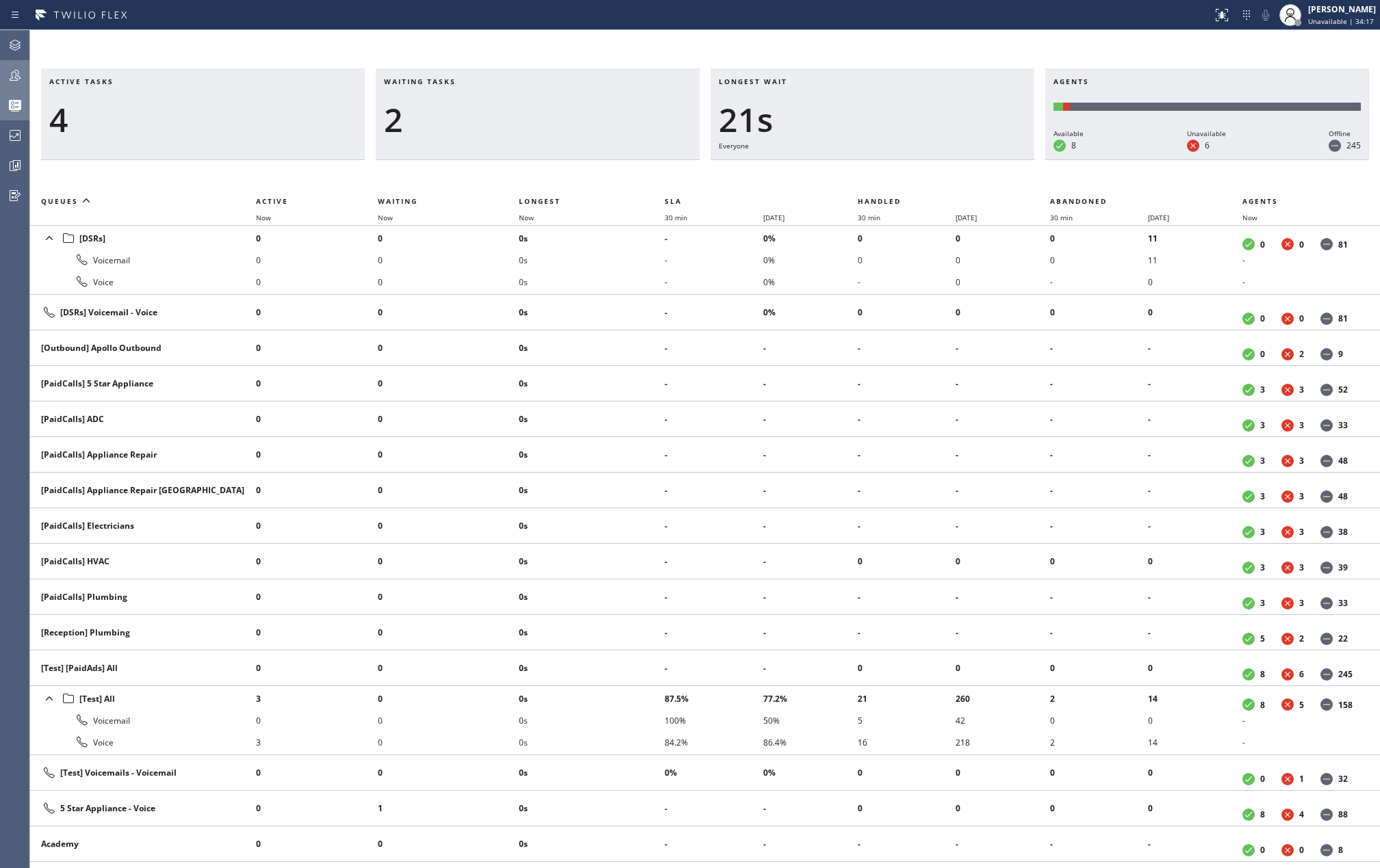
click at [12, 72] on icon at bounding box center [15, 74] width 11 height 11
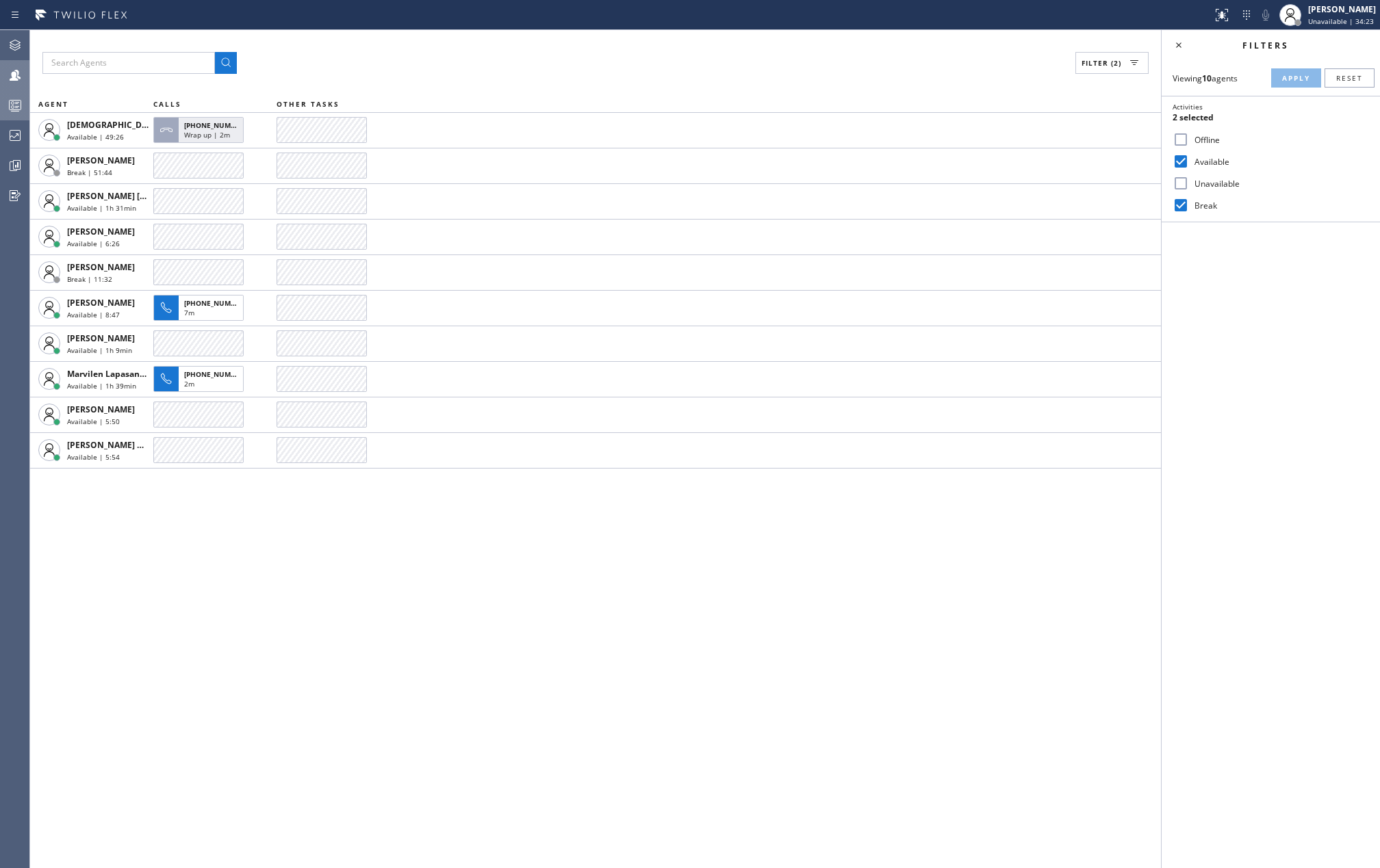
click at [14, 102] on icon at bounding box center [15, 105] width 17 height 17
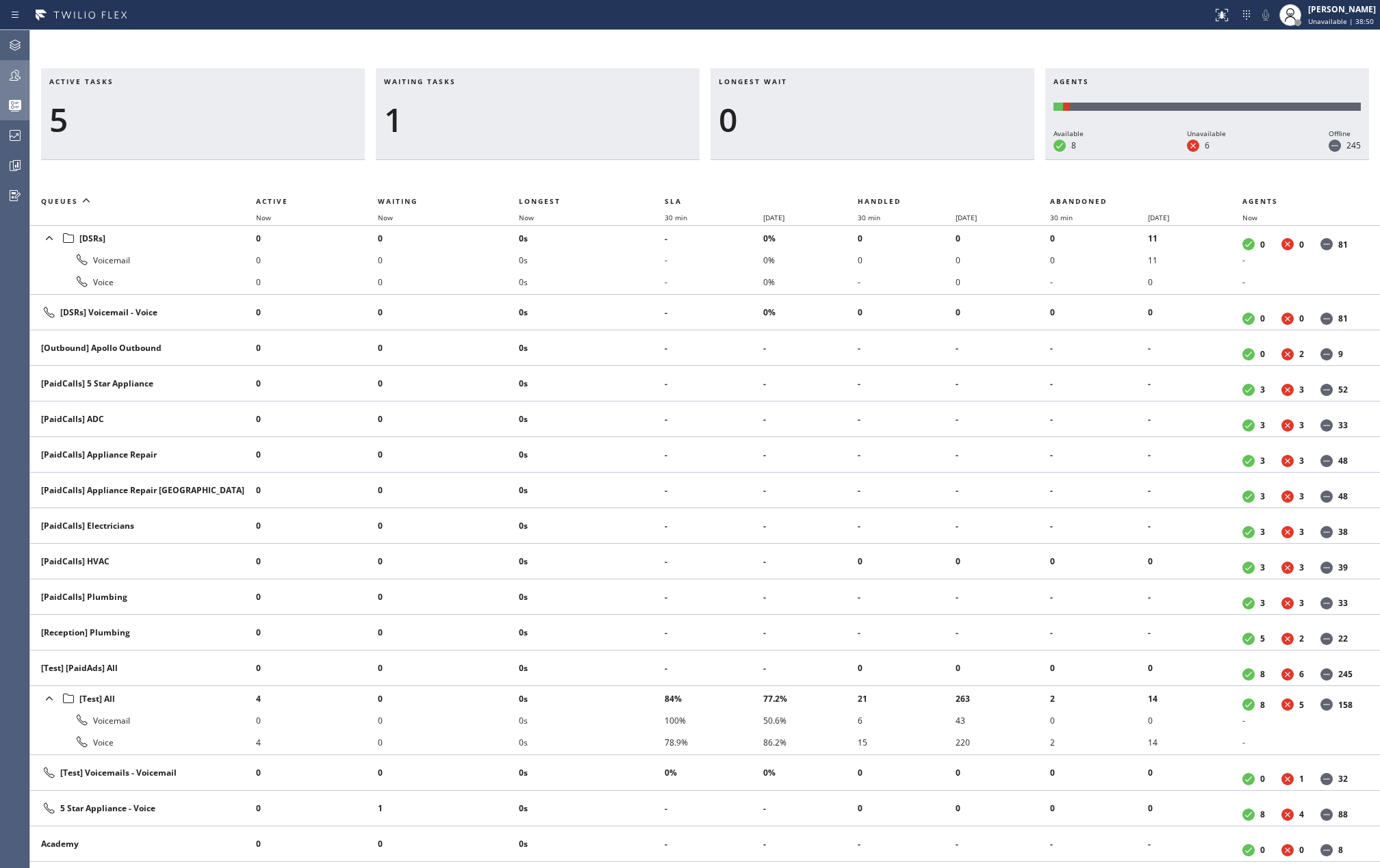
click at [417, 46] on div "Active tasks 5 Waiting tasks 1 Longest wait 0 Agents Available 8 Unavailable 6 …" at bounding box center [704, 448] width 1350 height 838
click at [368, 45] on div "Active tasks 4 Waiting tasks 2 Longest wait 5s Everyone Agents Available 7 Unav…" at bounding box center [704, 448] width 1350 height 838
click at [211, 107] on div "3" at bounding box center [203, 120] width 307 height 40
click at [19, 77] on icon at bounding box center [15, 75] width 17 height 17
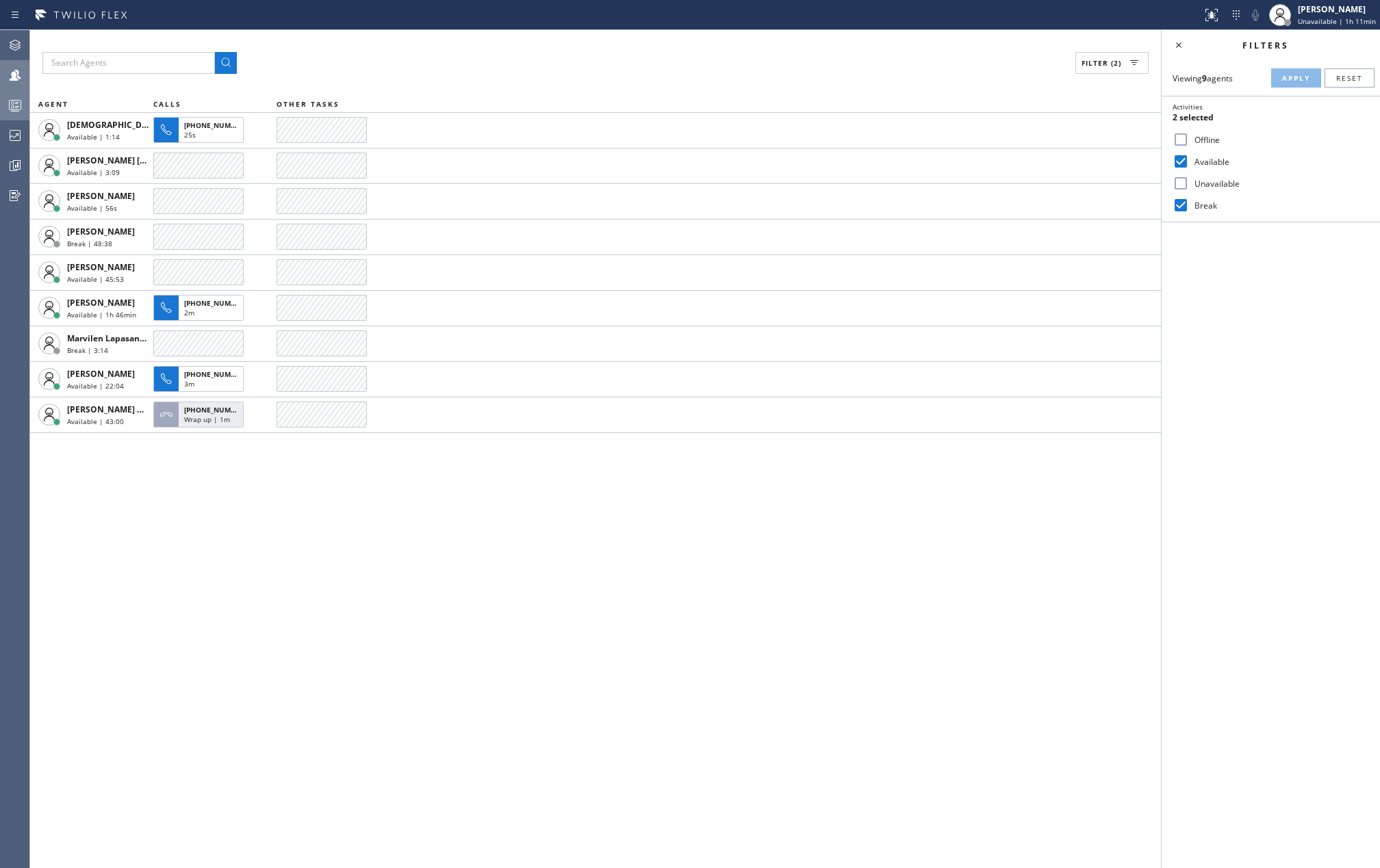
click at [17, 103] on icon at bounding box center [15, 105] width 17 height 17
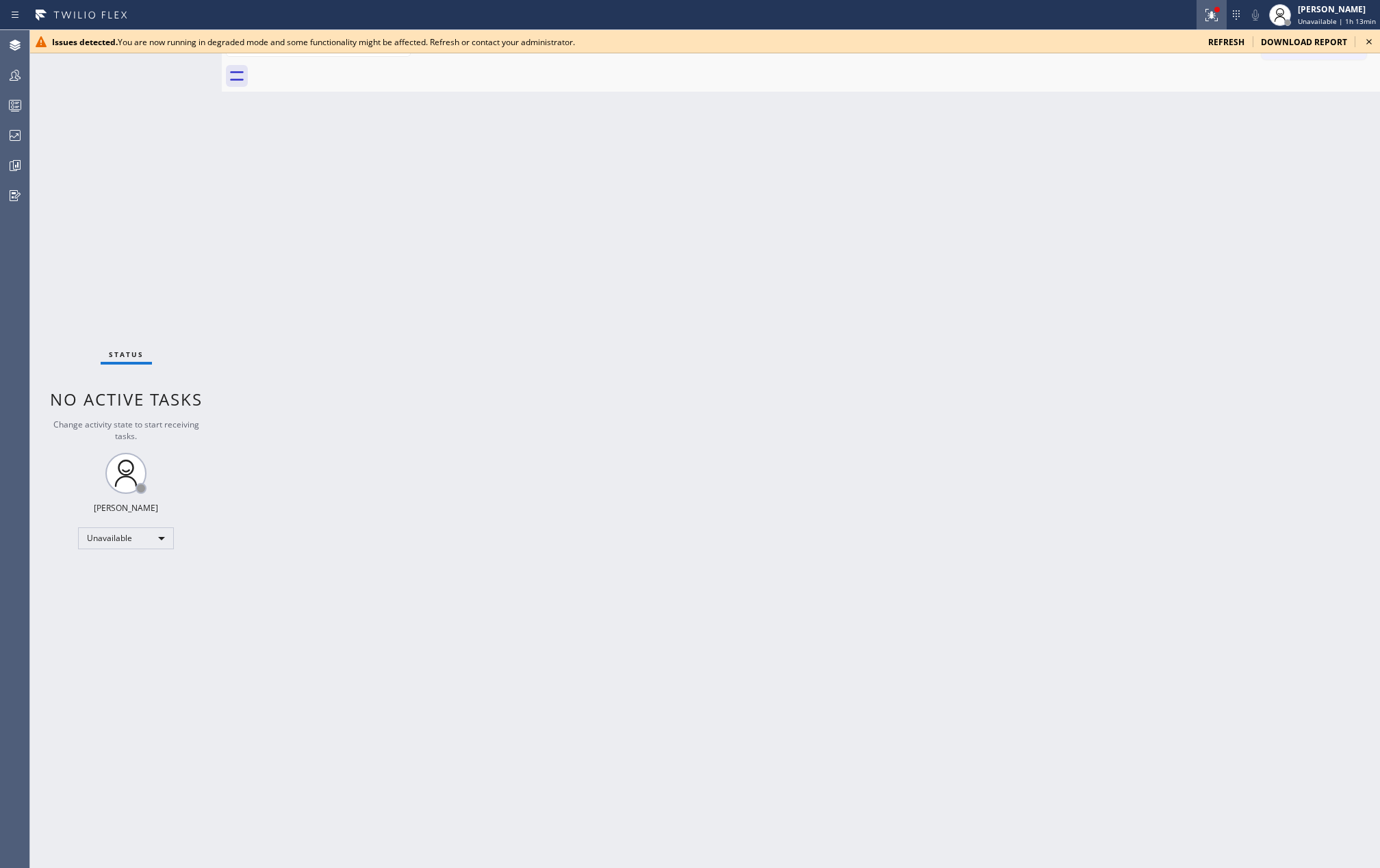
click at [1217, 14] on icon at bounding box center [1211, 15] width 12 height 12
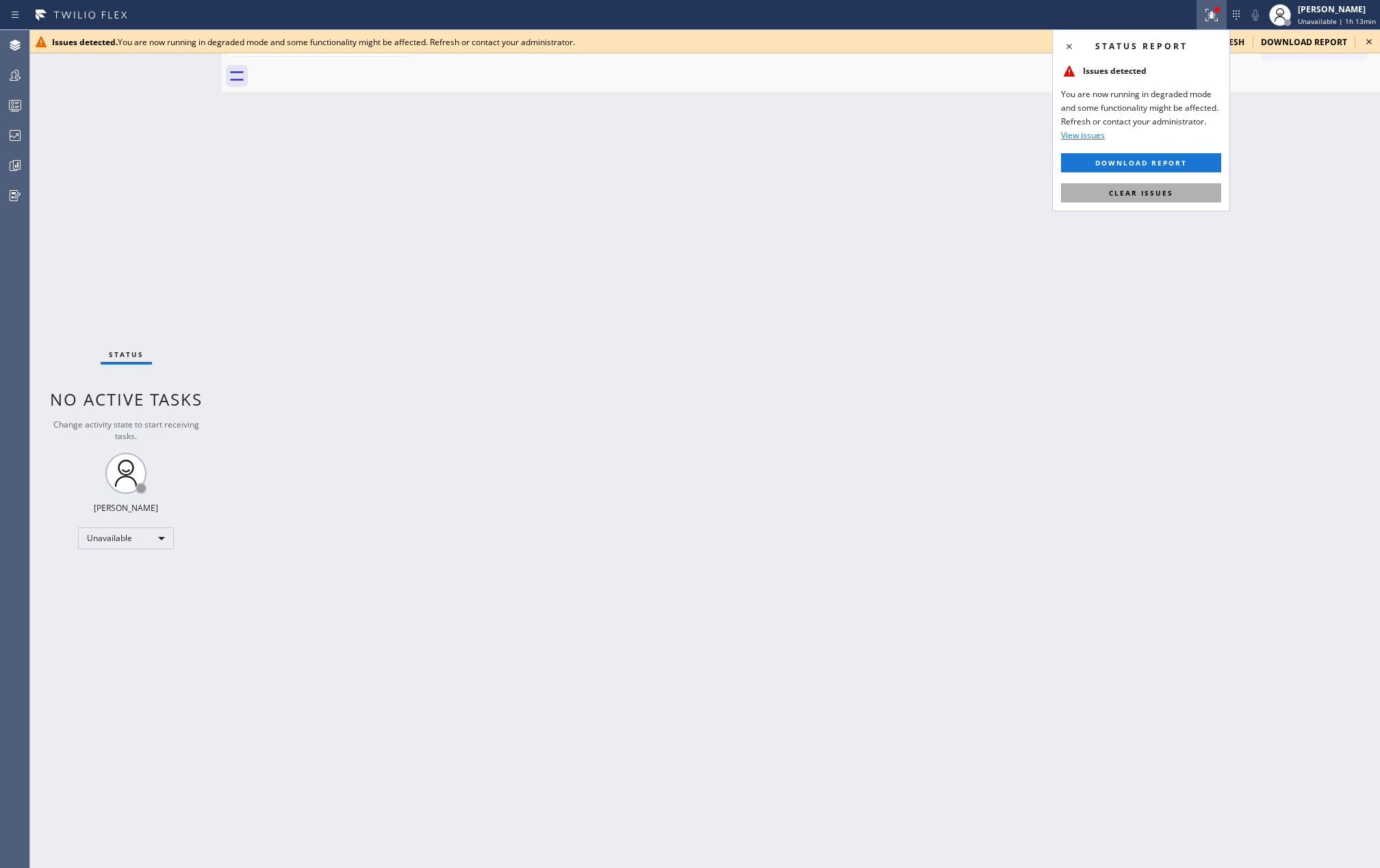
click at [1187, 195] on button "Clear issues" at bounding box center [1142, 193] width 161 height 19
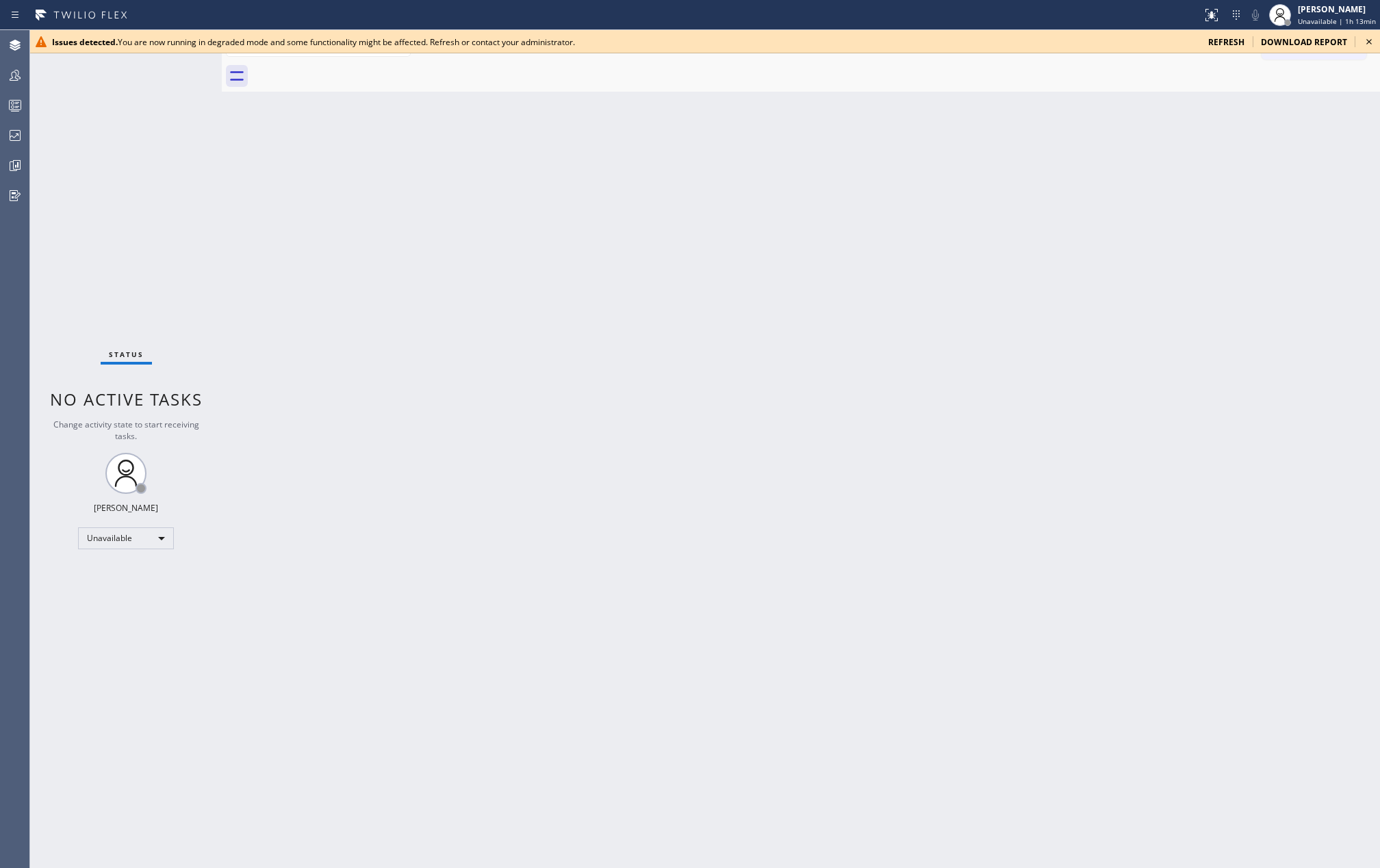
click at [1370, 45] on icon at bounding box center [1369, 42] width 17 height 17
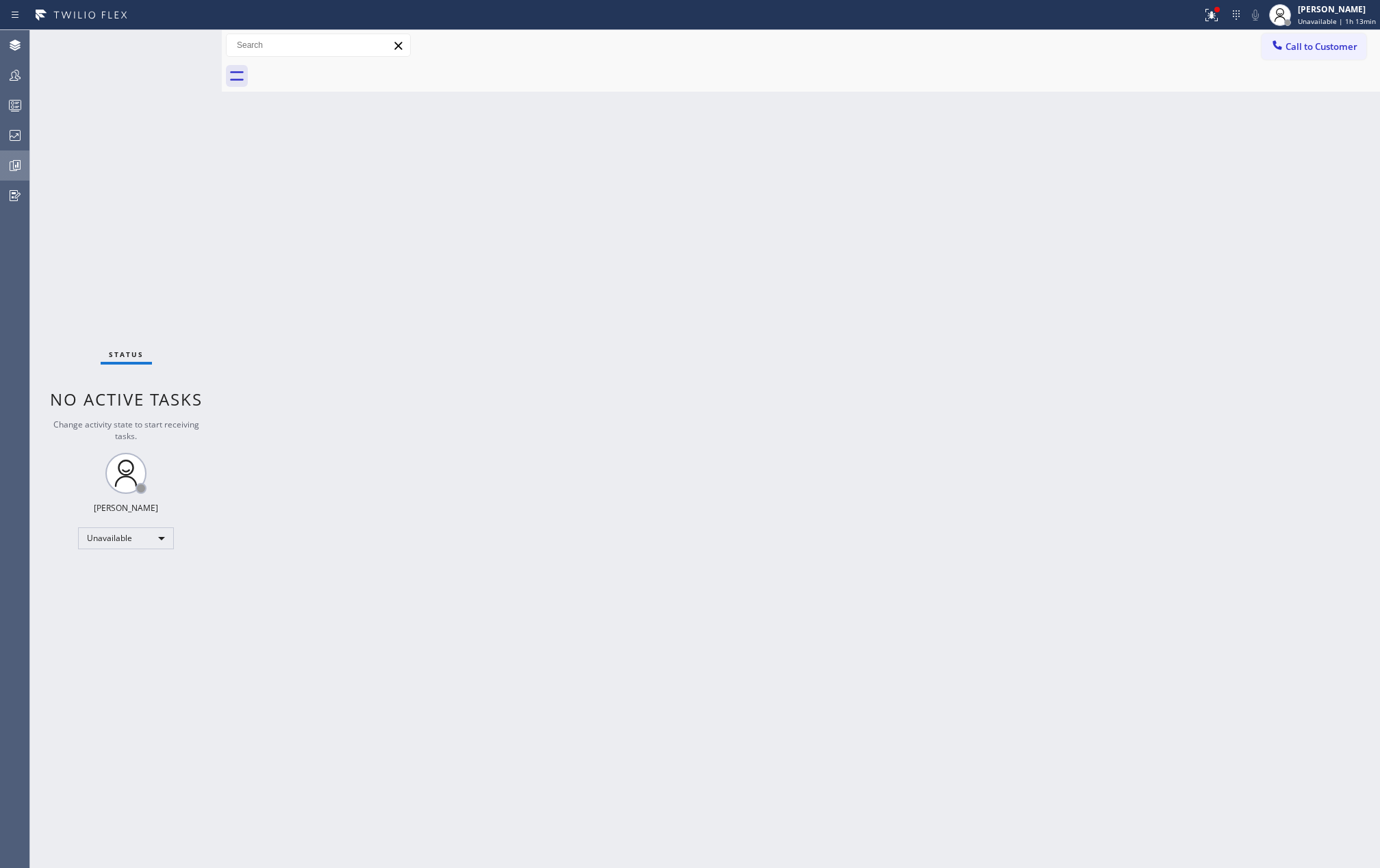
click at [22, 161] on icon at bounding box center [15, 165] width 17 height 17
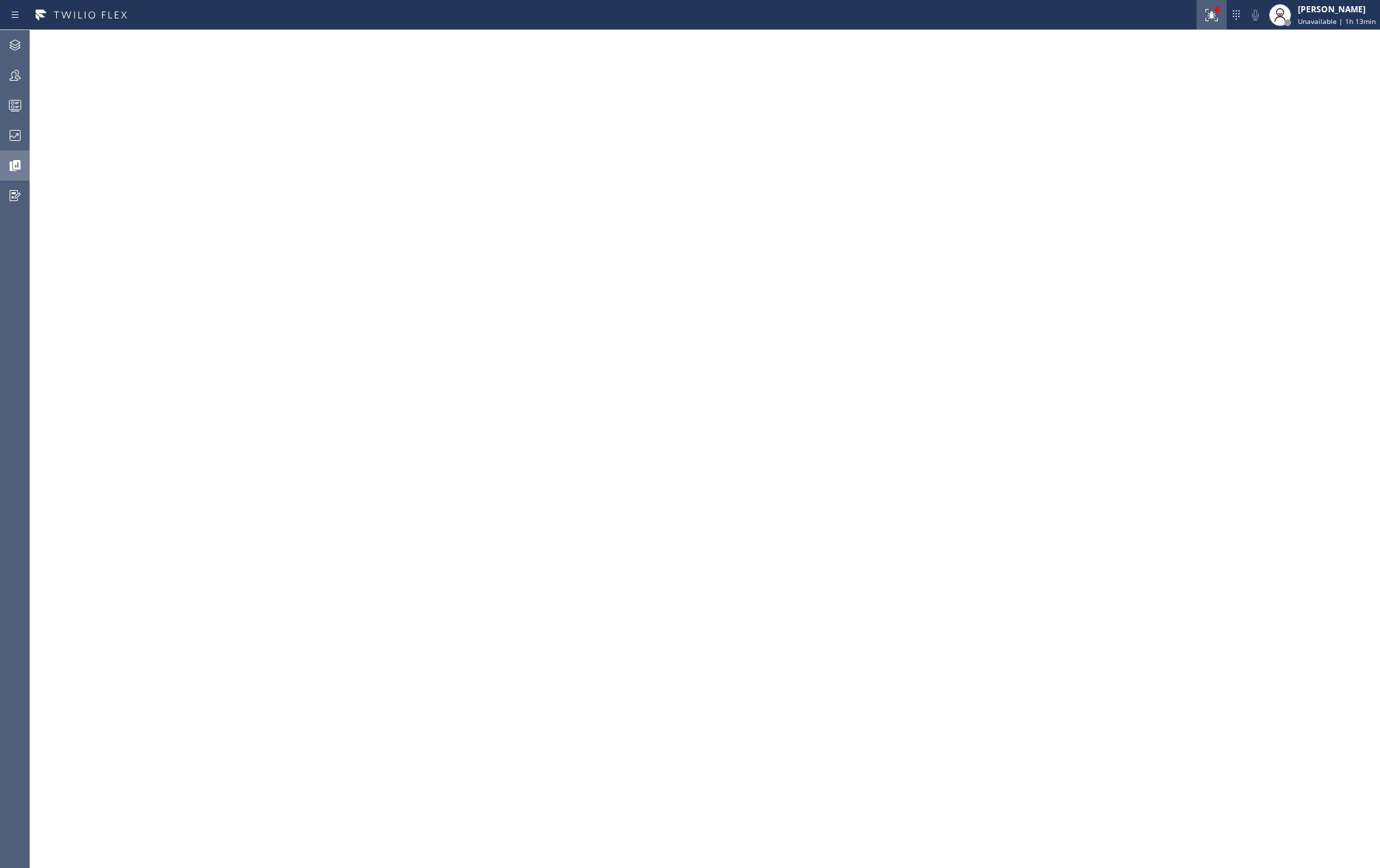
click at [1204, 15] on div at bounding box center [1212, 15] width 30 height 17
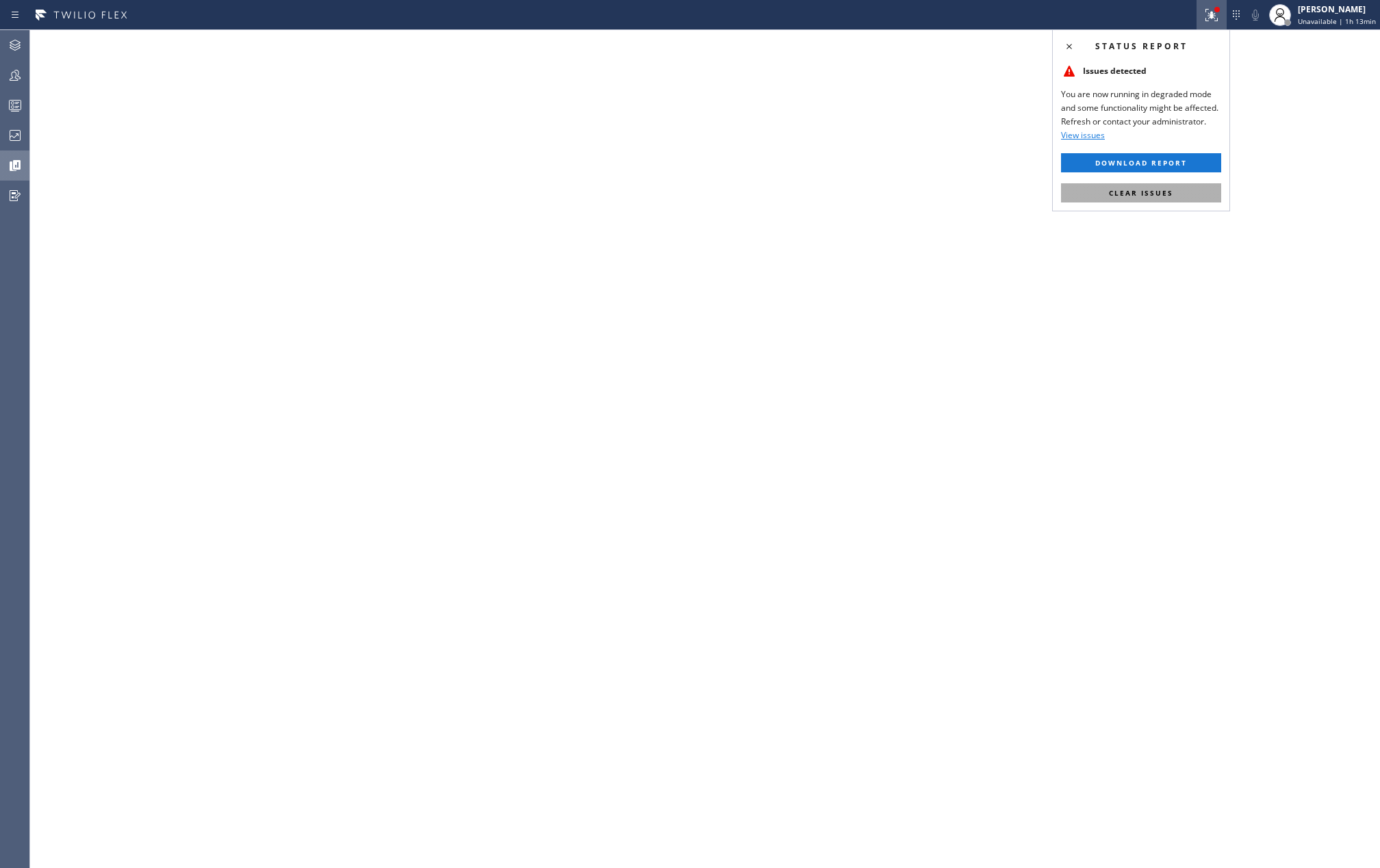
click at [1173, 197] on button "Clear issues" at bounding box center [1142, 193] width 161 height 19
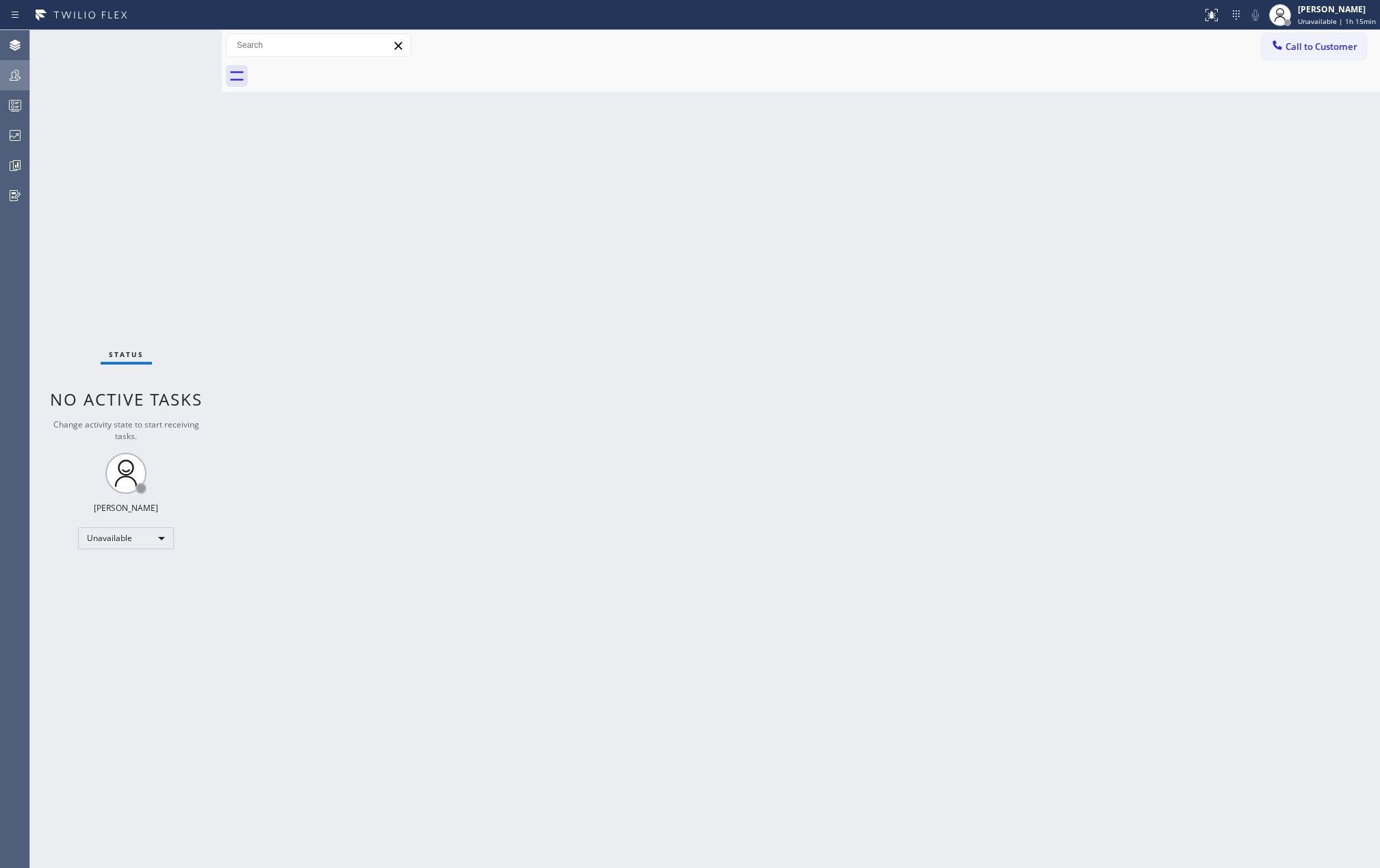
click at [17, 75] on icon at bounding box center [15, 75] width 17 height 17
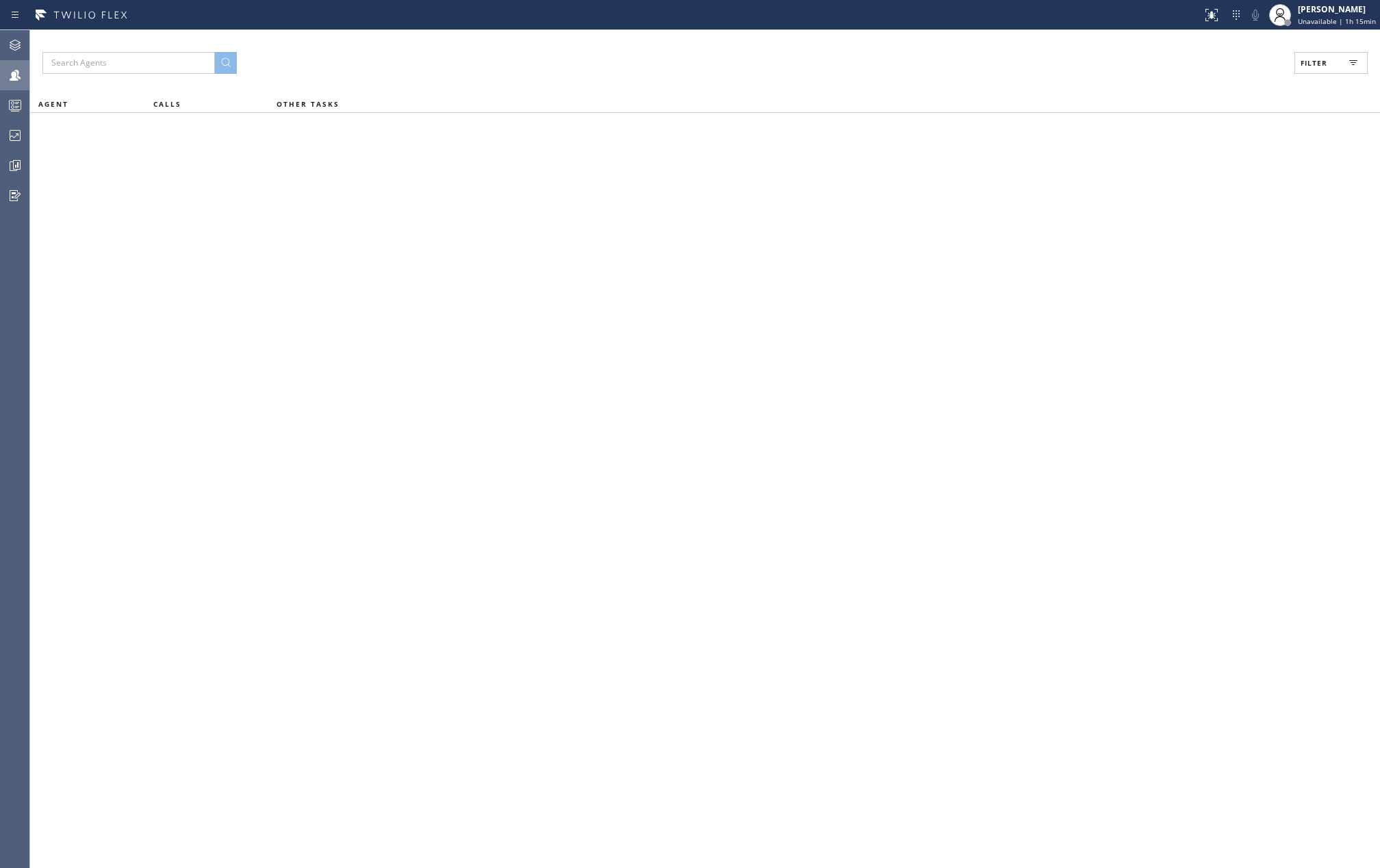
click at [1339, 65] on button "Filter" at bounding box center [1331, 63] width 73 height 22
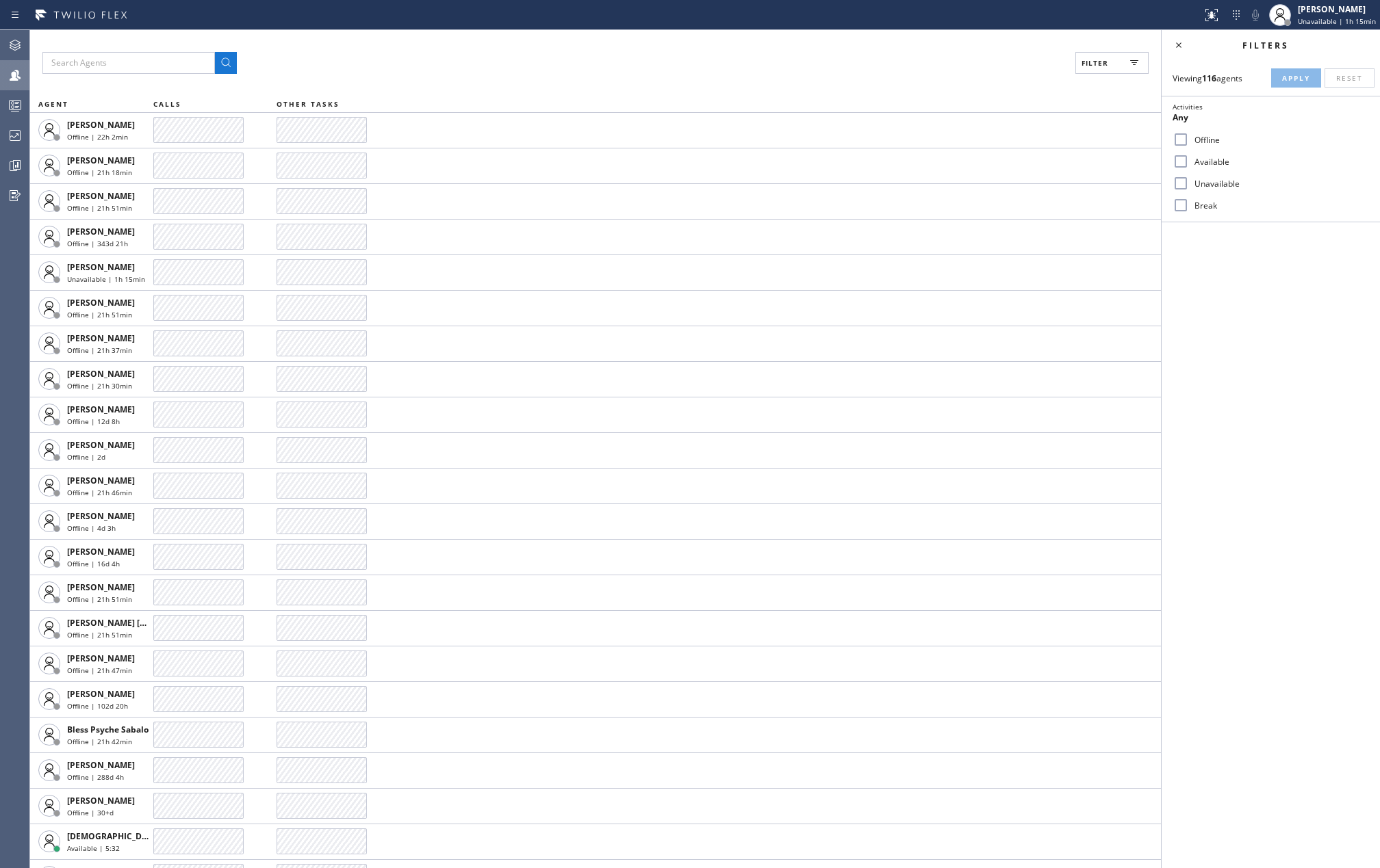
click at [1189, 157] on input "Available" at bounding box center [1181, 161] width 17 height 17
checkbox input "true"
click at [1178, 208] on input "Break" at bounding box center [1181, 205] width 17 height 17
checkbox input "true"
click at [1291, 65] on div "Viewing 116 agents Apply Reset Activities 2 selected Offline Available Unavaila…" at bounding box center [1271, 141] width 219 height 162
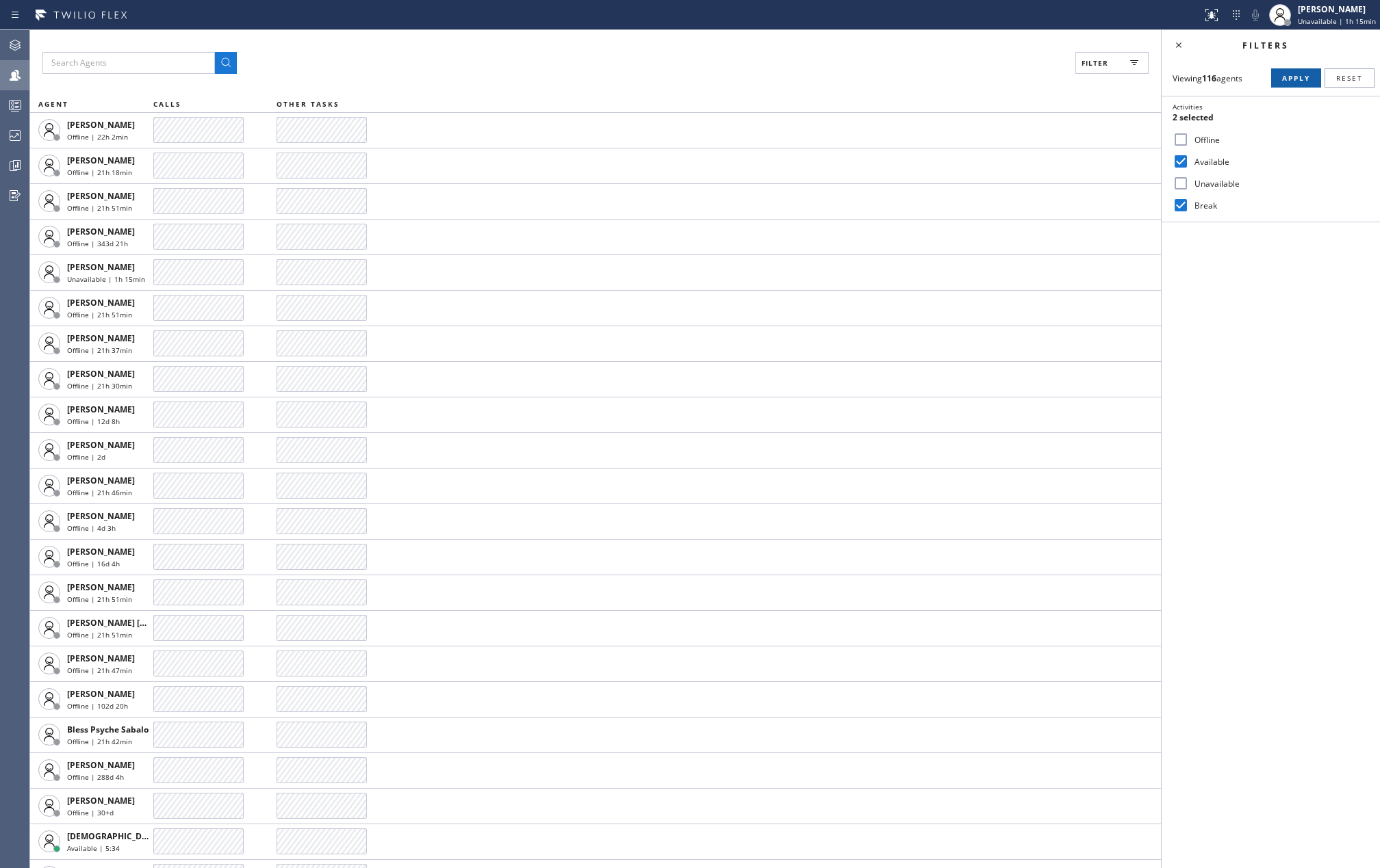
click at [1291, 74] on span "Apply" at bounding box center [1296, 78] width 28 height 10
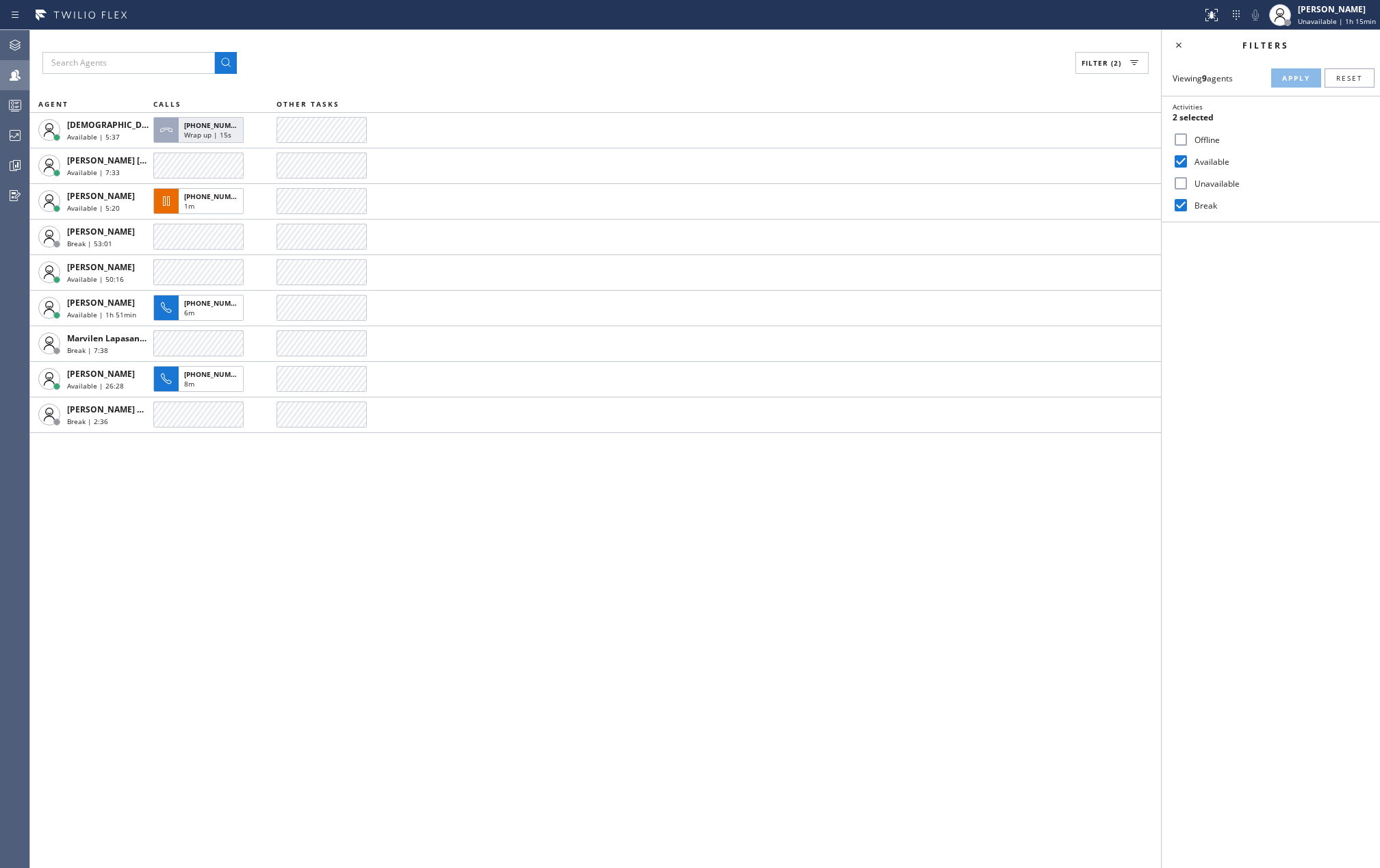
click at [656, 492] on div "Filter (2) AGENT CALLS OTHER TASKS [DEMOGRAPHIC_DATA][PERSON_NAME] Available | …" at bounding box center [595, 448] width 1131 height 838
click at [12, 101] on icon at bounding box center [15, 105] width 17 height 17
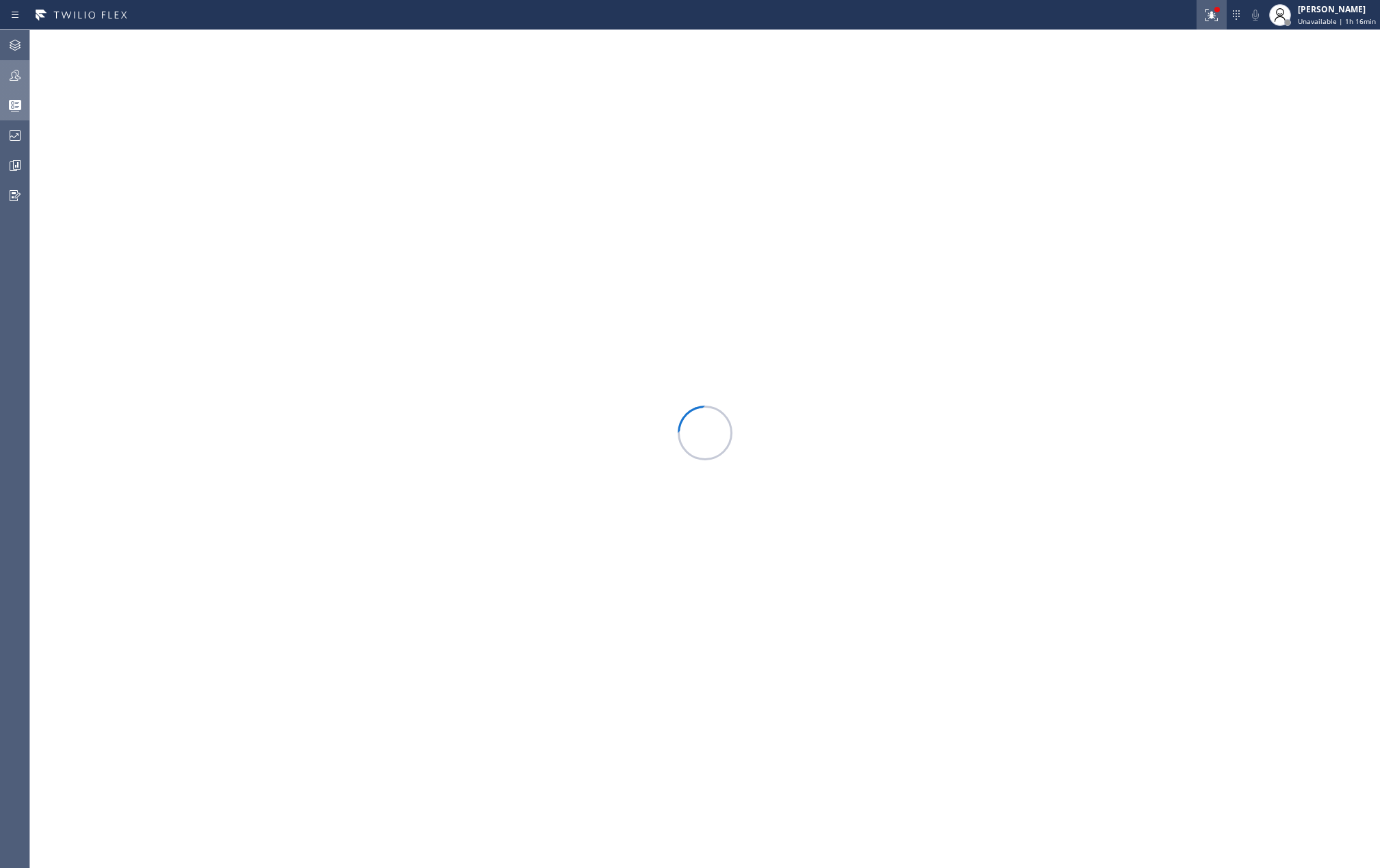
click at [1220, 14] on icon at bounding box center [1212, 15] width 17 height 17
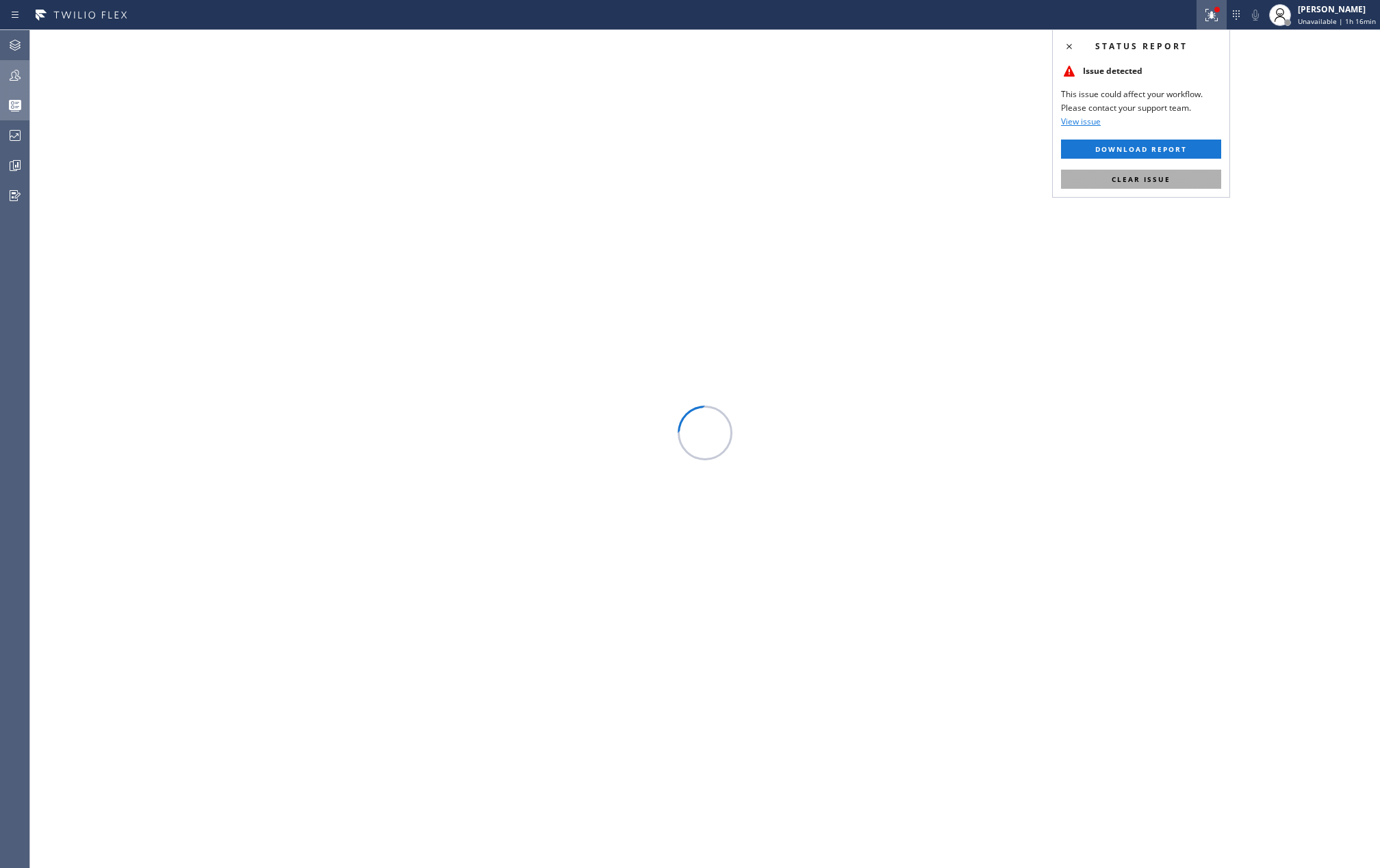
click at [1142, 185] on button "Clear issue" at bounding box center [1142, 179] width 161 height 19
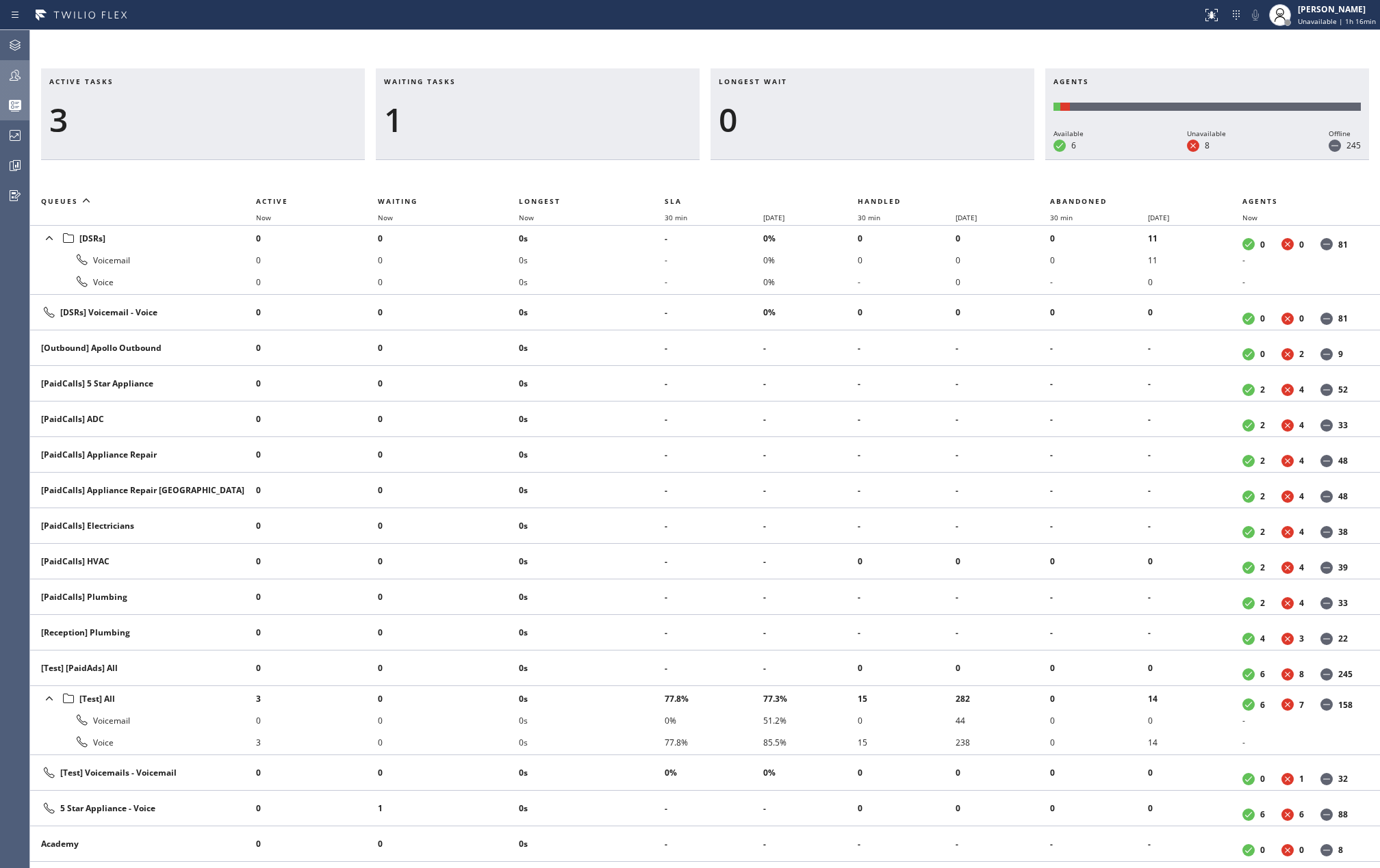
click at [21, 80] on icon at bounding box center [15, 75] width 17 height 17
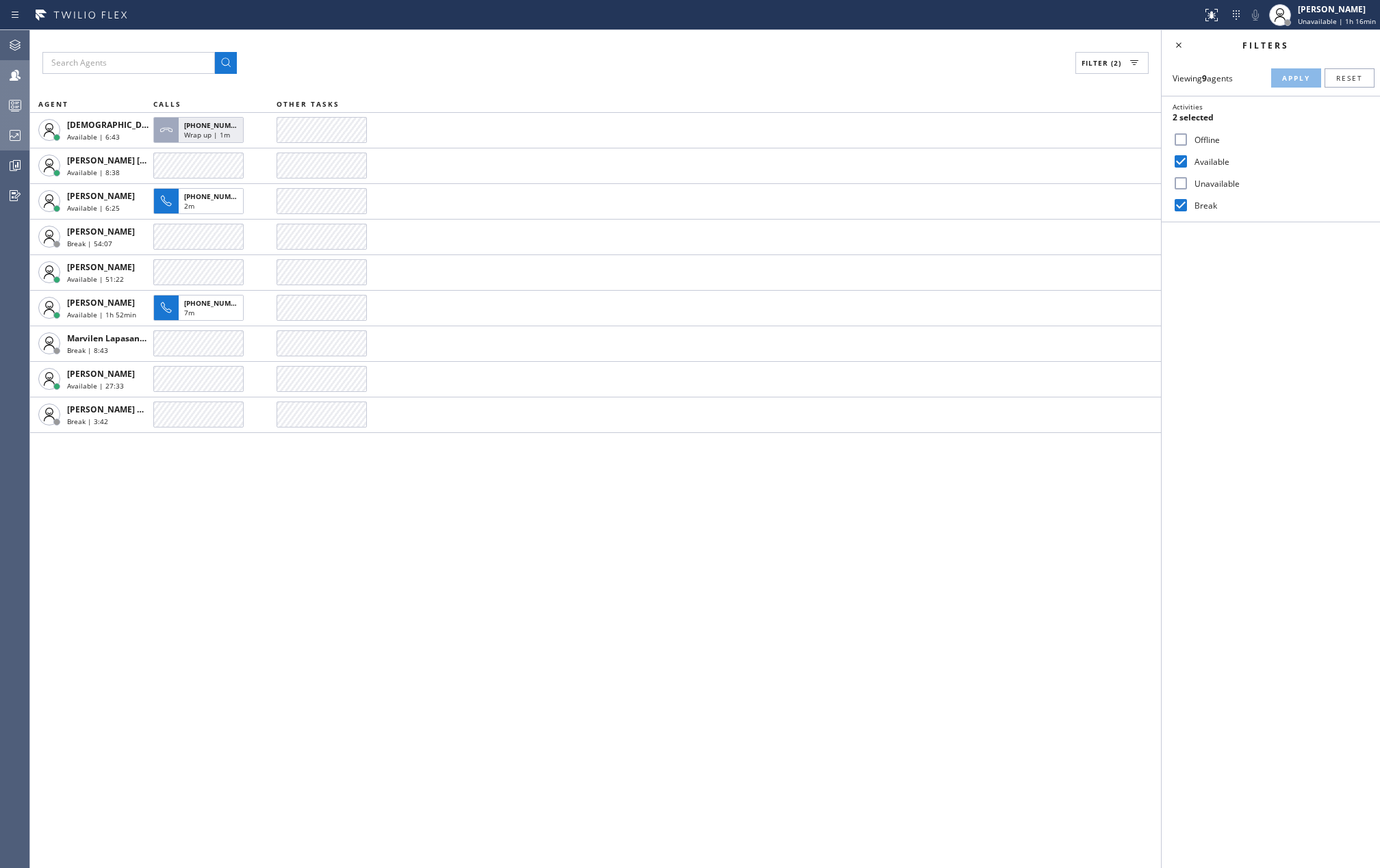
click at [14, 140] on icon at bounding box center [15, 136] width 17 height 17
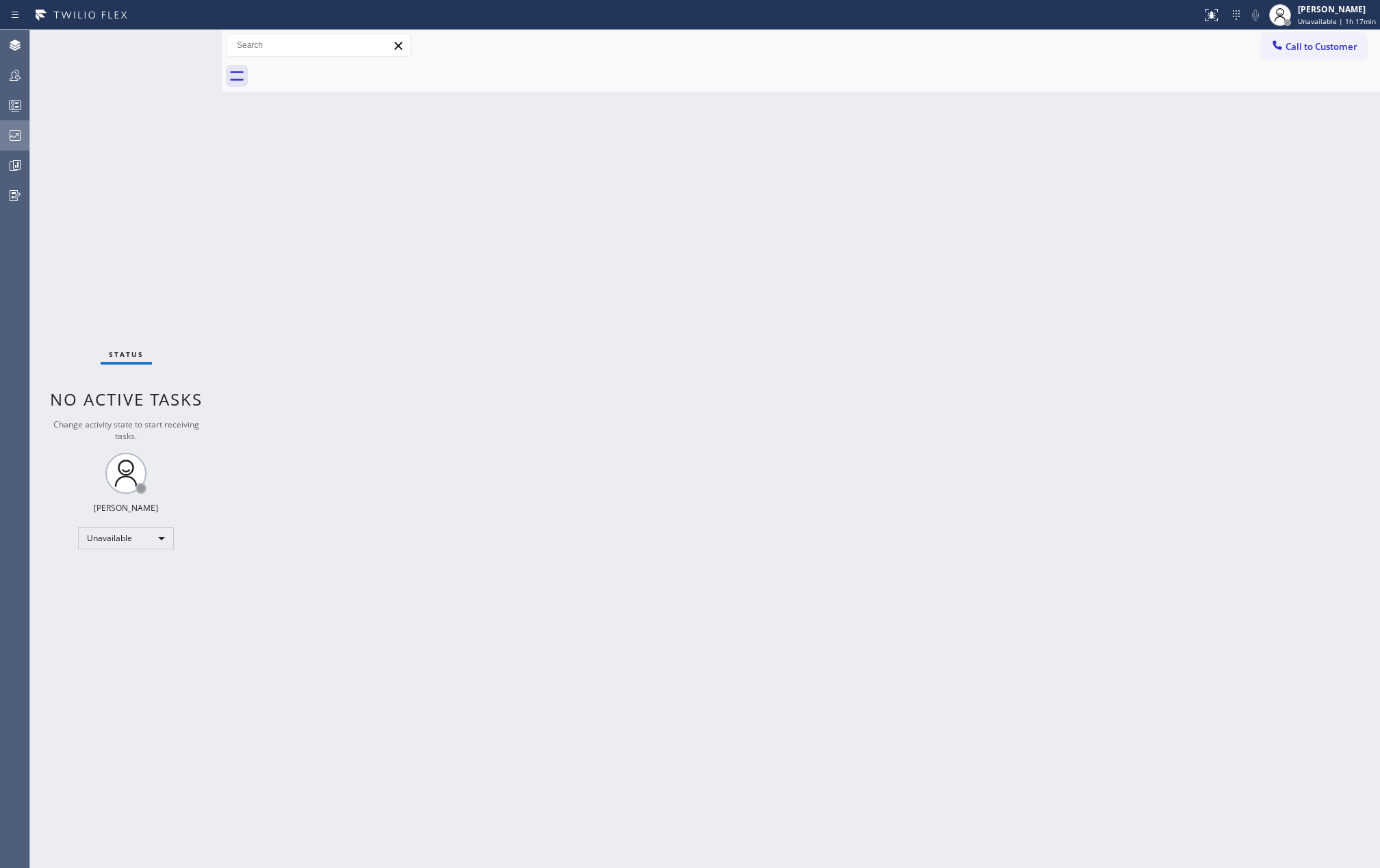
click at [21, 132] on icon at bounding box center [15, 136] width 17 height 17
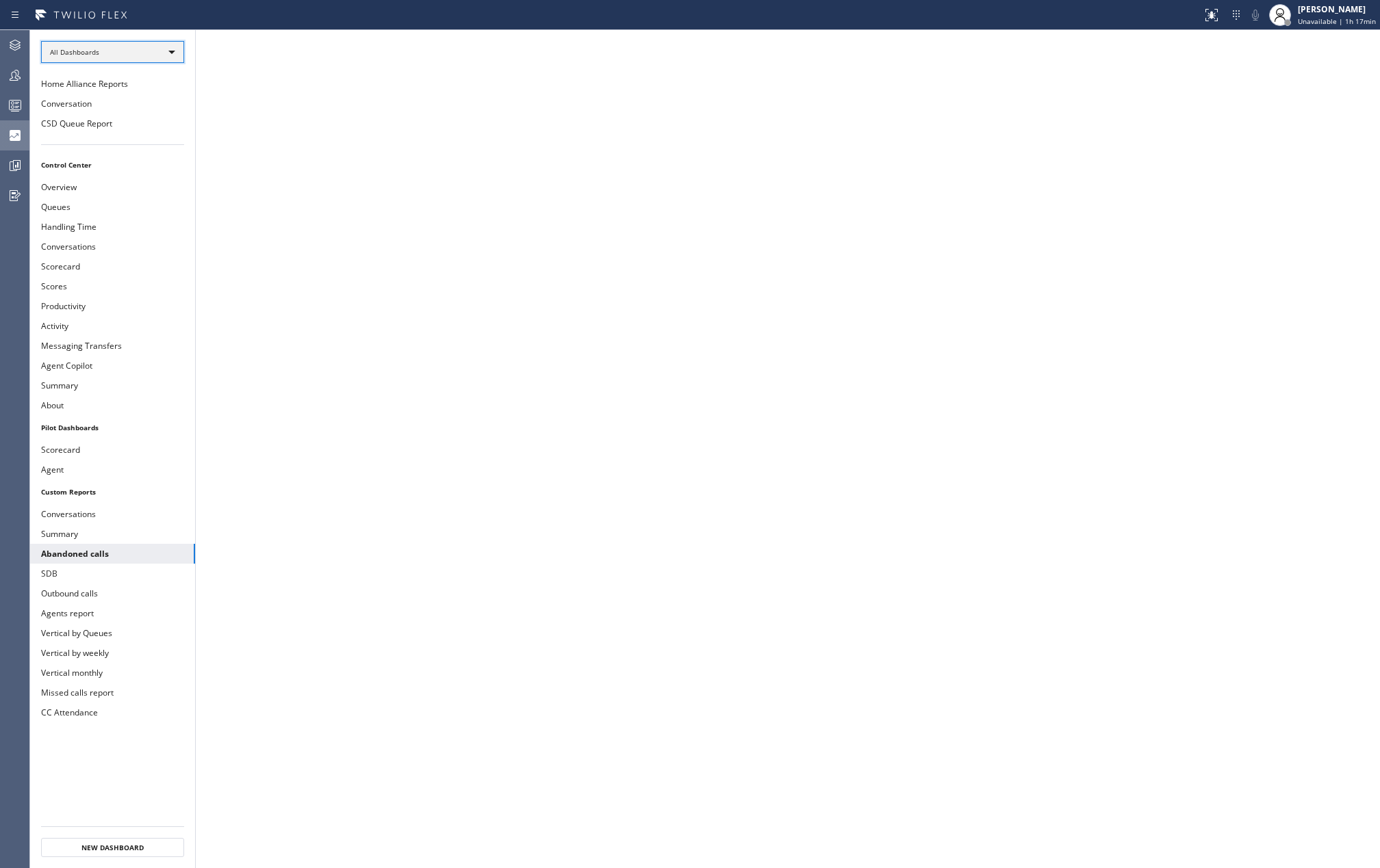
click at [164, 45] on div "All Dashboards" at bounding box center [113, 52] width 143 height 22
click at [113, 135] on li "Custom Reports" at bounding box center [111, 141] width 140 height 17
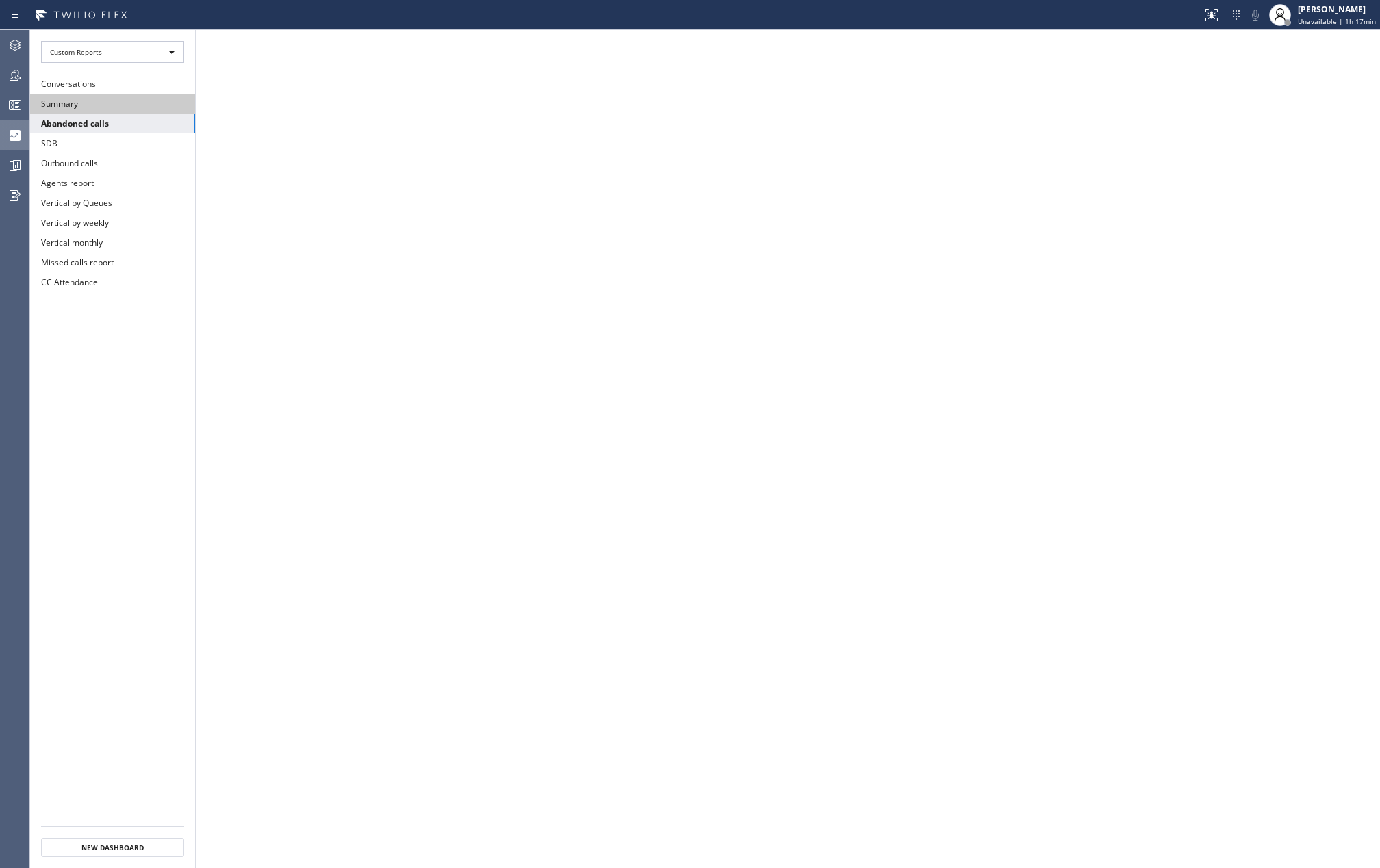
click at [115, 104] on button "Summary" at bounding box center [112, 103] width 165 height 20
click at [11, 161] on icon at bounding box center [15, 165] width 17 height 17
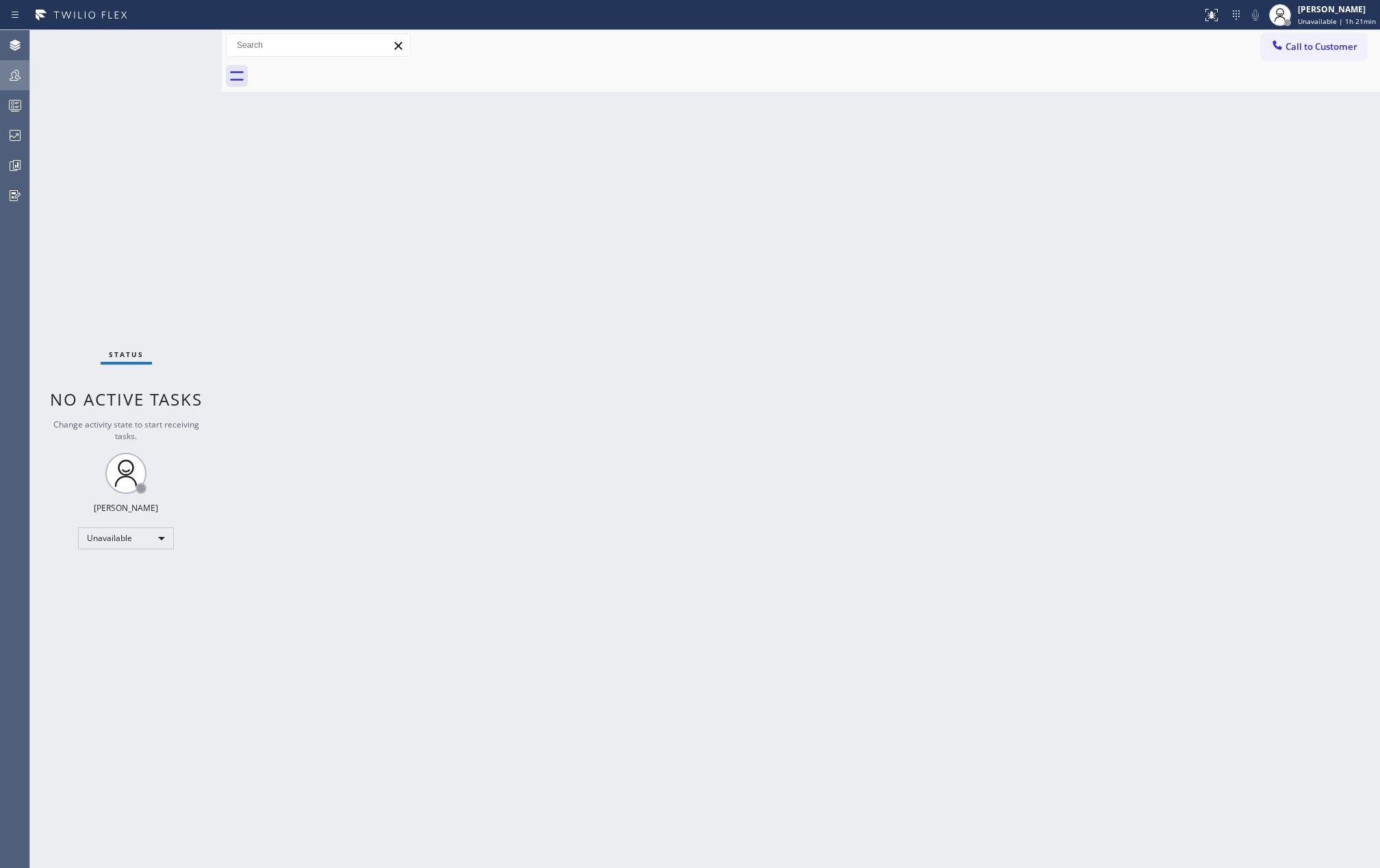
click at [9, 77] on icon at bounding box center [15, 75] width 17 height 17
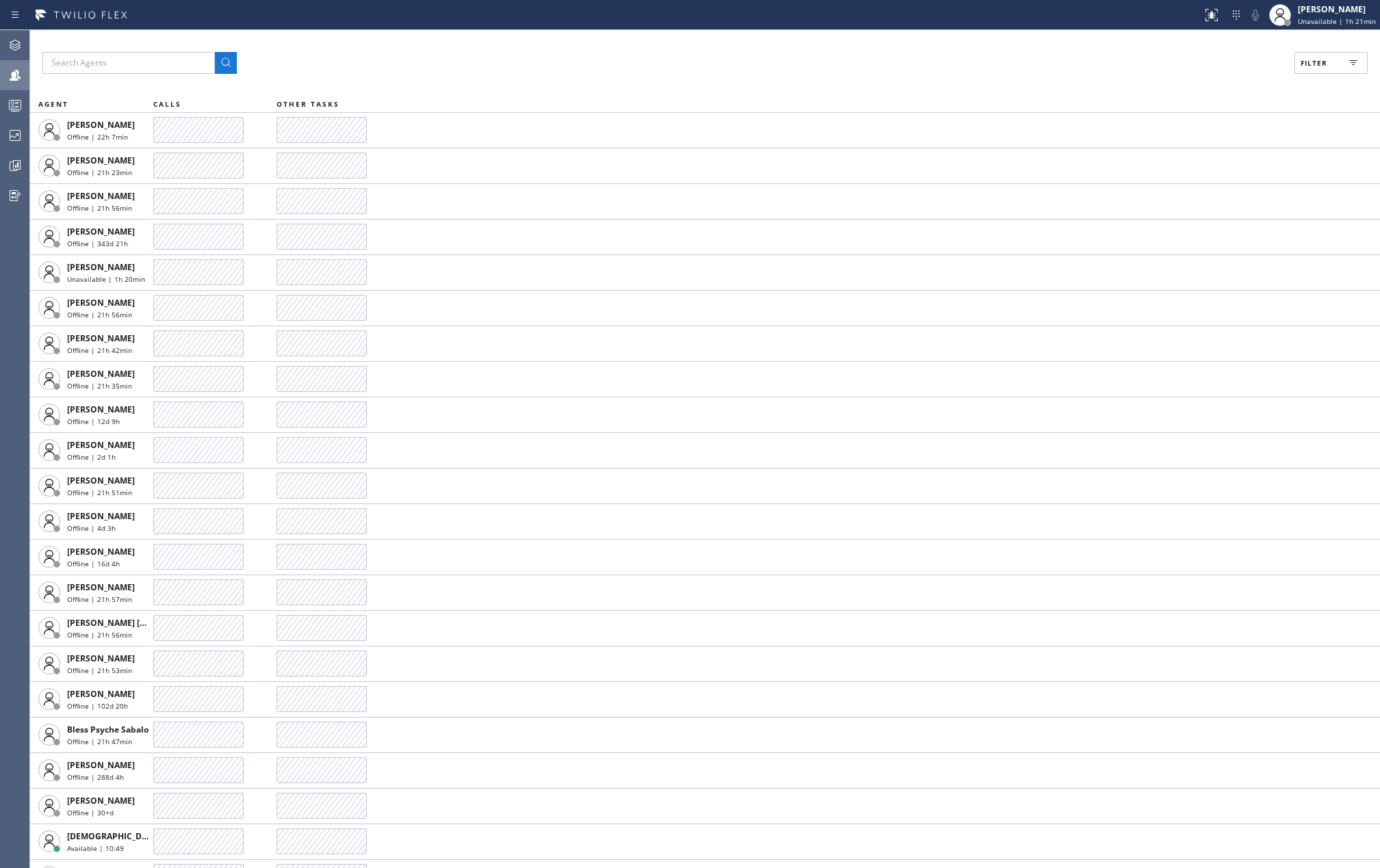
click at [1331, 61] on button "Filter" at bounding box center [1331, 63] width 73 height 22
click at [1183, 157] on input "Available" at bounding box center [1181, 161] width 17 height 17
checkbox input "true"
click at [1181, 209] on input "Break" at bounding box center [1181, 205] width 17 height 17
checkbox input "true"
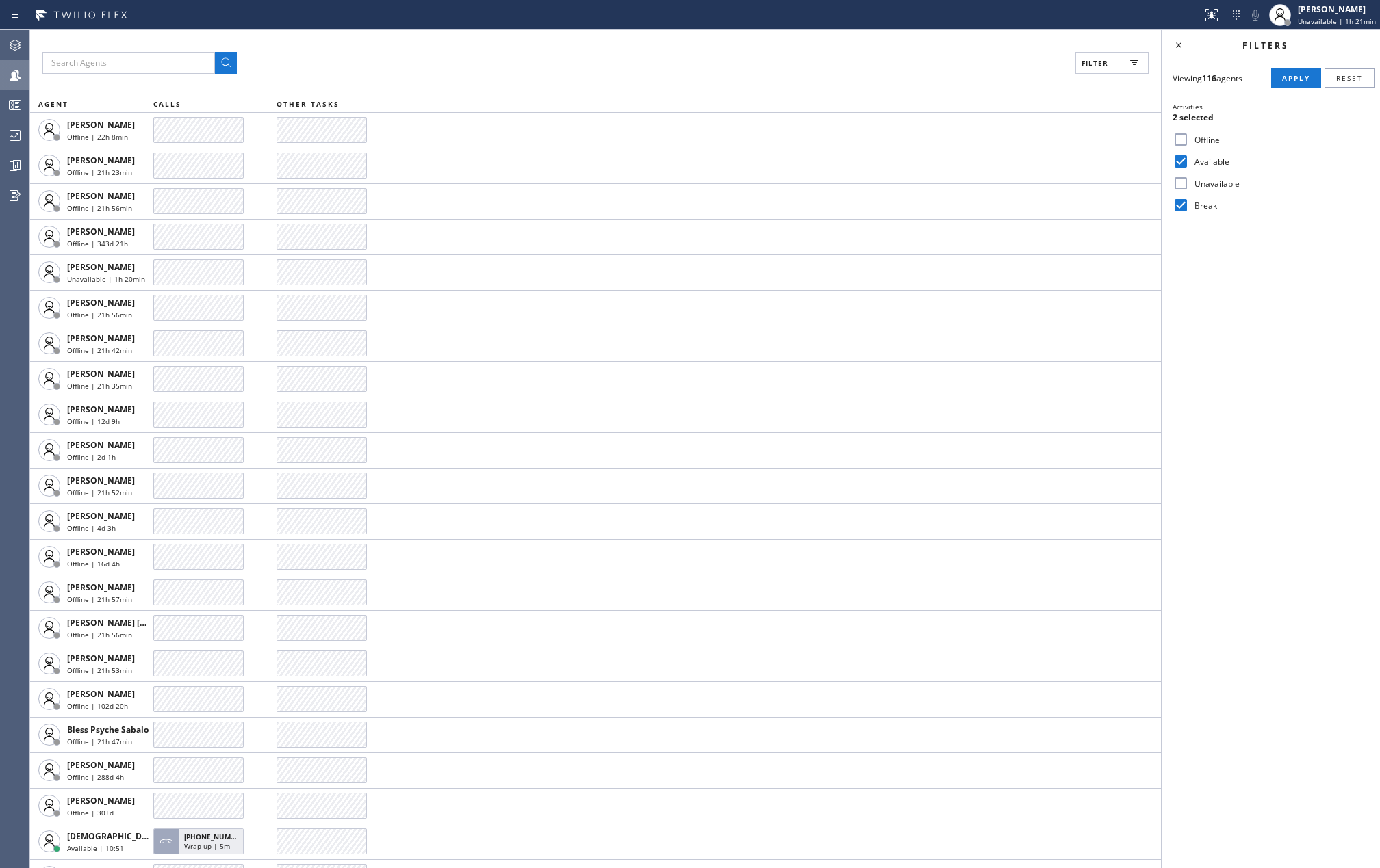
click at [1186, 184] on input "Unavailable" at bounding box center [1181, 184] width 17 height 17
checkbox input "true"
click at [1291, 78] on span "Apply" at bounding box center [1296, 78] width 28 height 10
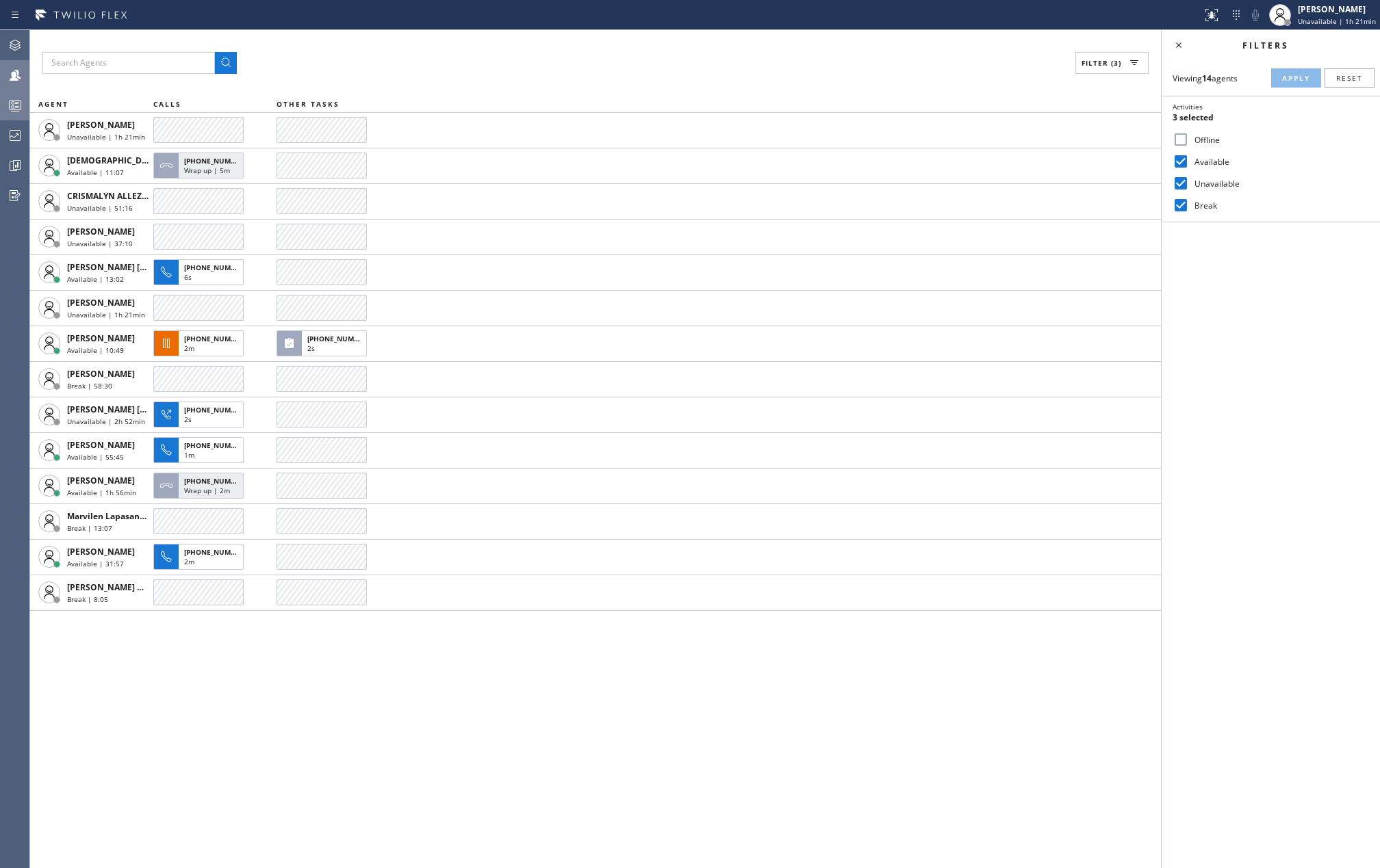
click at [11, 99] on icon at bounding box center [15, 105] width 17 height 17
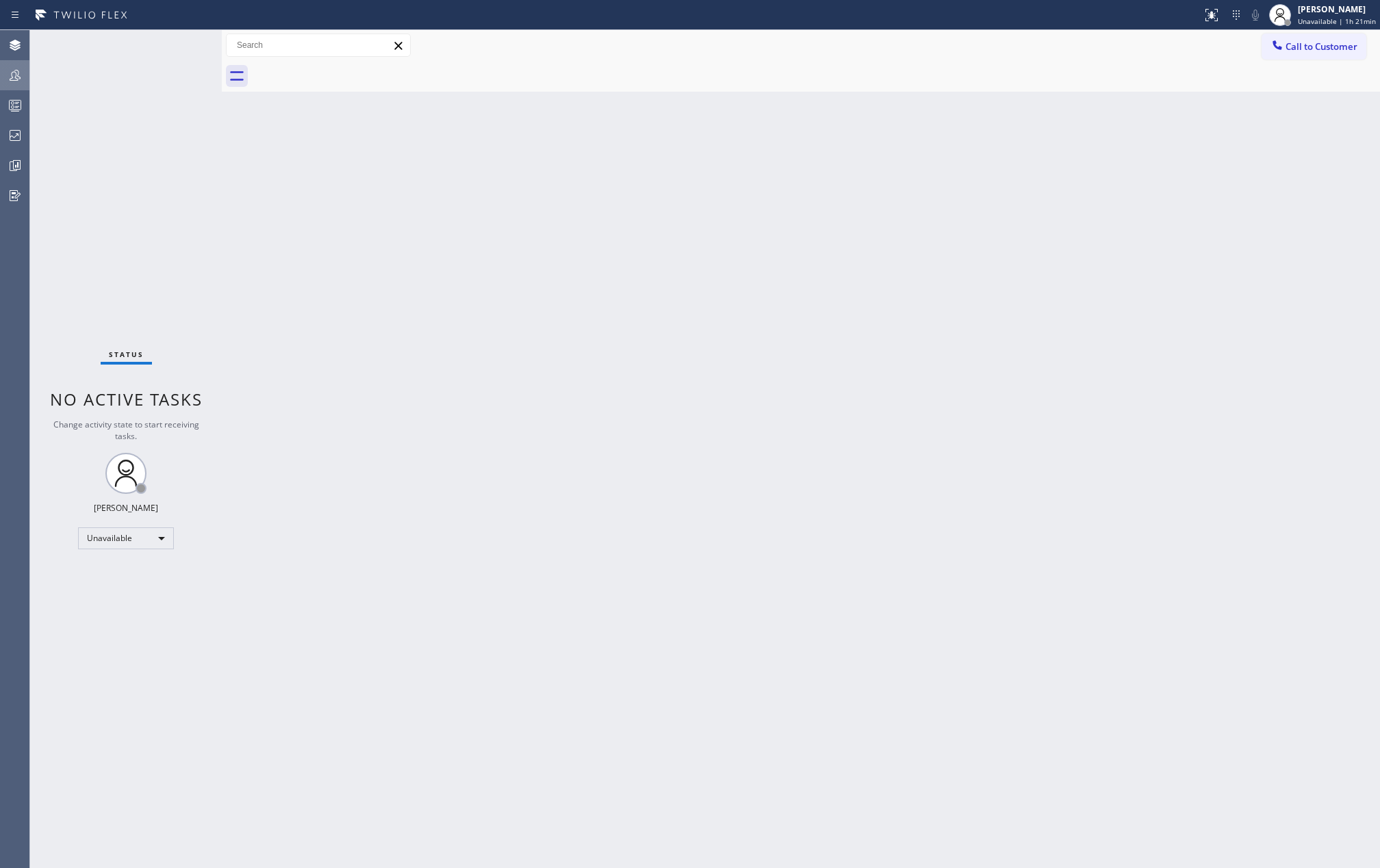
click at [22, 75] on icon at bounding box center [15, 75] width 17 height 17
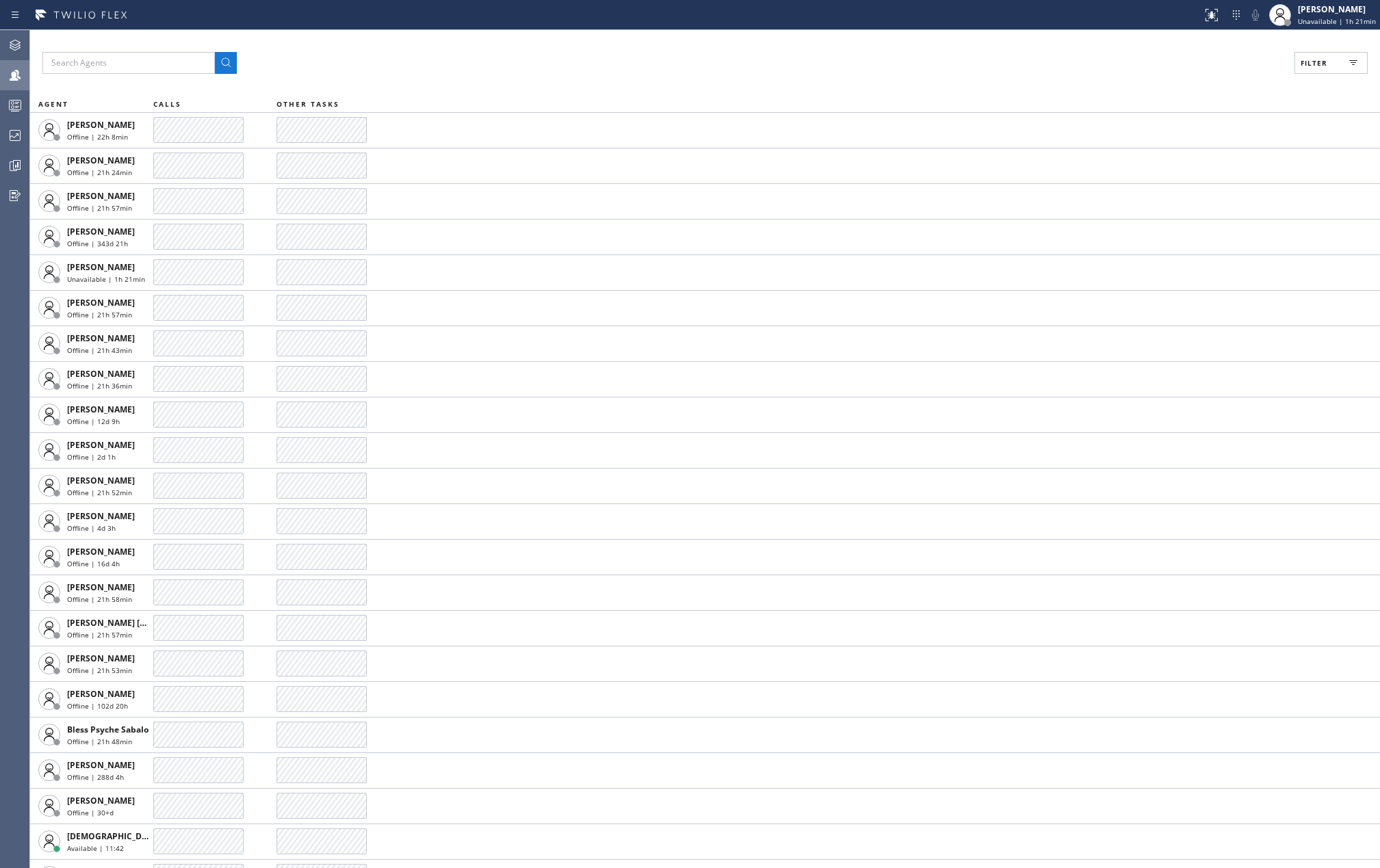
click at [1346, 59] on icon at bounding box center [1354, 63] width 17 height 17
click at [1186, 159] on input "Available" at bounding box center [1181, 161] width 17 height 17
checkbox input "true"
click at [1184, 182] on input "Unavailable" at bounding box center [1181, 184] width 17 height 17
checkbox input "true"
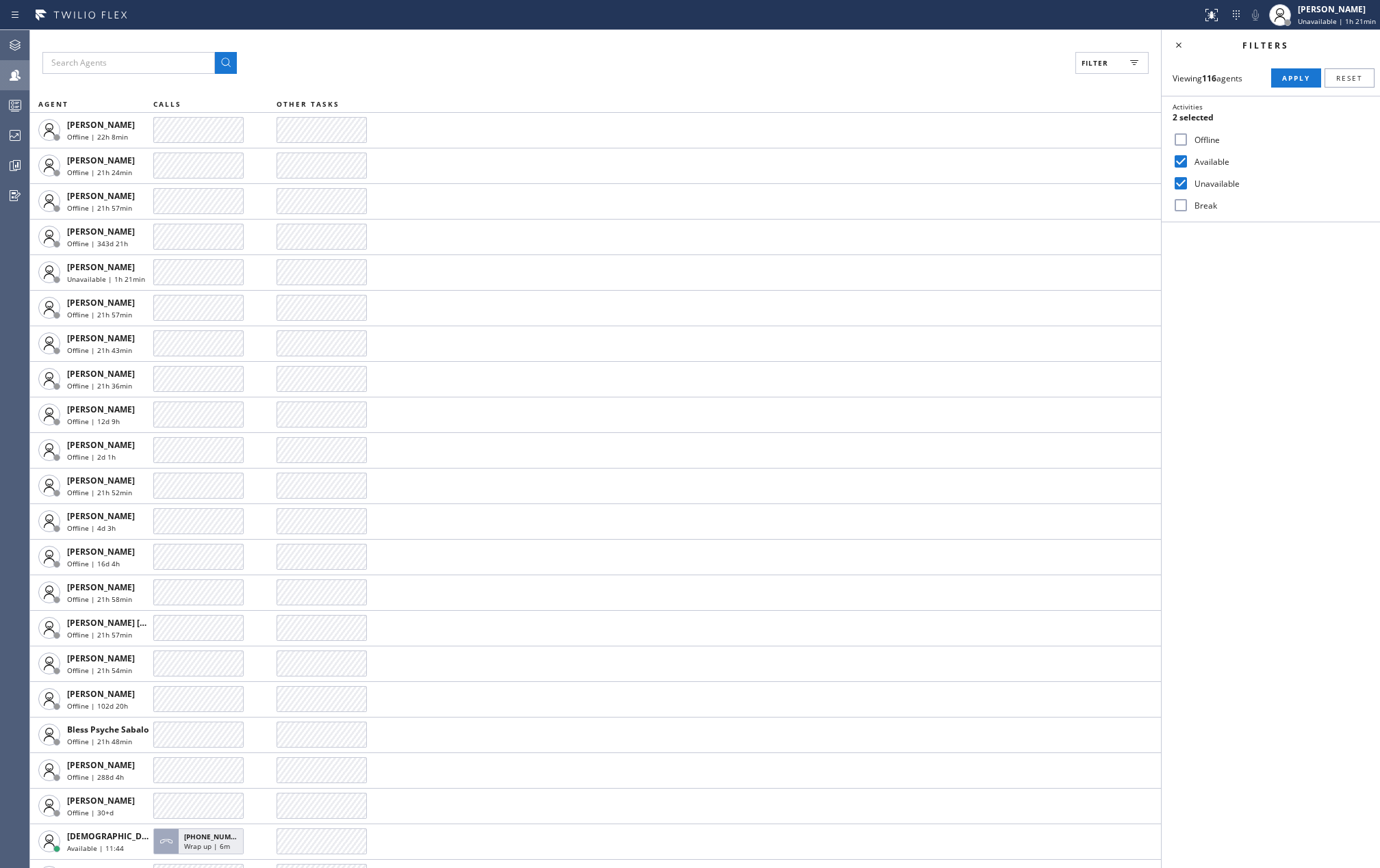
click at [1180, 200] on input "Break" at bounding box center [1181, 205] width 17 height 17
checkbox input "true"
click at [1280, 79] on button "Apply" at bounding box center [1296, 78] width 50 height 19
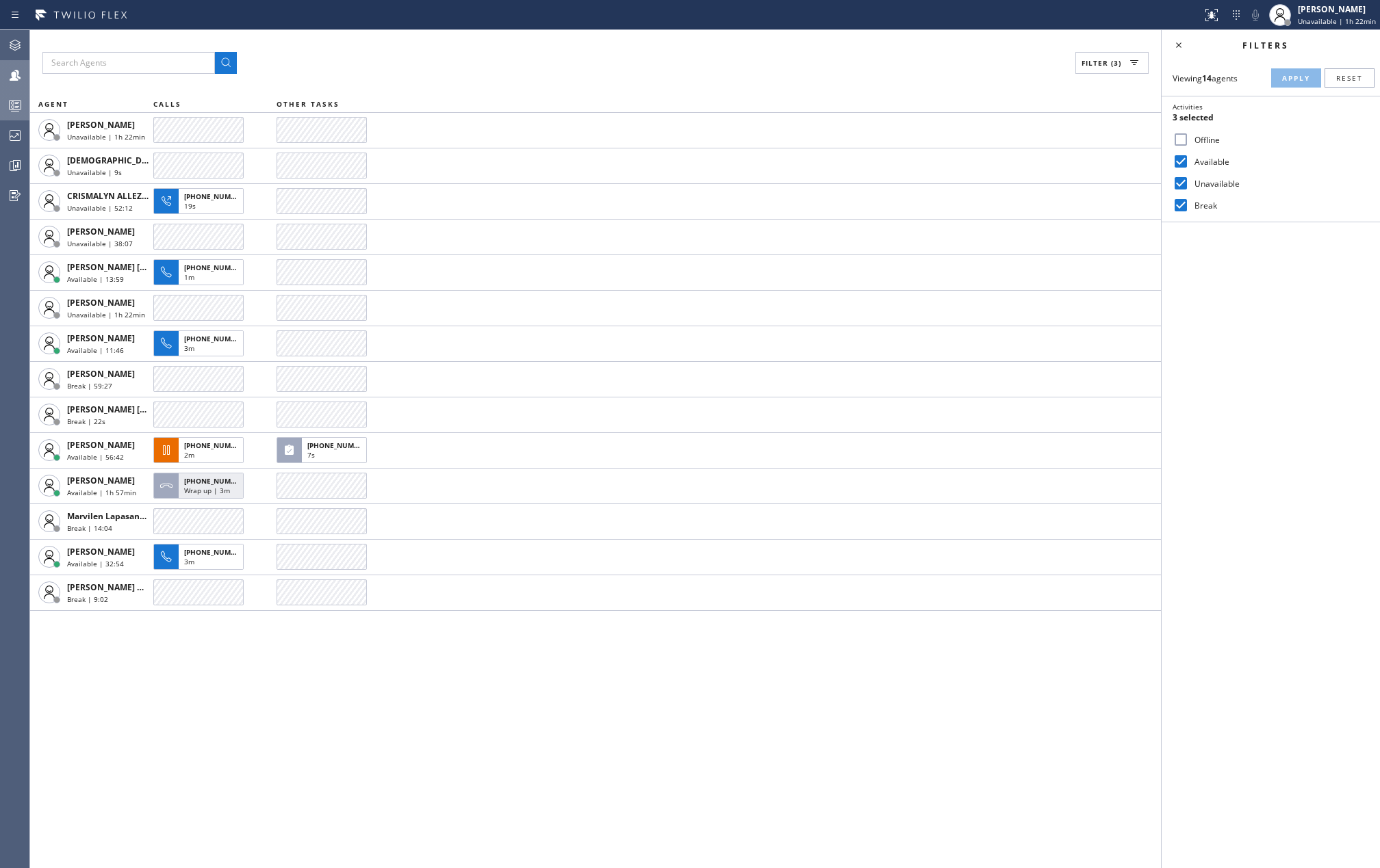
click at [17, 105] on icon at bounding box center [15, 105] width 17 height 17
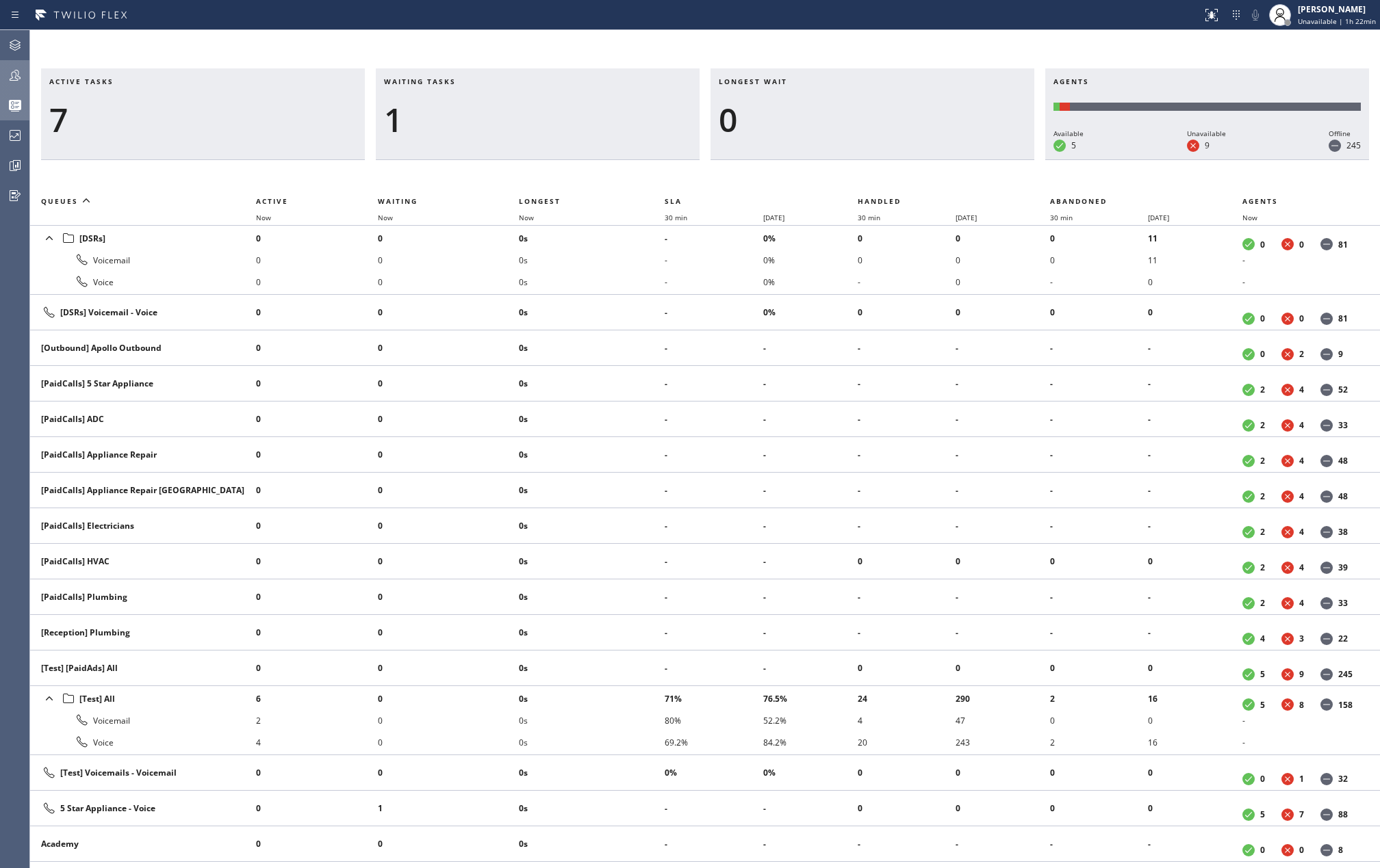
click at [11, 78] on icon at bounding box center [15, 74] width 11 height 11
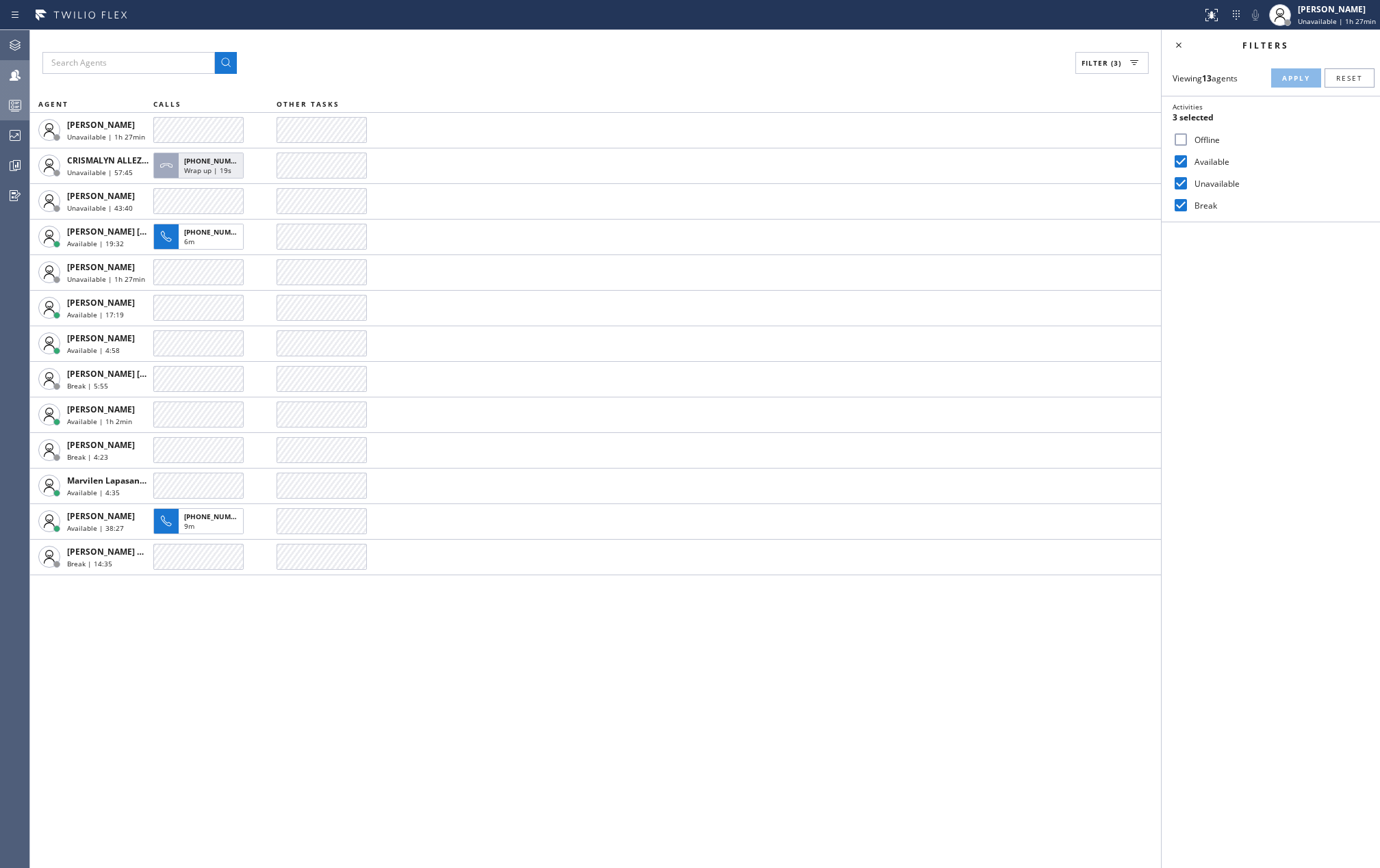
click at [310, 674] on div "Filter (3) AGENT CALLS OTHER TASKS Alynna Marie Pasumala Unavailable | 1h 27min…" at bounding box center [595, 448] width 1131 height 838
click at [1186, 182] on input "Unavailable" at bounding box center [1181, 184] width 17 height 17
checkbox input "false"
click at [1291, 71] on button "Apply" at bounding box center [1296, 78] width 50 height 19
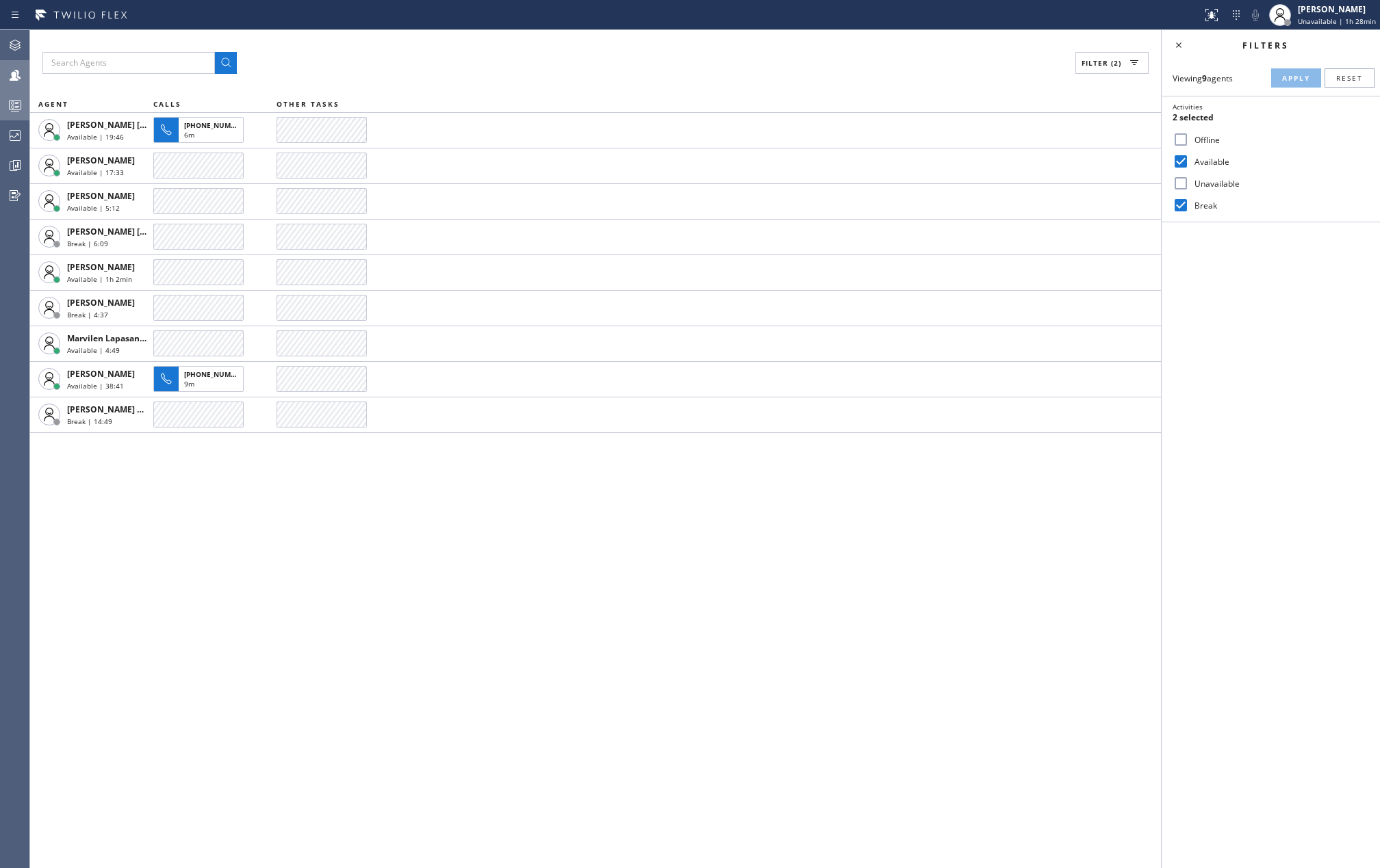
click at [482, 615] on div "Filter (2) AGENT CALLS OTHER TASKS Joshua Jake Dahil Available | 19:46 +1707235…" at bounding box center [595, 448] width 1131 height 838
click at [483, 583] on div "Filter (2) AGENT CALLS OTHER TASKS Joshua Jake Dahil Available | 24:06 Judy Ann…" at bounding box center [595, 448] width 1131 height 838
click at [485, 583] on div "Filter (2) AGENT CALLS OTHER TASKS Joshua Jake Dahil Available | 24:27 Judy Ann…" at bounding box center [595, 448] width 1131 height 838
click at [964, 575] on div "Filter (2) AGENT CALLS OTHER TASKS Joshua Jake Dahil Available | 24:29 Judy Ann…" at bounding box center [595, 448] width 1131 height 838
click at [357, 632] on div "Filter (2) AGENT CALLS OTHER TASKS Joshua Jake Dahil Available | 25:33 Judy Ann…" at bounding box center [595, 448] width 1131 height 838
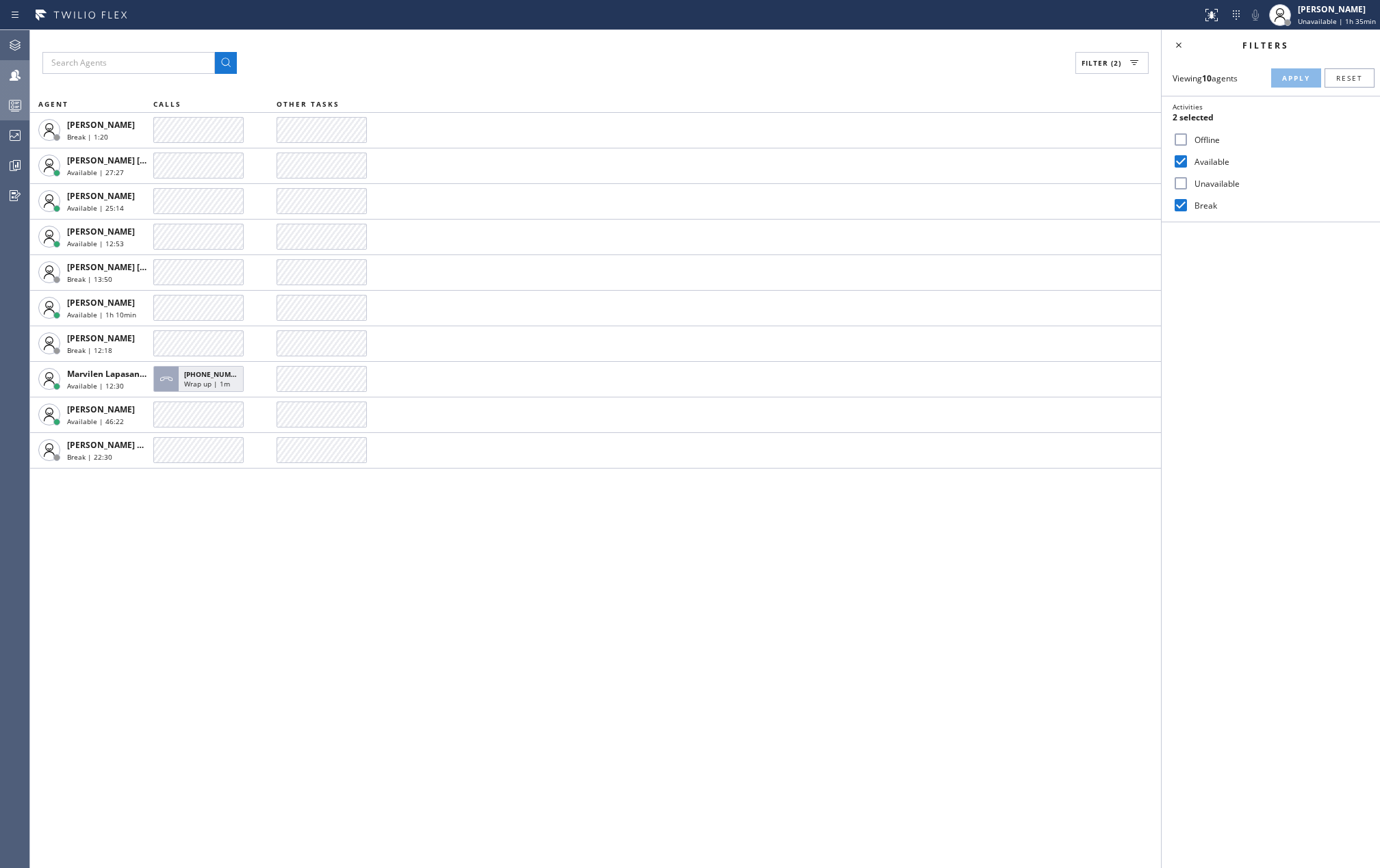
click at [12, 102] on circle at bounding box center [12, 103] width 2 height 2
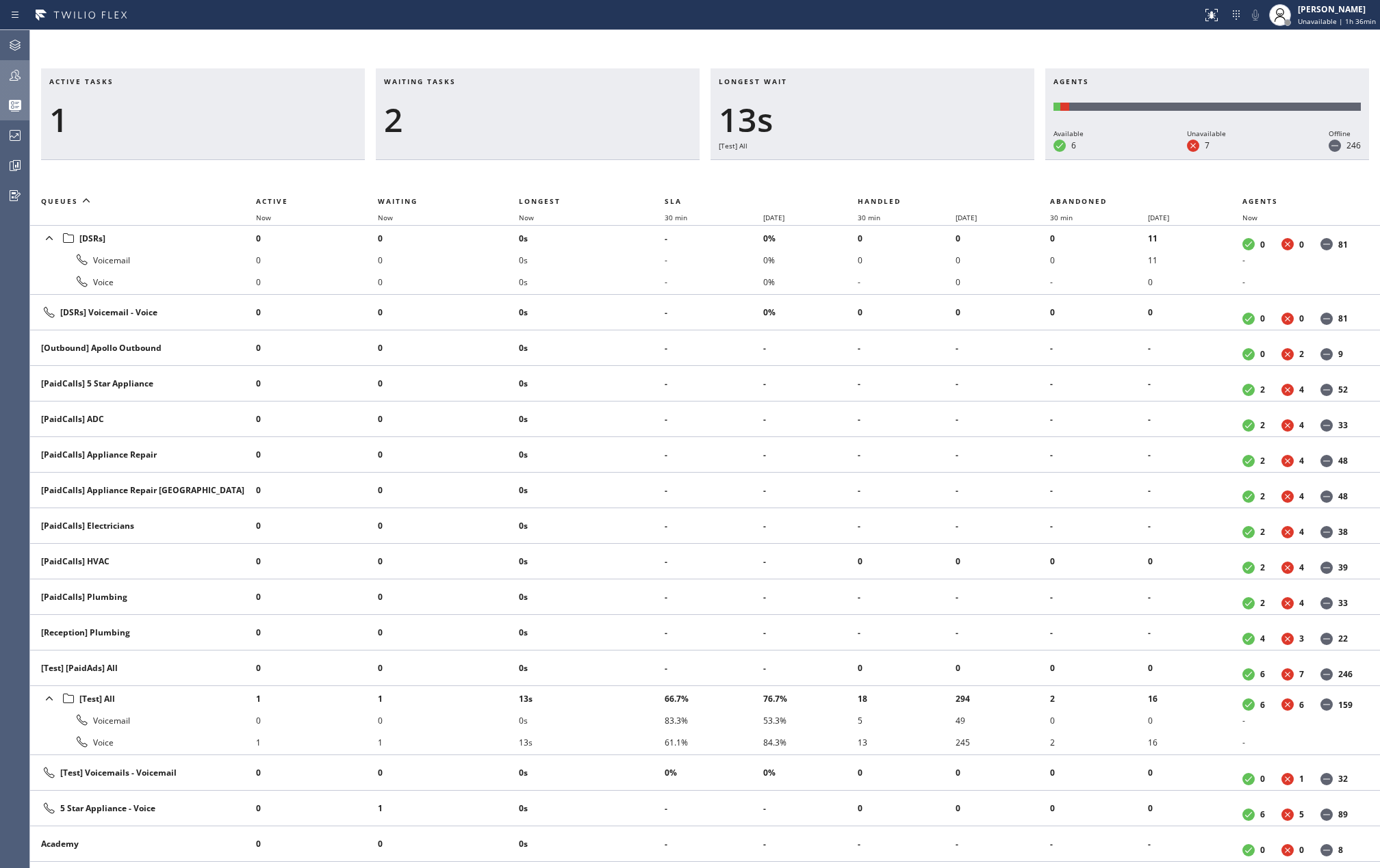
click at [22, 77] on icon at bounding box center [15, 75] width 17 height 17
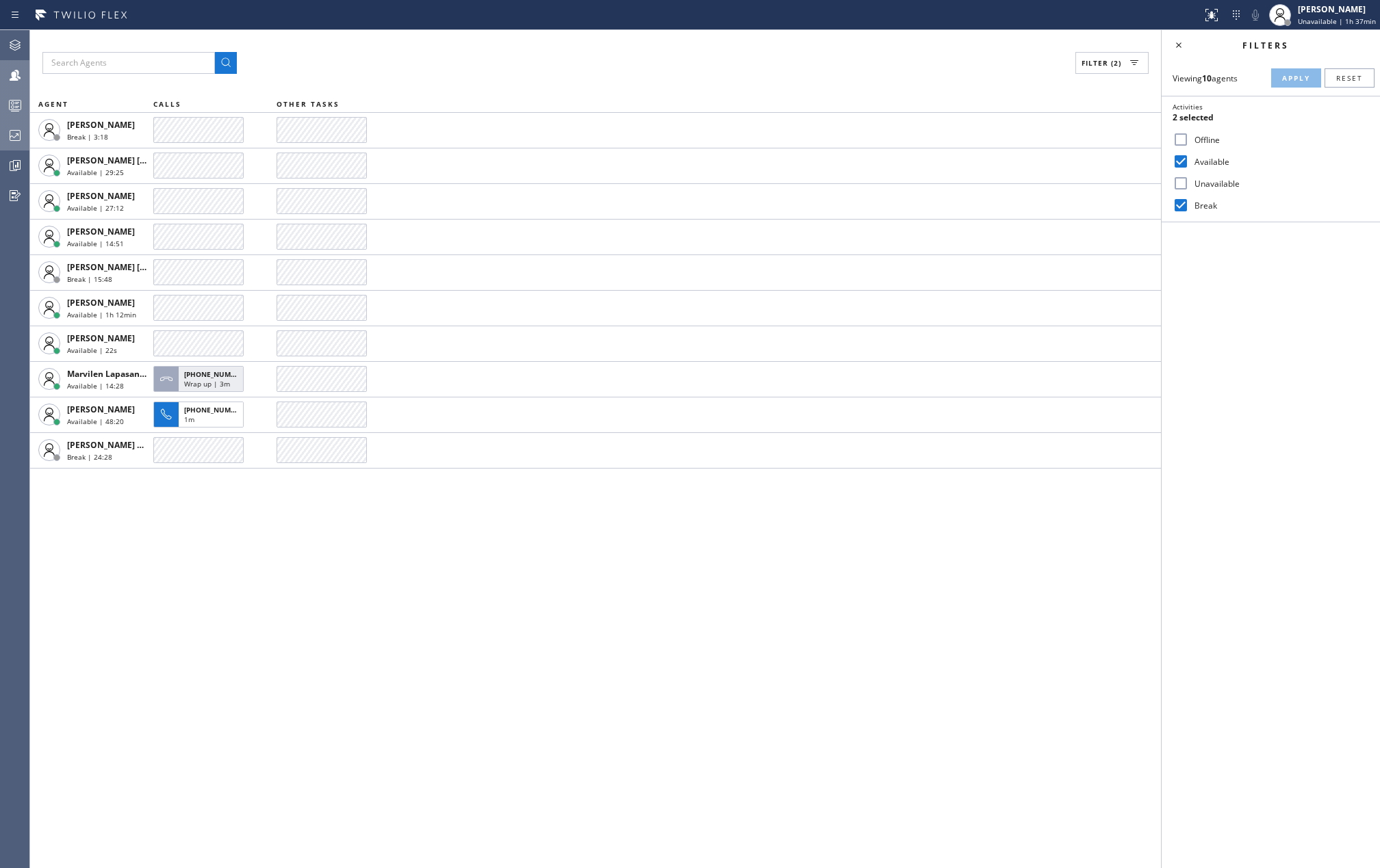
click at [14, 132] on icon at bounding box center [15, 136] width 17 height 17
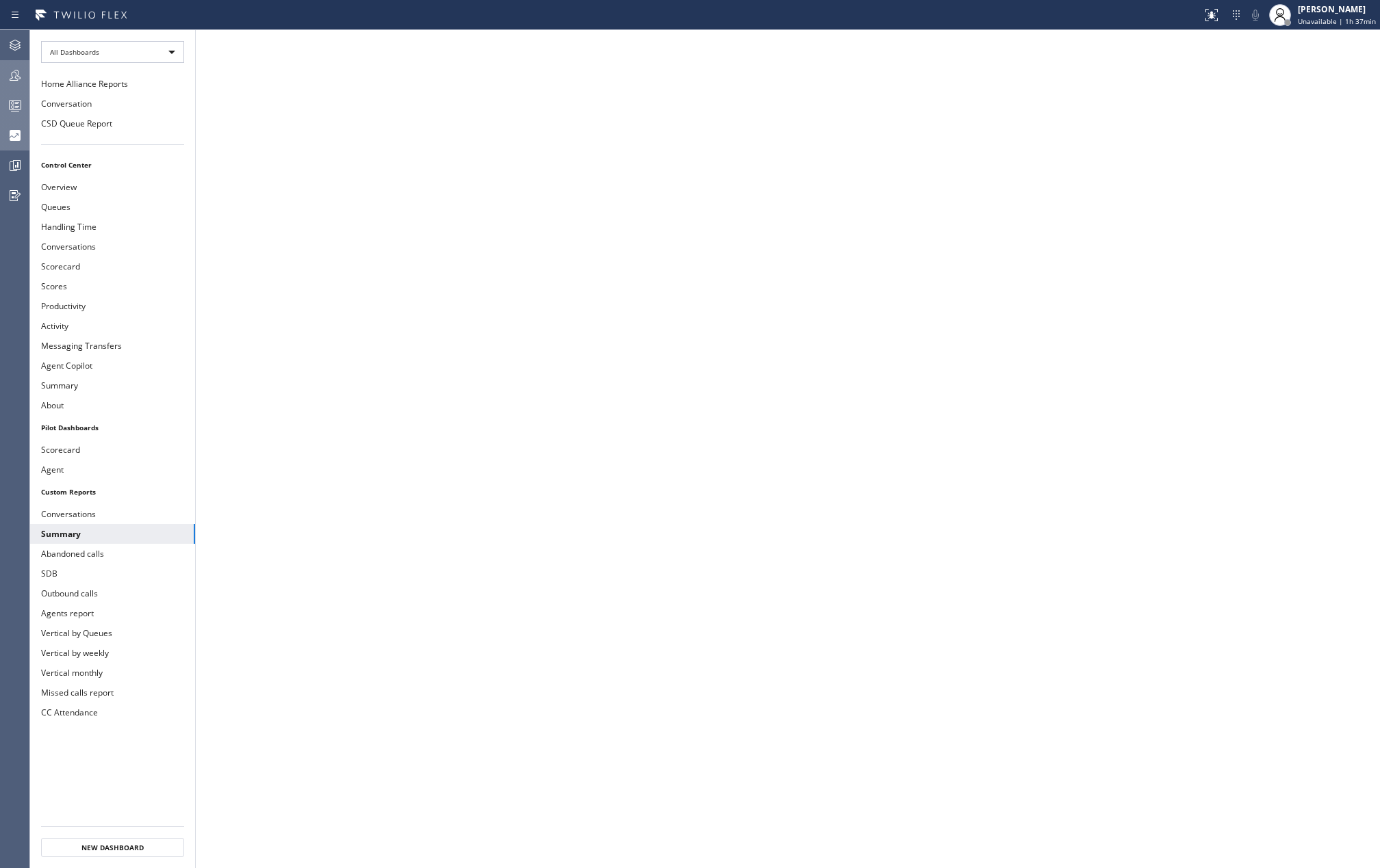
click at [14, 105] on icon at bounding box center [15, 105] width 17 height 17
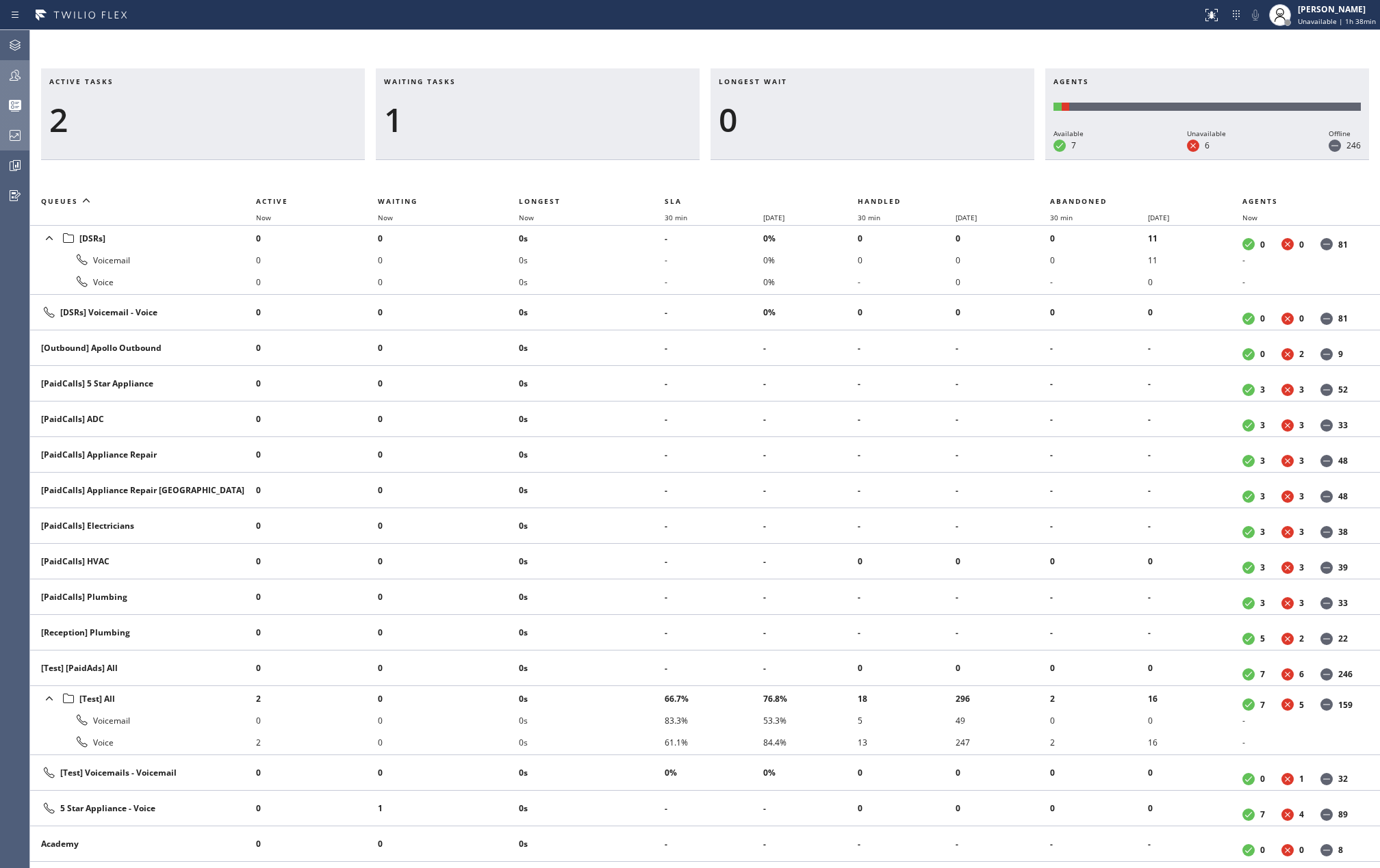
click at [312, 41] on div "Active tasks 2 Waiting tasks 1 Longest wait 0 Agents Available 7 Unavailable 6 …" at bounding box center [704, 448] width 1350 height 838
click at [7, 67] on icon at bounding box center [15, 75] width 17 height 17
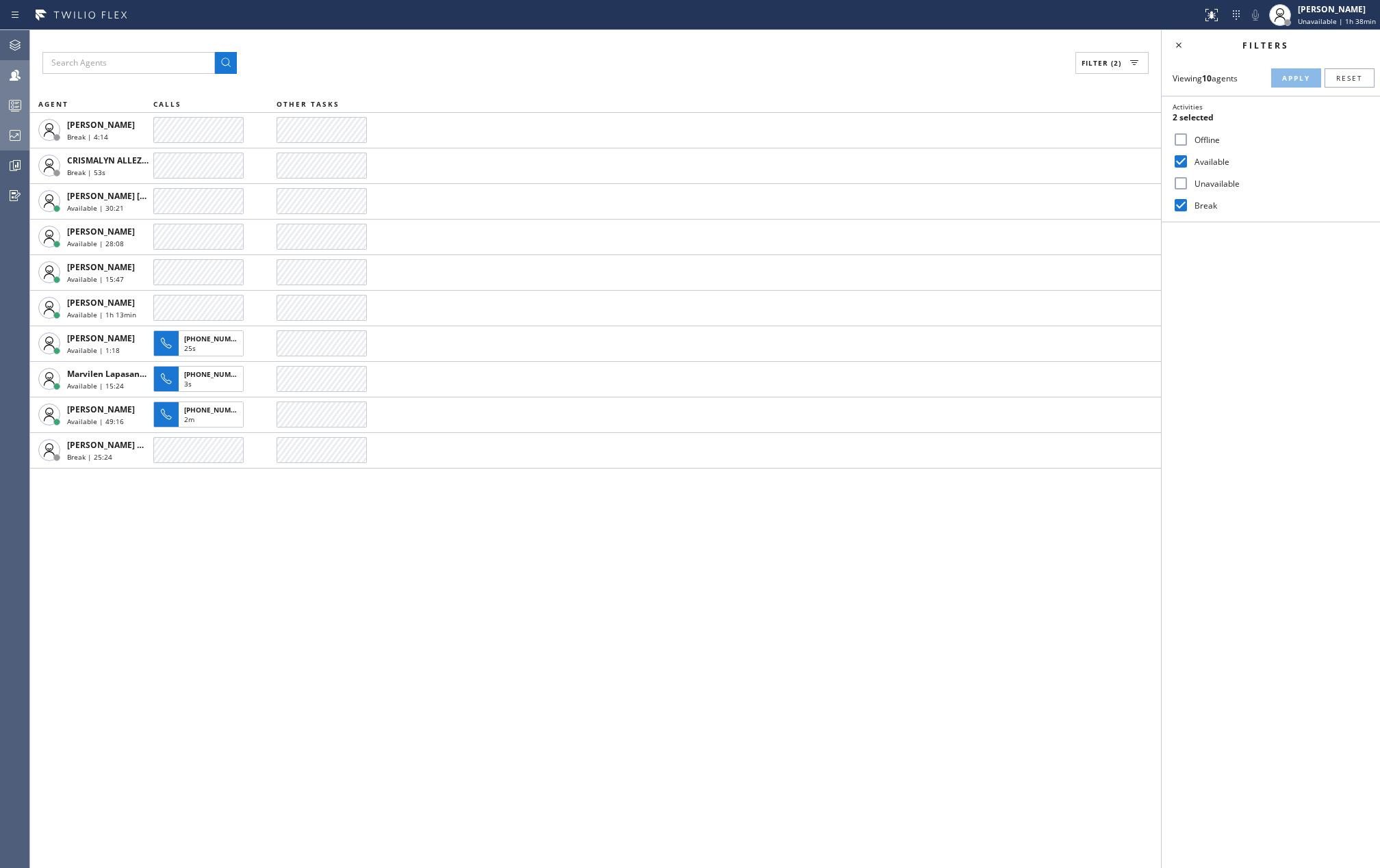
click at [20, 110] on icon at bounding box center [15, 105] width 17 height 17
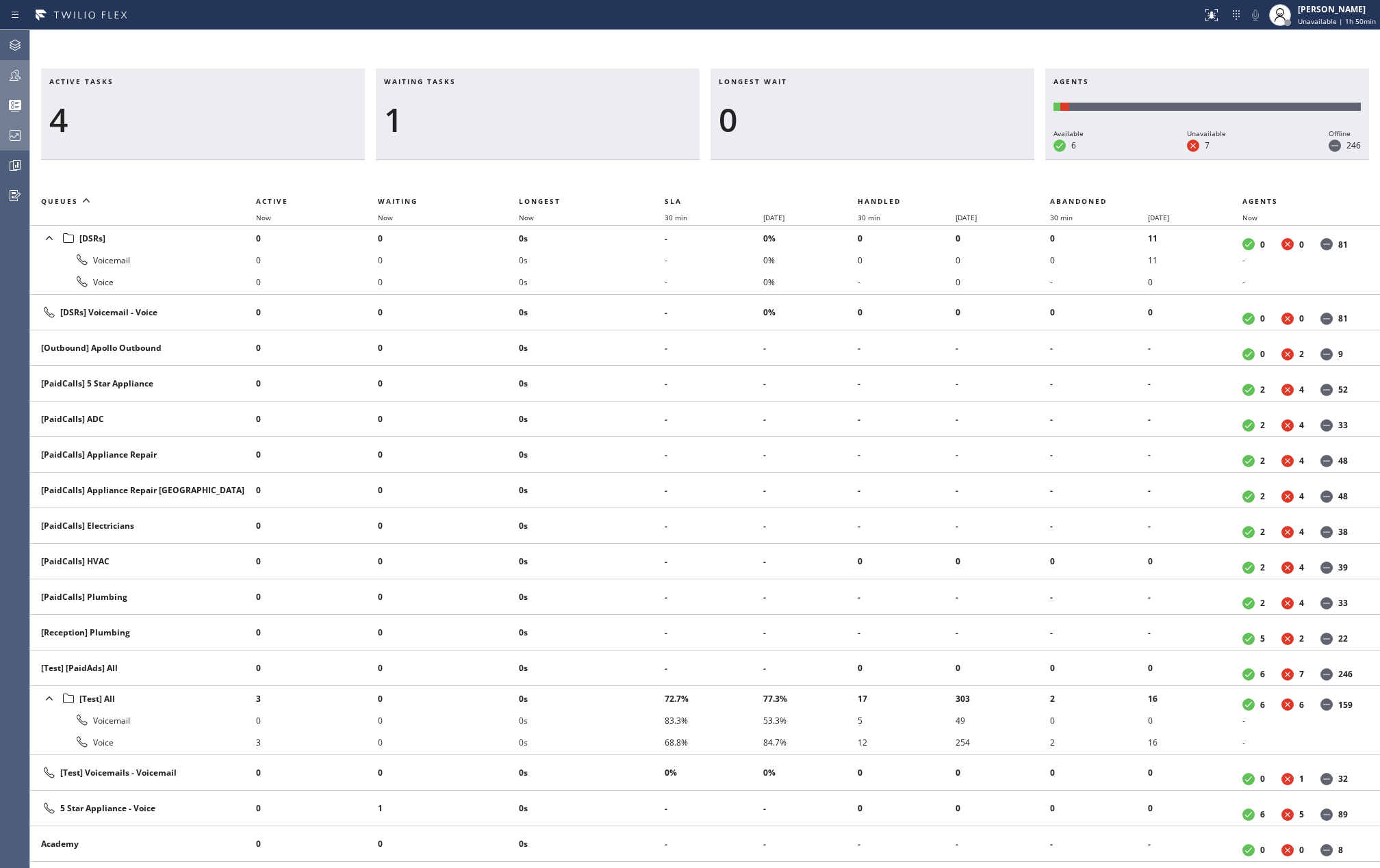
click at [15, 73] on icon at bounding box center [15, 74] width 11 height 11
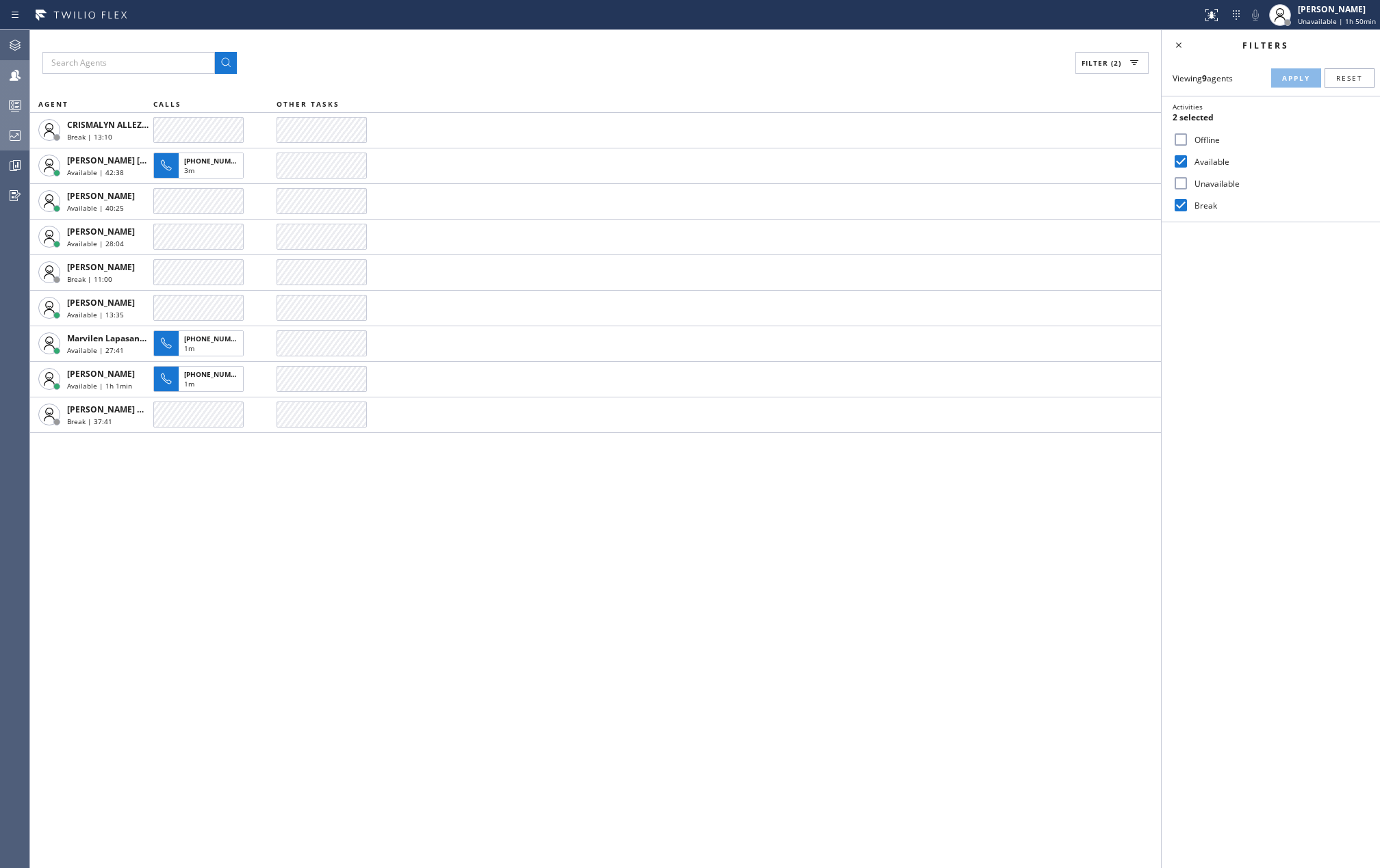
click at [17, 111] on icon at bounding box center [15, 107] width 7 height 9
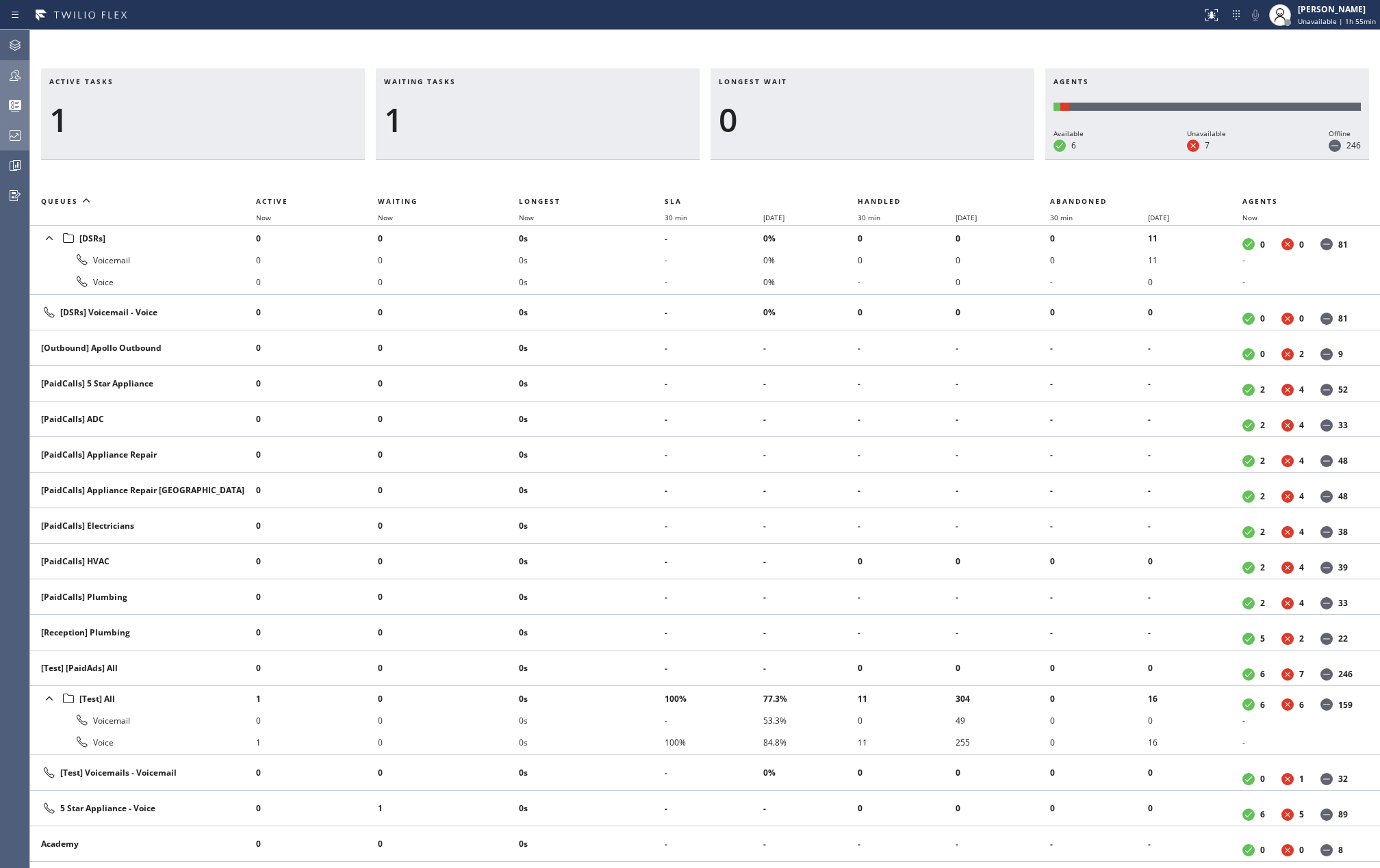
click at [14, 74] on icon at bounding box center [15, 75] width 17 height 17
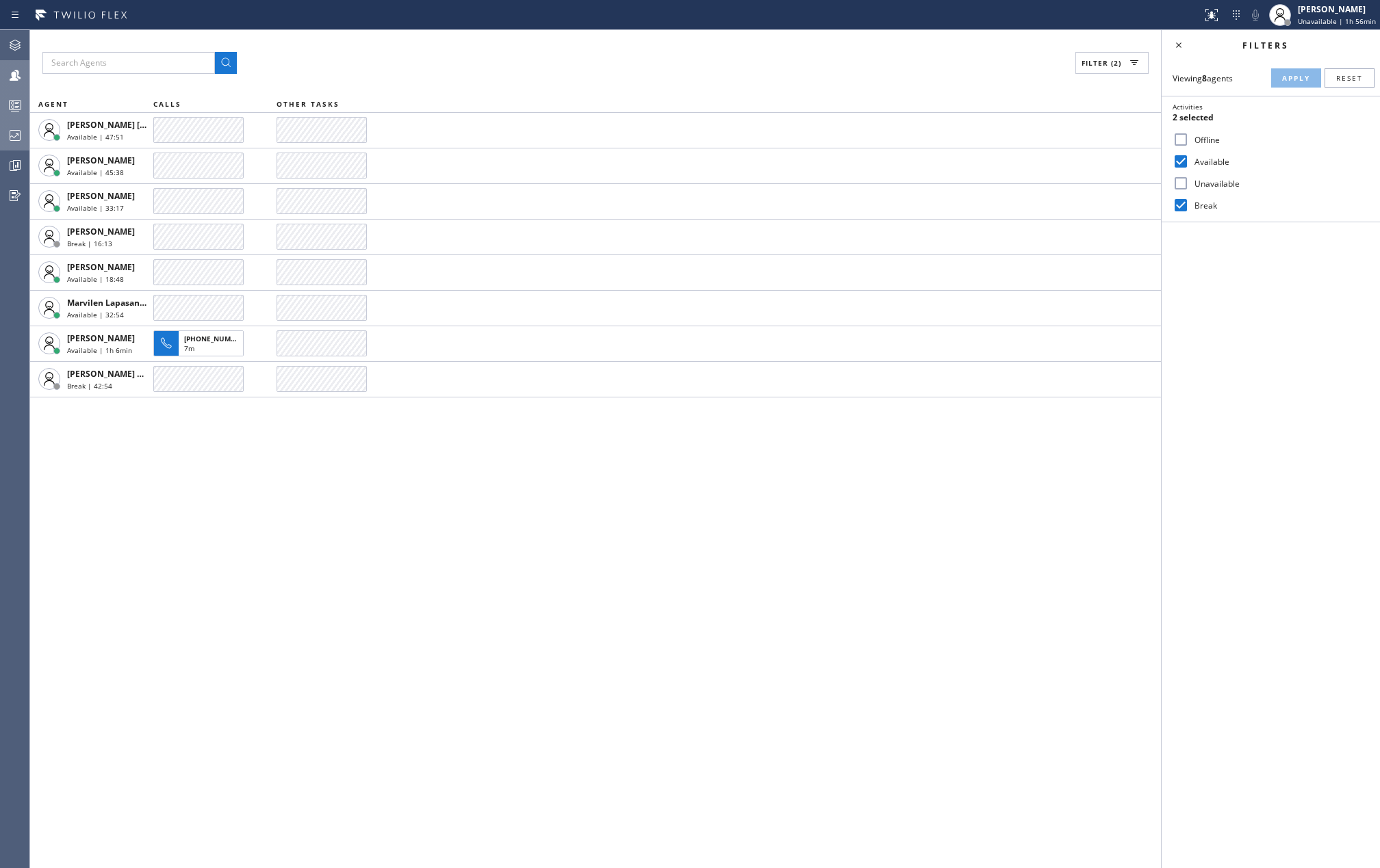
click at [370, 474] on div "Filter (2) AGENT CALLS OTHER TASKS Joshua Jake Dahil Available | 47:51 Judy Ann…" at bounding box center [595, 448] width 1131 height 838
click at [12, 99] on icon at bounding box center [15, 105] width 17 height 17
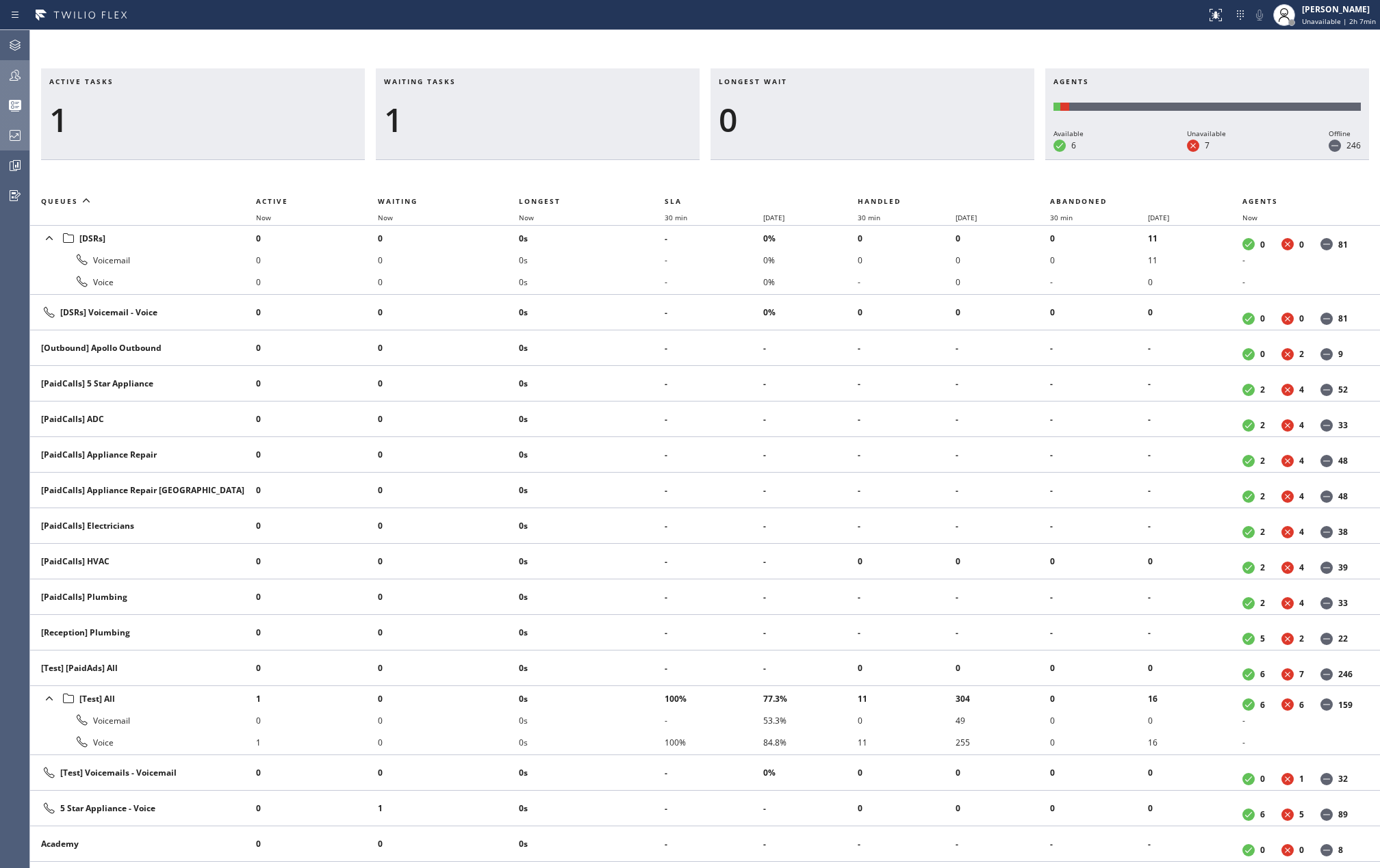
click at [2, 67] on div at bounding box center [15, 75] width 30 height 17
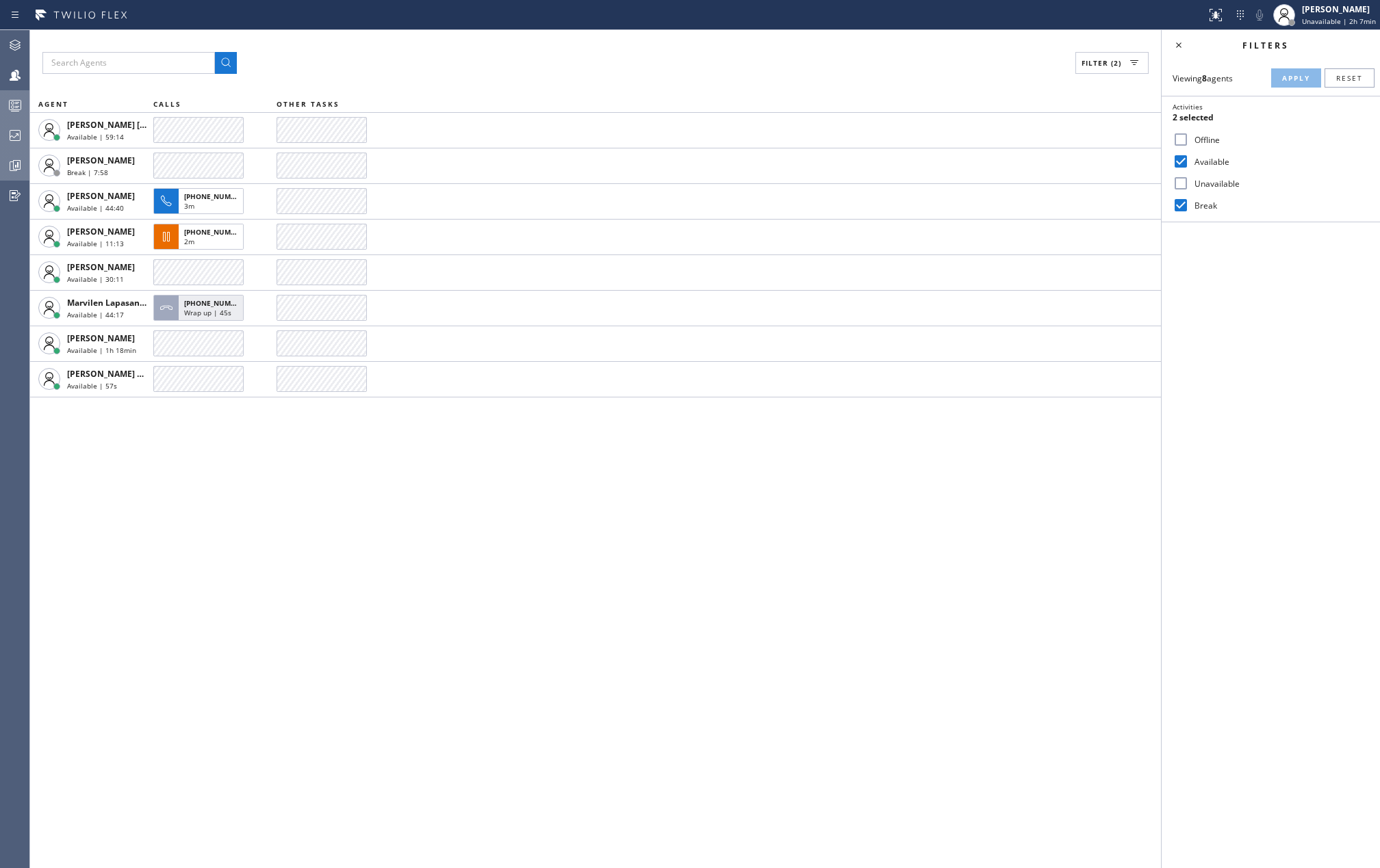
click at [18, 164] on icon at bounding box center [15, 165] width 17 height 17
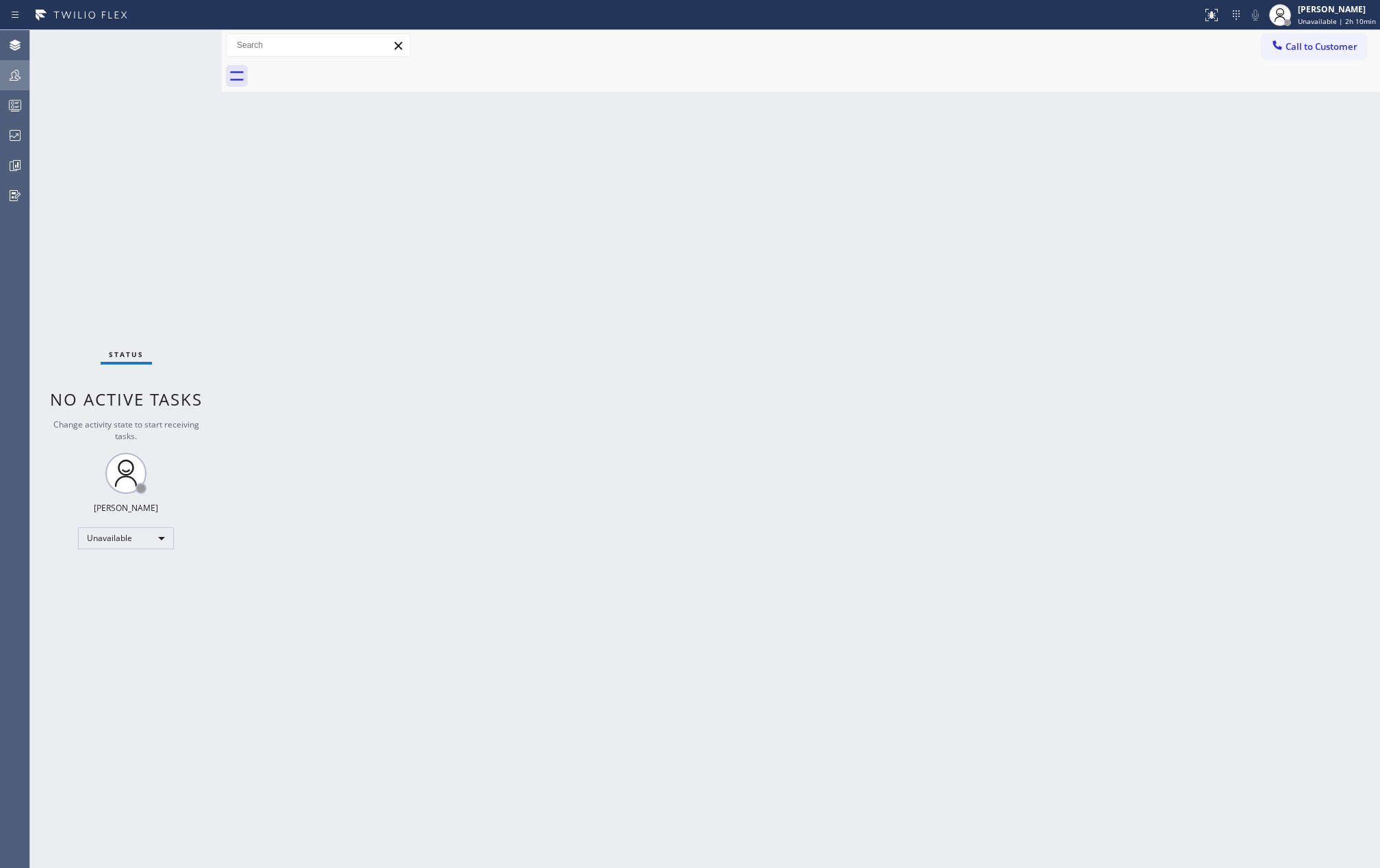
click at [17, 73] on icon at bounding box center [15, 75] width 17 height 17
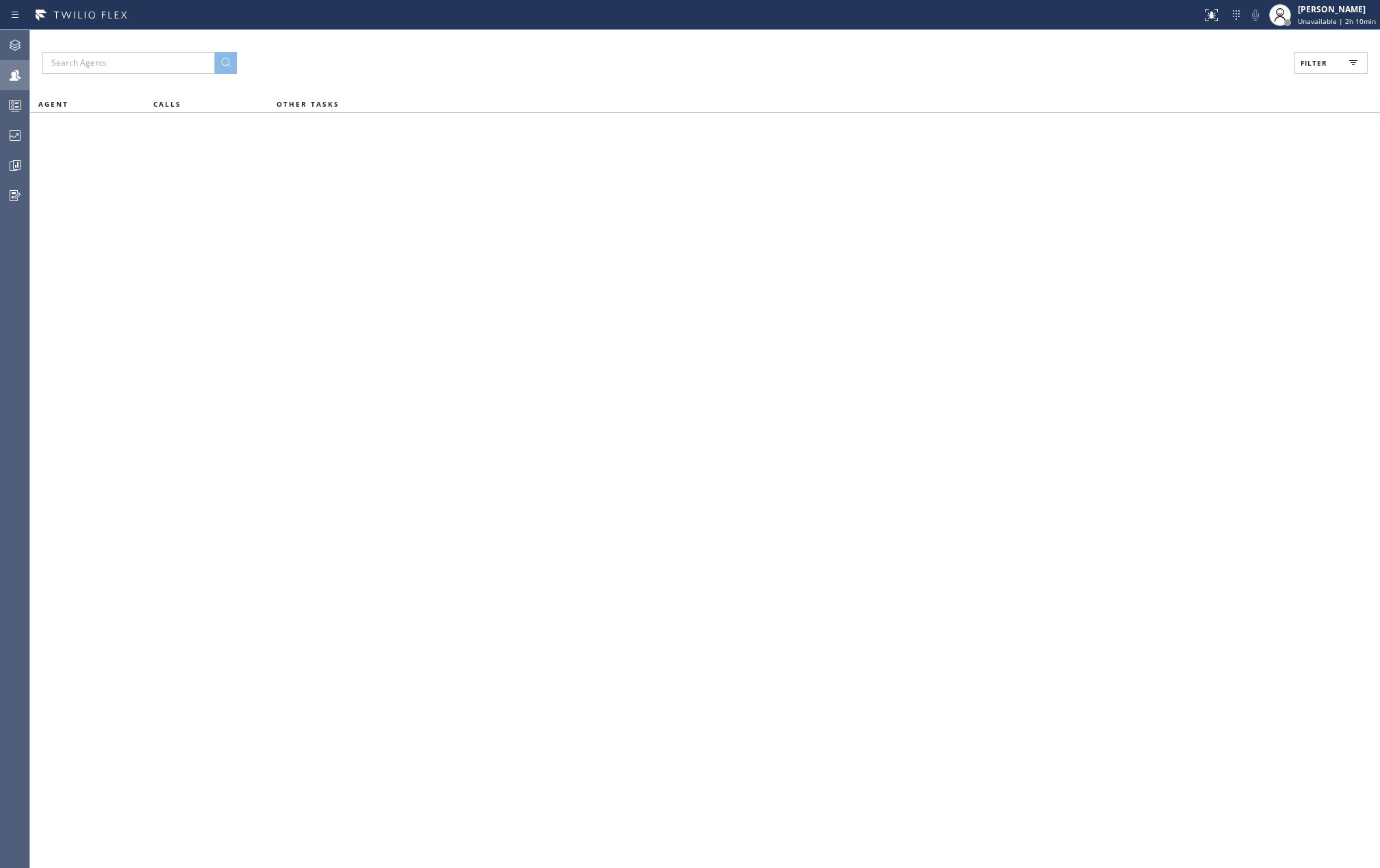
click at [1315, 61] on span "Filter" at bounding box center [1314, 63] width 26 height 10
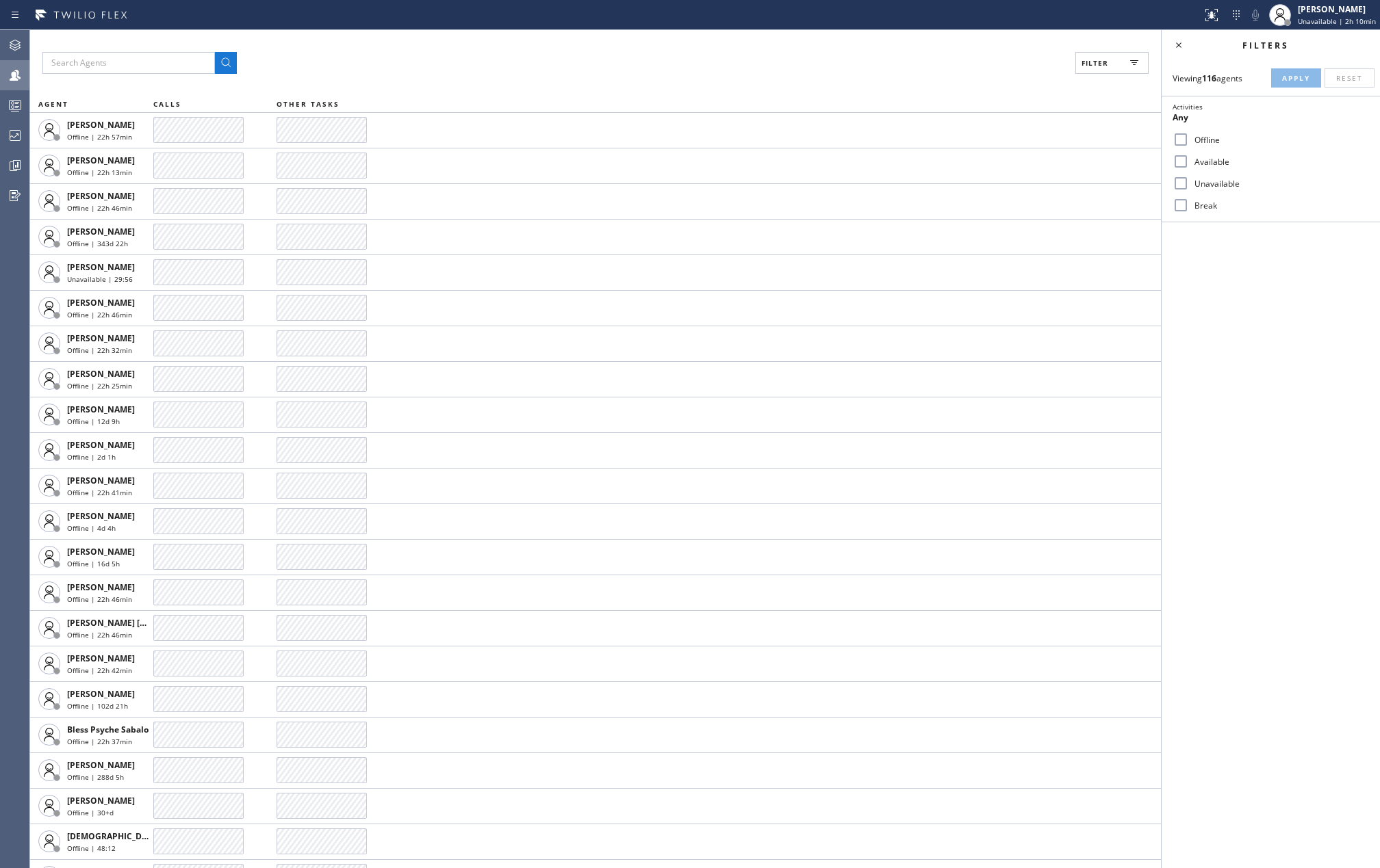
click at [1178, 163] on input "Available" at bounding box center [1181, 161] width 17 height 17
checkbox input "true"
click at [1184, 209] on input "Break" at bounding box center [1181, 205] width 17 height 17
checkbox input "true"
click at [1284, 74] on span "Apply" at bounding box center [1296, 78] width 28 height 10
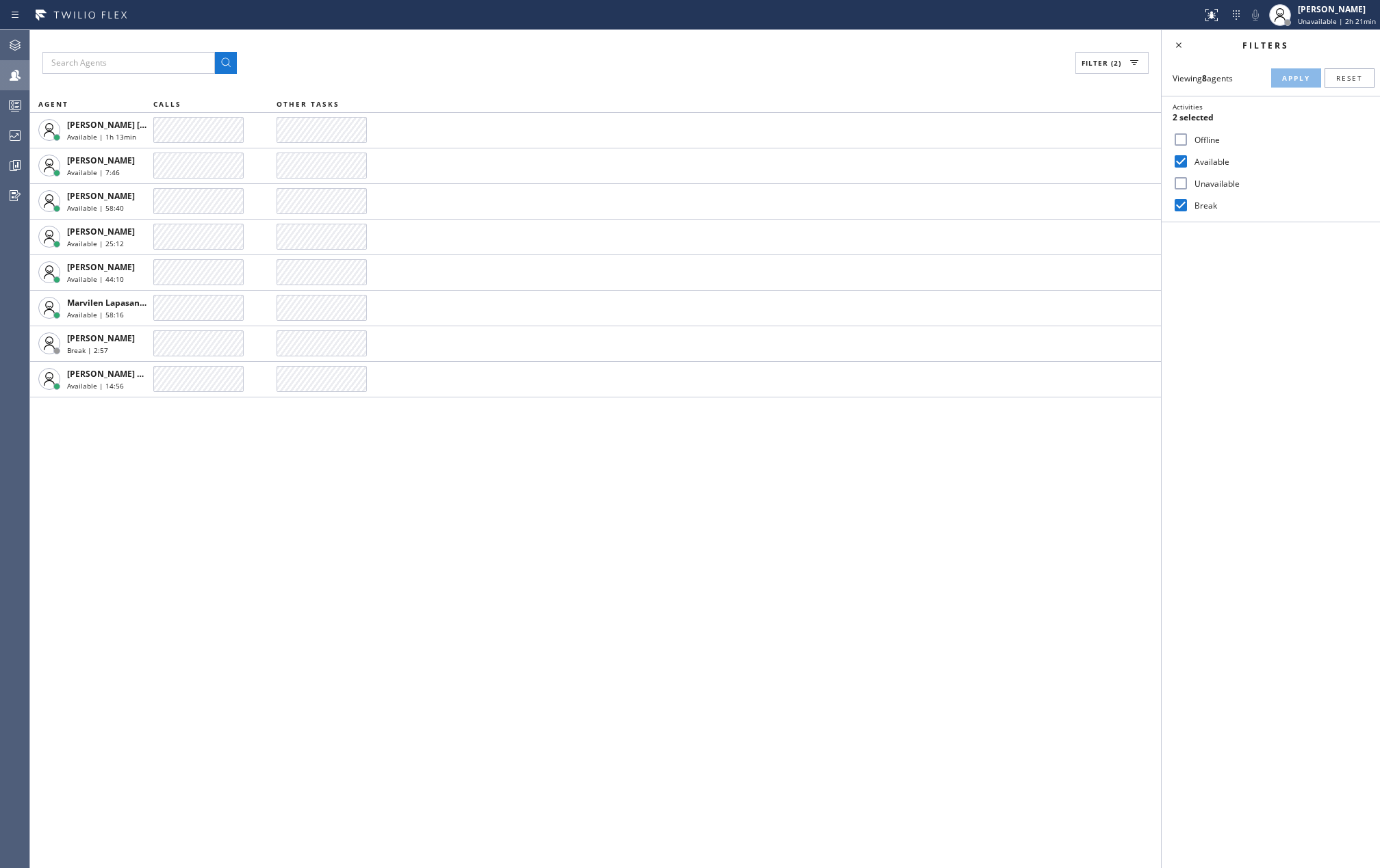
click at [535, 502] on div "Filter (2) AGENT CALLS OTHER TASKS Joshua Jake Dahil Available | 1h 13min Judy …" at bounding box center [595, 448] width 1131 height 838
click at [364, 477] on div "Filter (2) AGENT CALLS OTHER TASKS Joshua Jake Dahil Available | 1h 23min Judy …" at bounding box center [595, 448] width 1131 height 838
click at [666, 496] on div "Filter (2) AGENT CALLS OTHER TASKS Joshua Jake Dahil Available | 1h 25min Judy …" at bounding box center [595, 448] width 1131 height 838
click at [17, 108] on icon at bounding box center [15, 107] width 7 height 9
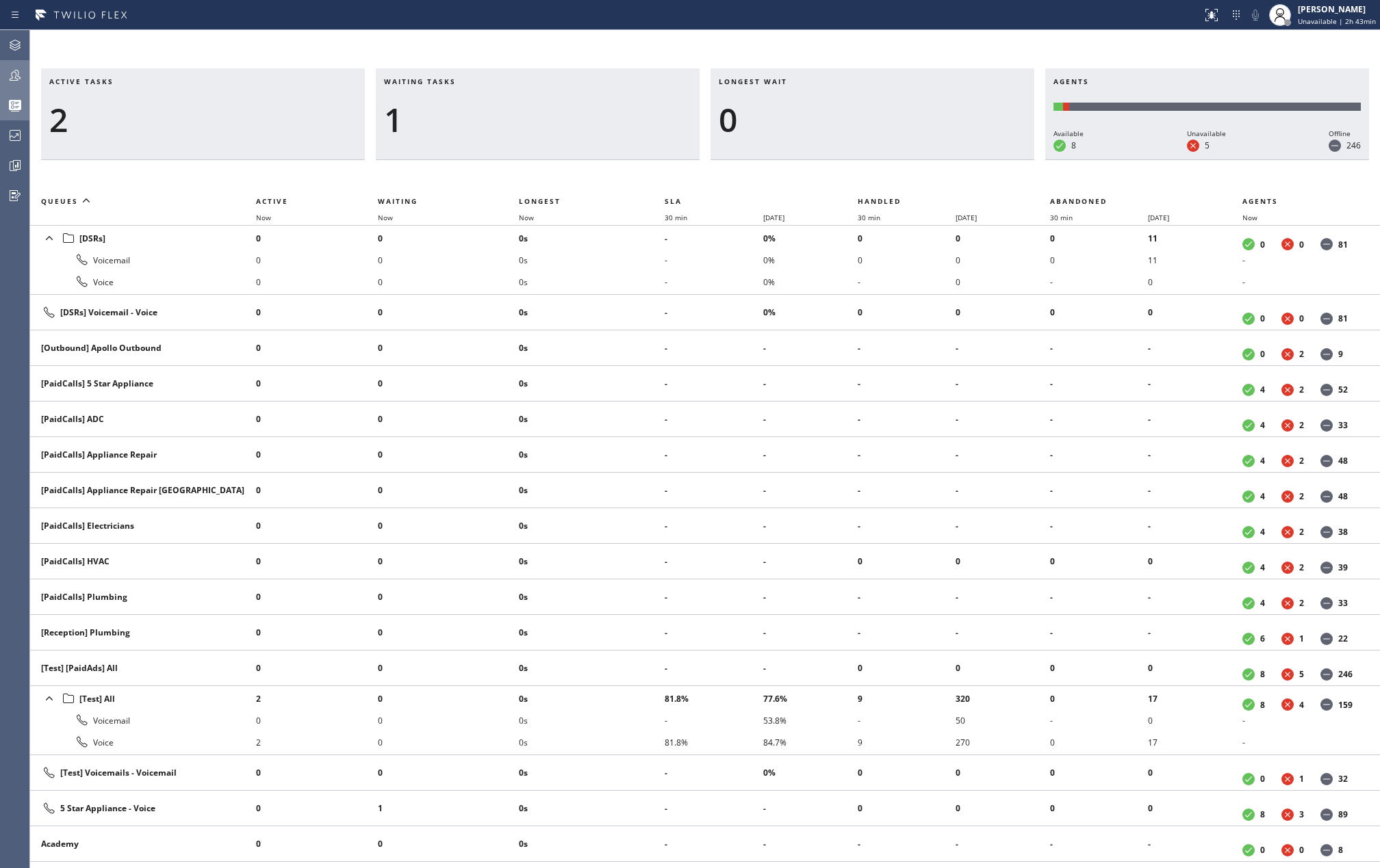
click at [651, 44] on div "Active tasks 2 Waiting tasks 1 Longest wait 0 Agents Available 8 Unavailable 5 …" at bounding box center [704, 448] width 1350 height 838
click at [17, 77] on icon at bounding box center [15, 75] width 17 height 17
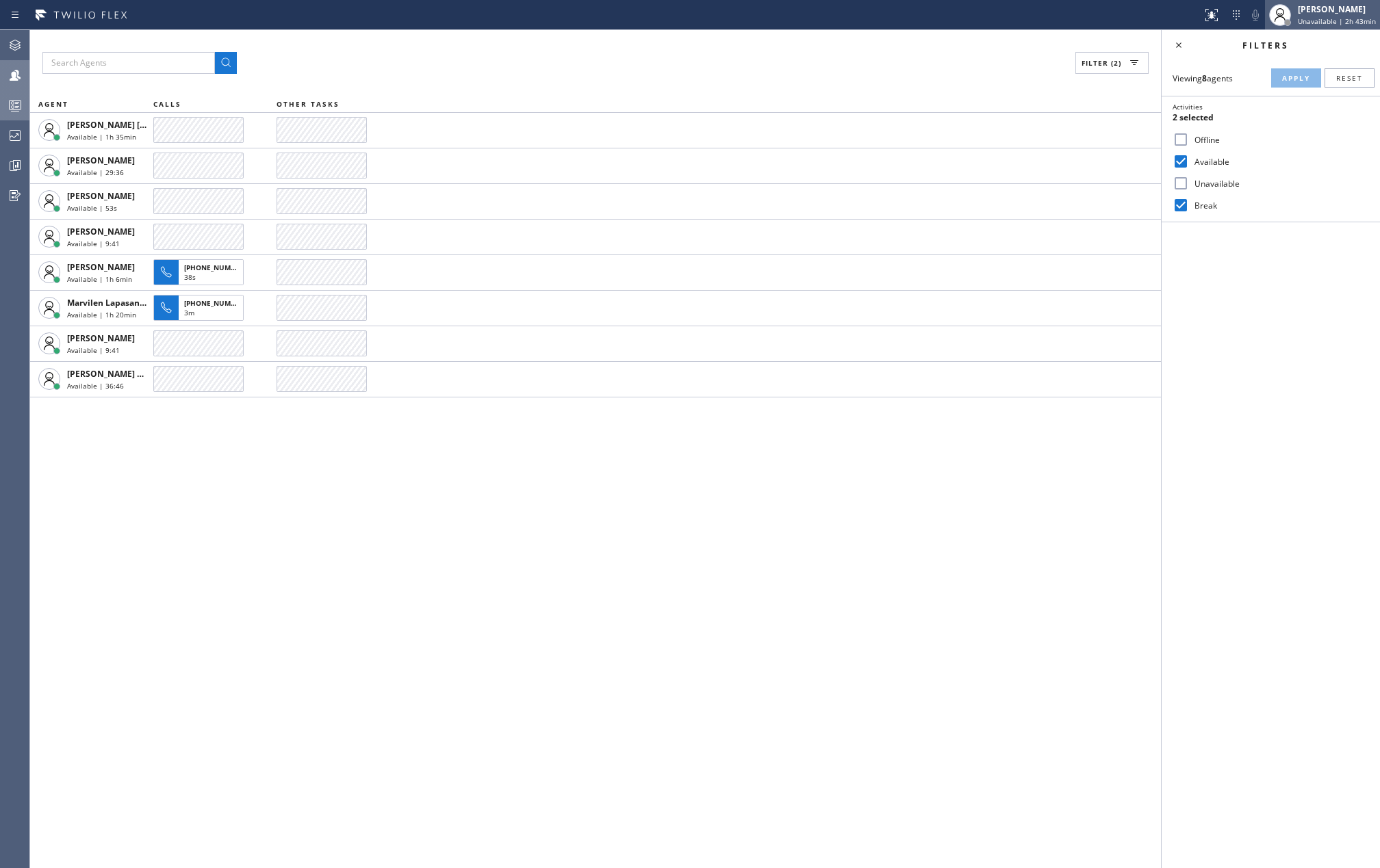
click at [1315, 12] on div "[PERSON_NAME]" at bounding box center [1337, 9] width 78 height 12
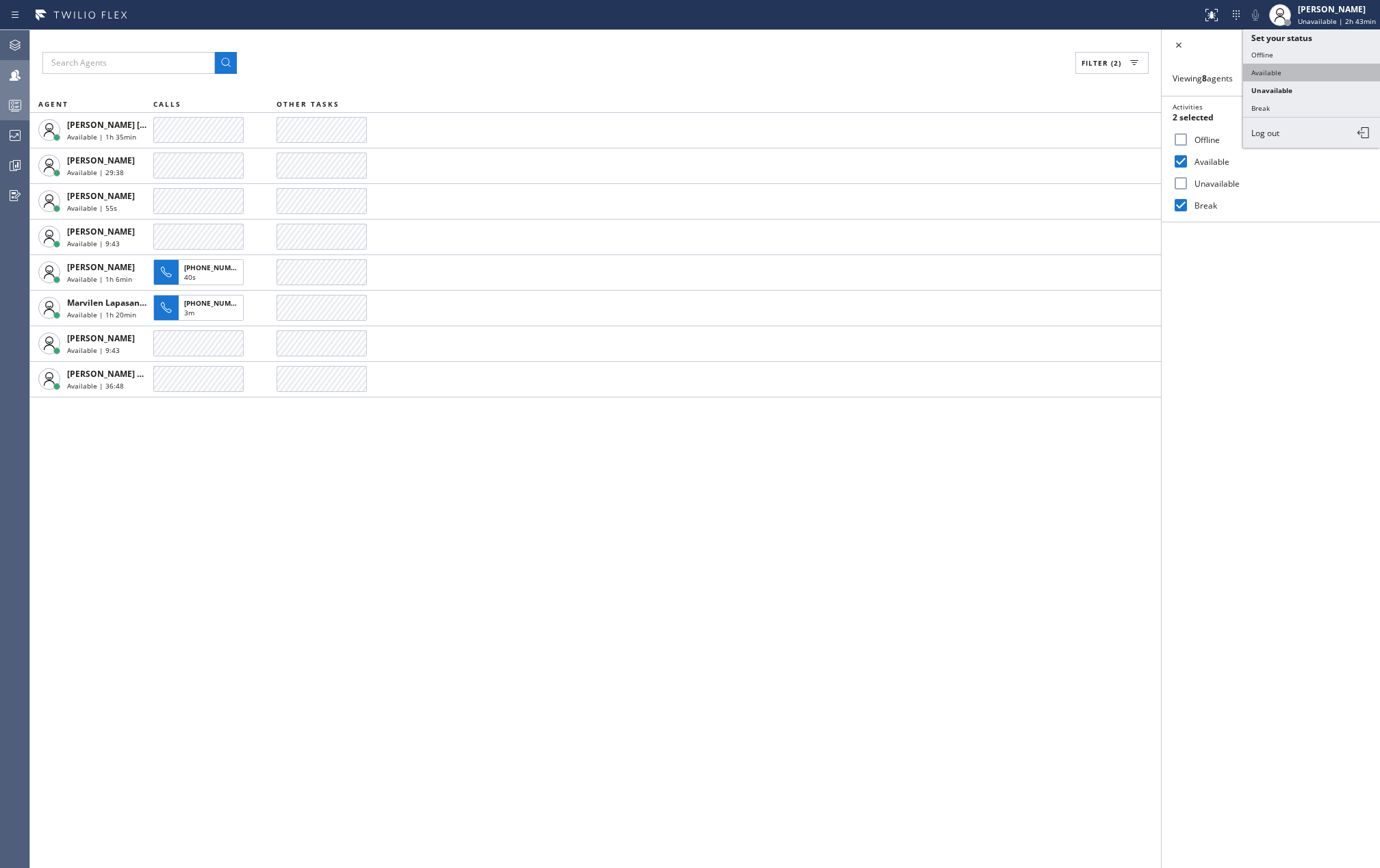
click at [1281, 66] on button "Available" at bounding box center [1311, 73] width 137 height 18
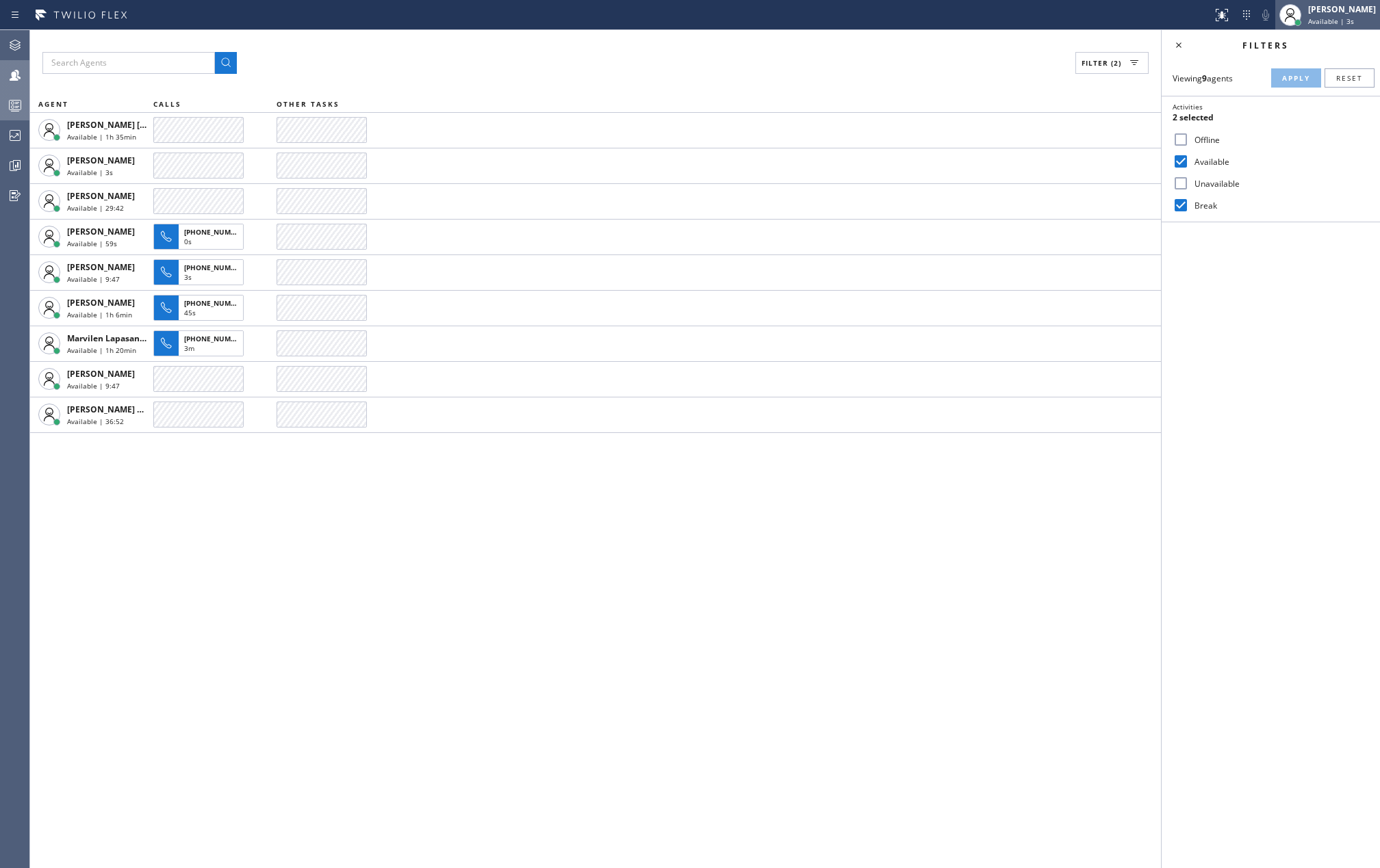
click at [1325, 17] on span "Available | 3s" at bounding box center [1330, 22] width 46 height 10
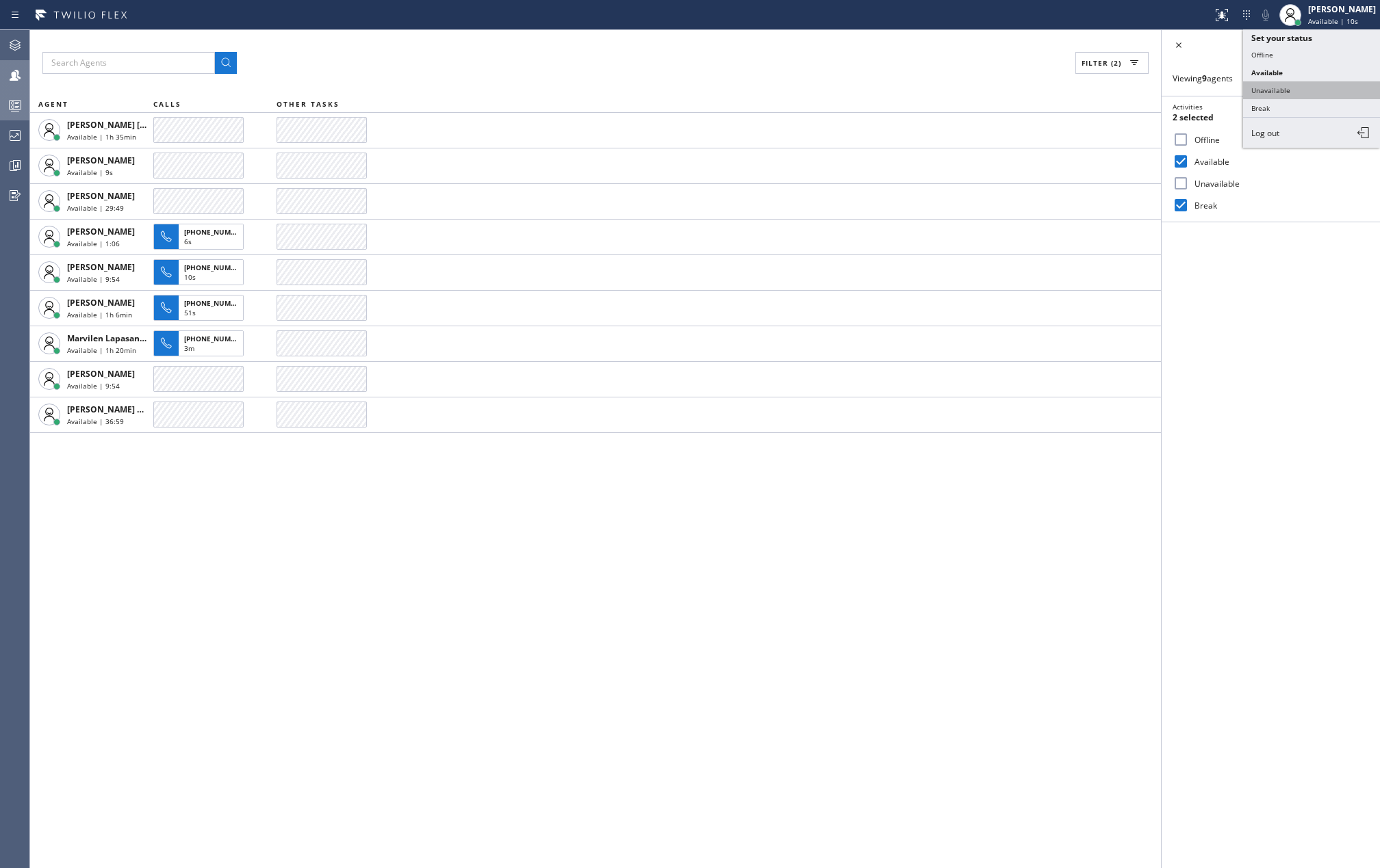
click at [1301, 85] on button "Unavailable" at bounding box center [1311, 90] width 137 height 18
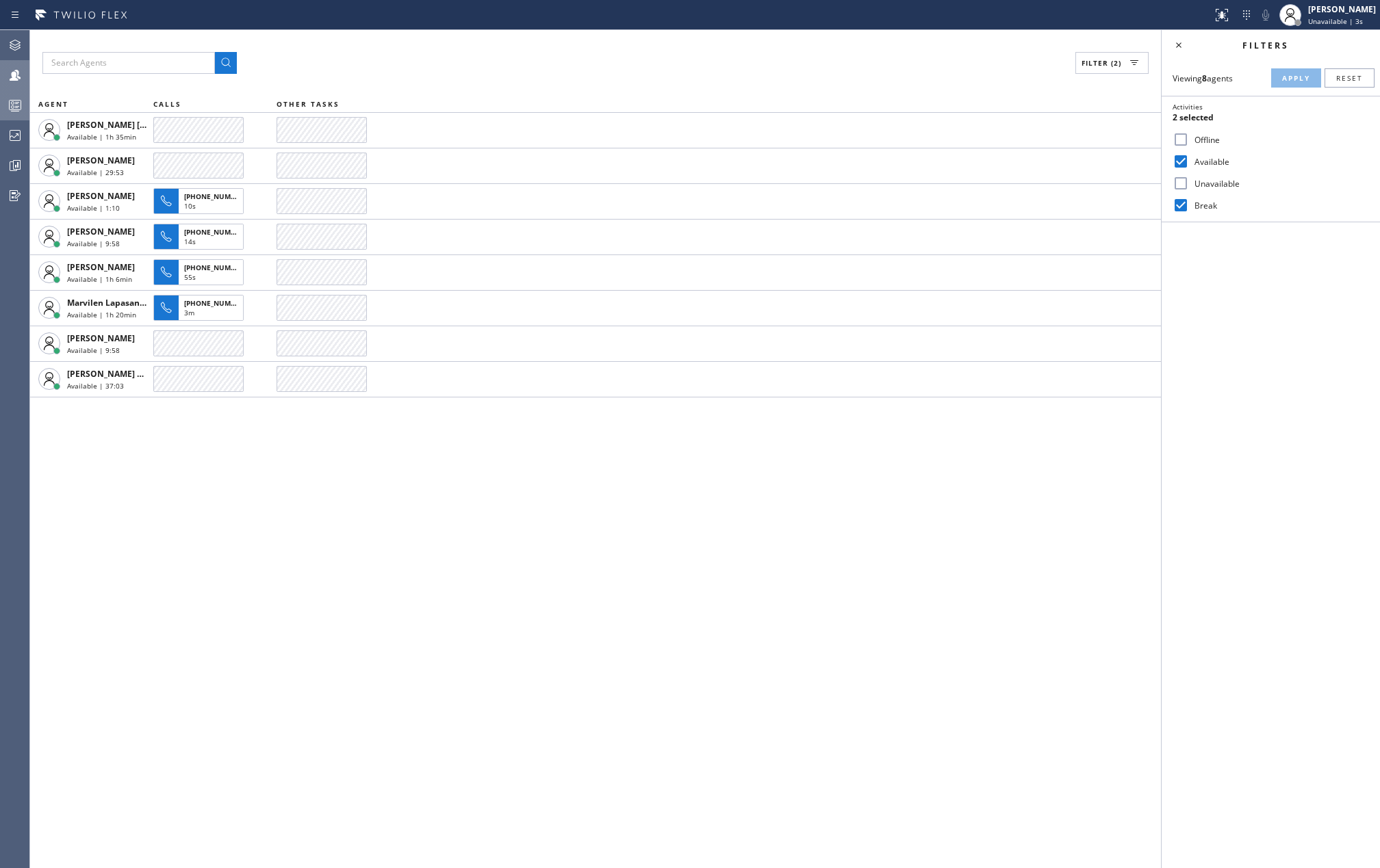
click at [12, 90] on button "Queues Stats" at bounding box center [15, 105] width 30 height 30
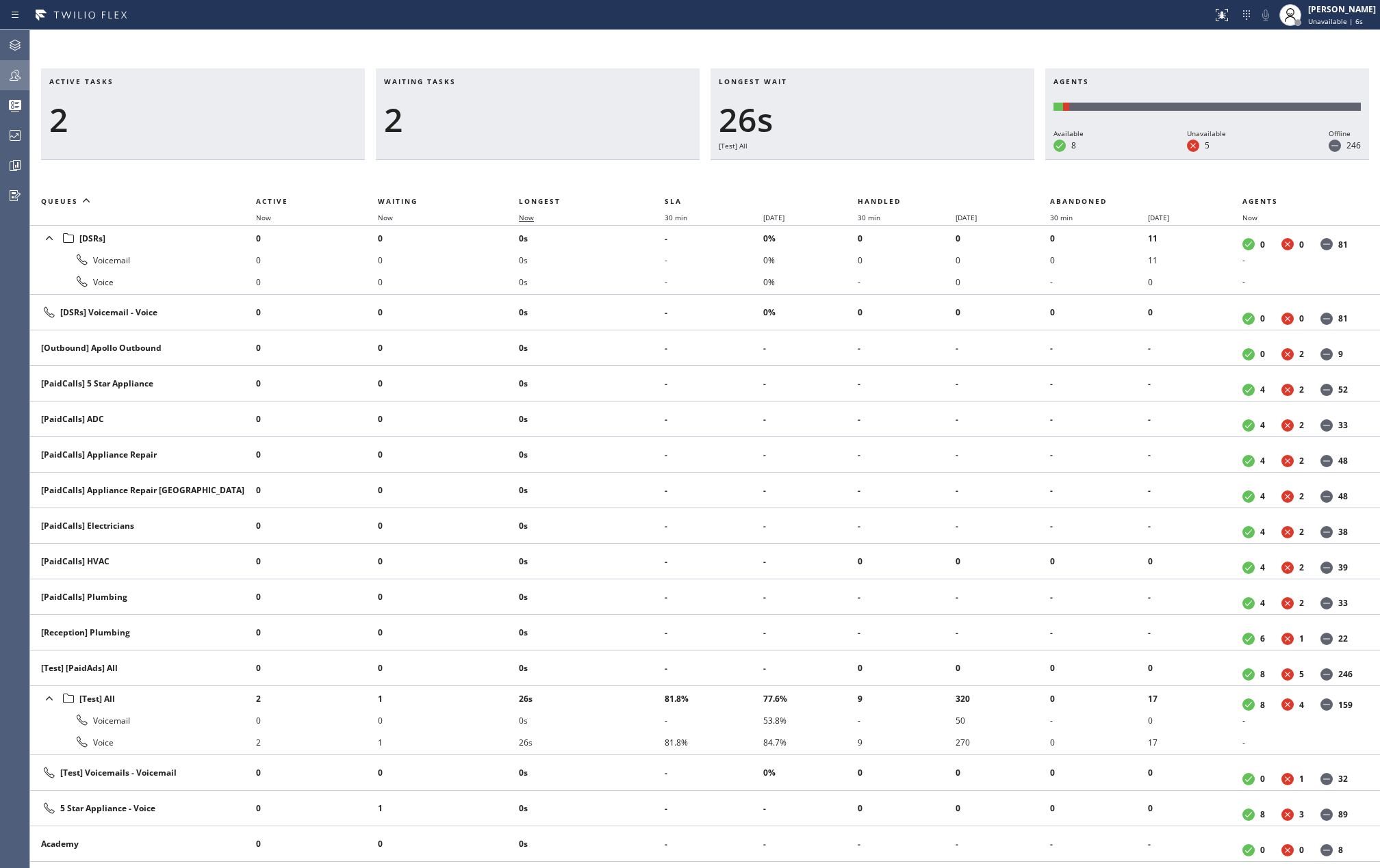
click at [530, 215] on span "Now" at bounding box center [527, 218] width 15 height 10
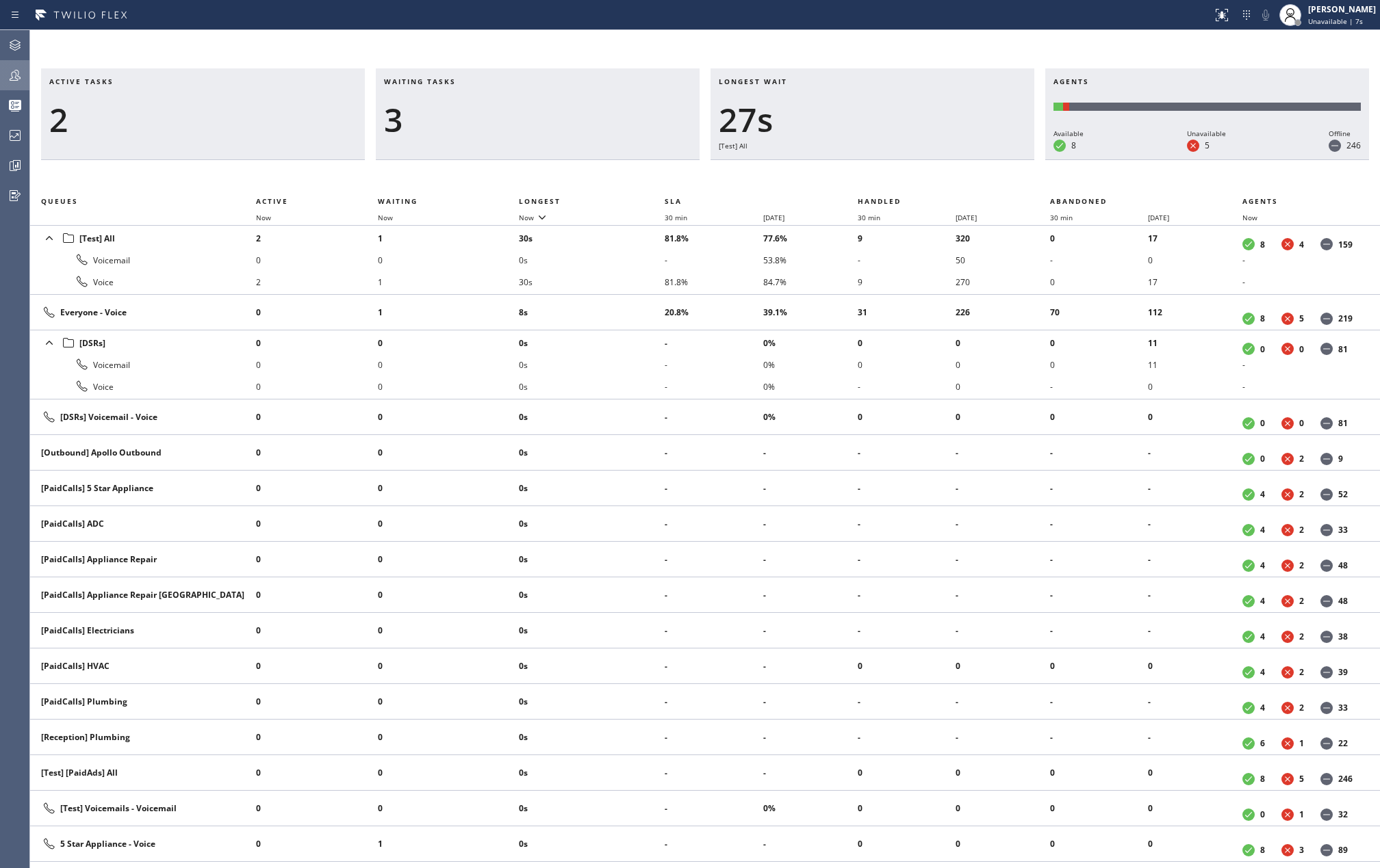
click at [409, 38] on div "Active tasks 2 Waiting tasks 3 Longest wait 27s [Test] All Agents Available 8 U…" at bounding box center [704, 448] width 1350 height 838
click at [17, 72] on icon at bounding box center [15, 75] width 17 height 17
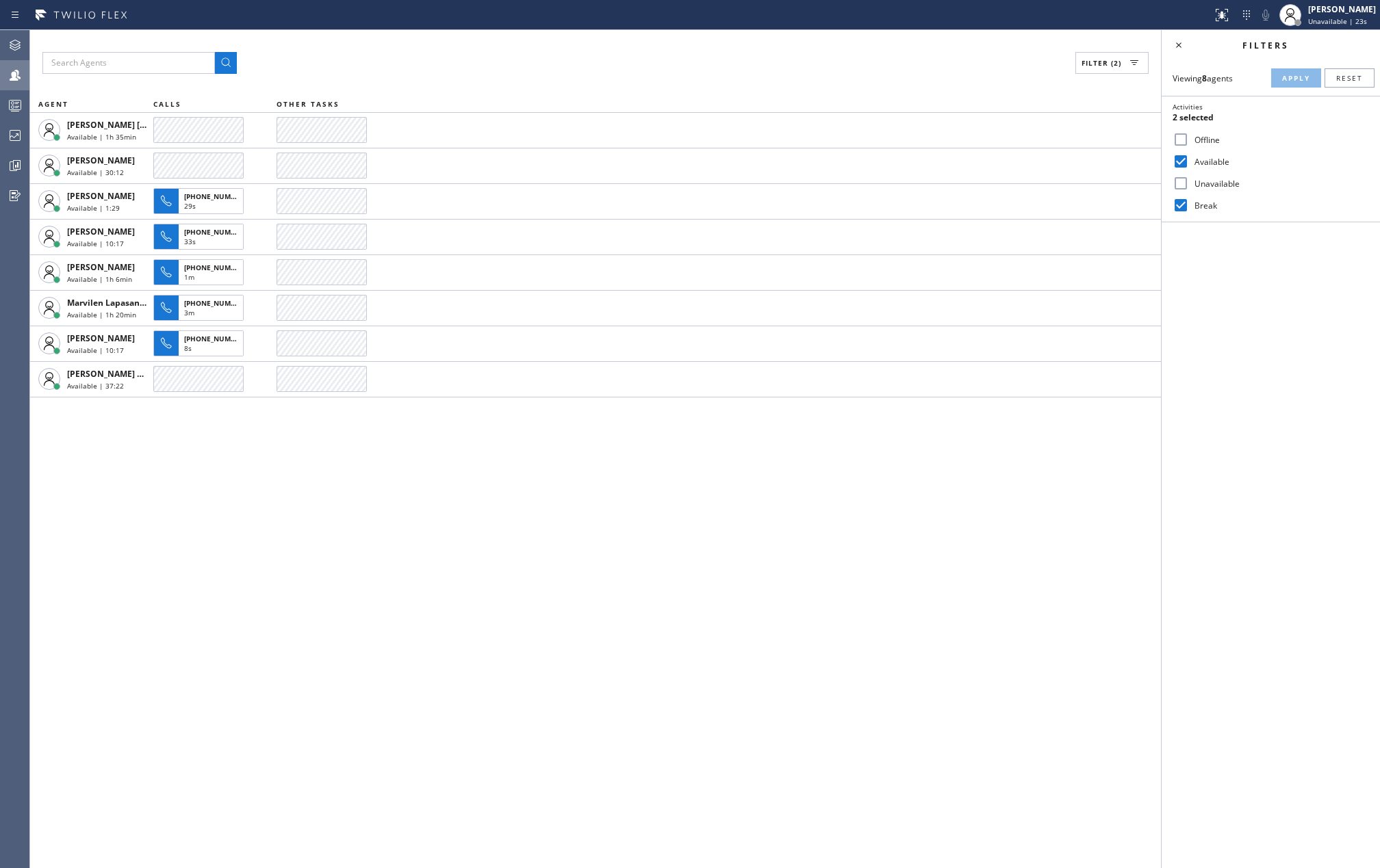
click at [21, 105] on rect at bounding box center [16, 106] width 12 height 10
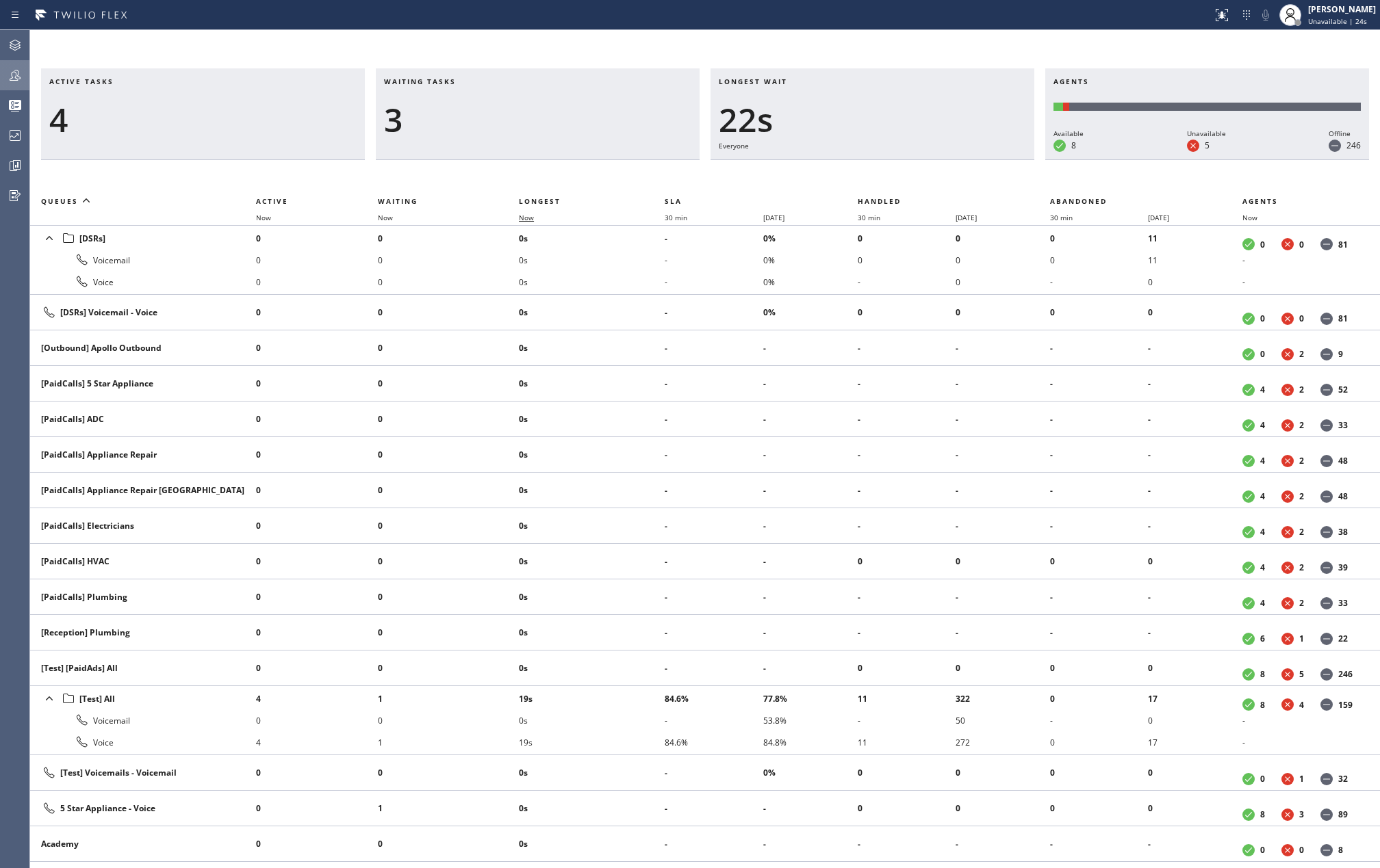
click at [534, 216] on span "Now" at bounding box center [527, 218] width 15 height 10
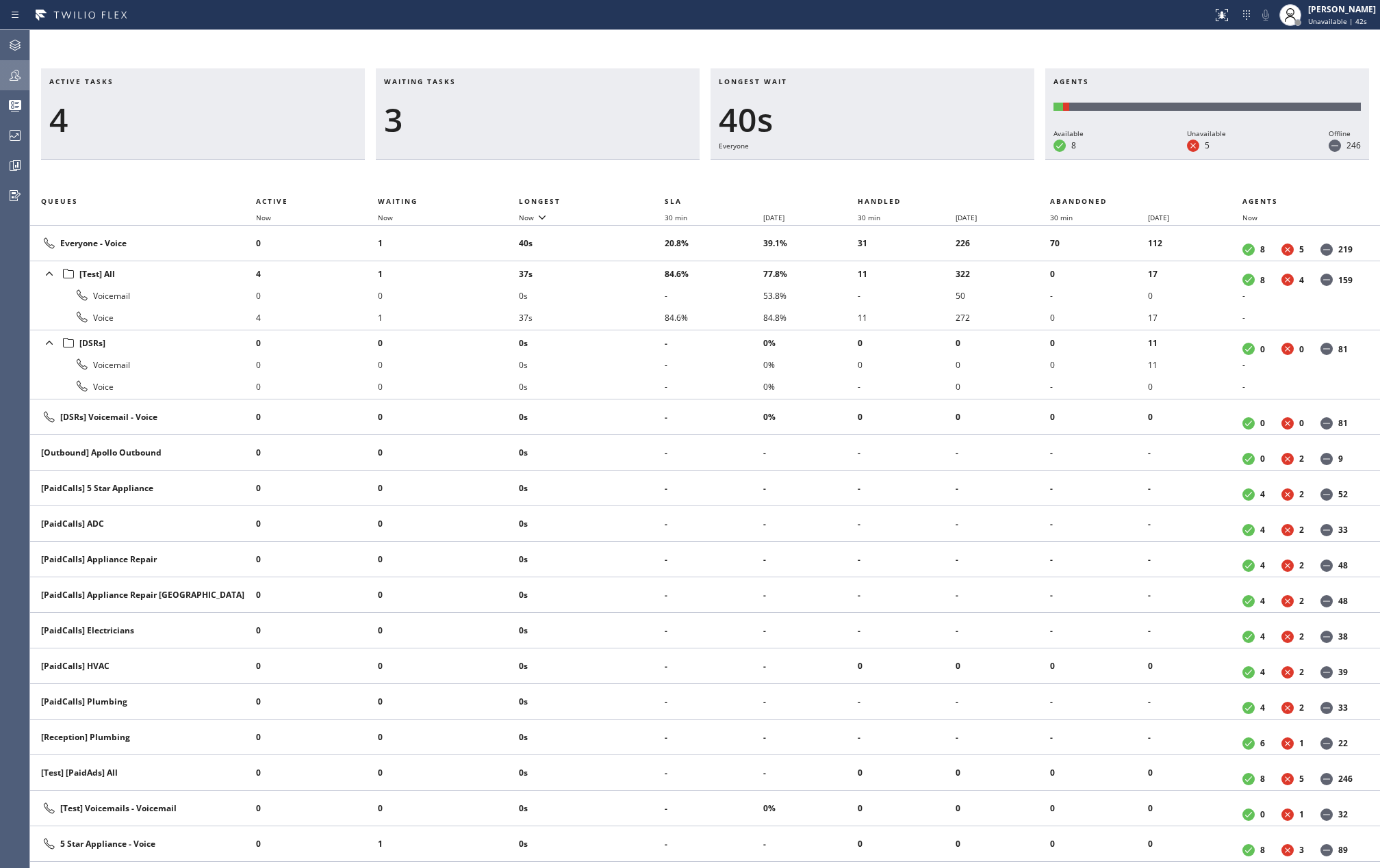
click at [531, 209] on th "Now" at bounding box center [592, 218] width 146 height 17
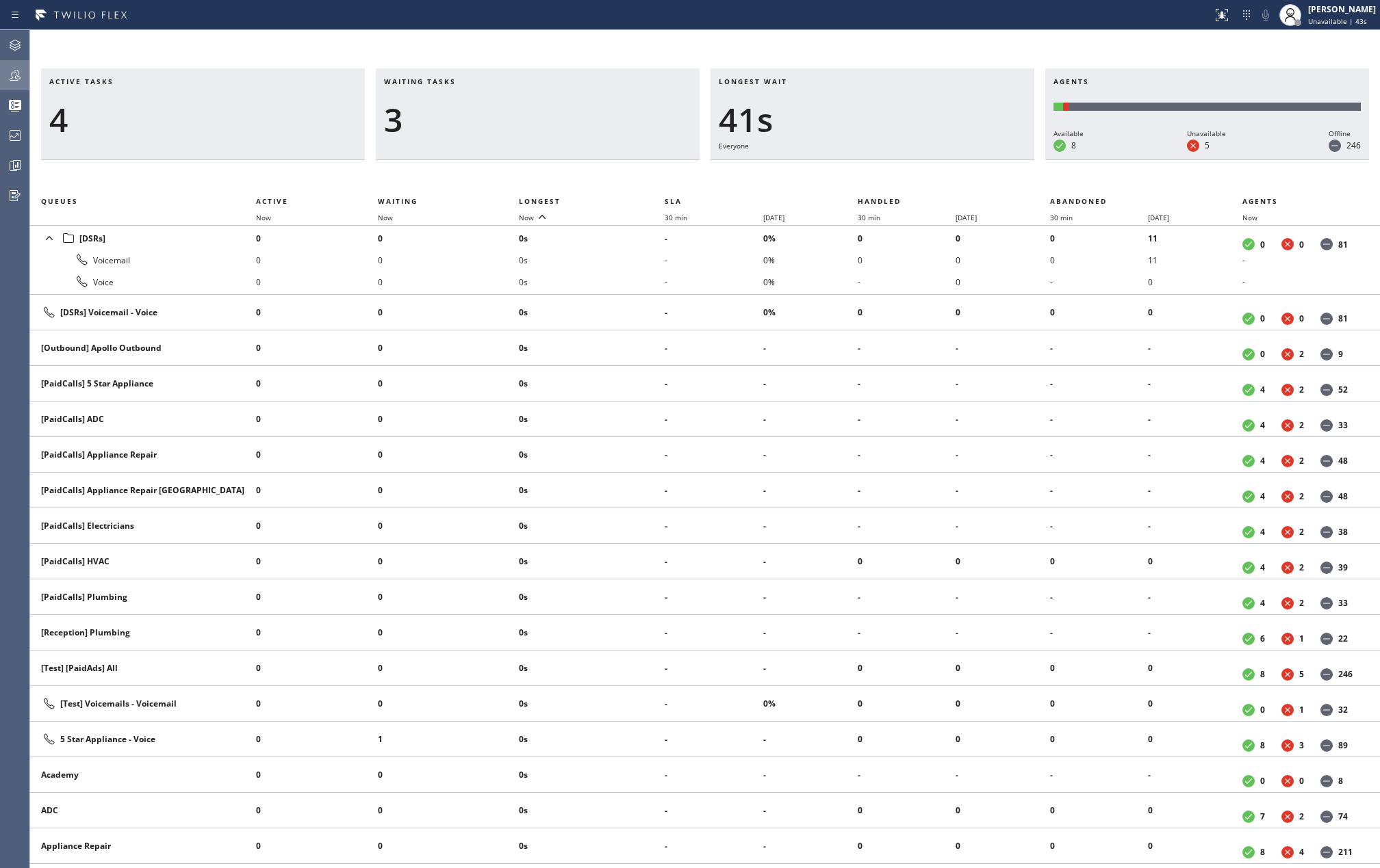
click at [531, 209] on th "Now" at bounding box center [592, 218] width 146 height 17
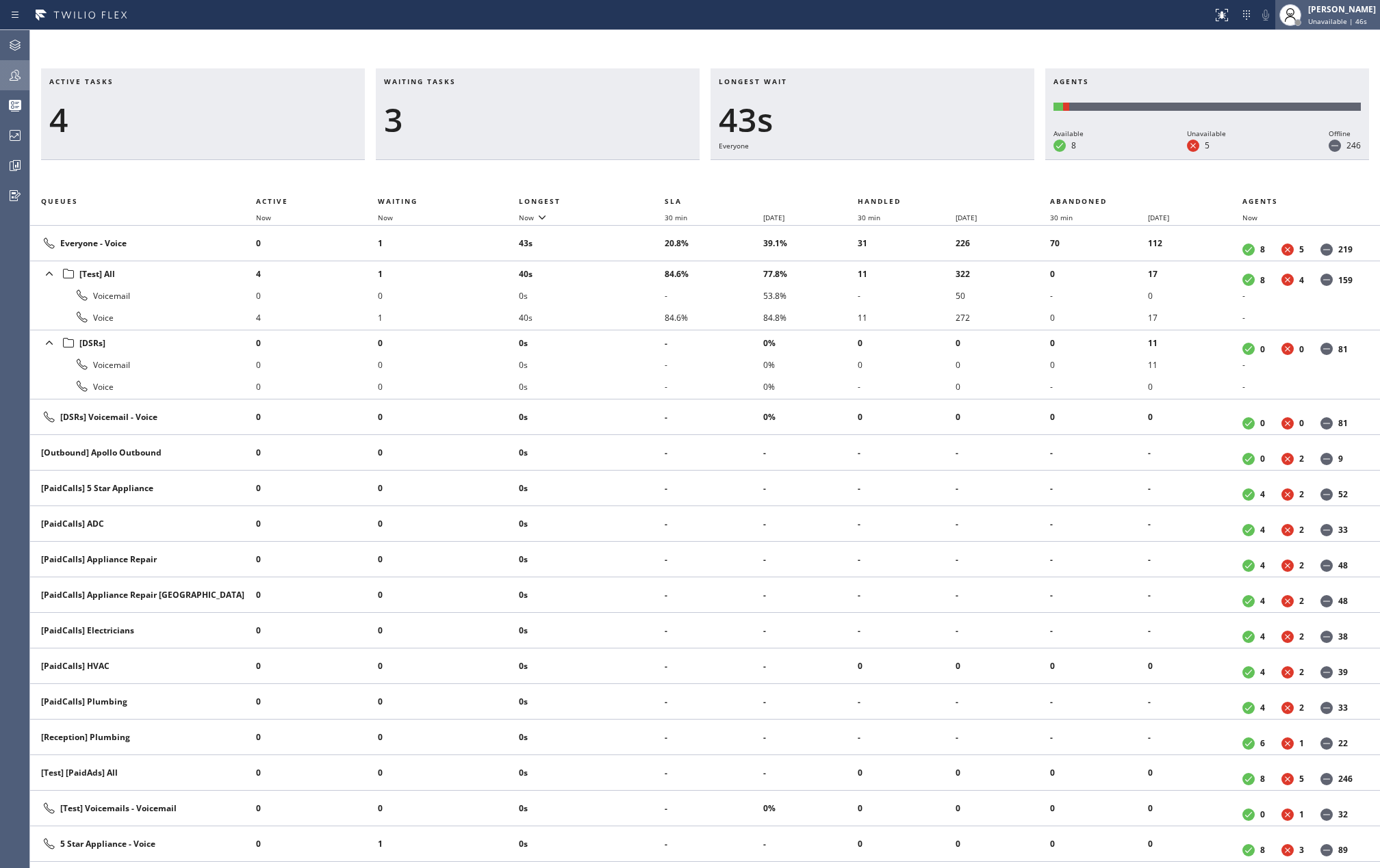
click at [1332, 10] on div "[PERSON_NAME]" at bounding box center [1342, 9] width 68 height 12
click at [1285, 77] on button "Available" at bounding box center [1311, 73] width 137 height 18
click at [531, 219] on span "Now" at bounding box center [527, 218] width 15 height 10
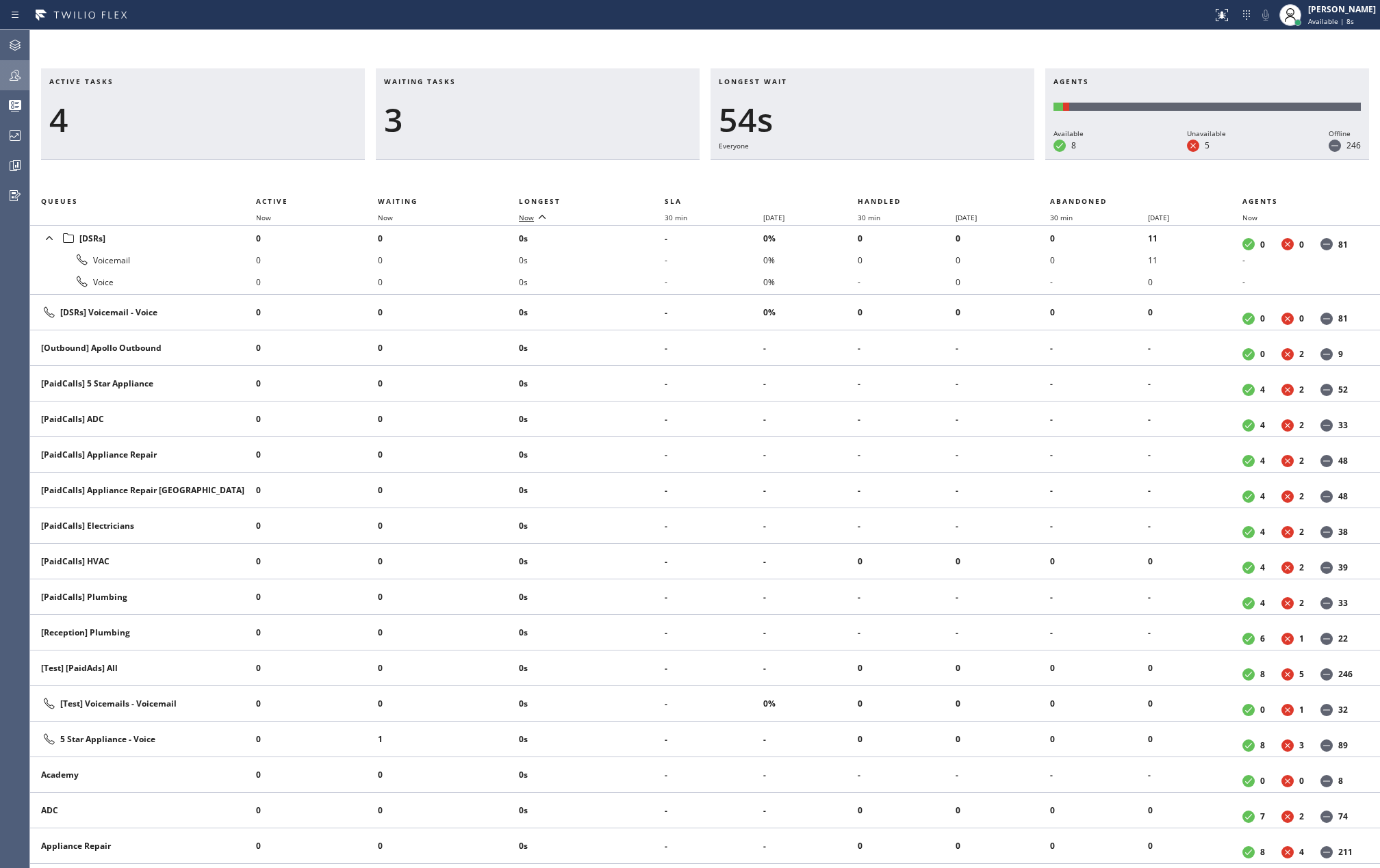
click at [531, 219] on span "Now" at bounding box center [527, 218] width 15 height 10
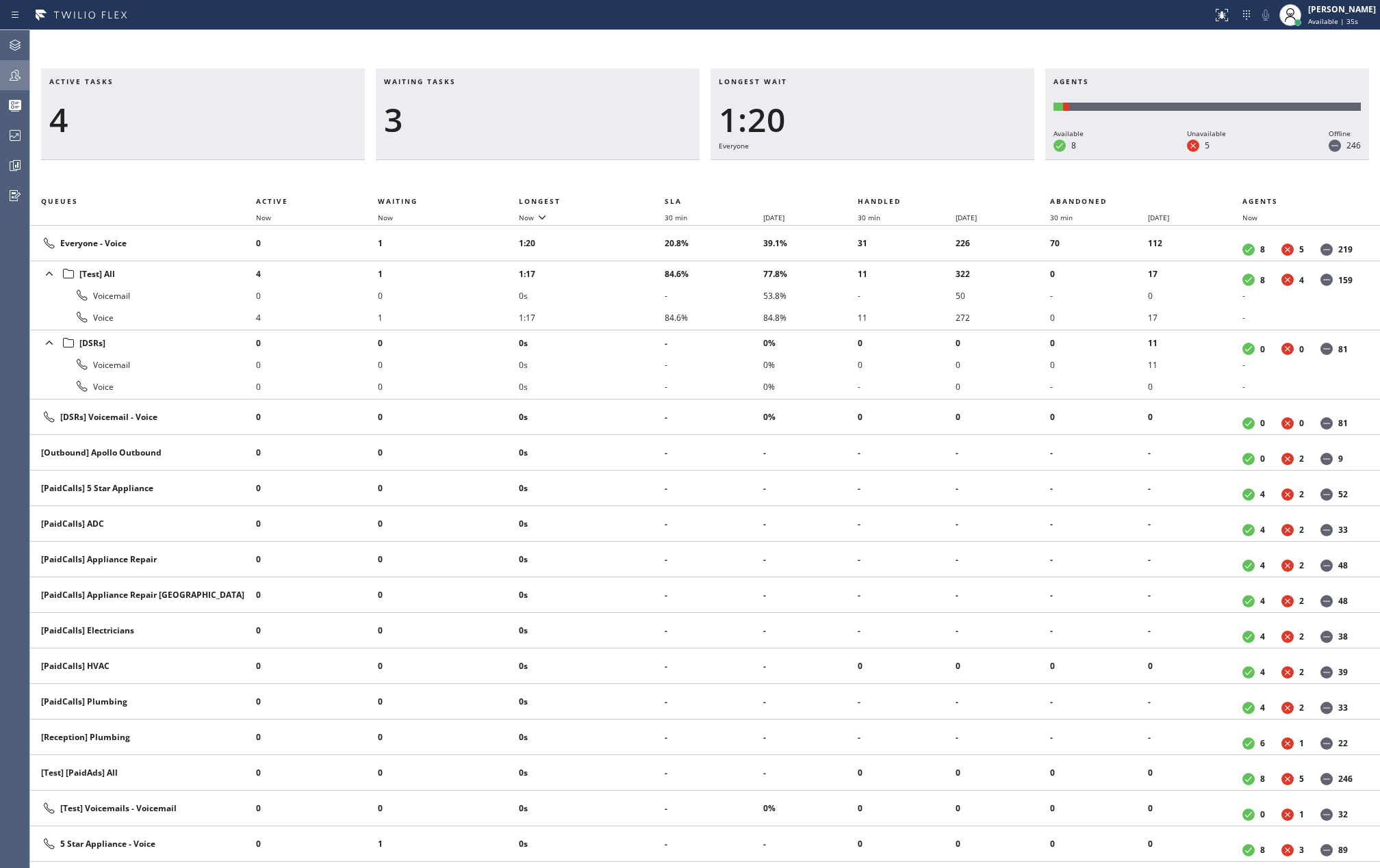
click at [8, 74] on icon at bounding box center [15, 75] width 17 height 17
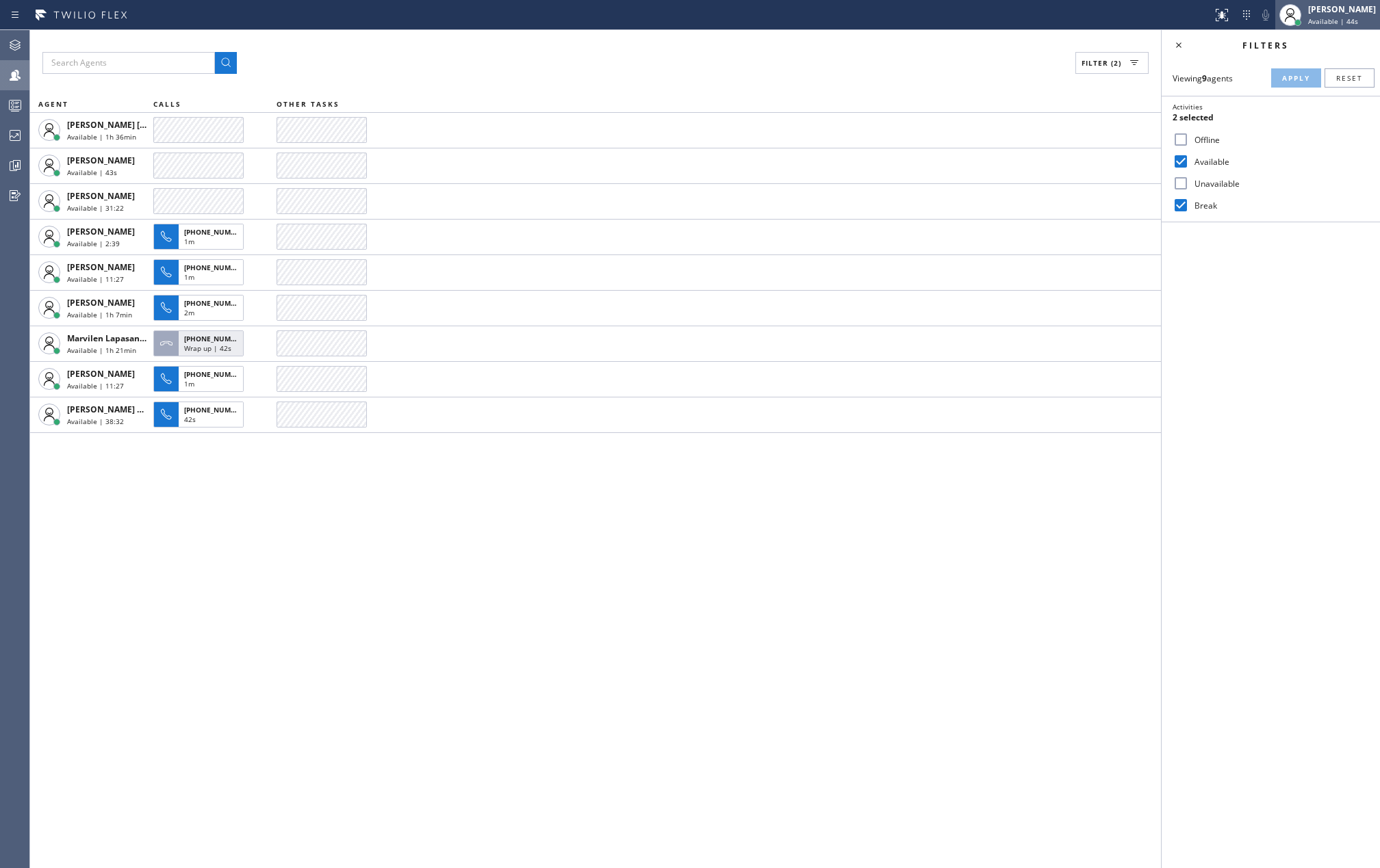
click at [1329, 19] on span "Available | 44s" at bounding box center [1333, 22] width 50 height 10
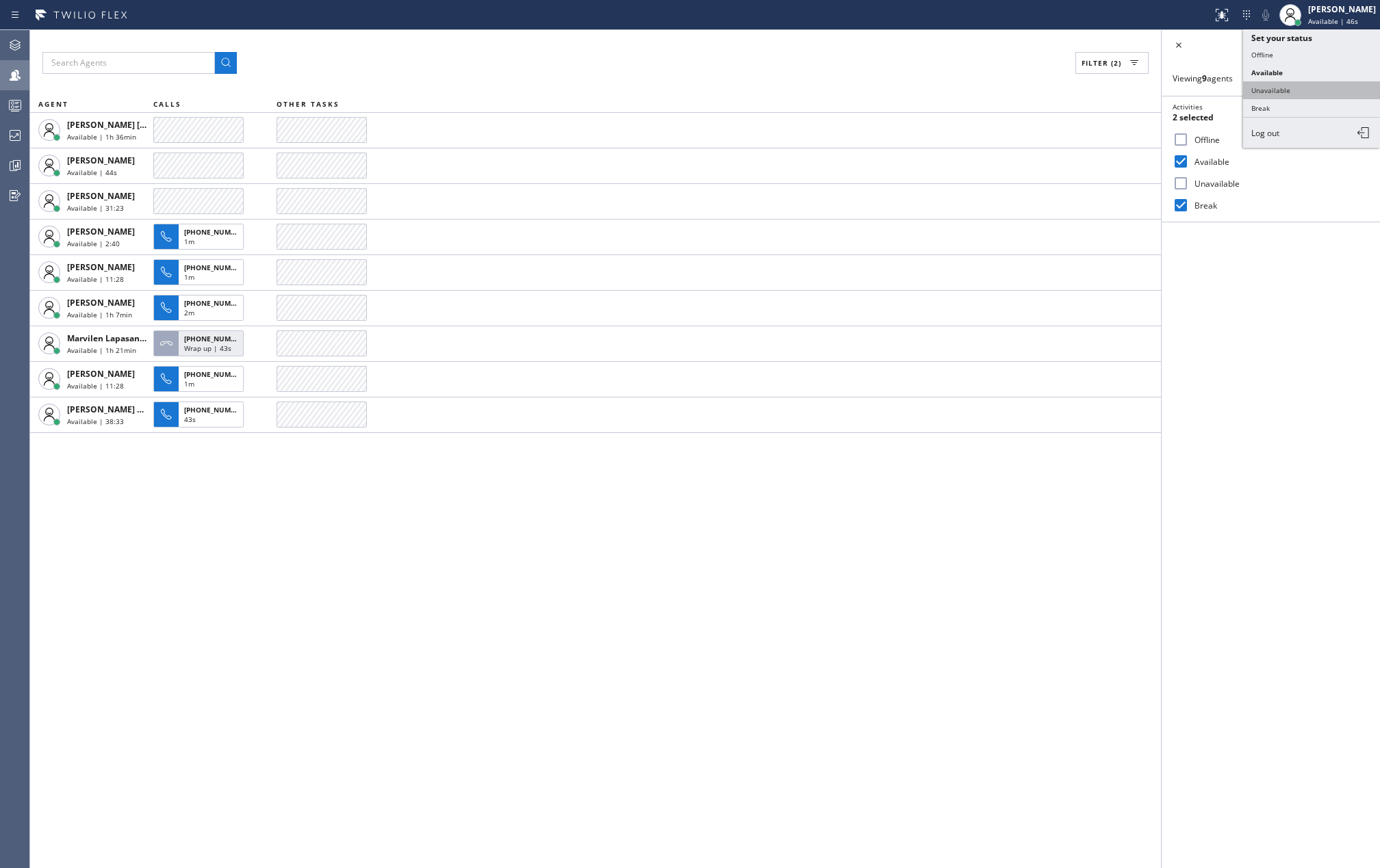
click at [1294, 84] on button "Unavailable" at bounding box center [1311, 90] width 137 height 18
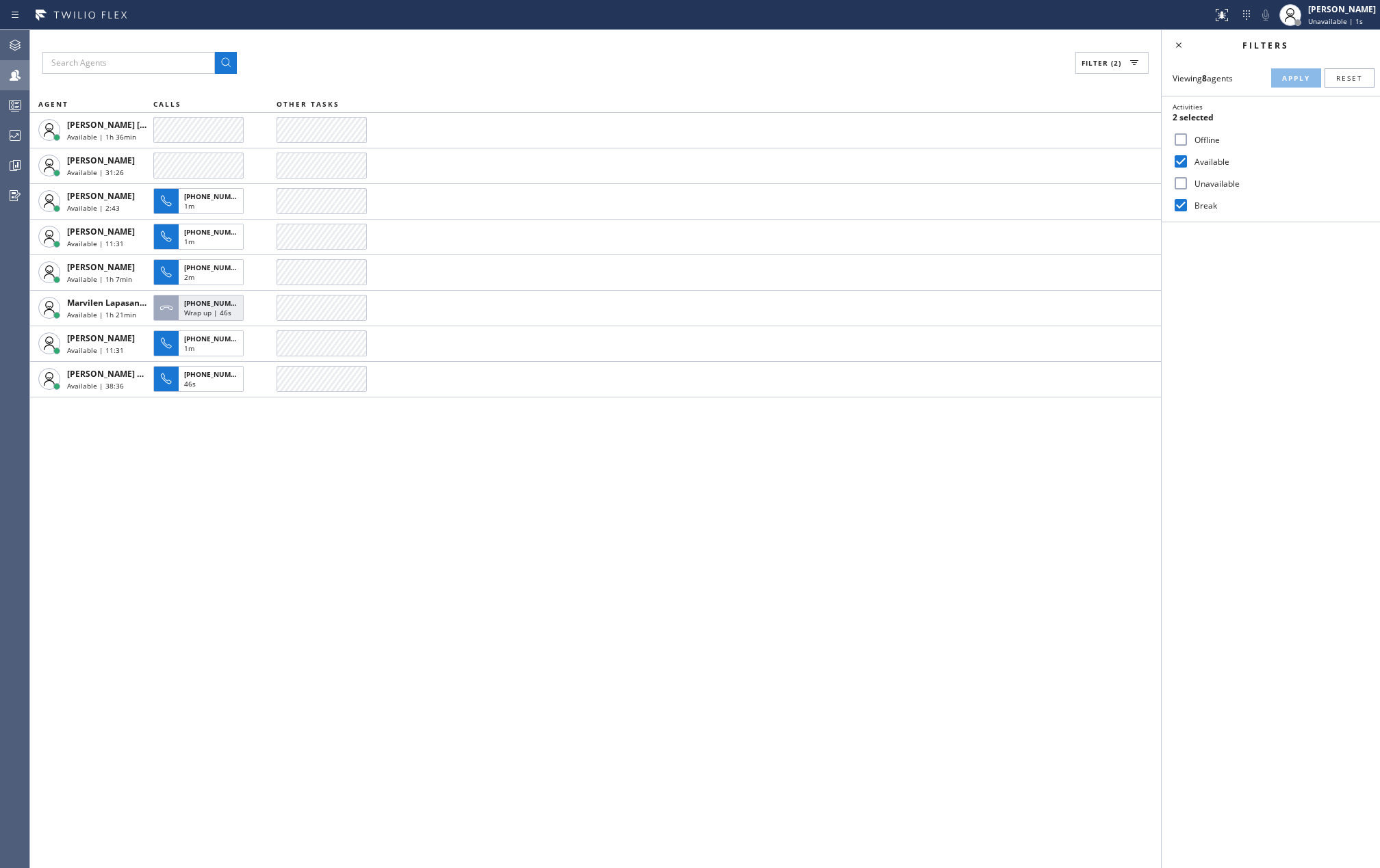
click at [22, 71] on icon at bounding box center [15, 75] width 17 height 17
click at [276, 579] on div "Filter (2) AGENT CALLS OTHER TASKS Joshua Jake Dahil Available | 1h 38min Judy …" at bounding box center [595, 448] width 1131 height 838
click at [23, 96] on div at bounding box center [15, 105] width 30 height 27
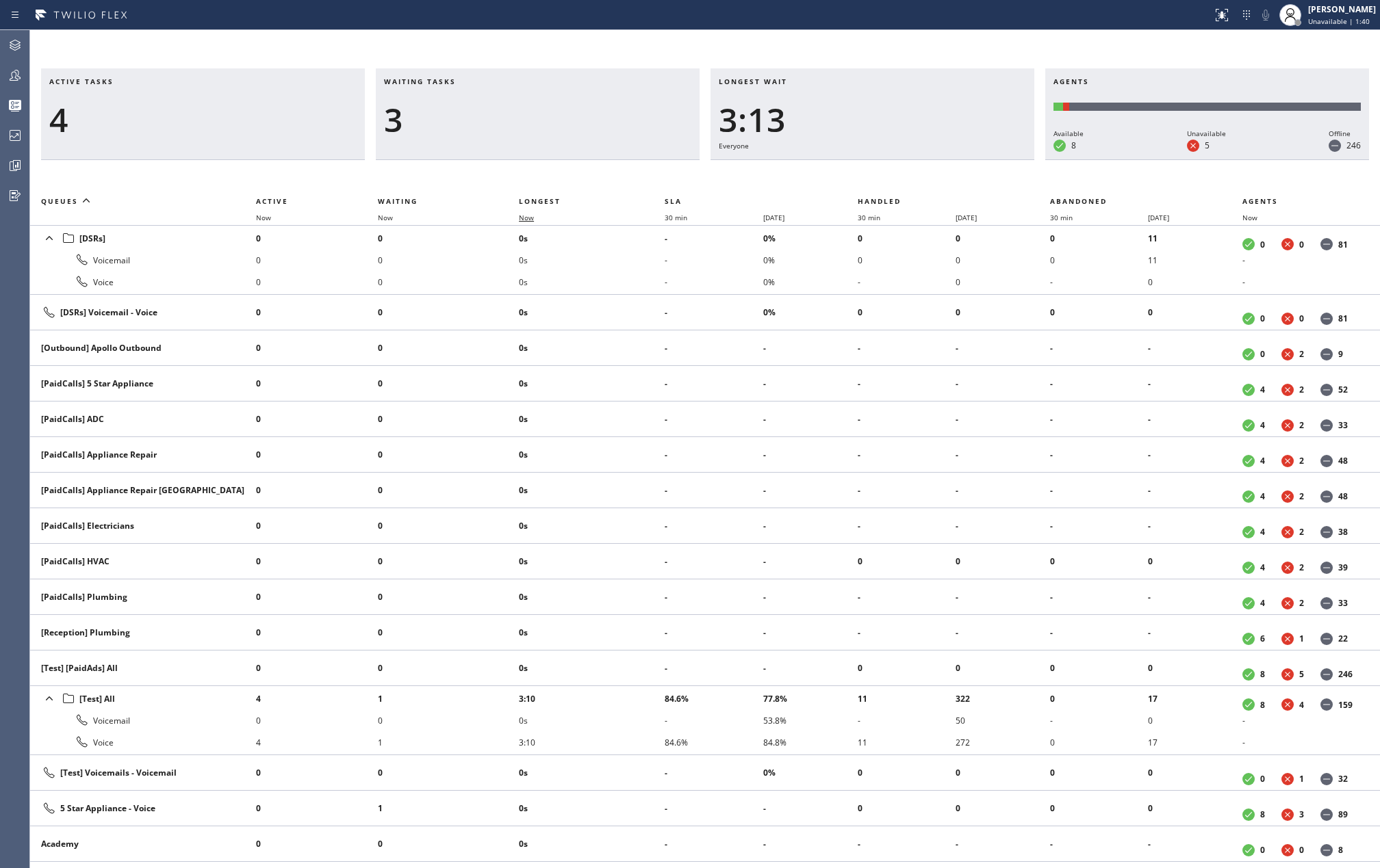
click at [532, 219] on span "Now" at bounding box center [527, 218] width 15 height 10
click at [19, 70] on icon at bounding box center [15, 75] width 17 height 17
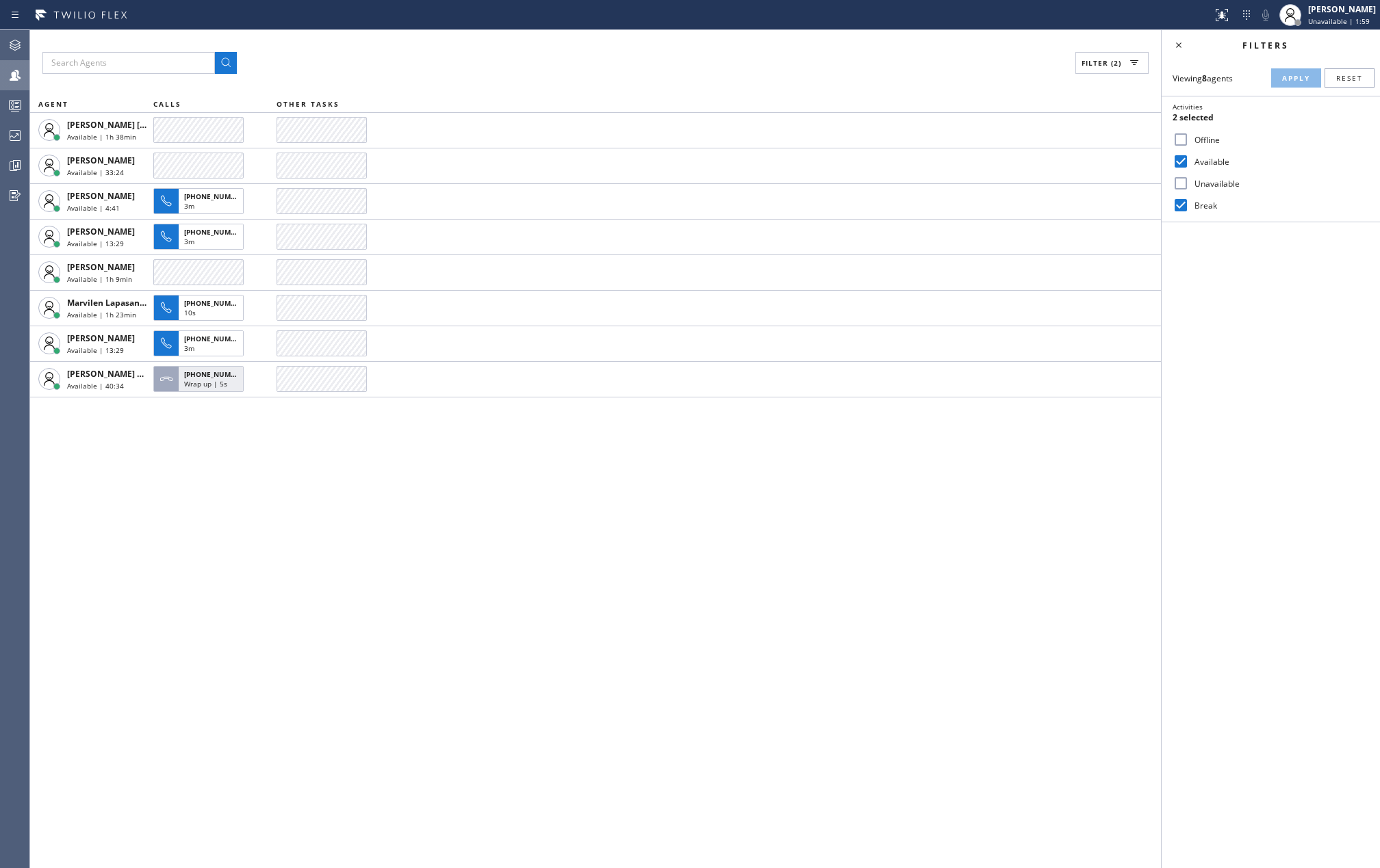
click at [19, 107] on icon at bounding box center [15, 105] width 17 height 17
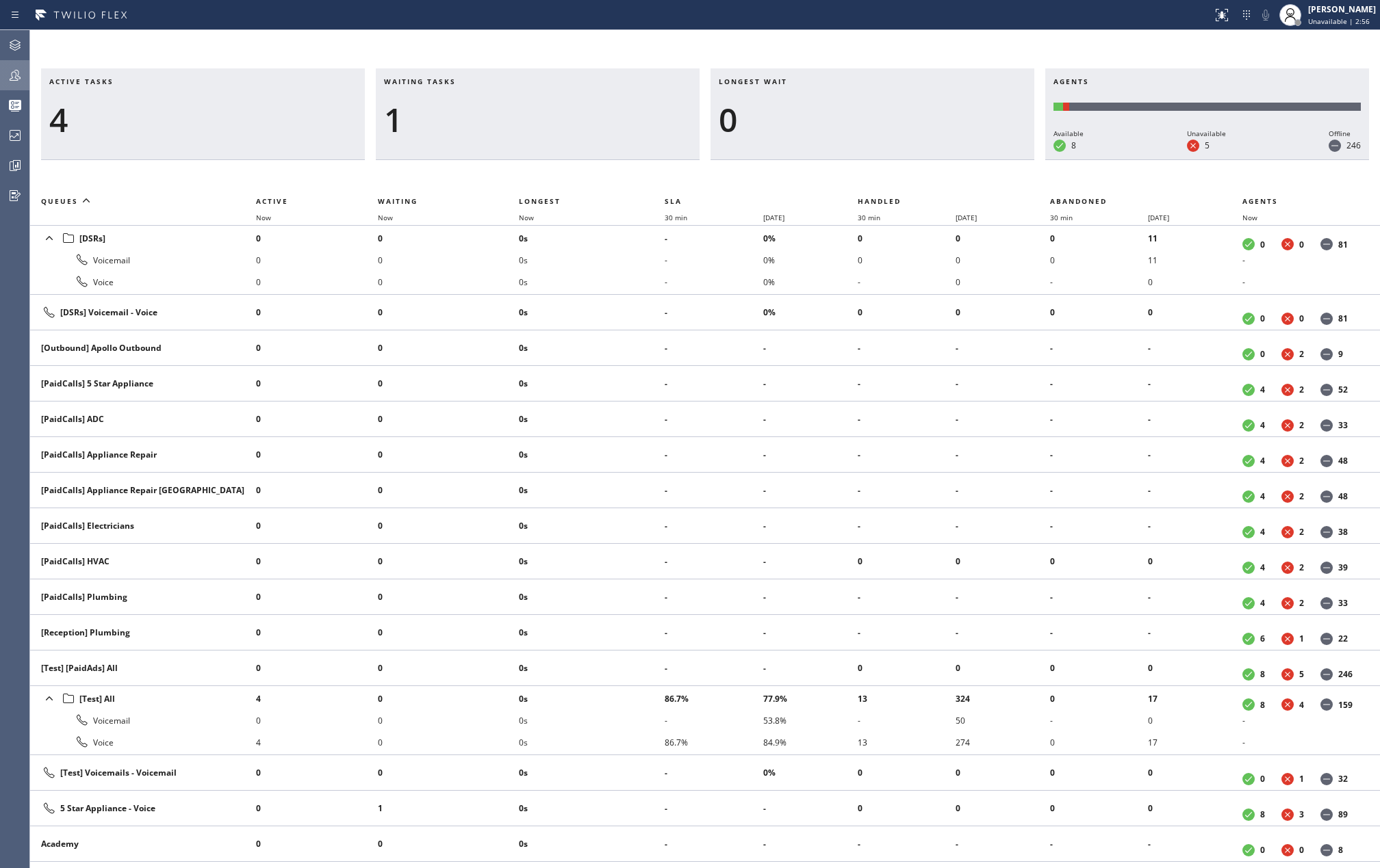
click at [12, 74] on icon at bounding box center [15, 75] width 17 height 17
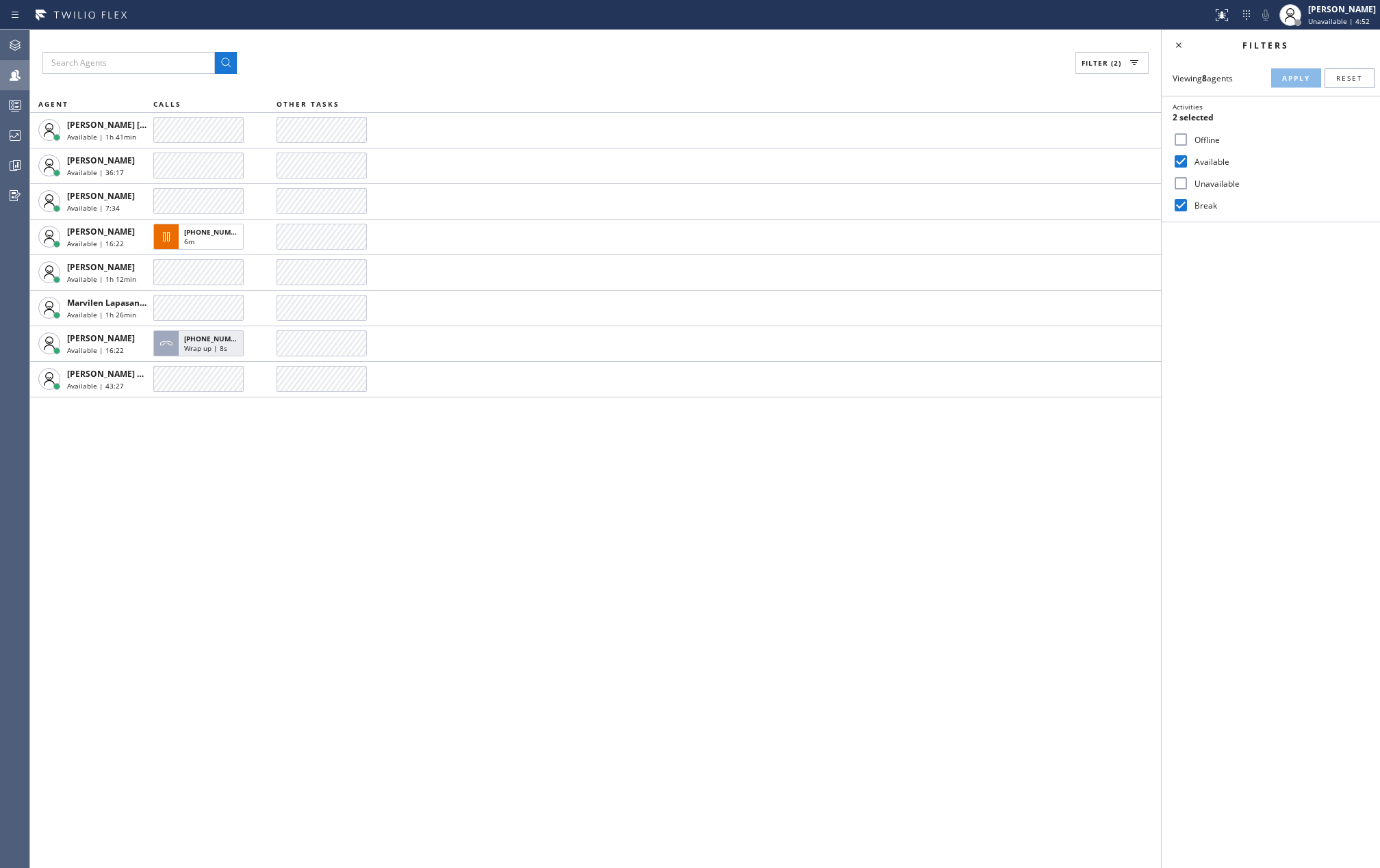
click at [657, 492] on div "Filter (2) AGENT CALLS OTHER TASKS Joshua Jake Dahil Available | 1h 41min Judy …" at bounding box center [595, 448] width 1131 height 838
click at [362, 487] on div "Filter (2) AGENT CALLS OTHER TASKS Joshua Jake Dahil Available | 1h 46min Judy …" at bounding box center [595, 448] width 1131 height 838
click at [501, 544] on div "Filter (2) AGENT CALLS OTHER TASKS Joshua Jake Dahil Available | 1h 48min Judy …" at bounding box center [595, 448] width 1131 height 838
click at [8, 165] on icon at bounding box center [15, 165] width 17 height 17
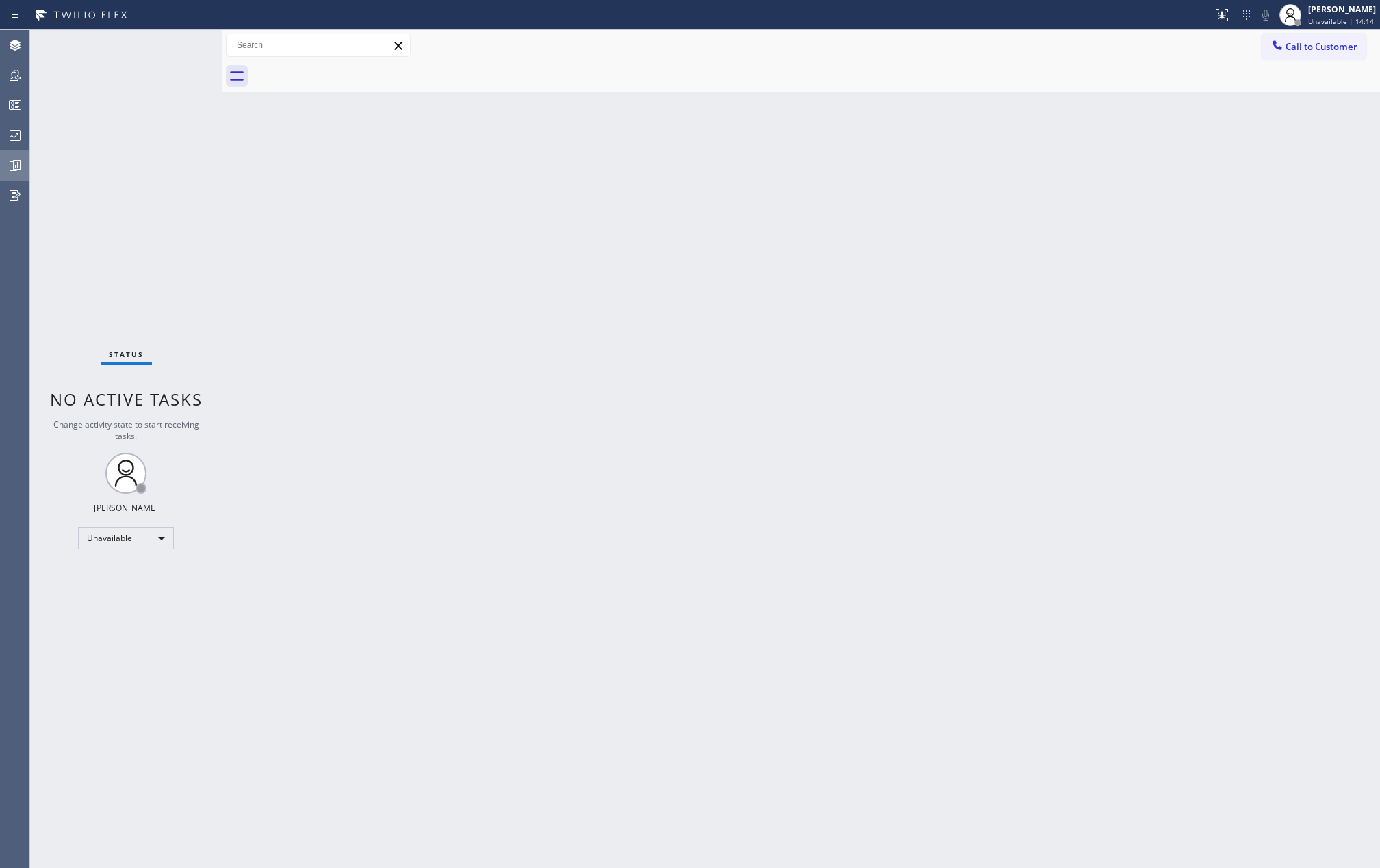
click at [12, 168] on icon at bounding box center [15, 165] width 17 height 17
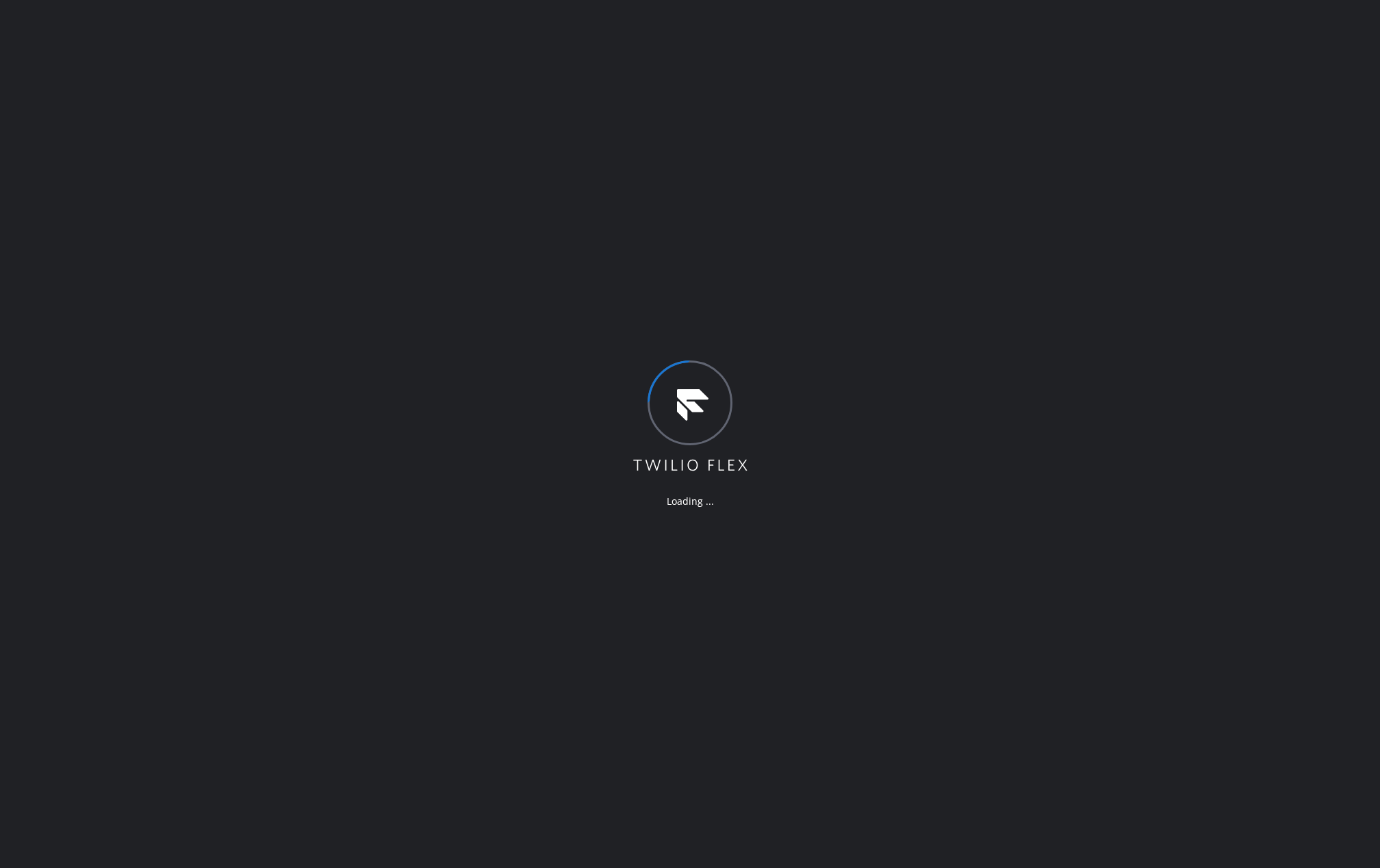
drag, startPoint x: 860, startPoint y: 85, endPoint x: 536, endPoint y: 82, distance: 324.0
click at [536, 82] on div "Loading ..." at bounding box center [690, 434] width 1380 height 868
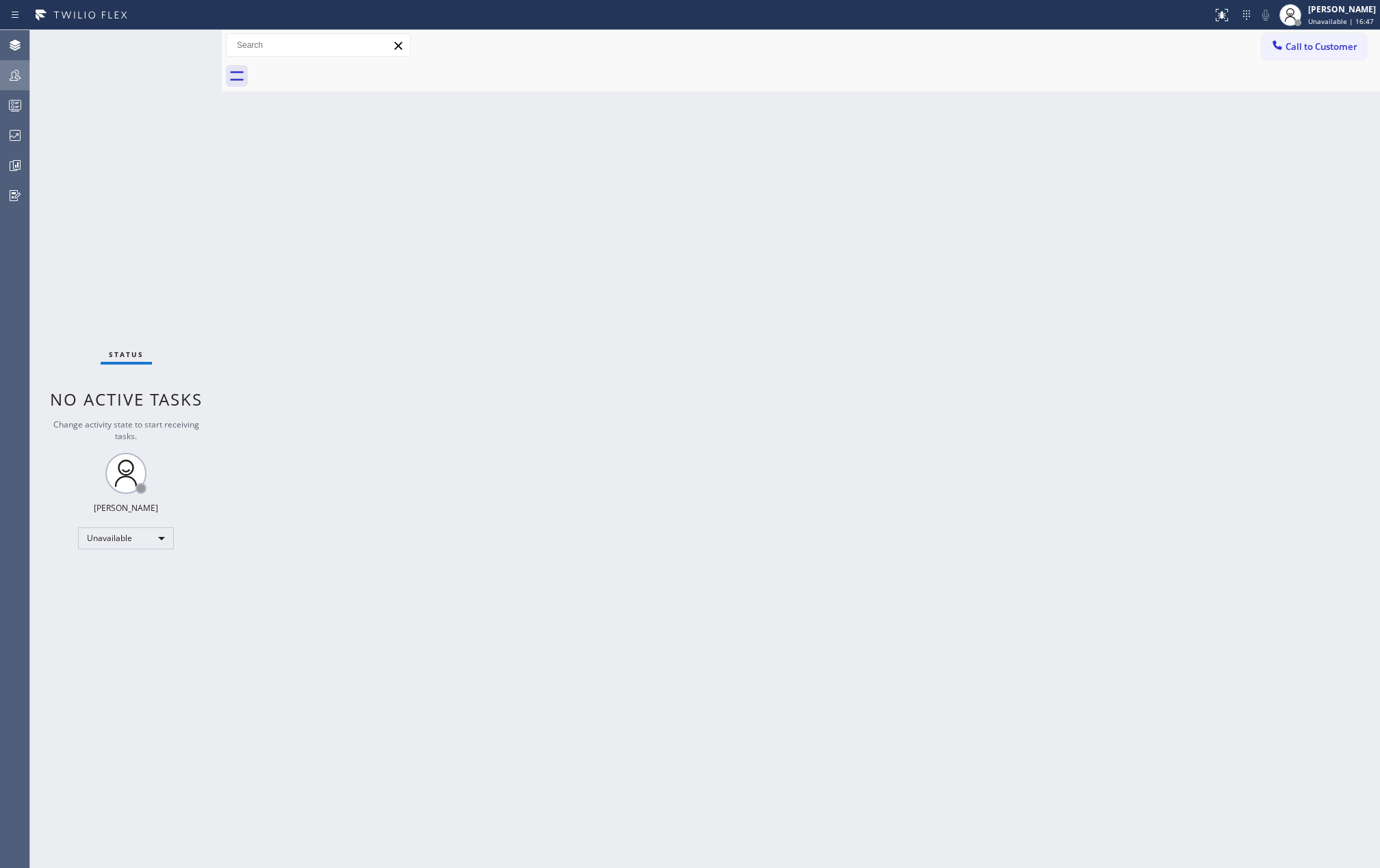
click at [11, 73] on icon at bounding box center [15, 75] width 17 height 17
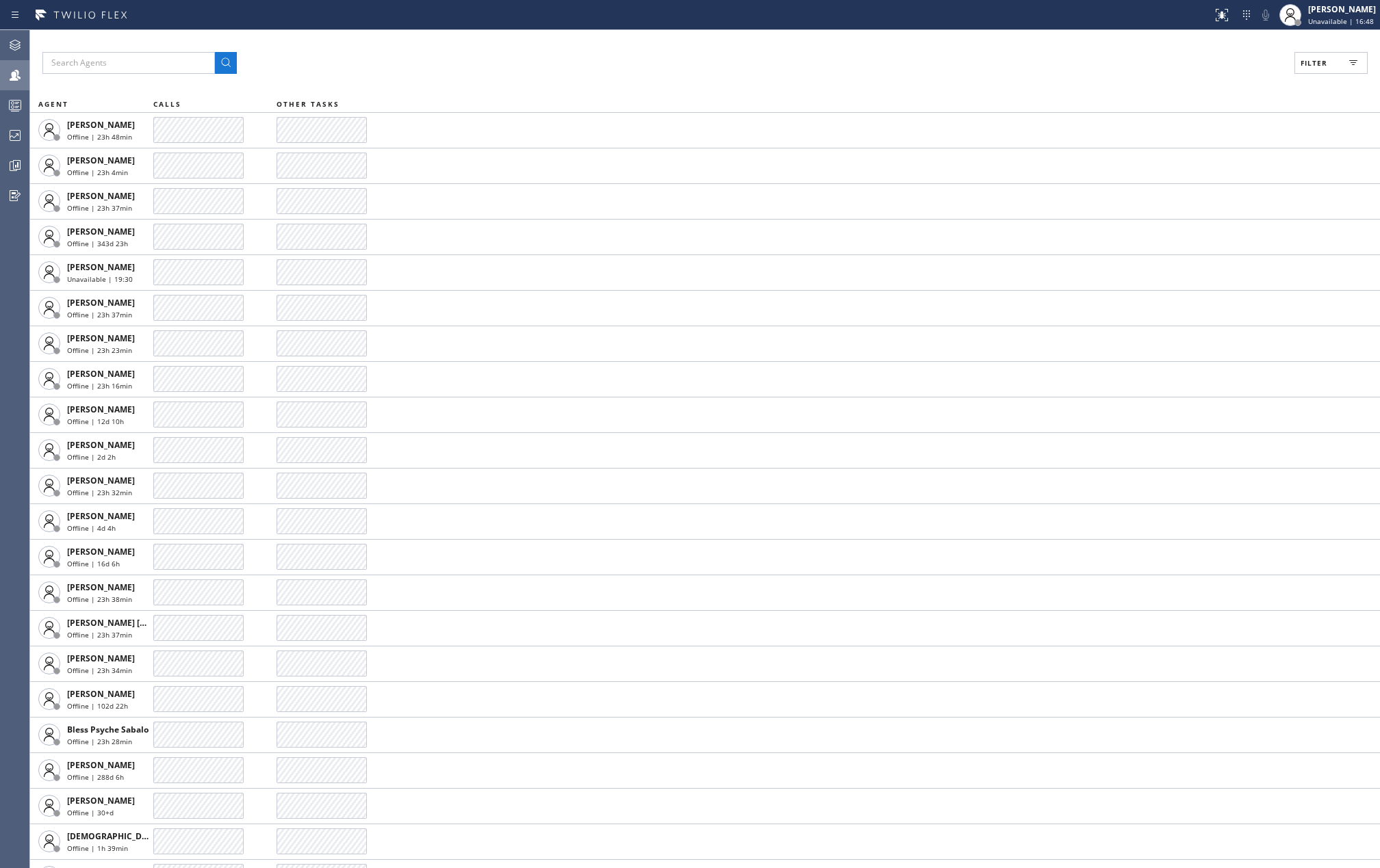
click at [1313, 54] on button "Filter" at bounding box center [1331, 63] width 73 height 22
click at [1186, 162] on input "Available" at bounding box center [1181, 161] width 17 height 17
checkbox input "true"
click at [1181, 203] on input "Break" at bounding box center [1181, 205] width 17 height 17
checkbox input "true"
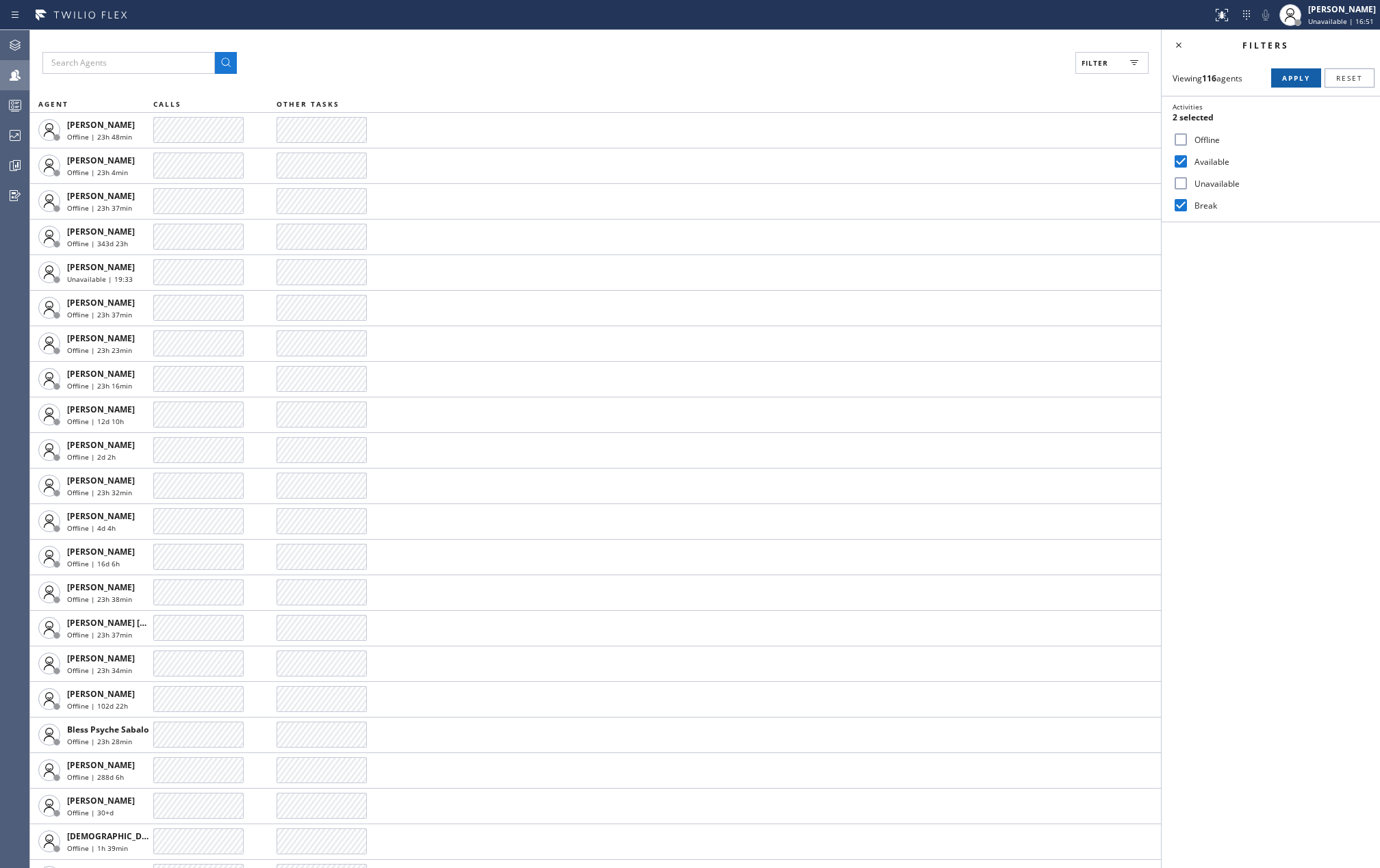
click at [1285, 74] on span "Apply" at bounding box center [1296, 78] width 28 height 10
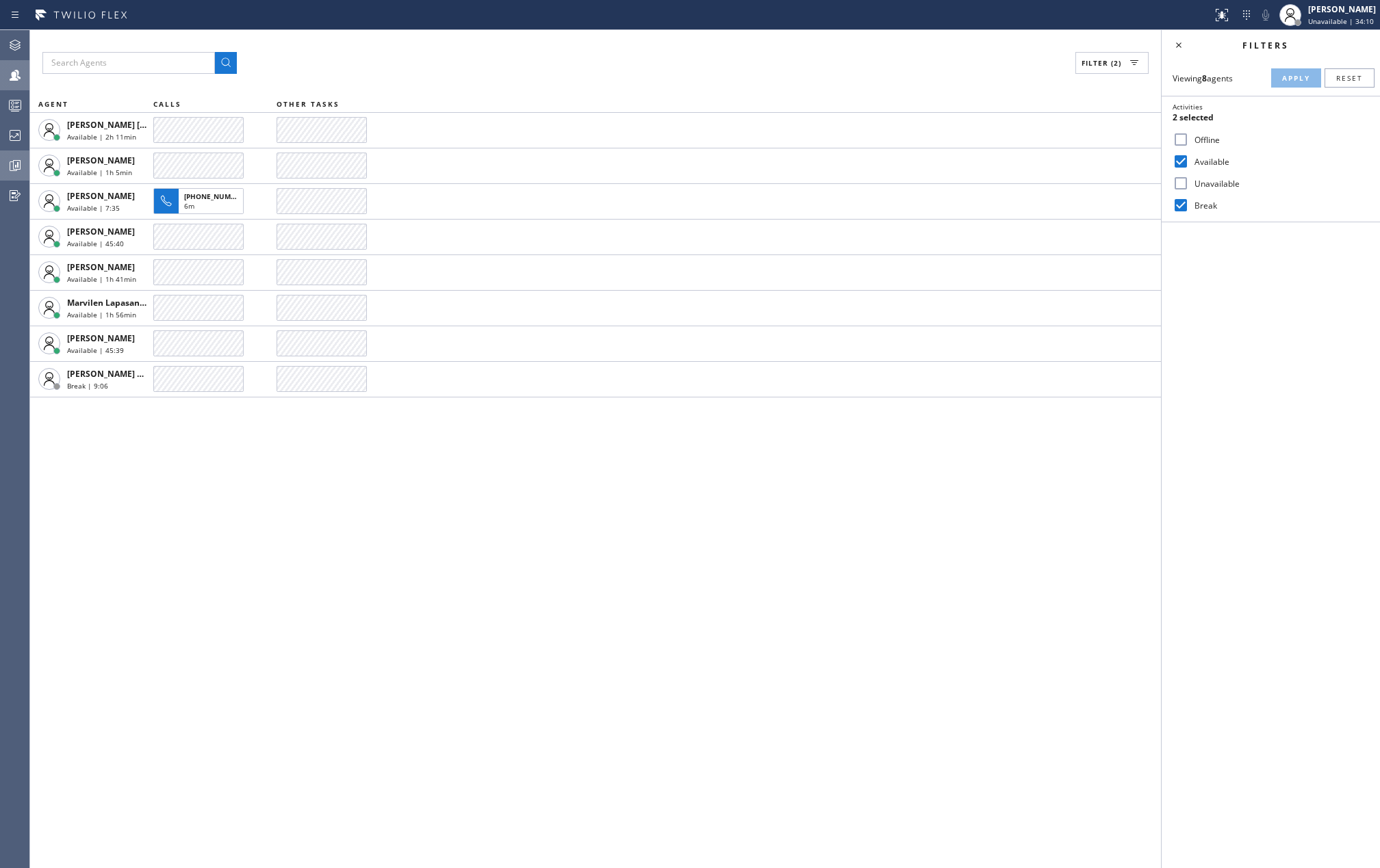
click at [17, 162] on icon at bounding box center [15, 165] width 17 height 17
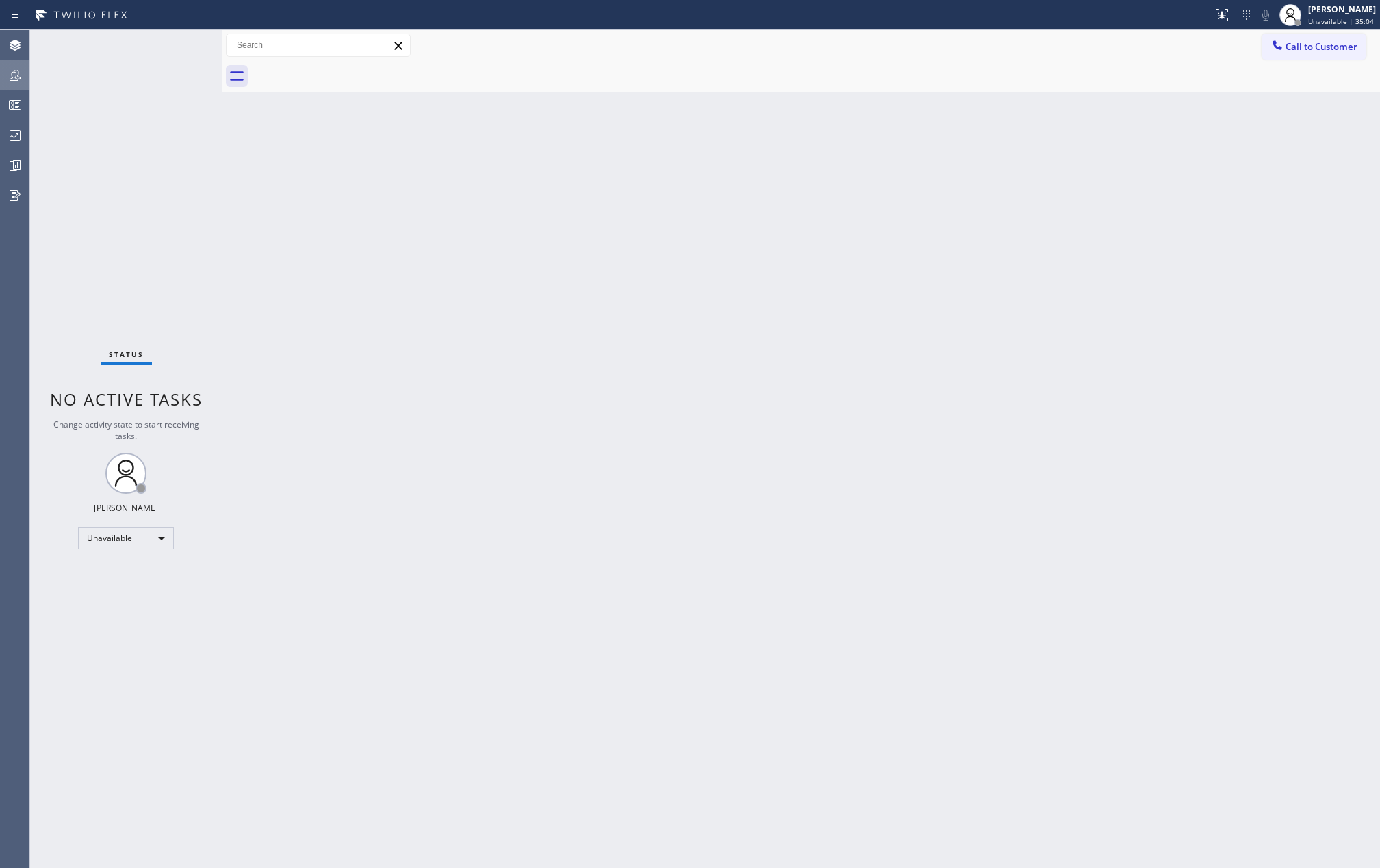
click at [17, 78] on icon at bounding box center [15, 74] width 11 height 11
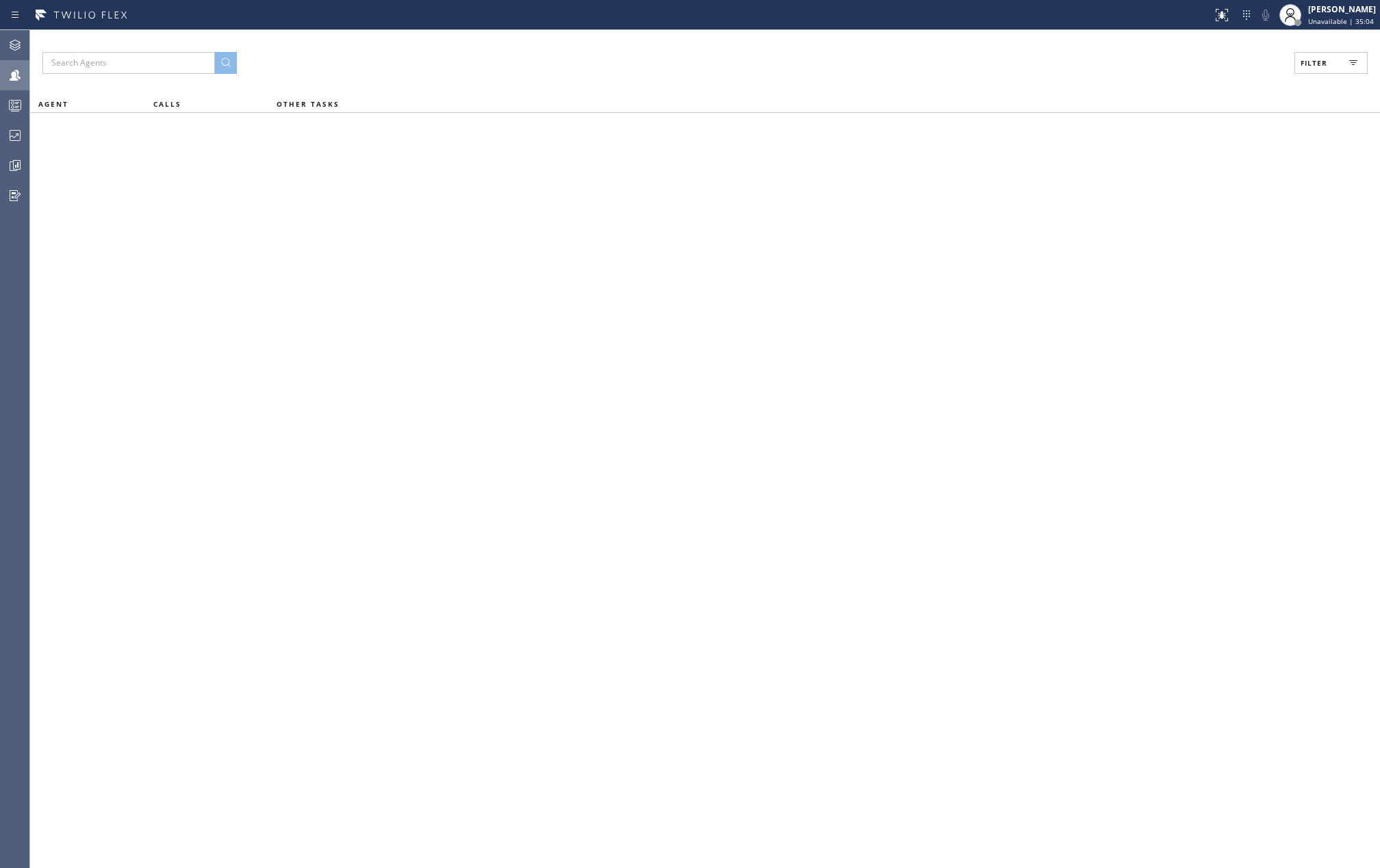
click at [1311, 59] on span "Filter" at bounding box center [1314, 63] width 26 height 10
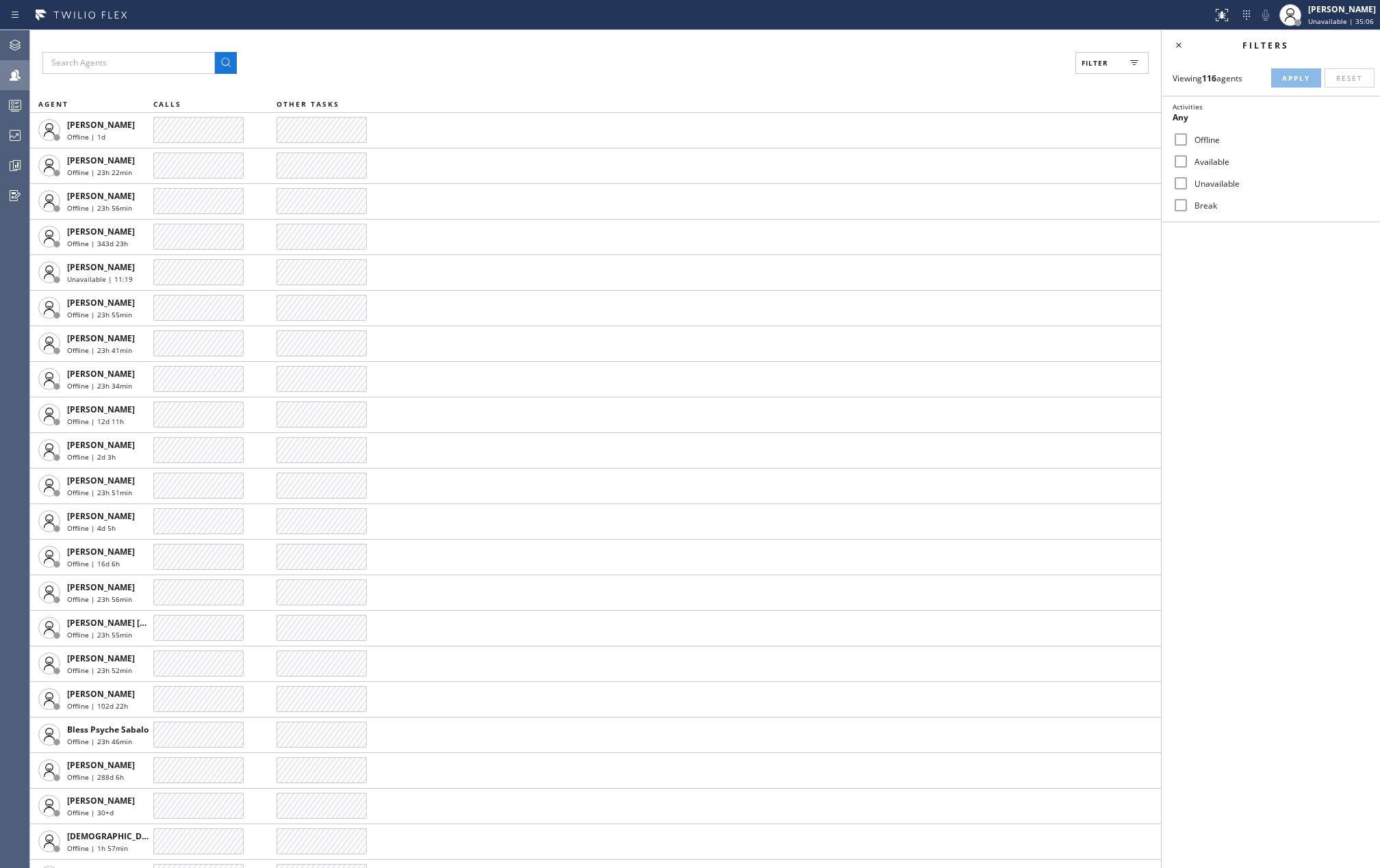
click at [1181, 160] on input "Available" at bounding box center [1181, 161] width 17 height 17
checkbox input "true"
click at [1185, 205] on input "Break" at bounding box center [1181, 205] width 17 height 17
checkbox input "true"
click at [1292, 80] on span "Apply" at bounding box center [1296, 78] width 28 height 10
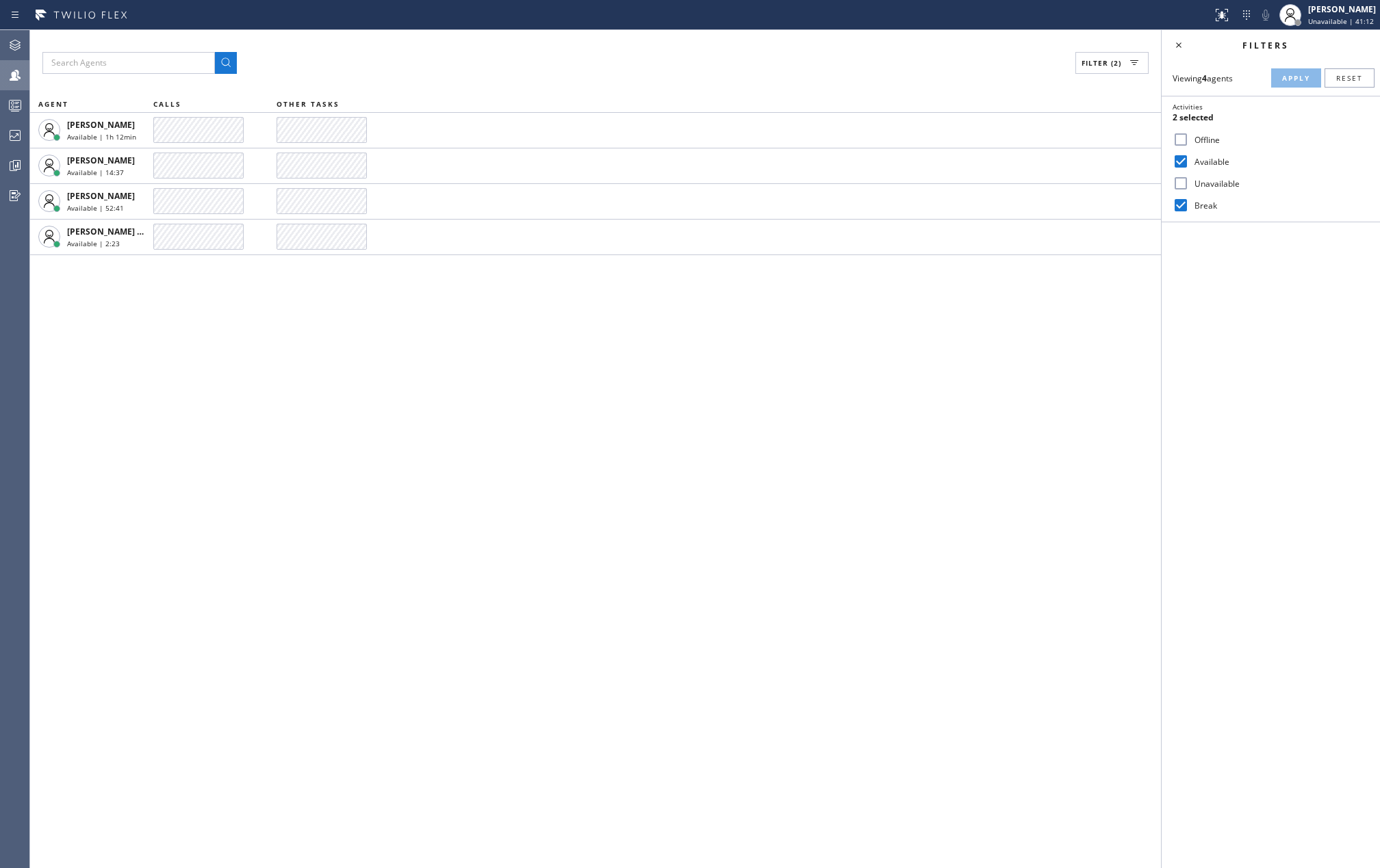
click at [398, 368] on div "Filter (2) AGENT CALLS OTHER TASKS [PERSON_NAME] Available | 1h 12min [PERSON_N…" at bounding box center [595, 448] width 1131 height 838
click at [18, 103] on icon at bounding box center [15, 107] width 7 height 9
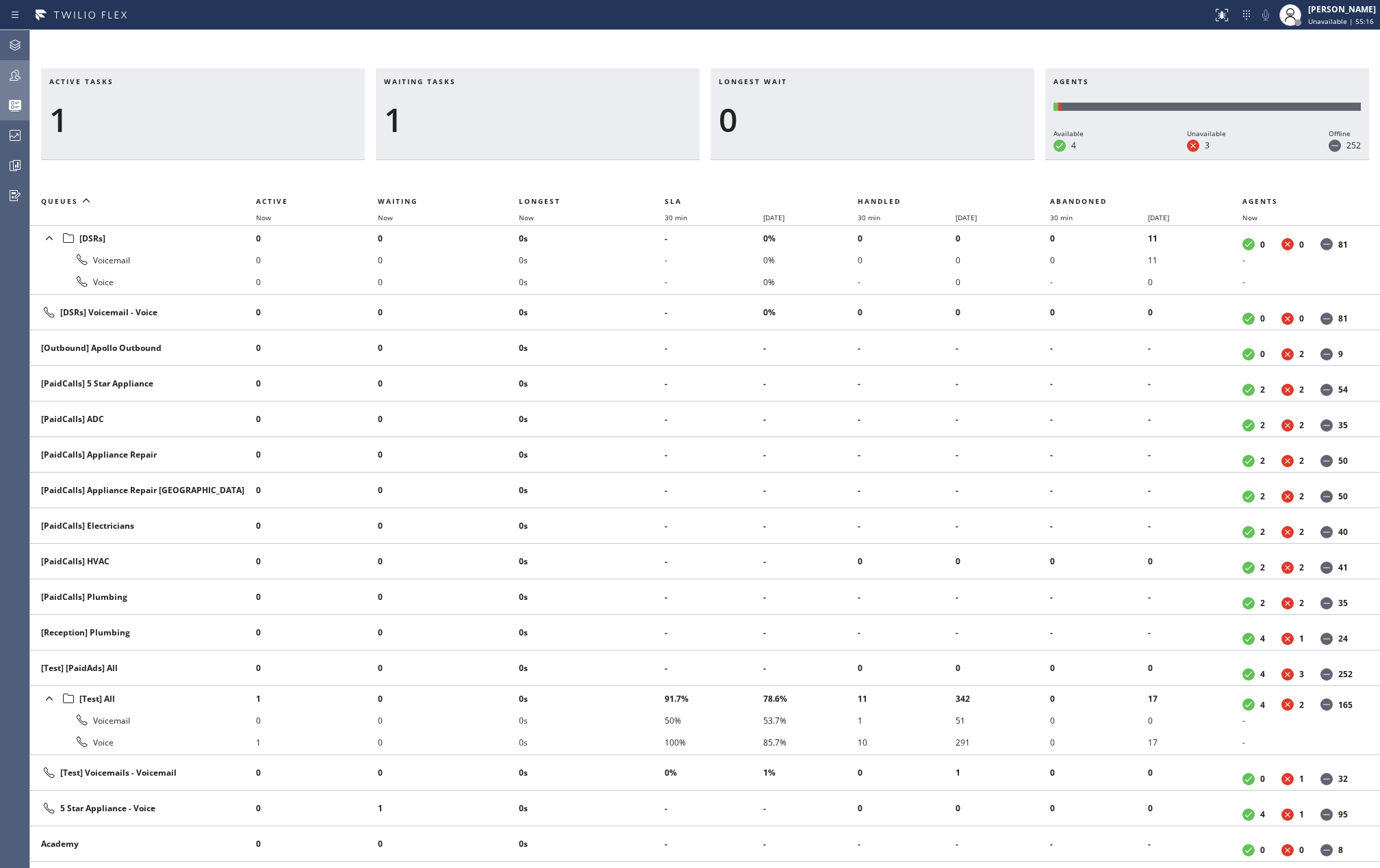
click at [11, 74] on icon at bounding box center [15, 75] width 17 height 17
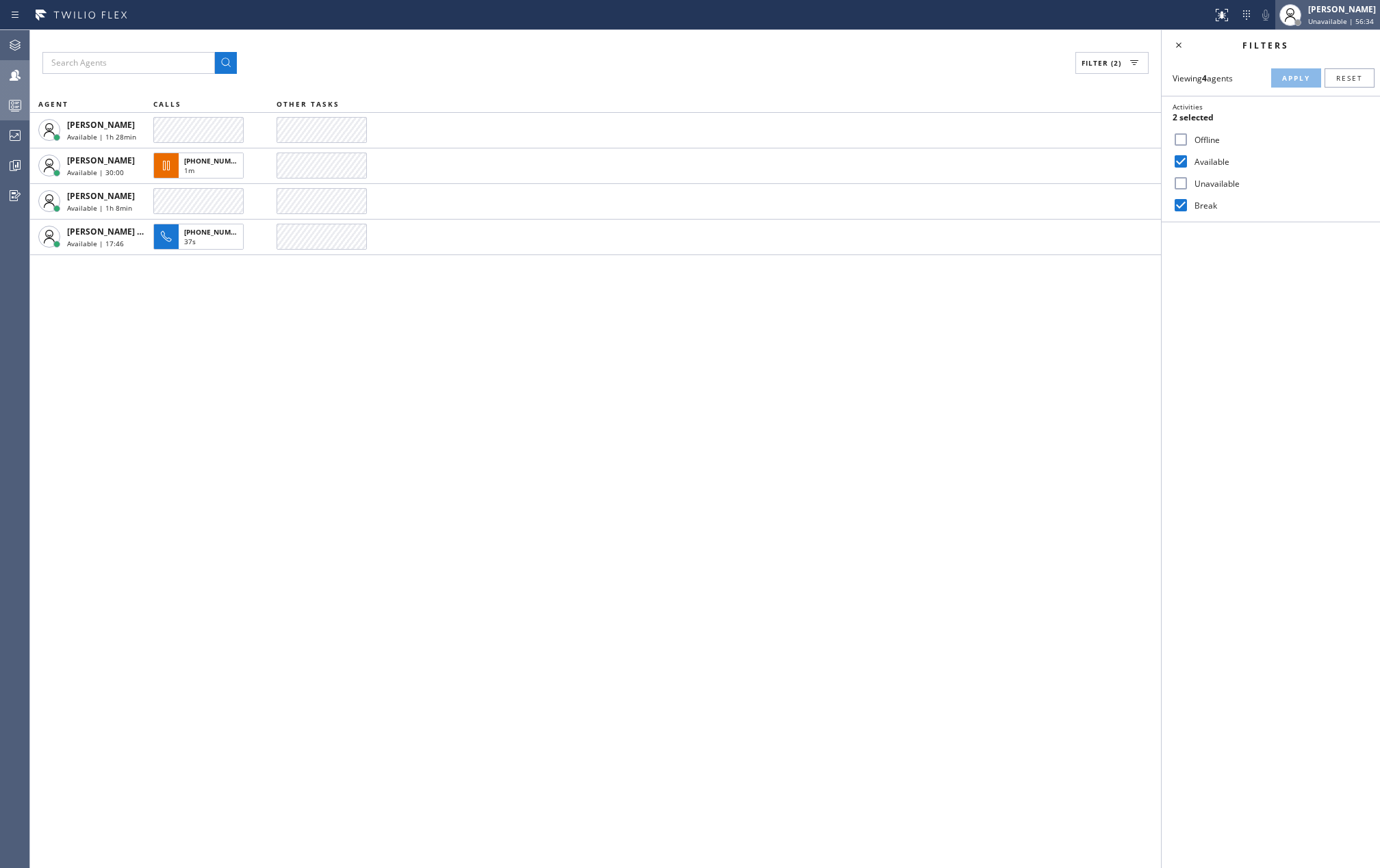
click at [1313, 15] on div "Jovelle Tadle Unavailable | 56:34" at bounding box center [1343, 14] width 75 height 24
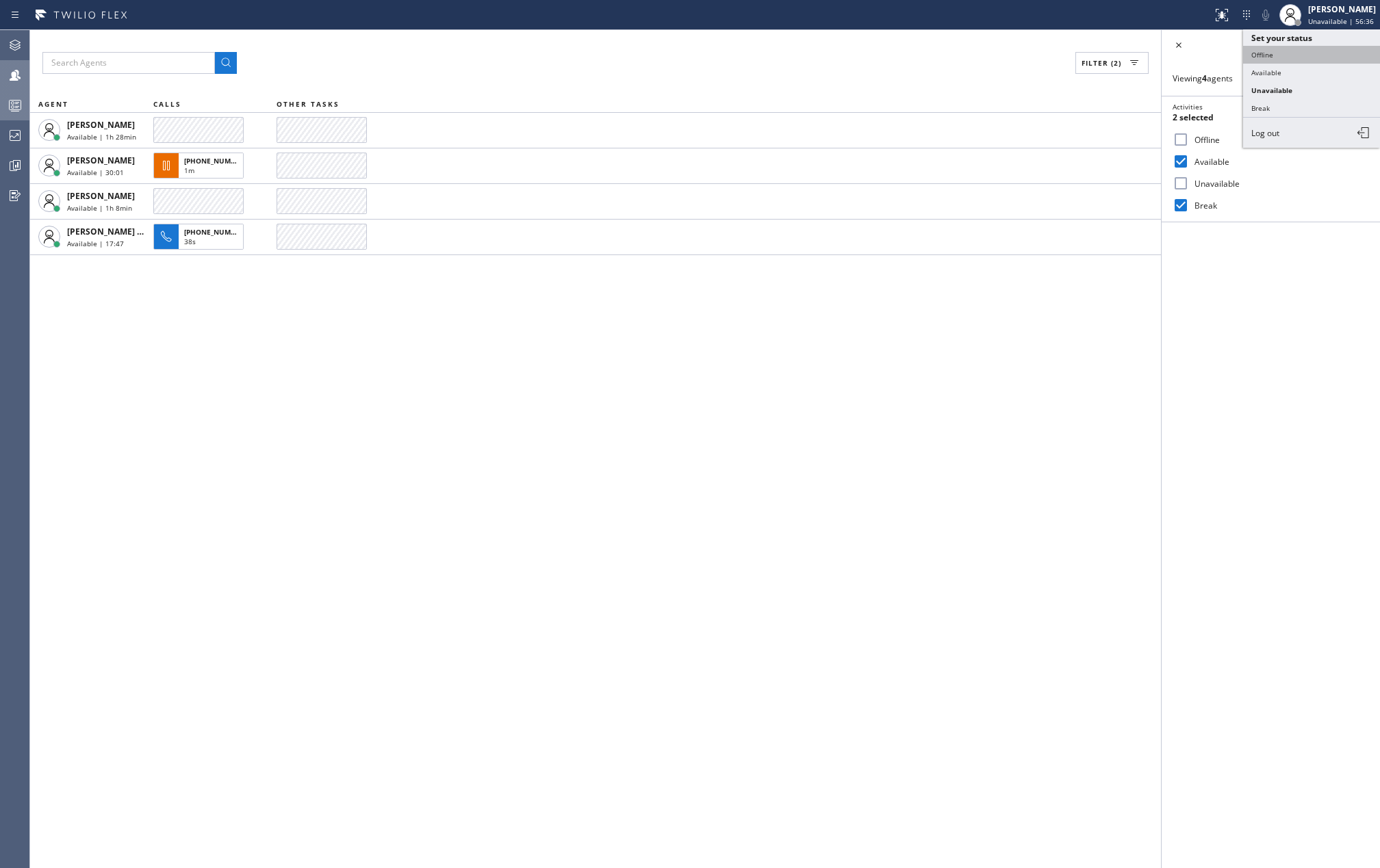
click at [1292, 59] on button "Offline" at bounding box center [1311, 55] width 137 height 18
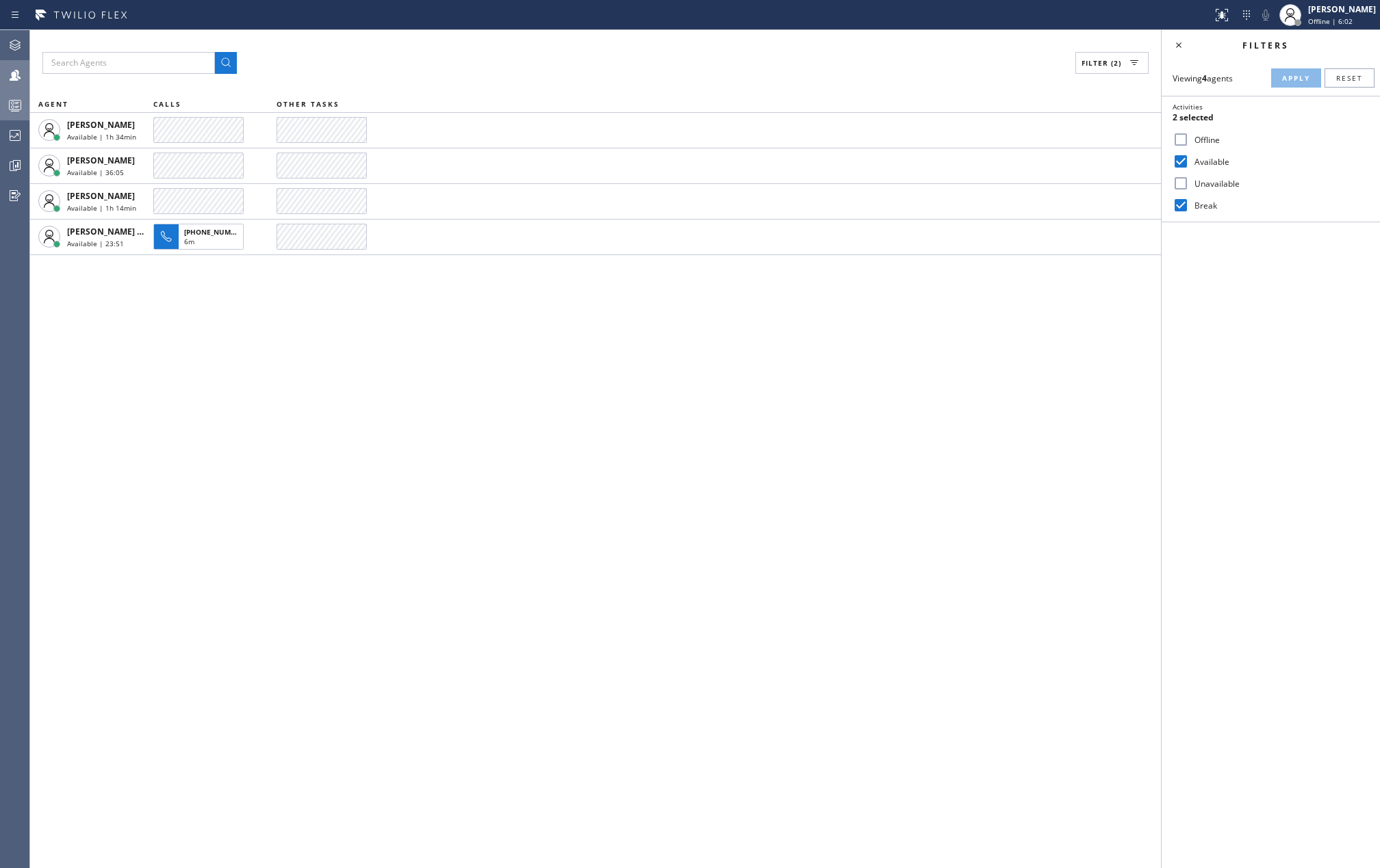
click at [358, 406] on div "Filter (2) AGENT CALLS OTHER TASKS Judy Anne Bernaldez Available | 1h 34min Jud…" at bounding box center [595, 448] width 1131 height 838
click at [441, 370] on div "Filter (2) AGENT CALLS OTHER TASKS Judy Anne Bernaldez Available | 1h 34min Jud…" at bounding box center [595, 448] width 1131 height 838
click at [570, 415] on div "Filter (2) AGENT CALLS OTHER TASKS Judy Anne Bernaldez Available | 1h 36min Jud…" at bounding box center [595, 448] width 1131 height 838
click at [11, 168] on icon at bounding box center [15, 165] width 17 height 17
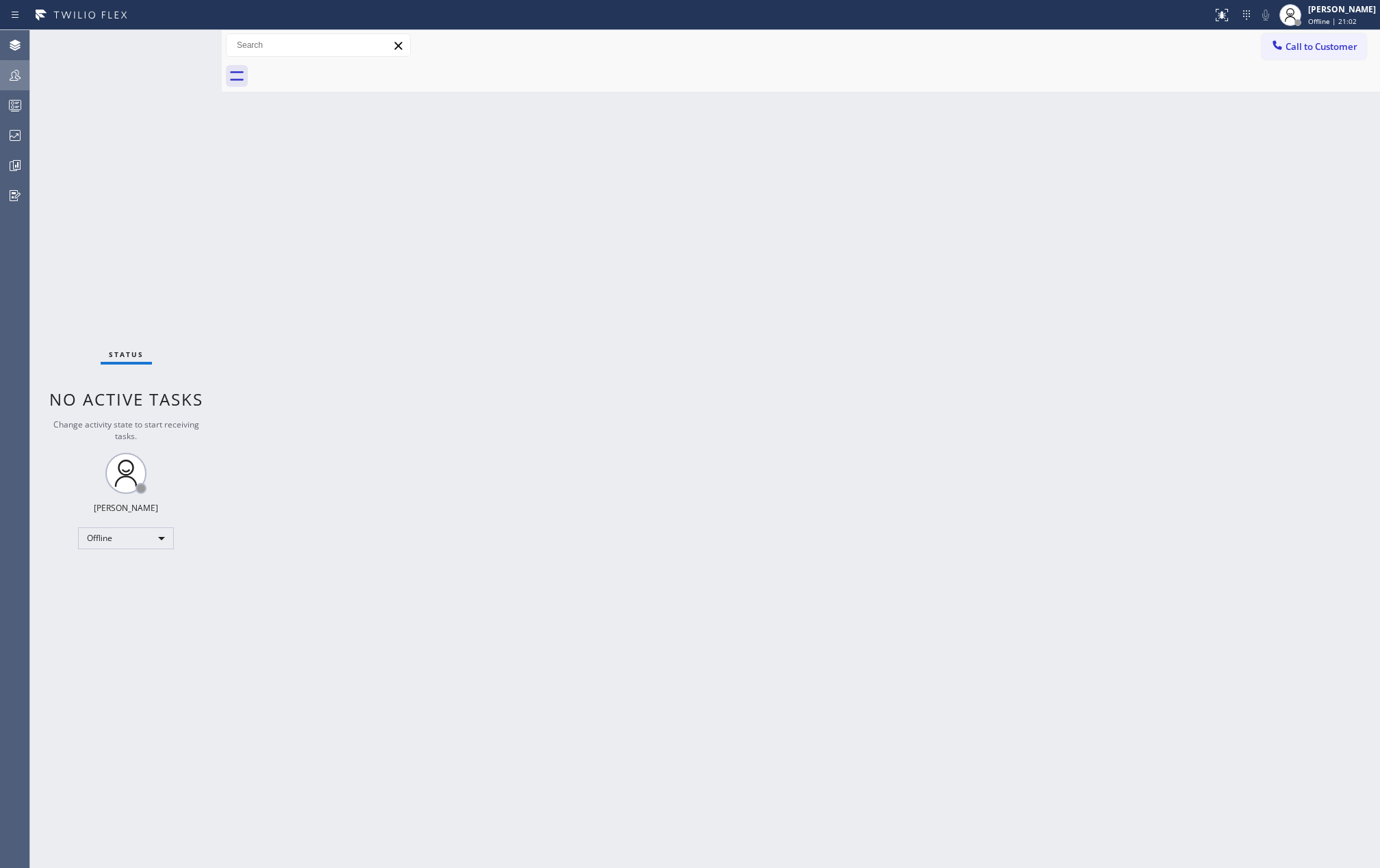
click at [14, 78] on icon at bounding box center [15, 75] width 17 height 17
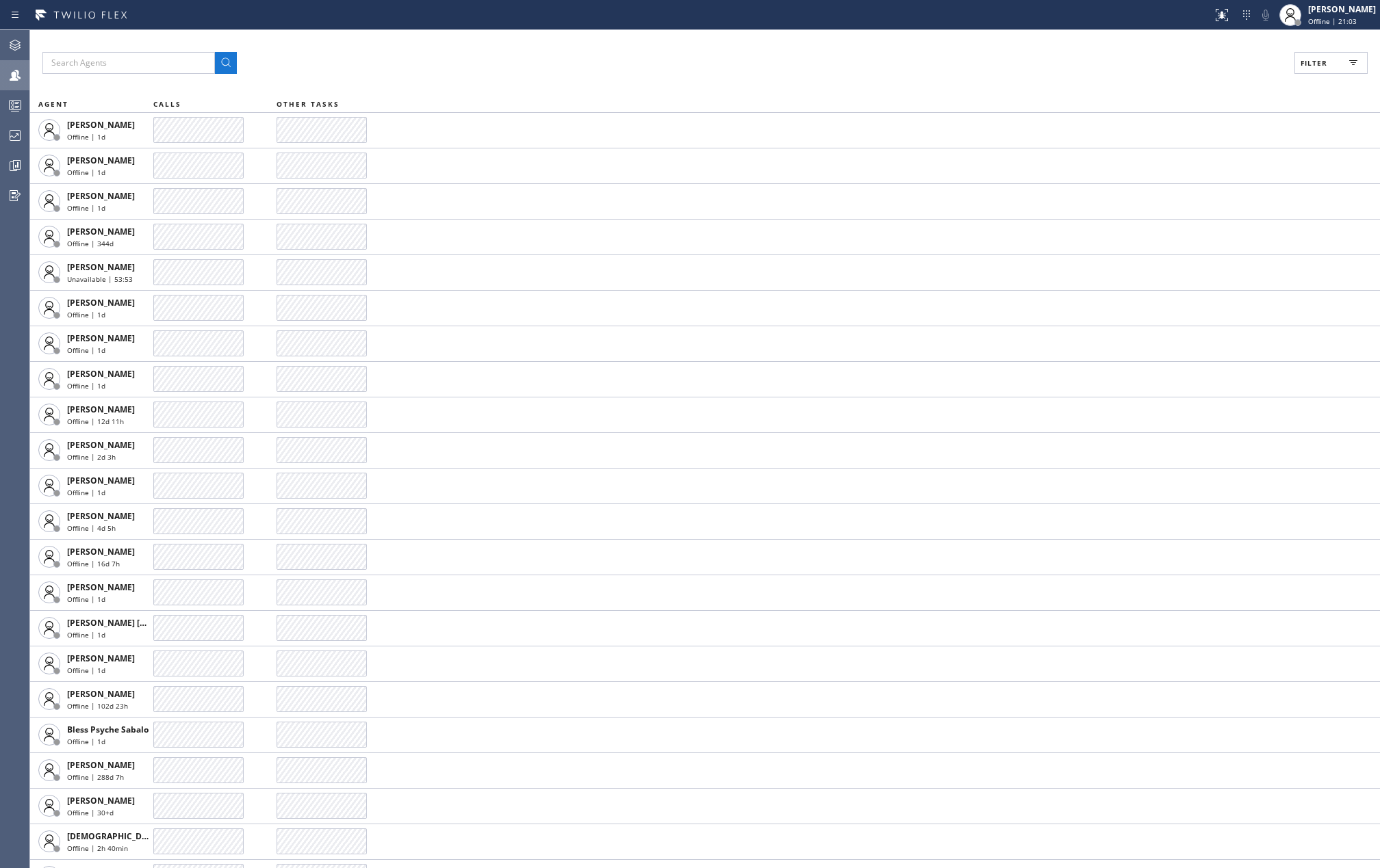
click at [1305, 59] on span "Filter" at bounding box center [1314, 63] width 26 height 10
click at [1181, 154] on input "Available" at bounding box center [1181, 161] width 17 height 17
checkbox input "true"
click at [1178, 204] on input "Break" at bounding box center [1181, 205] width 17 height 17
checkbox input "true"
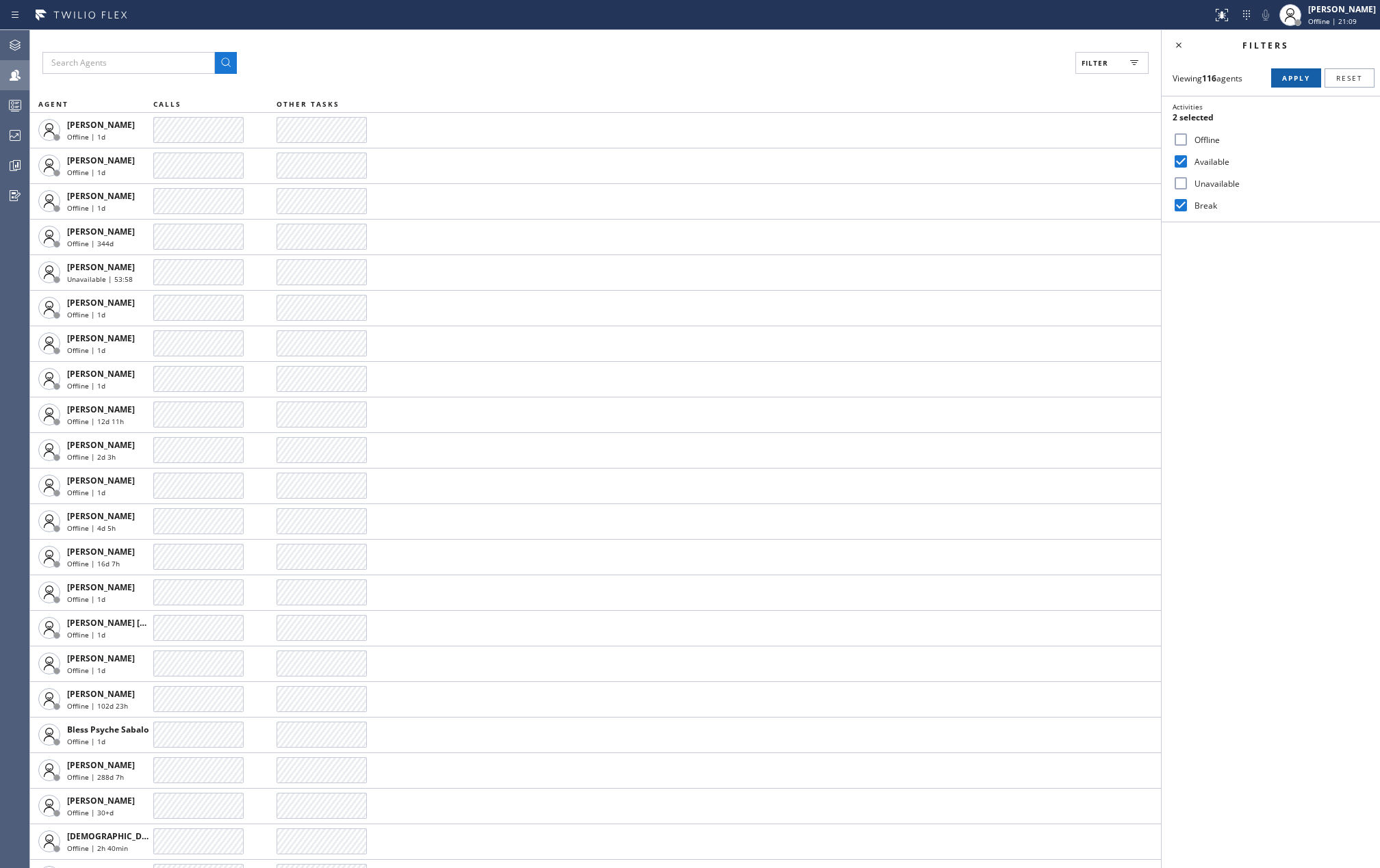
click at [1283, 77] on span "Apply" at bounding box center [1296, 78] width 28 height 10
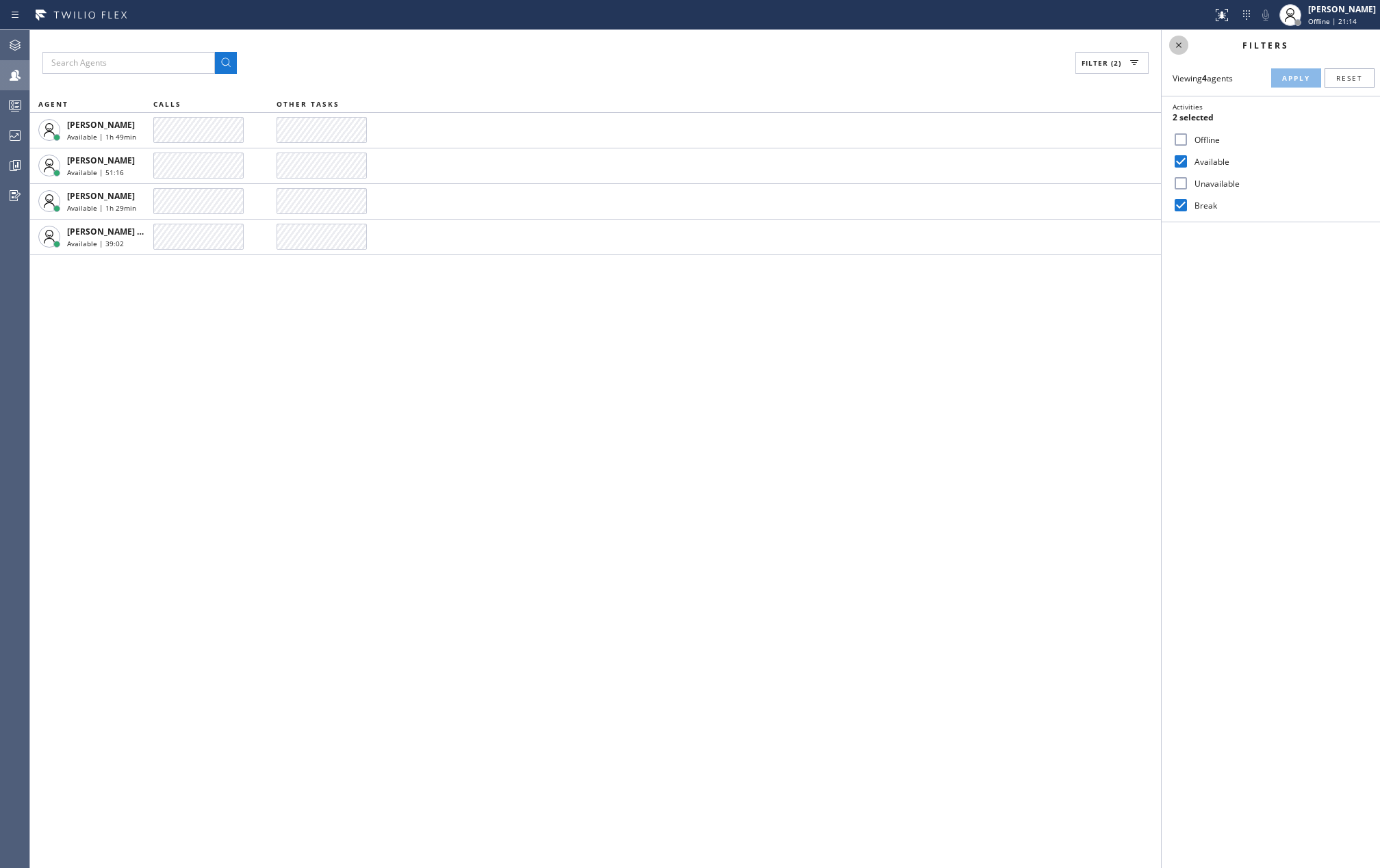
click at [1179, 46] on icon at bounding box center [1179, 45] width 6 height 6
click at [474, 423] on div "Filter (2) AGENT CALLS OTHER TASKS [PERSON_NAME] Available | 1h 51min [PERSON_N…" at bounding box center [704, 448] width 1350 height 838
click at [805, 350] on div "Filter (2) AGENT CALLS OTHER TASKS [PERSON_NAME] Available | 1h 53min [PERSON_N…" at bounding box center [704, 448] width 1350 height 838
click at [1339, 14] on div "[PERSON_NAME]" at bounding box center [1342, 9] width 68 height 12
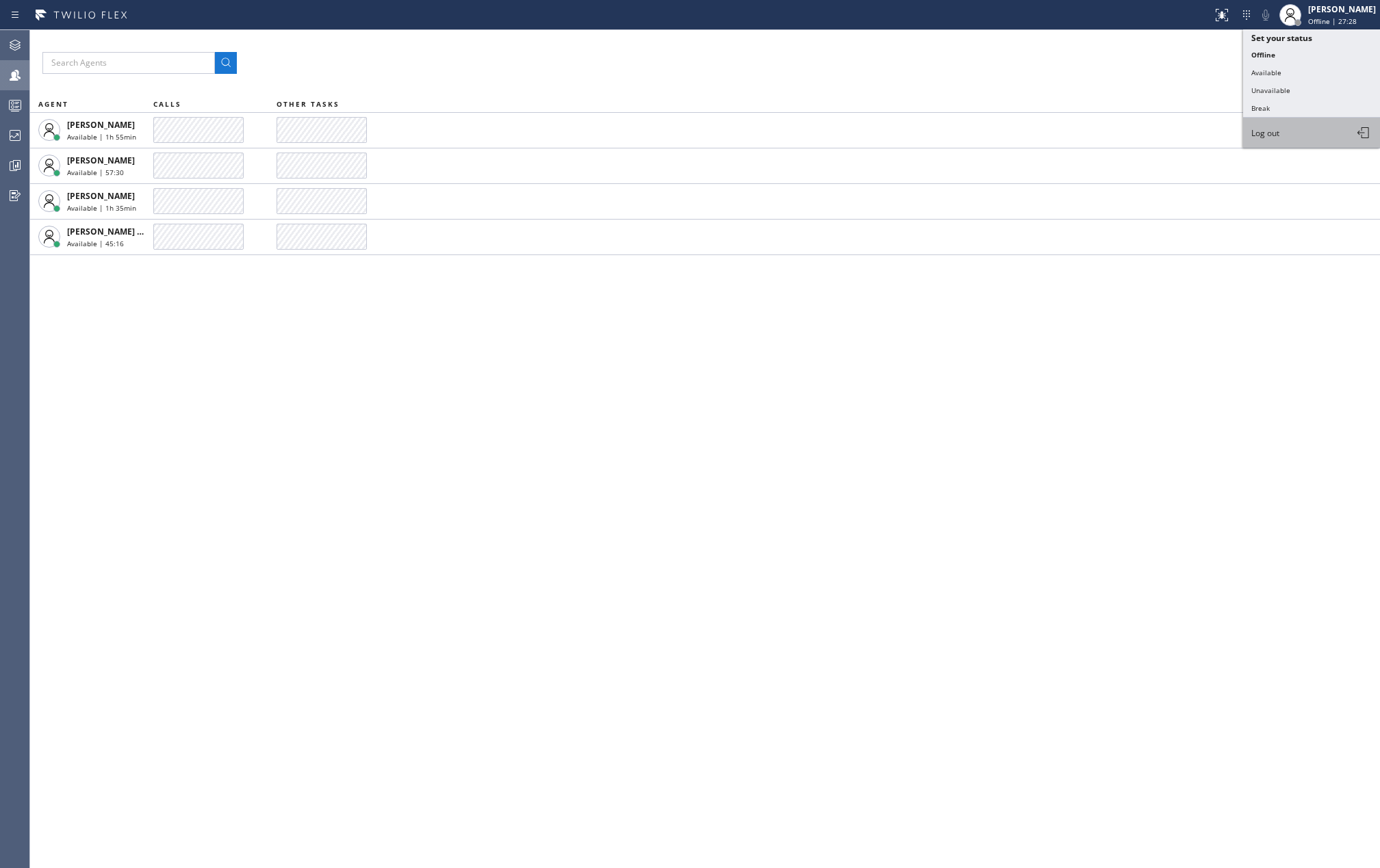
click at [1282, 132] on button "Log out" at bounding box center [1311, 132] width 137 height 30
